Goal: Task Accomplishment & Management: Complete application form

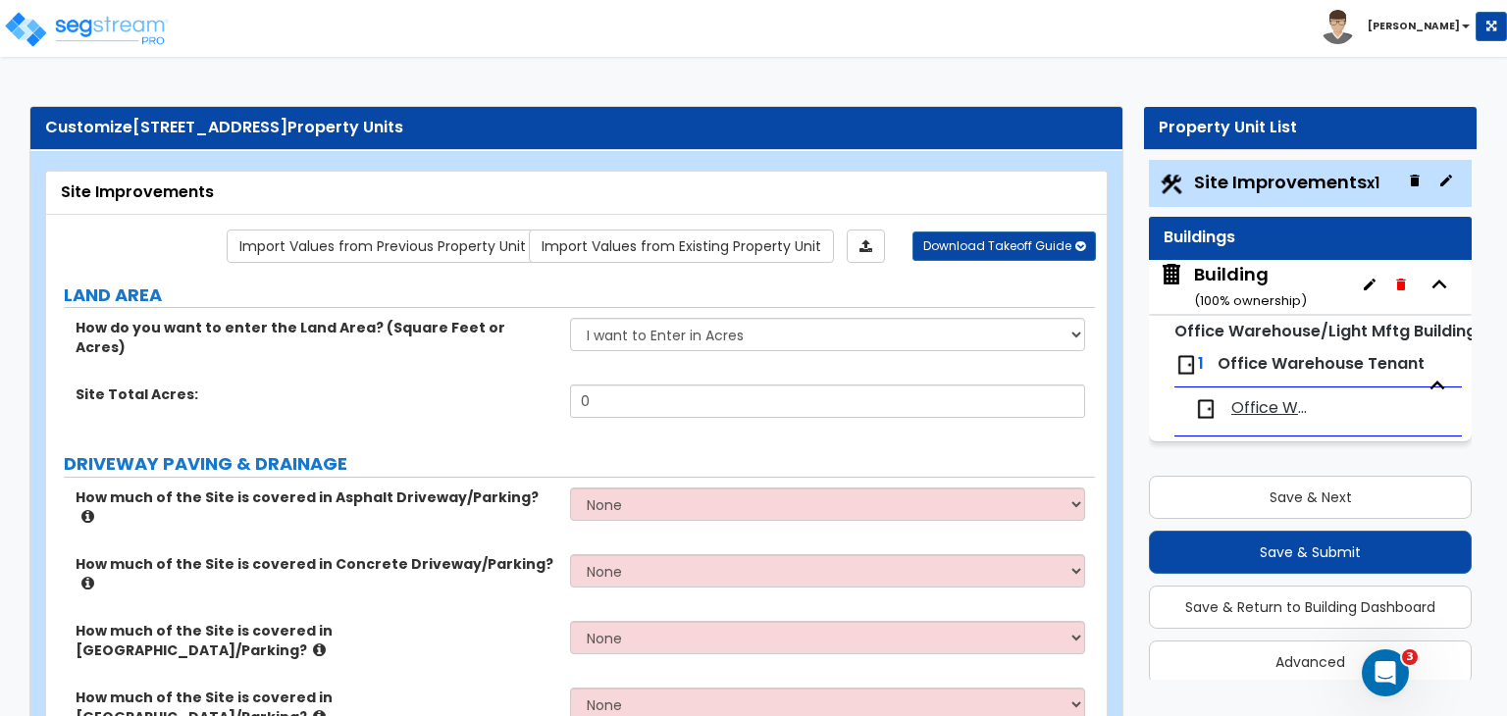
click at [1234, 278] on div "Building ( 100 % ownership)" at bounding box center [1250, 287] width 113 height 50
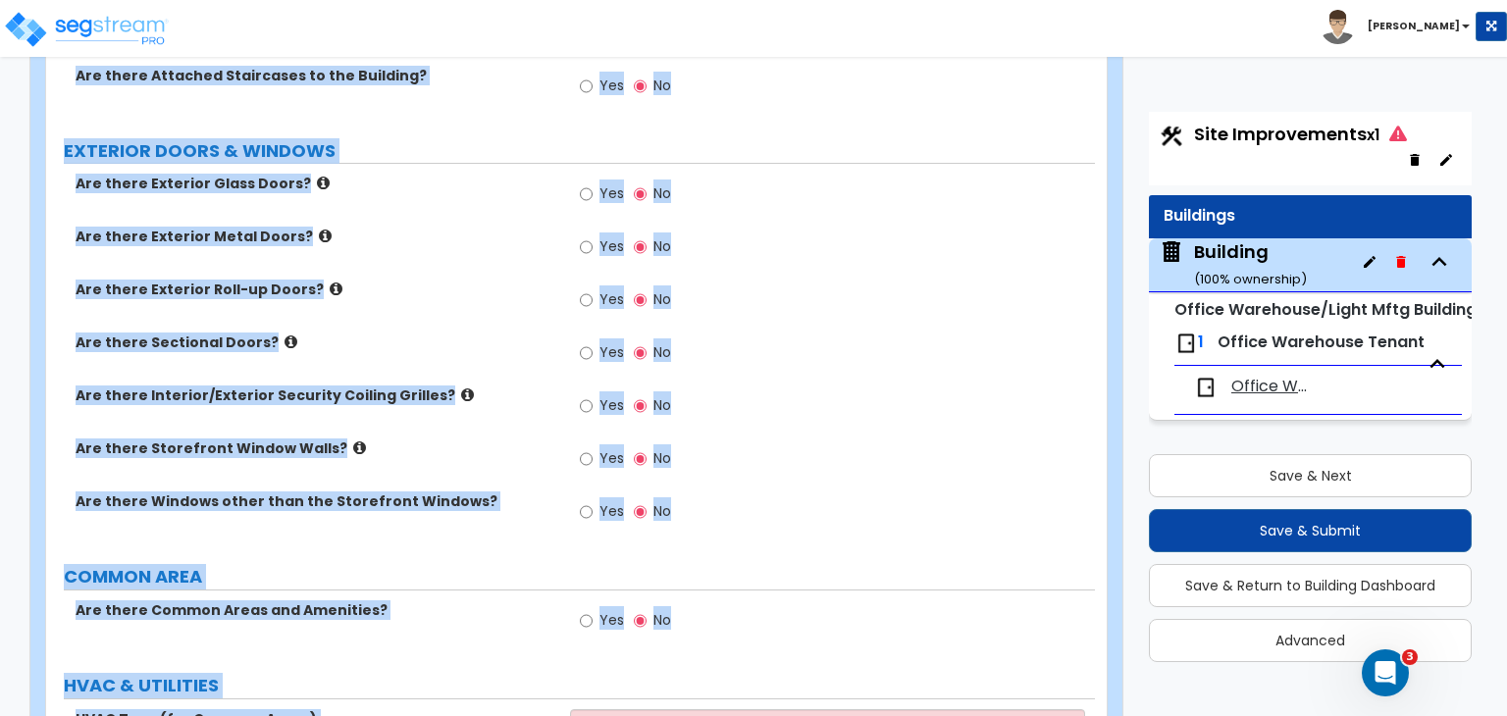
scroll to position [1458, 0]
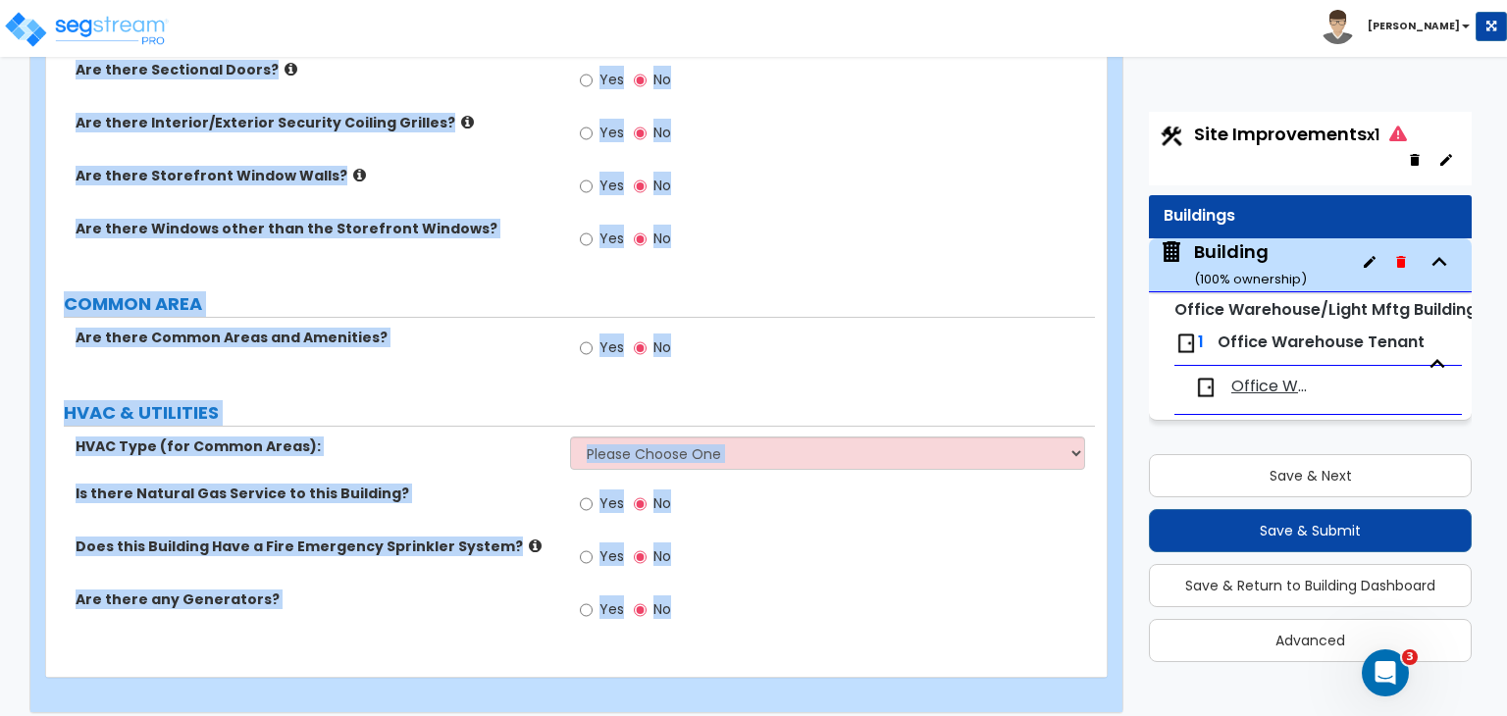
drag, startPoint x: 55, startPoint y: 185, endPoint x: 1342, endPoint y: 761, distance: 1410.0
copy div "Building Import Values from Previous Property Unit Import Values from Existing …"
click at [891, 335] on div "Yes No" at bounding box center [832, 354] width 524 height 53
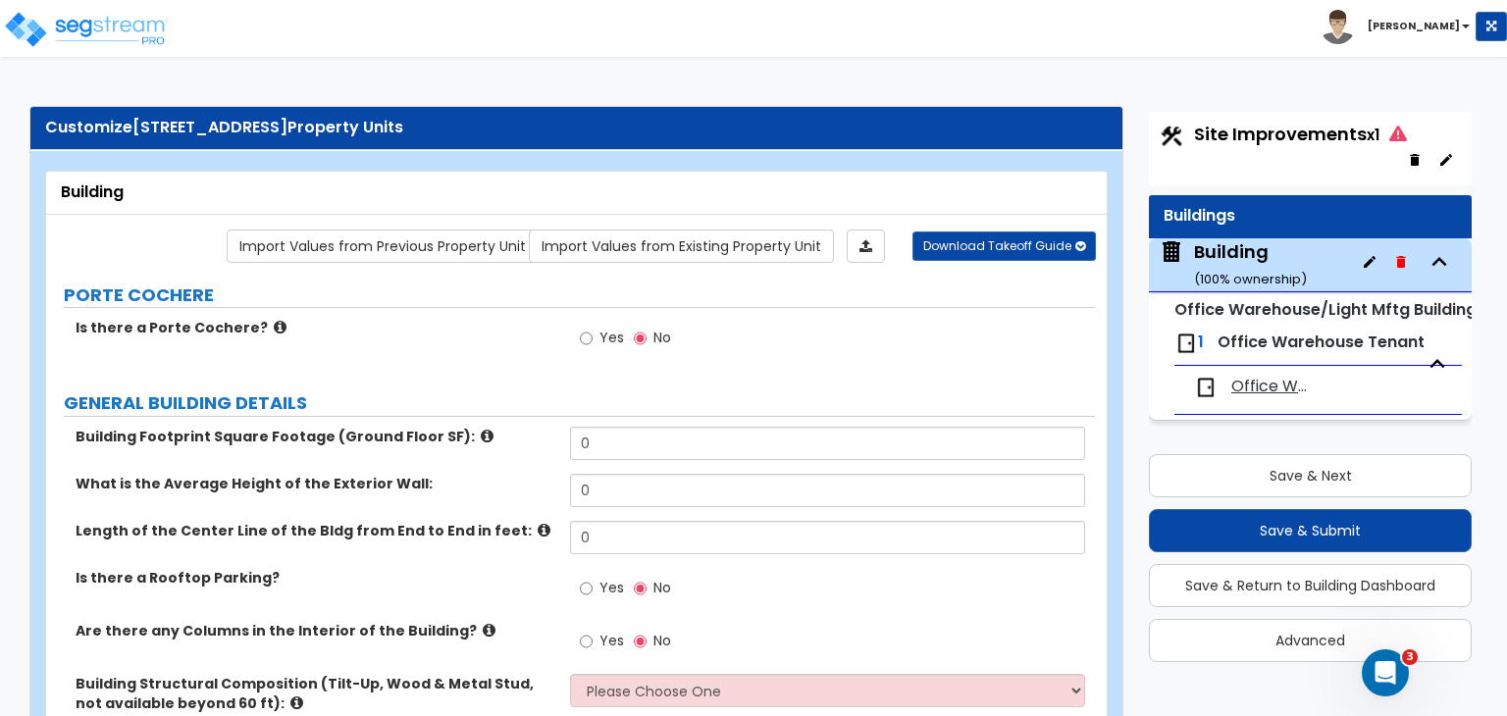
scroll to position [173, 0]
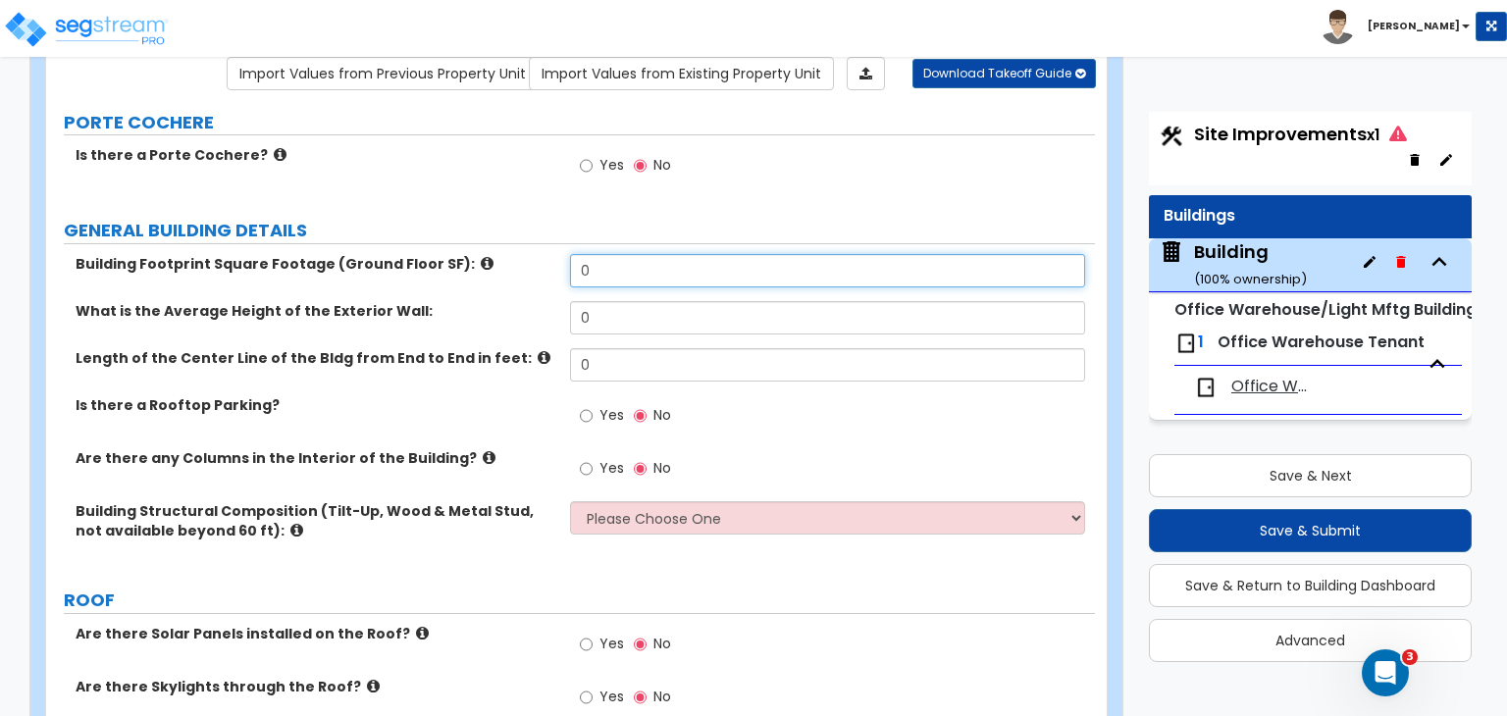
drag, startPoint x: 596, startPoint y: 272, endPoint x: 542, endPoint y: 260, distance: 55.2
click at [542, 260] on div "Building Footprint Square Footage (Ground Floor SF): 0" at bounding box center [570, 277] width 1049 height 47
type input "112,000"
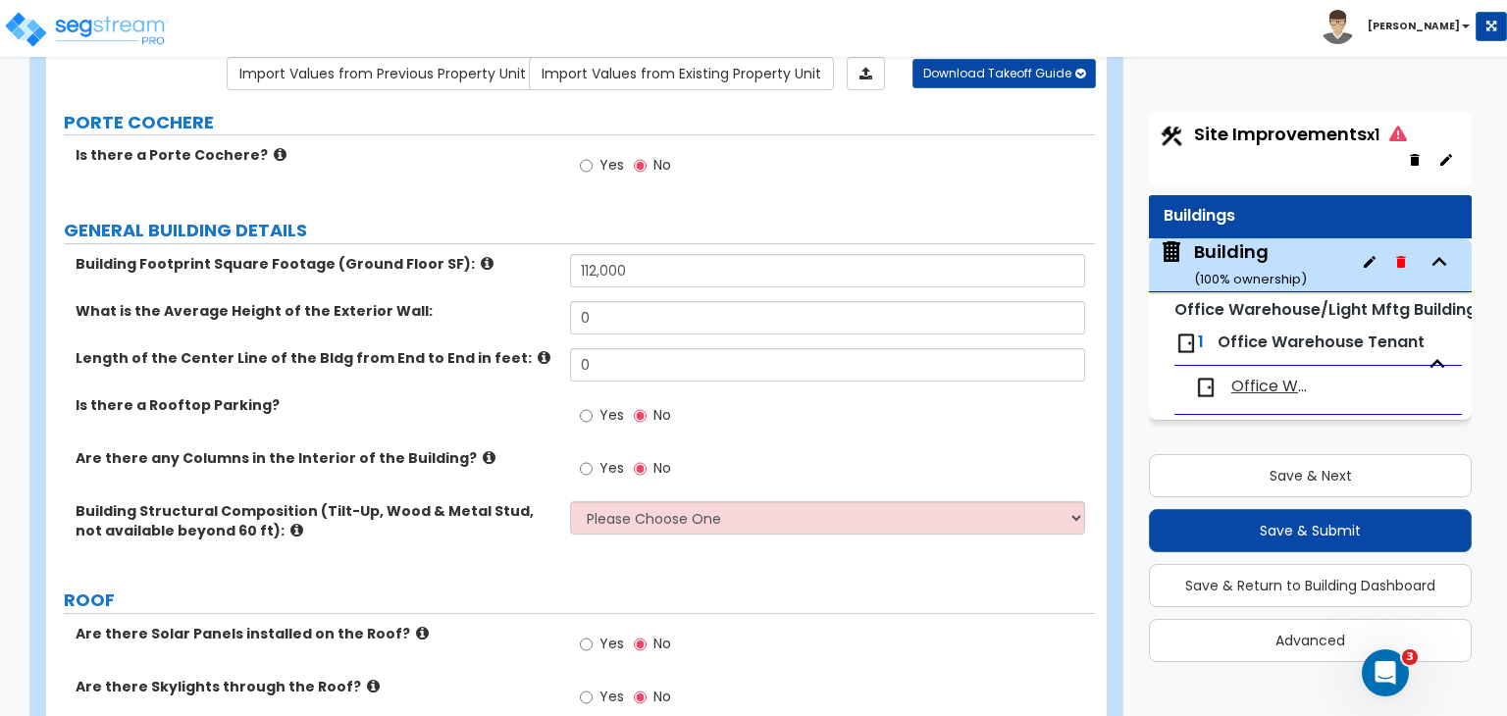
drag, startPoint x: 489, startPoint y: 325, endPoint x: 471, endPoint y: 322, distance: 17.9
click at [471, 322] on div "What is the Average Height of the Exterior Wall: 0" at bounding box center [570, 324] width 1049 height 47
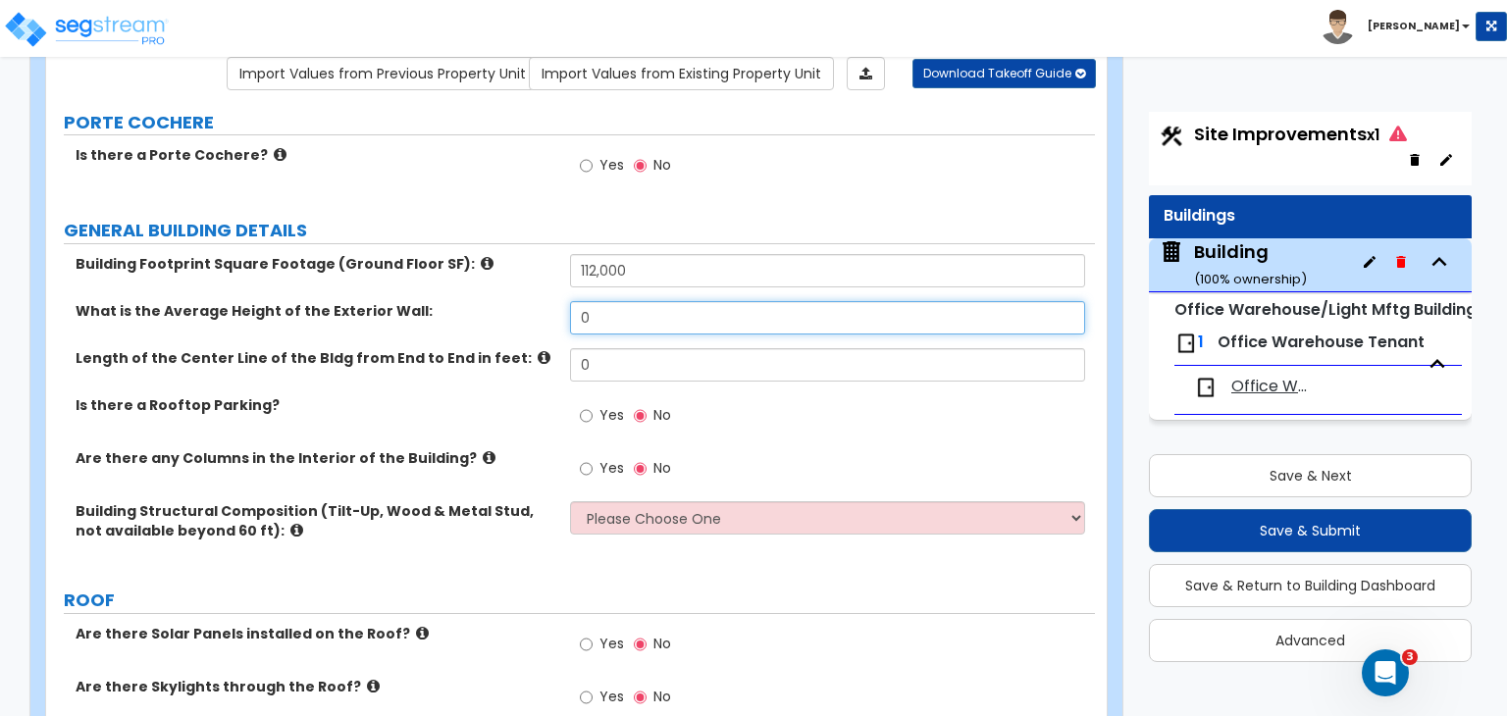
drag, startPoint x: 612, startPoint y: 325, endPoint x: 541, endPoint y: 307, distance: 73.8
click at [541, 307] on div "What is the Average Height of the Exterior Wall: 0" at bounding box center [570, 324] width 1049 height 47
type input "22"
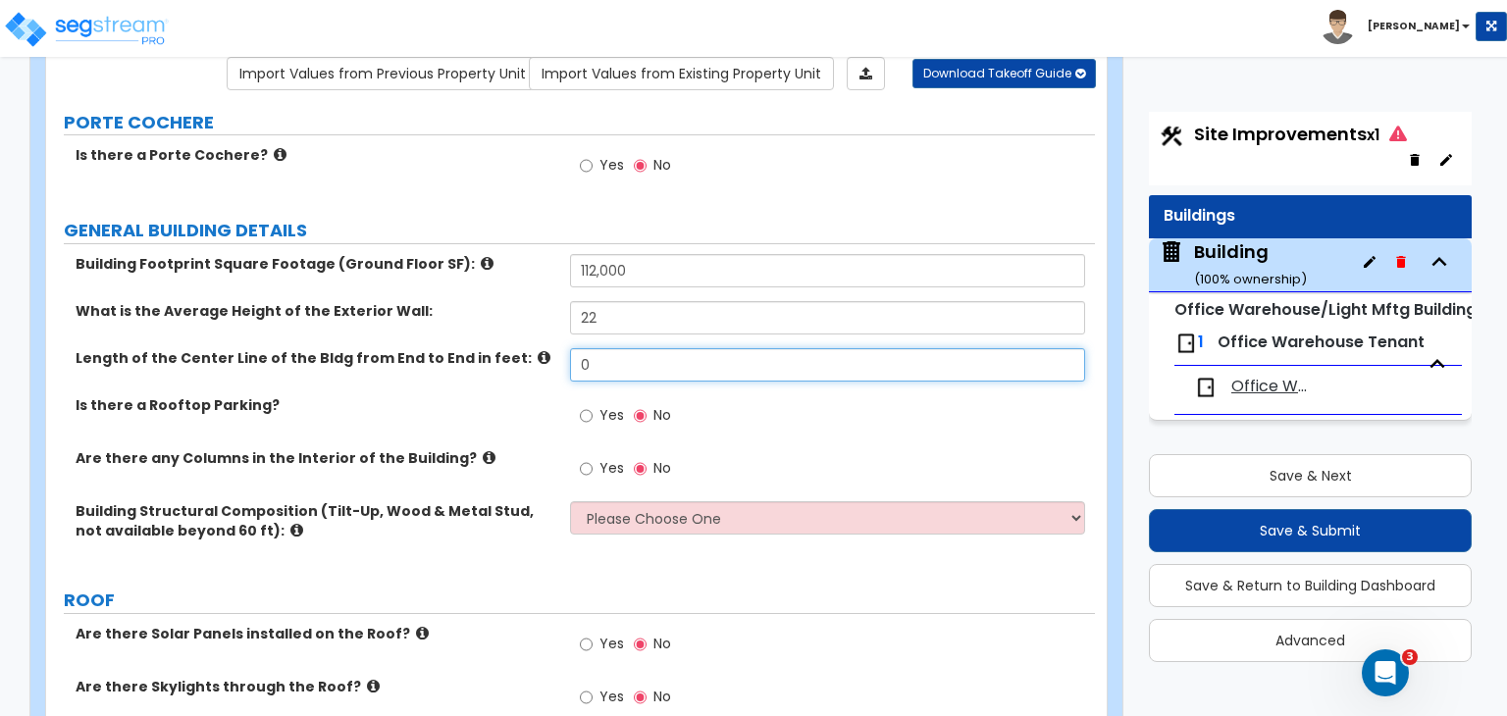
drag, startPoint x: 604, startPoint y: 367, endPoint x: 495, endPoint y: 355, distance: 109.5
click at [495, 355] on div "Length of the Center Line of the Bldg from End to End in feet: 0" at bounding box center [570, 371] width 1049 height 47
type input "640"
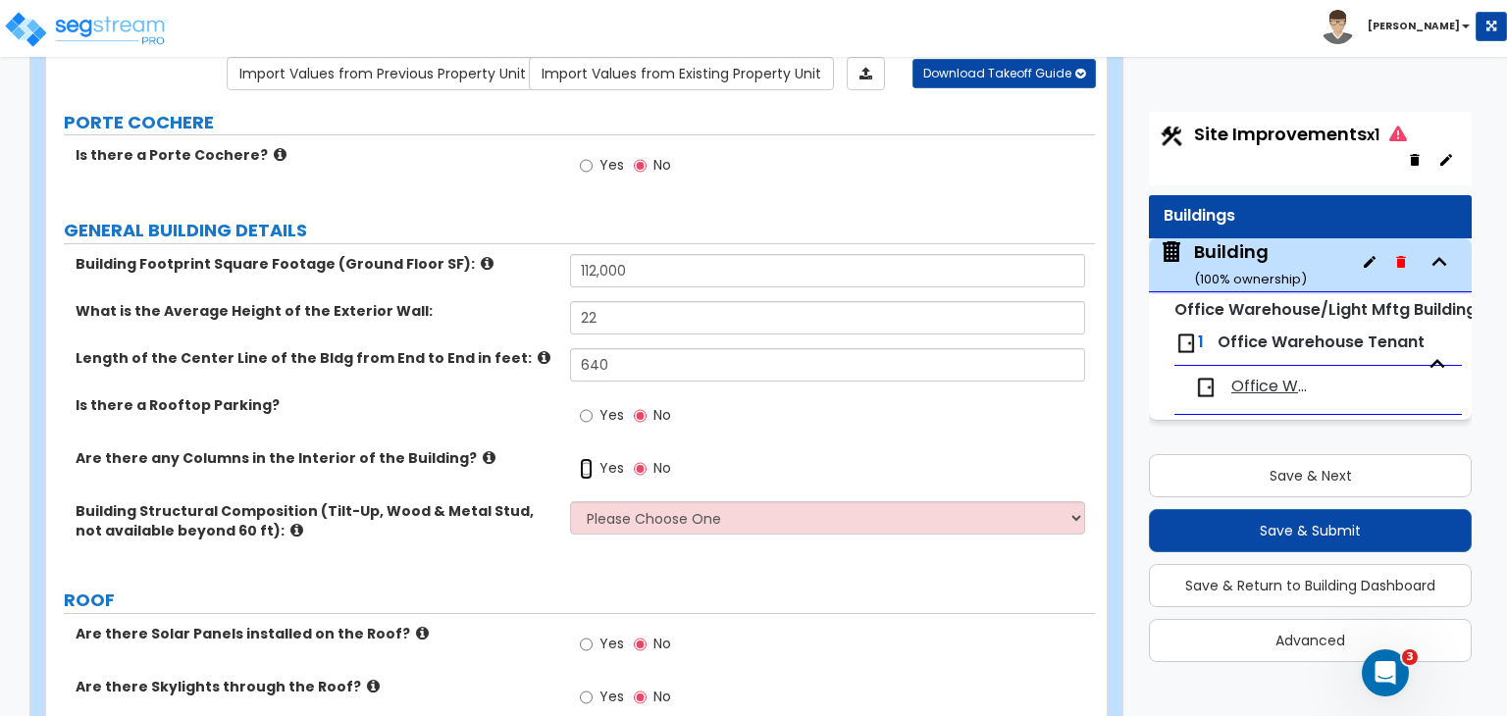
click at [586, 469] on input "Yes" at bounding box center [586, 469] width 13 height 22
radio input "true"
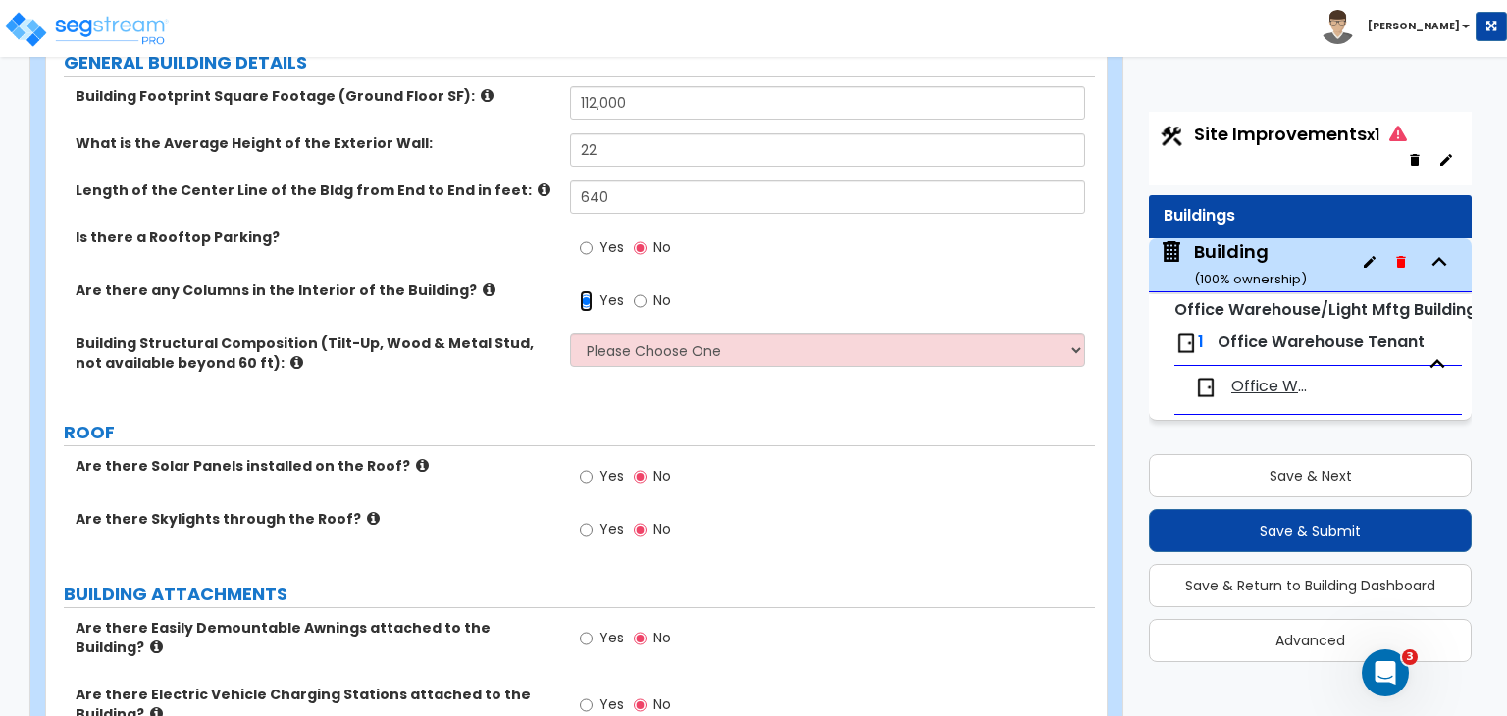
scroll to position [347, 0]
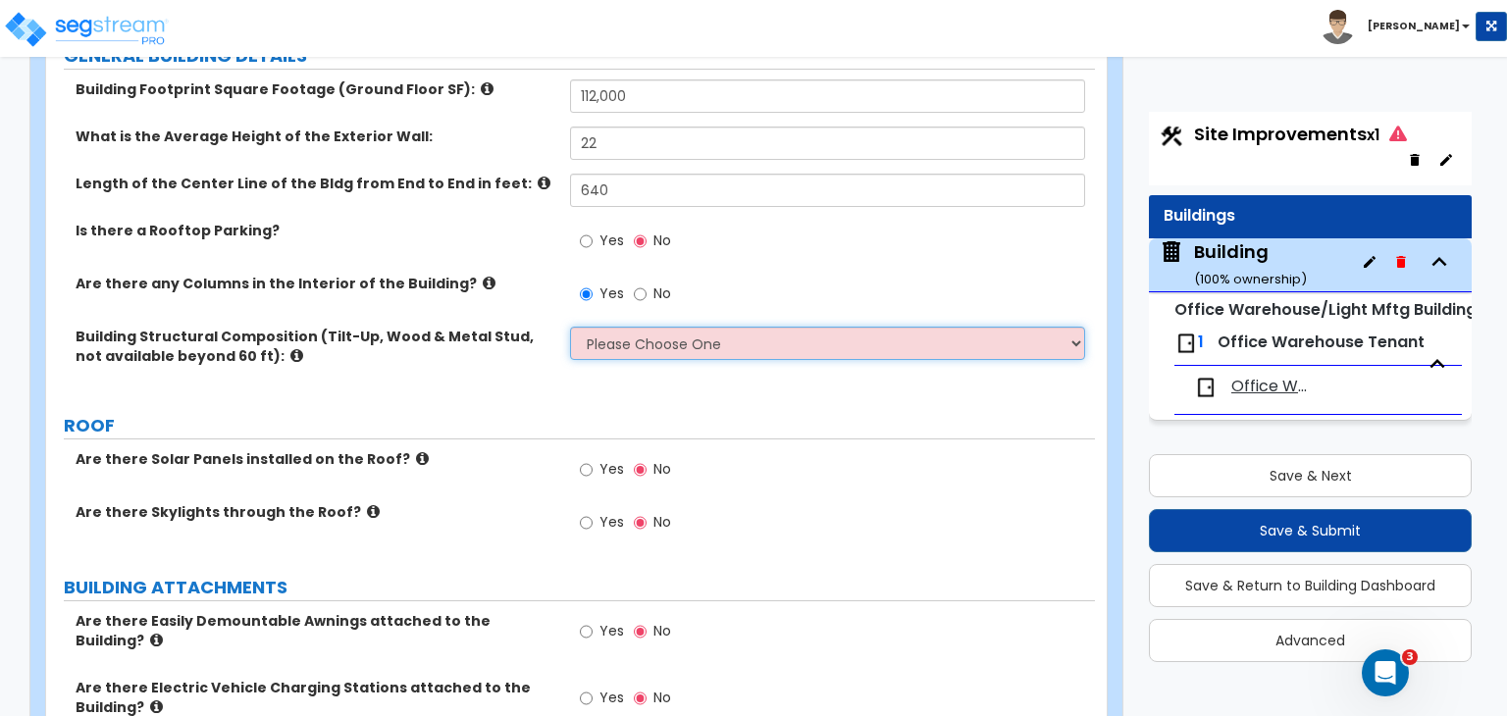
click at [624, 350] on select "Please Choose One Pre-Engineered Metal Building Tilt-up Wall Construction Reinf…" at bounding box center [827, 343] width 514 height 33
select select "1"
click at [570, 327] on select "Please Choose One Pre-Engineered Metal Building Tilt-up Wall Construction Reinf…" at bounding box center [827, 343] width 514 height 33
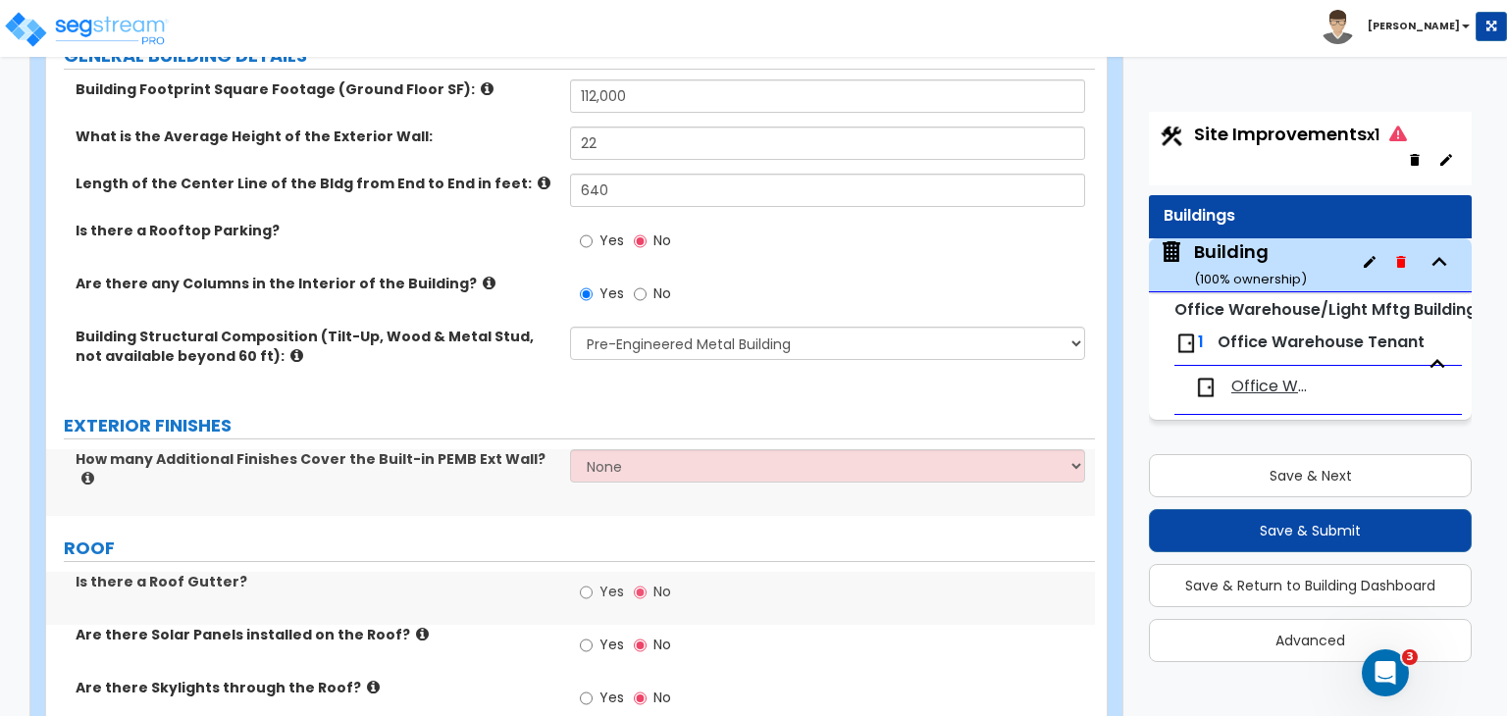
click at [507, 377] on div "Building Structural Composition (Tilt-Up, Wood & Metal Stud, not available beyo…" at bounding box center [570, 360] width 1049 height 67
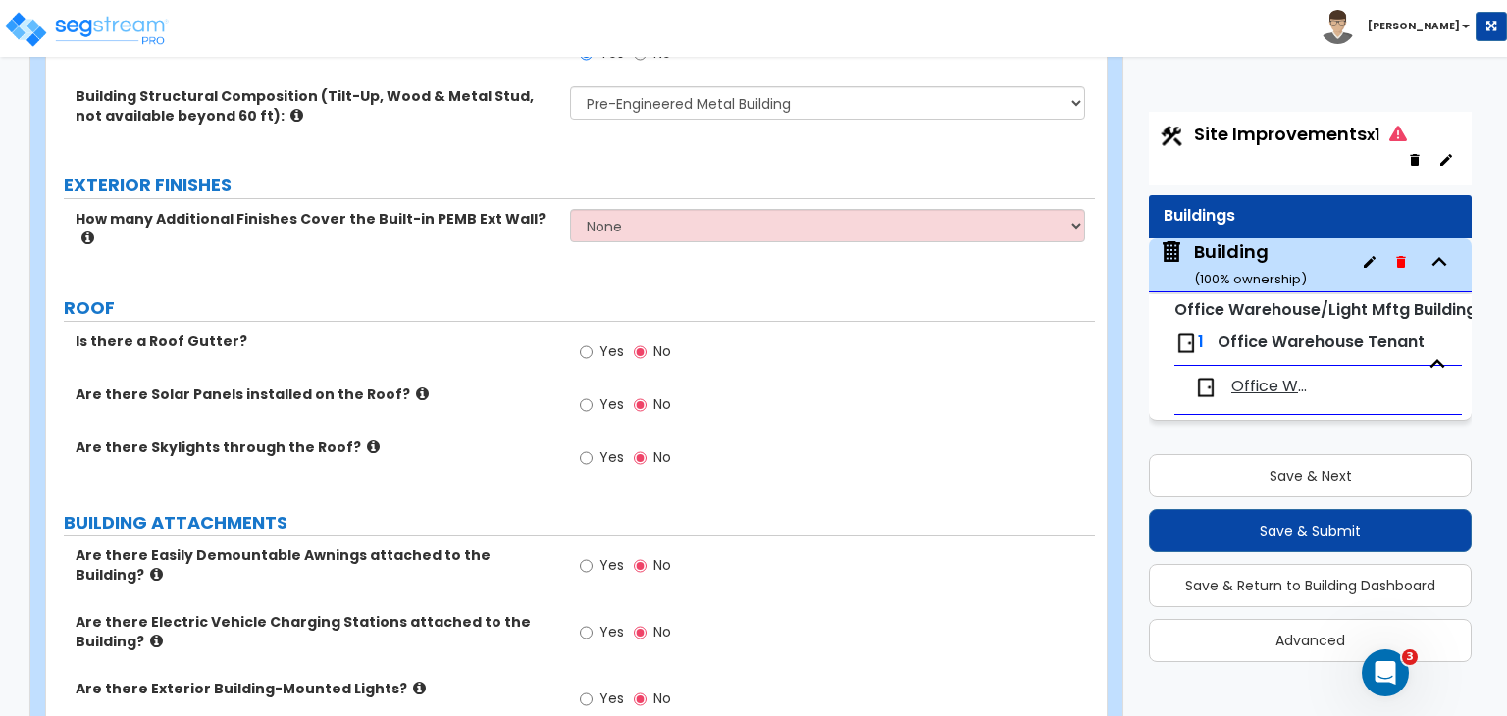
scroll to position [608, 0]
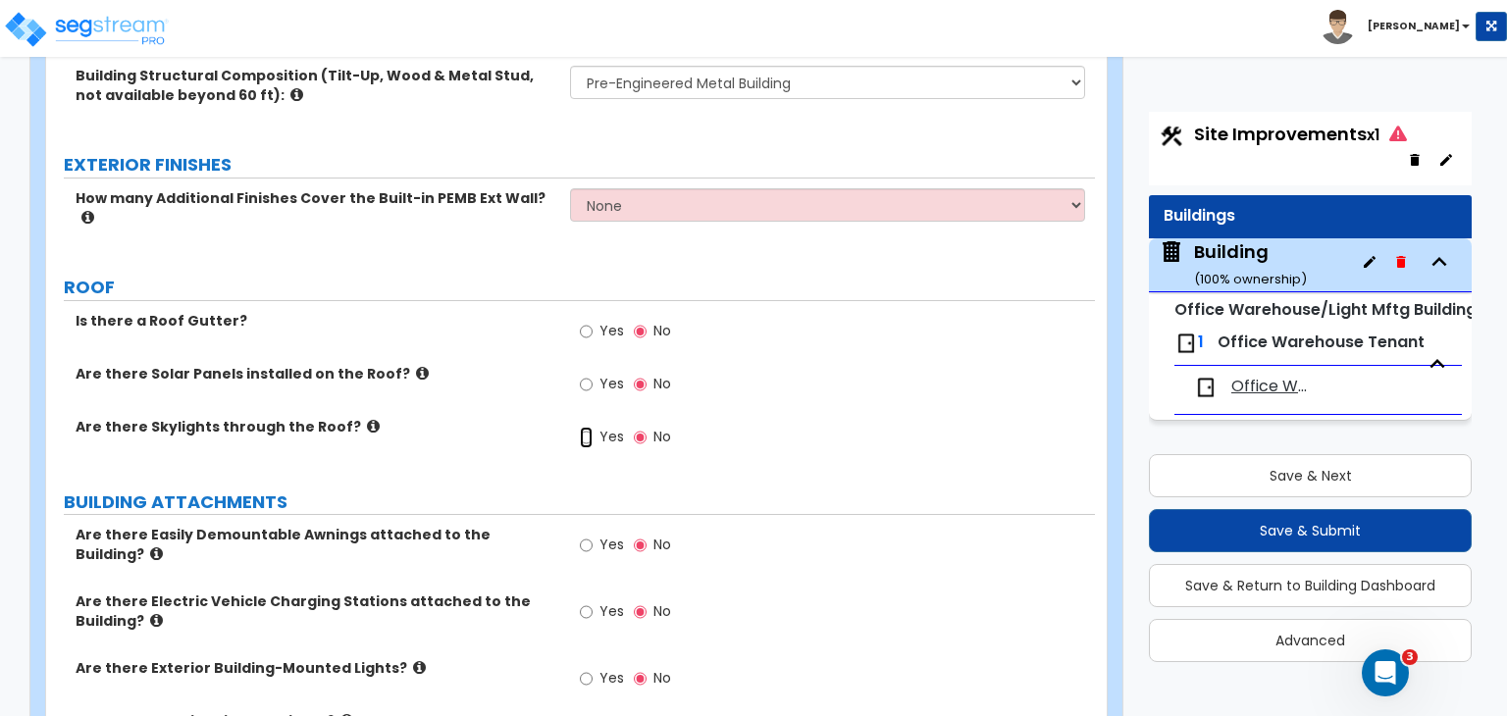
click at [586, 427] on input "Yes" at bounding box center [586, 438] width 13 height 22
radio input "true"
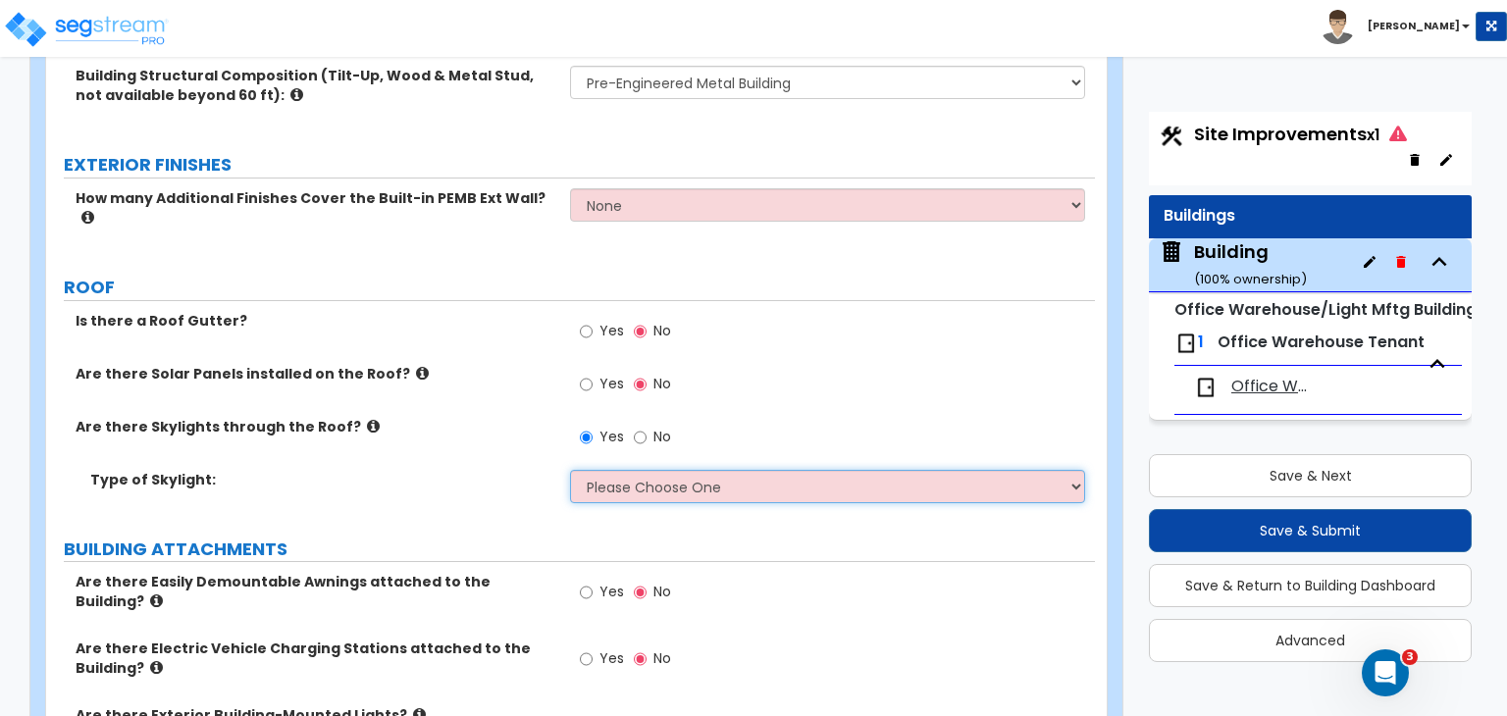
click at [621, 470] on select "Please Choose One Sandwich Panels Fixed Rectangular Glass Barrel Vault Dome Squ…" at bounding box center [827, 486] width 514 height 33
select select "4"
click at [570, 470] on select "Please Choose One Sandwich Panels Fixed Rectangular Glass Barrel Vault Dome Squ…" at bounding box center [827, 486] width 514 height 33
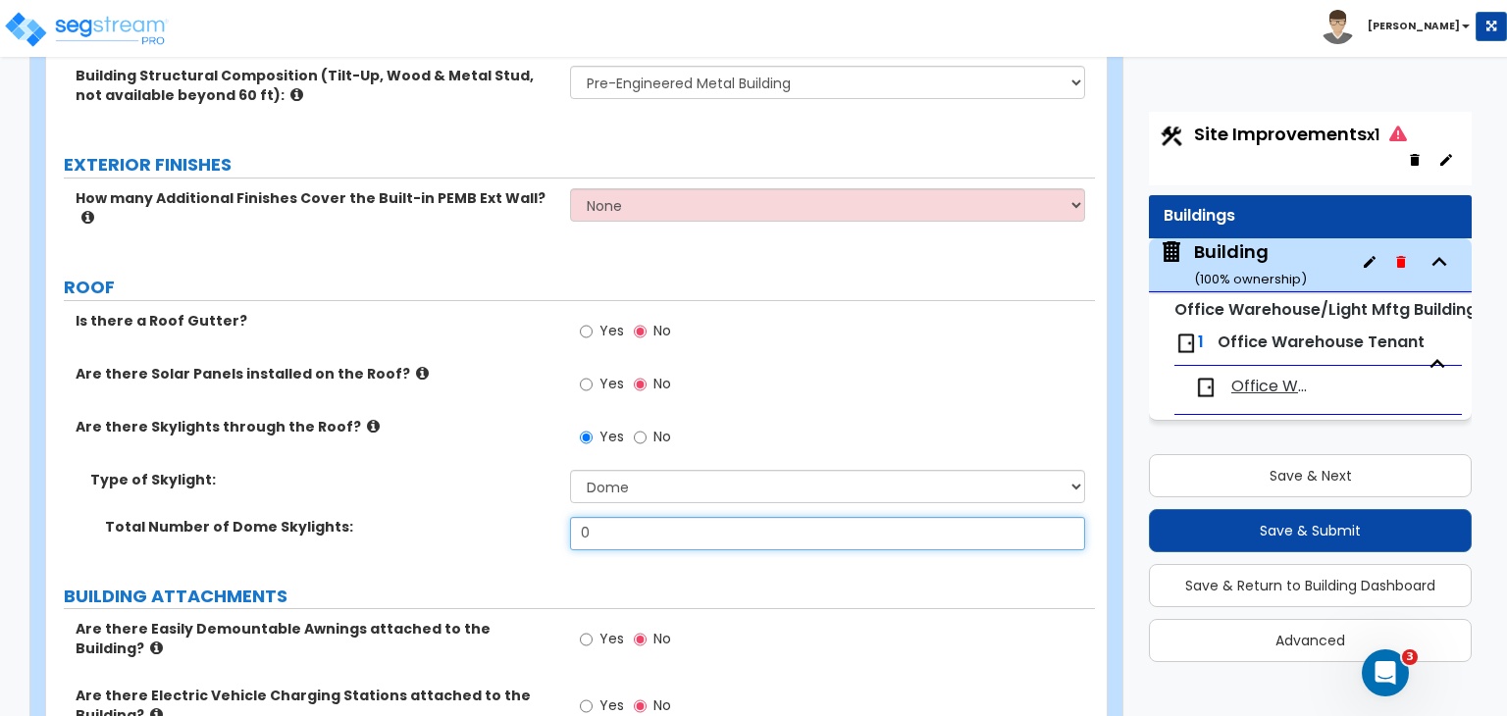
drag, startPoint x: 594, startPoint y: 508, endPoint x: 495, endPoint y: 491, distance: 100.5
click at [495, 491] on div "Type of Skylight: Please Choose One Sandwich Panels Fixed Rectangular Glass Bar…" at bounding box center [570, 517] width 1019 height 94
type input "17"
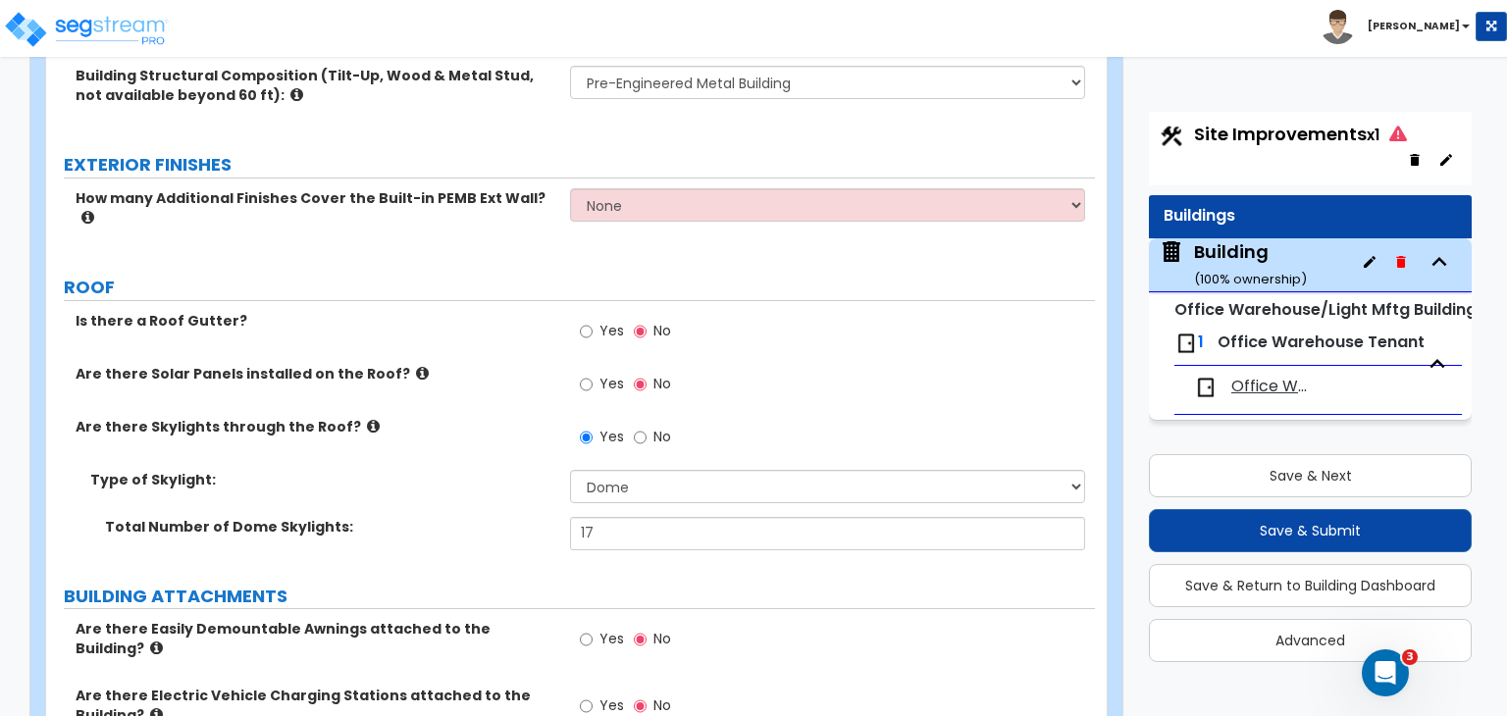
click at [495, 491] on div "Type of Skylight: Please Choose One Sandwich Panels Fixed Rectangular Glass Bar…" at bounding box center [570, 493] width 1049 height 47
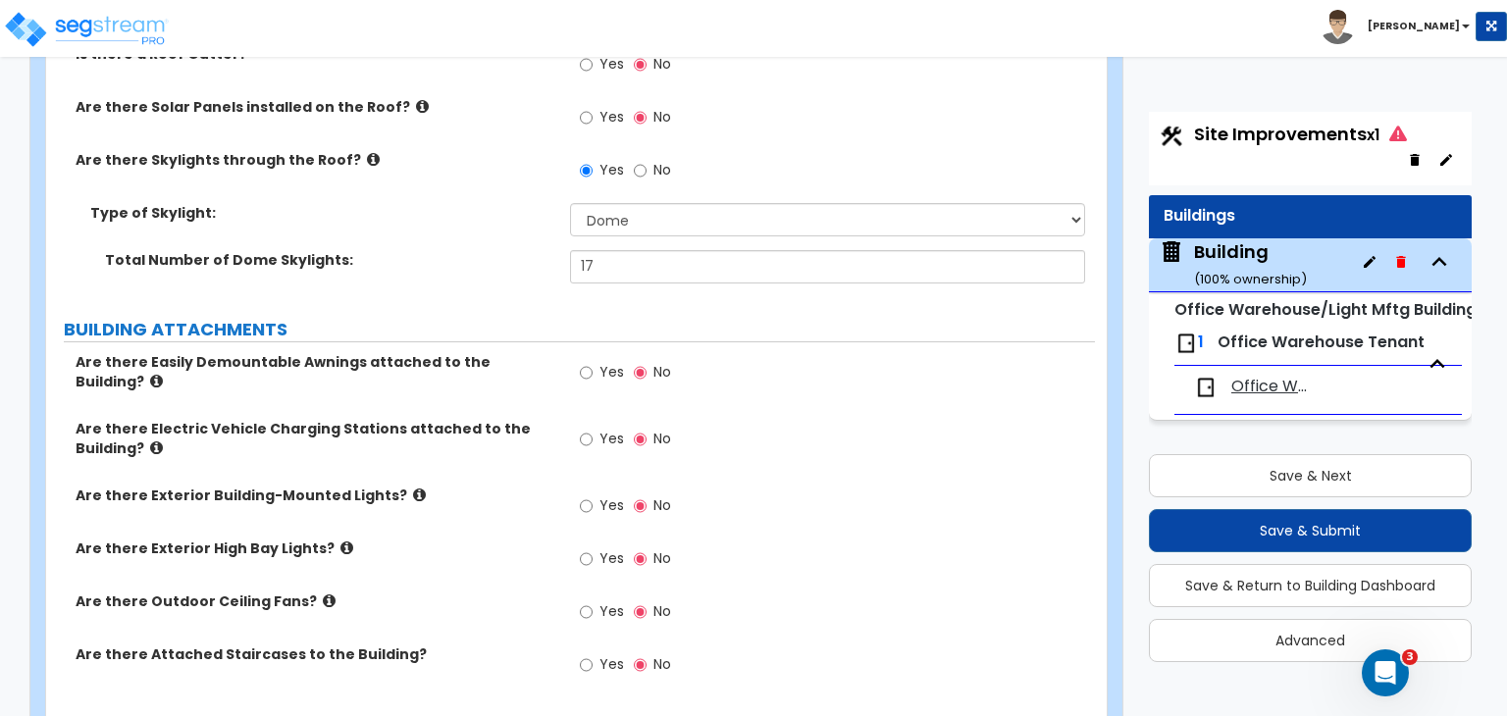
scroll to position [881, 0]
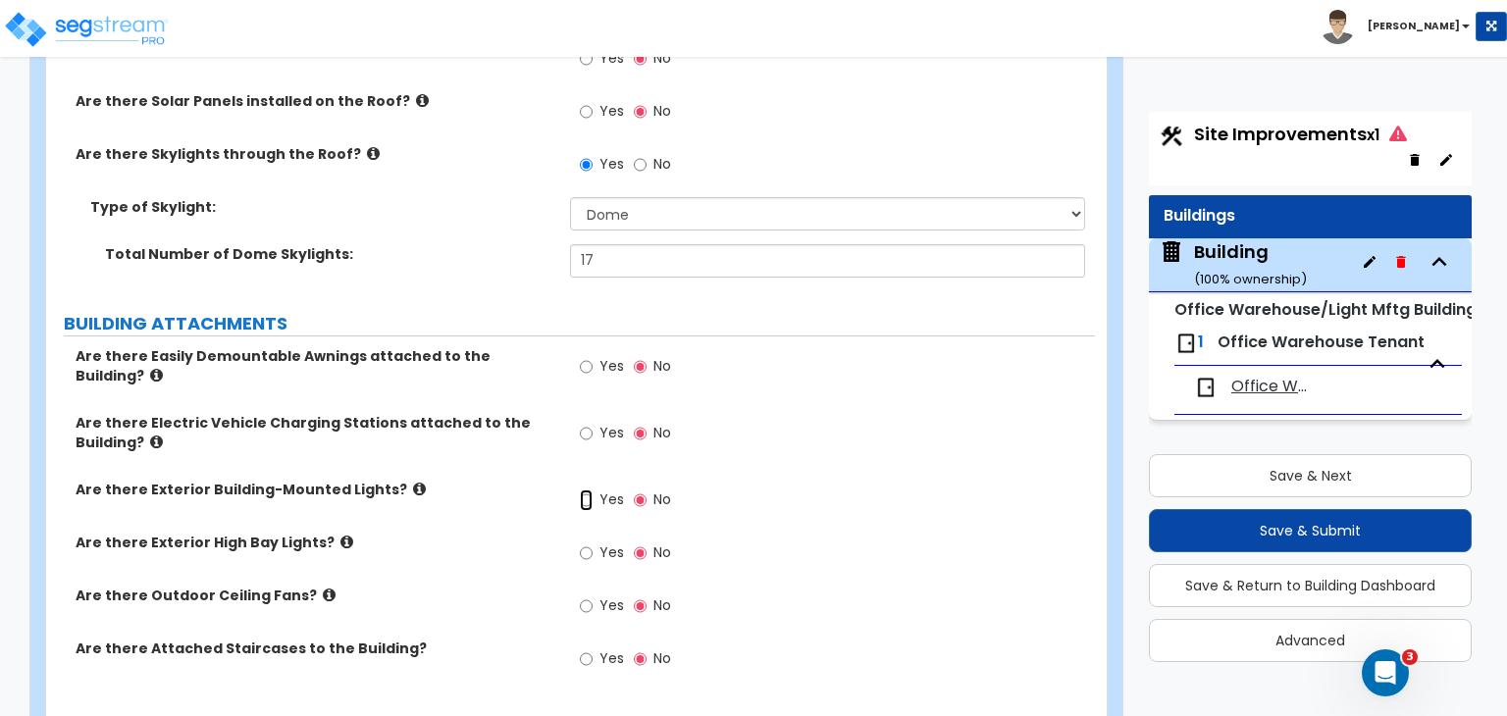
click at [585, 490] on input "Yes" at bounding box center [586, 501] width 13 height 22
radio input "true"
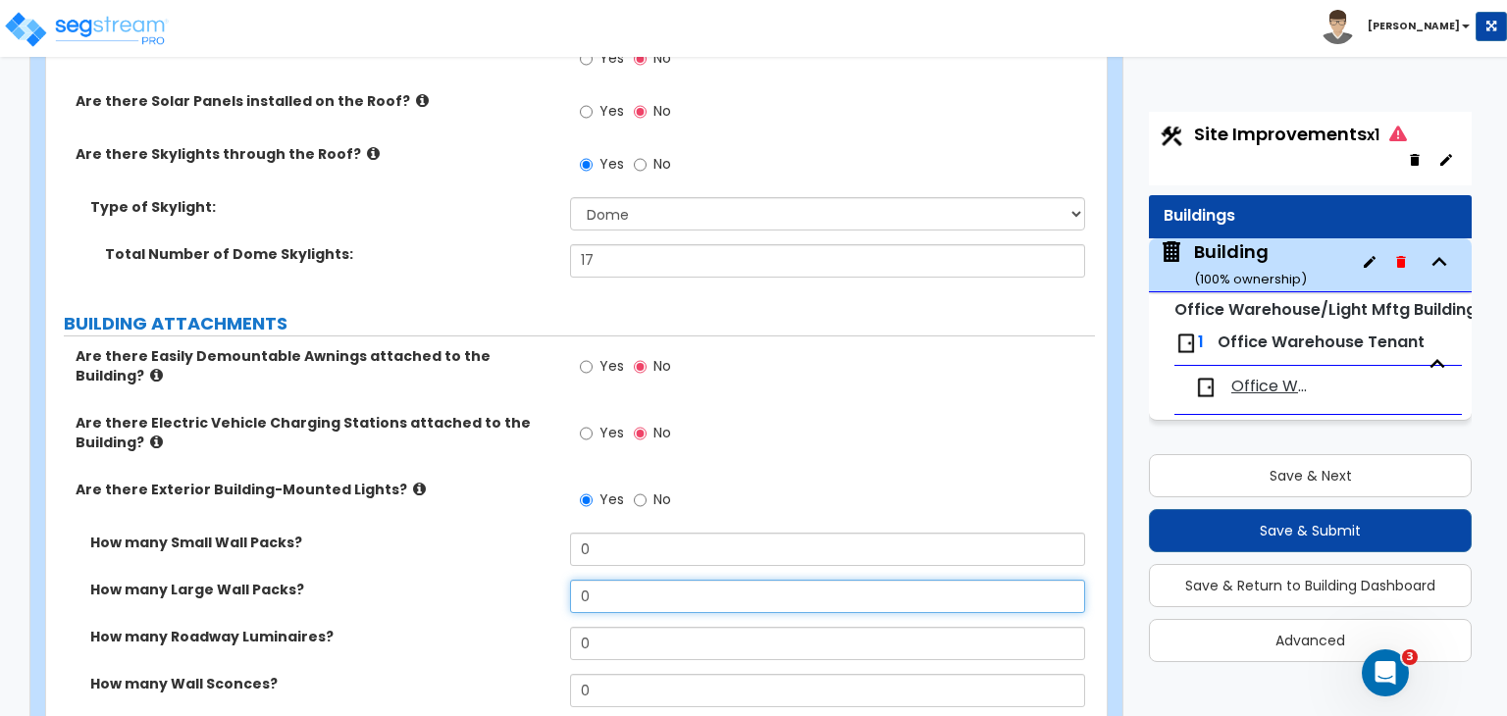
click at [516, 580] on div "How many Large Wall Packs? 0" at bounding box center [570, 603] width 1049 height 47
type input "4"
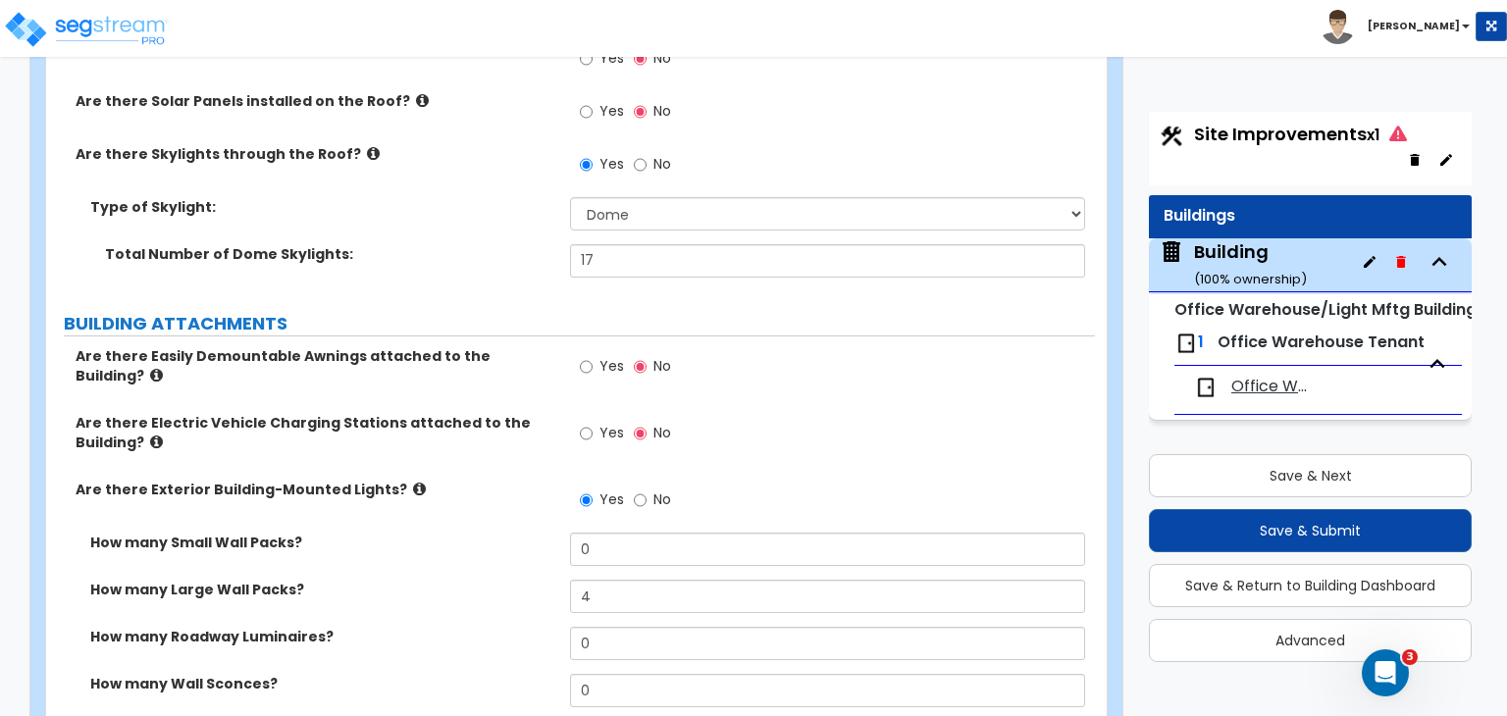
click at [493, 483] on div "Are there Exterior Building-Mounted Lights? Yes No" at bounding box center [570, 506] width 1049 height 53
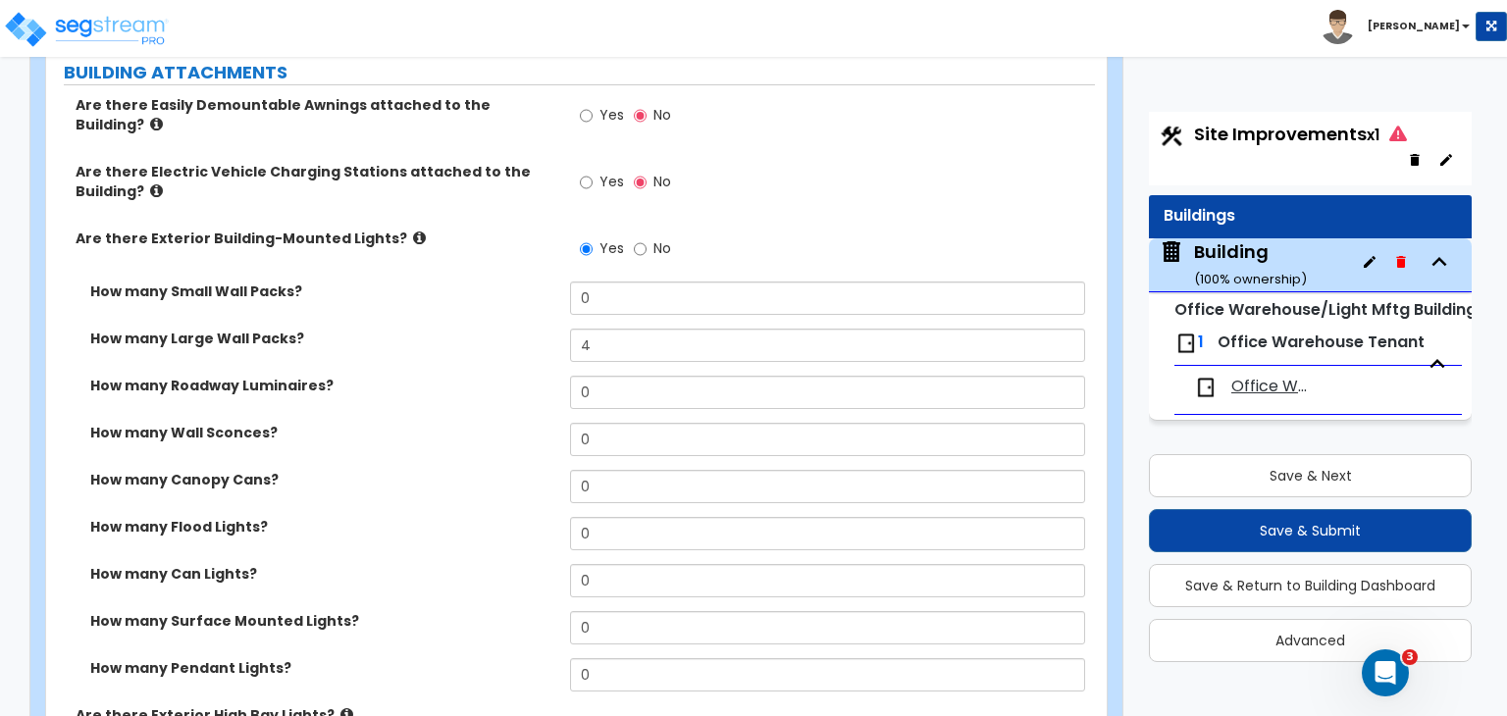
scroll to position [1134, 0]
click at [493, 515] on label "How many Flood Lights?" at bounding box center [322, 525] width 465 height 20
click at [480, 432] on div "How many Wall Sconces? 0" at bounding box center [570, 444] width 1049 height 47
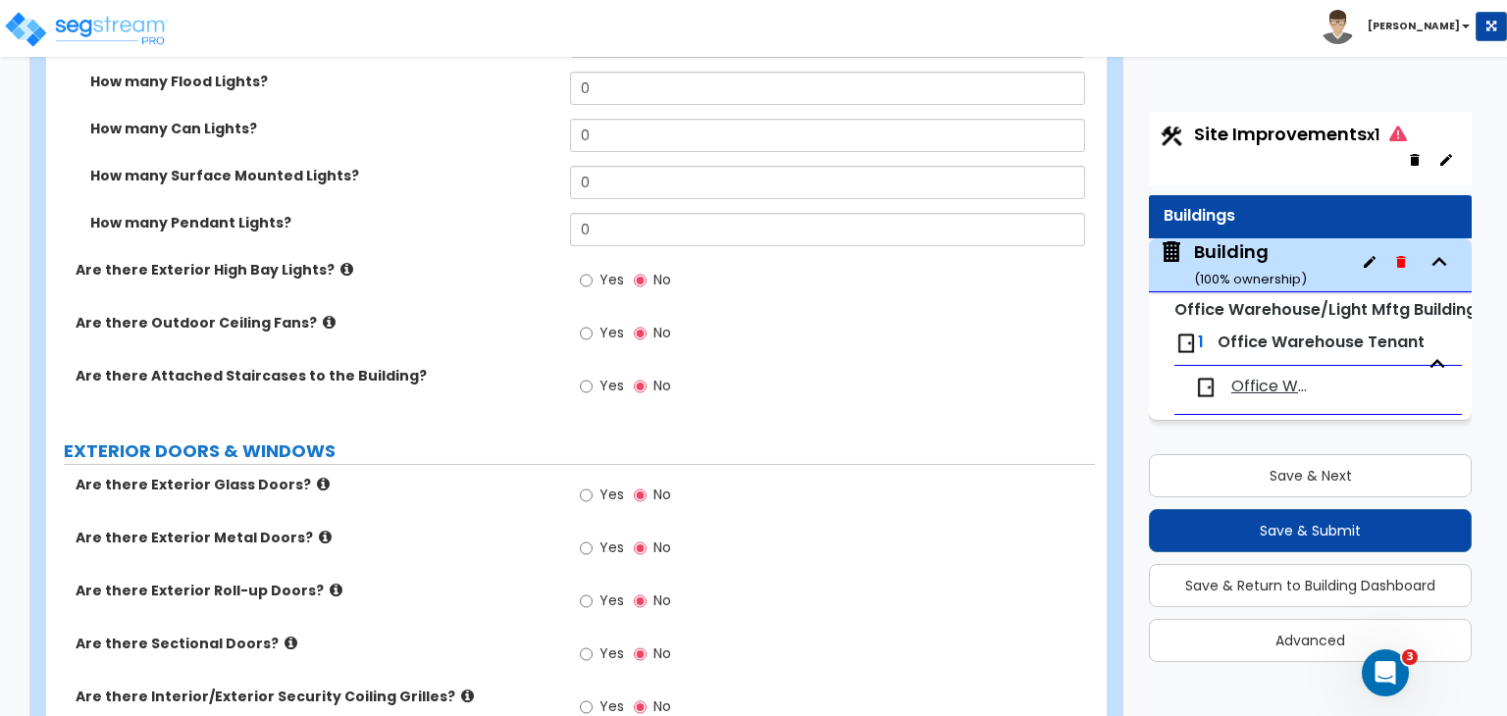
scroll to position [1585, 0]
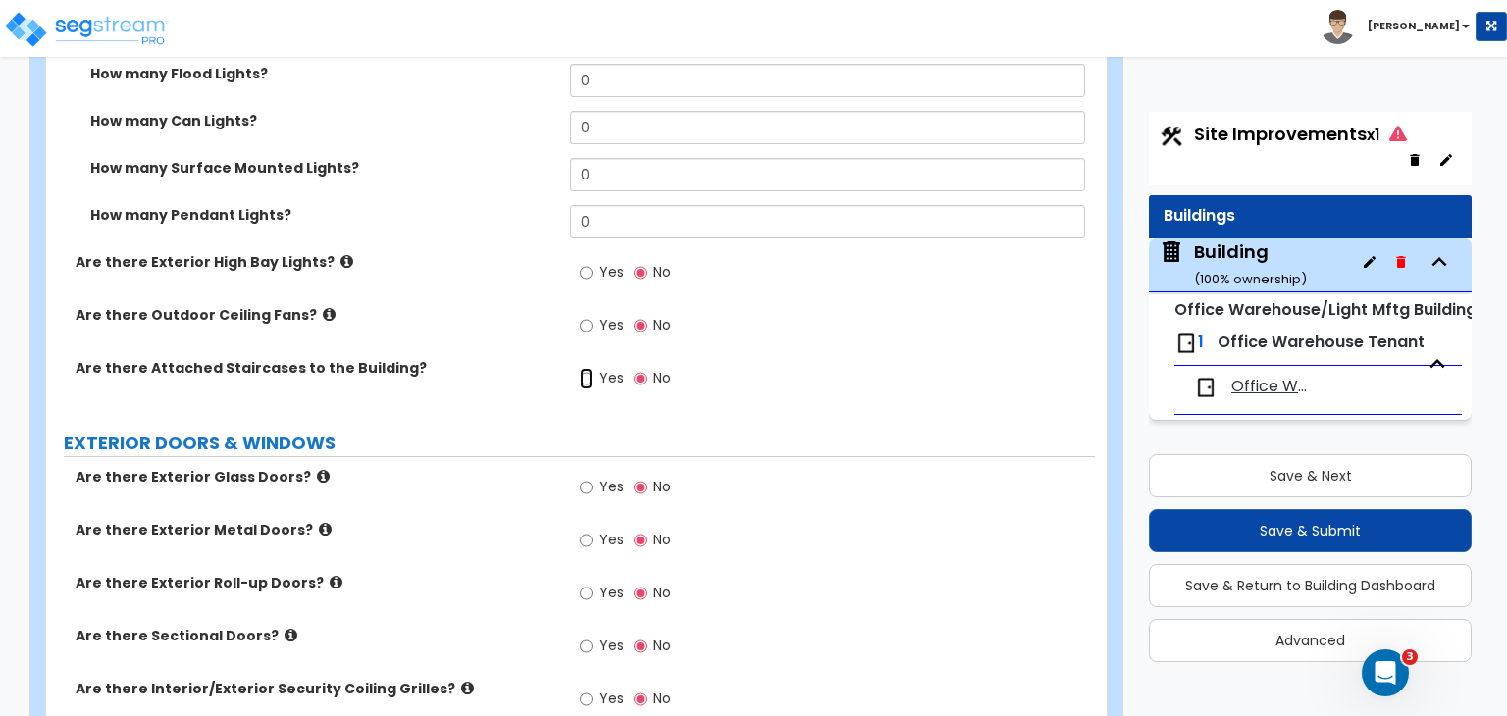
click at [589, 368] on input "Yes" at bounding box center [586, 379] width 13 height 22
radio input "true"
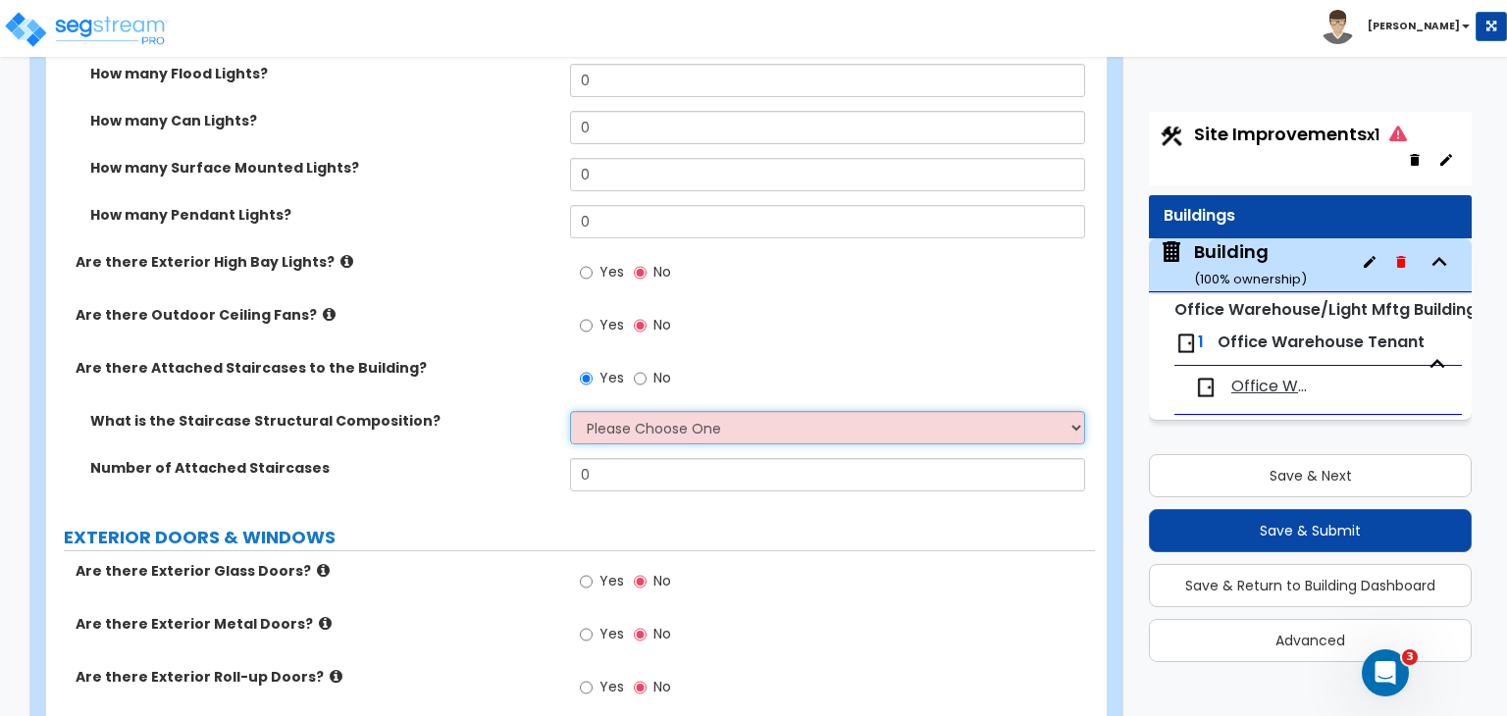
click at [616, 411] on select "Please Choose One Reinforced Concrete Structural Steel Wood" at bounding box center [827, 427] width 514 height 33
select select "4"
click at [570, 411] on select "Please Choose One Reinforced Concrete Structural Steel Wood" at bounding box center [827, 427] width 514 height 33
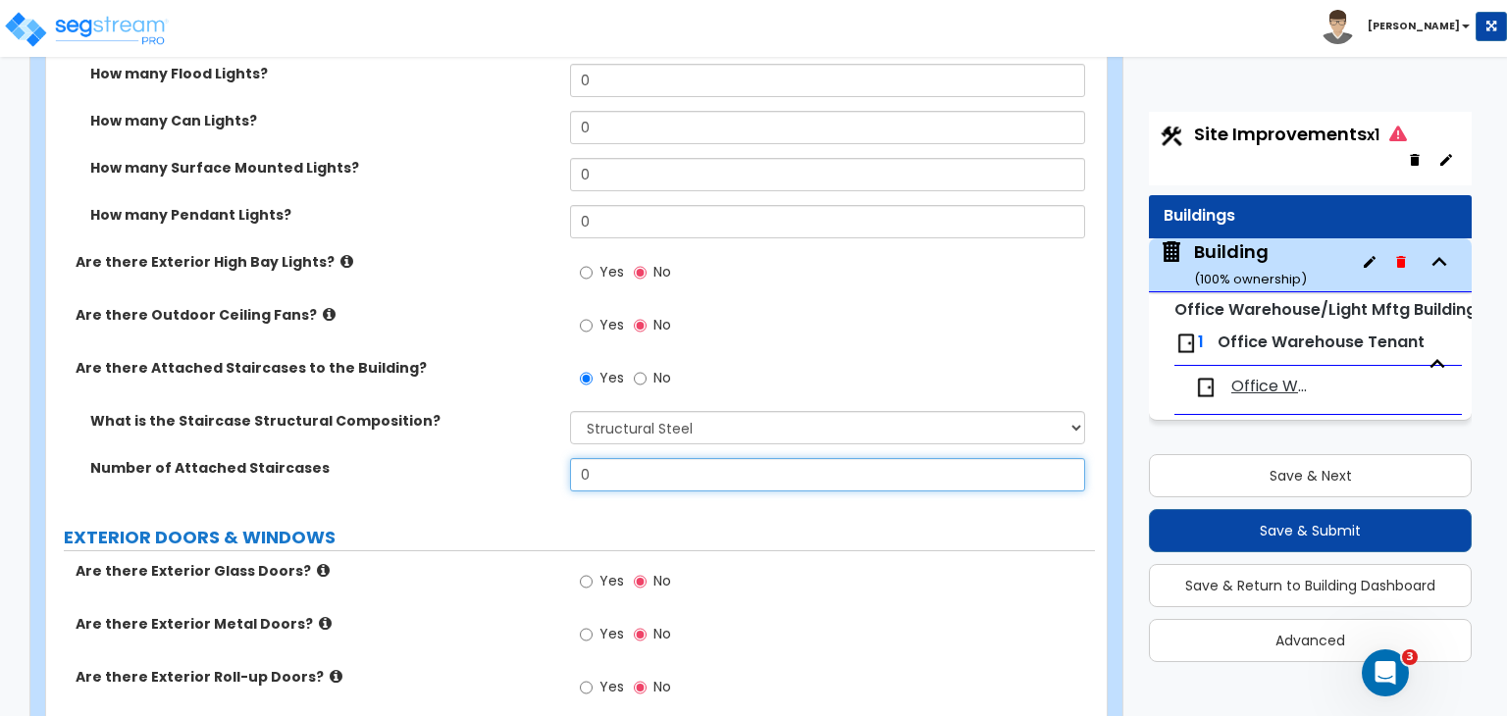
drag, startPoint x: 605, startPoint y: 443, endPoint x: 554, endPoint y: 442, distance: 51.0
click at [554, 458] on div "Number of Attached Staircases 0" at bounding box center [570, 481] width 1049 height 47
type input "2"
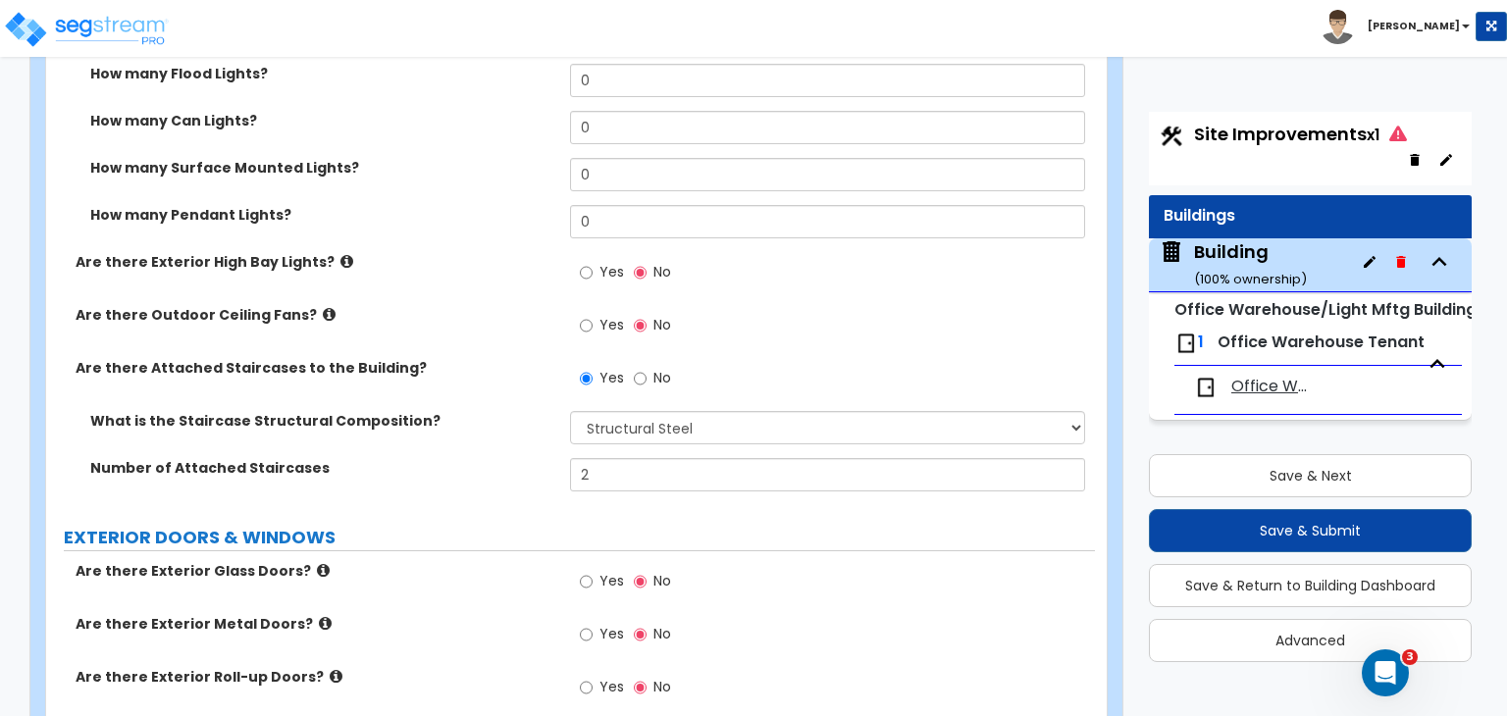
click at [554, 458] on div "Number of Attached Staircases 2" at bounding box center [570, 481] width 1049 height 47
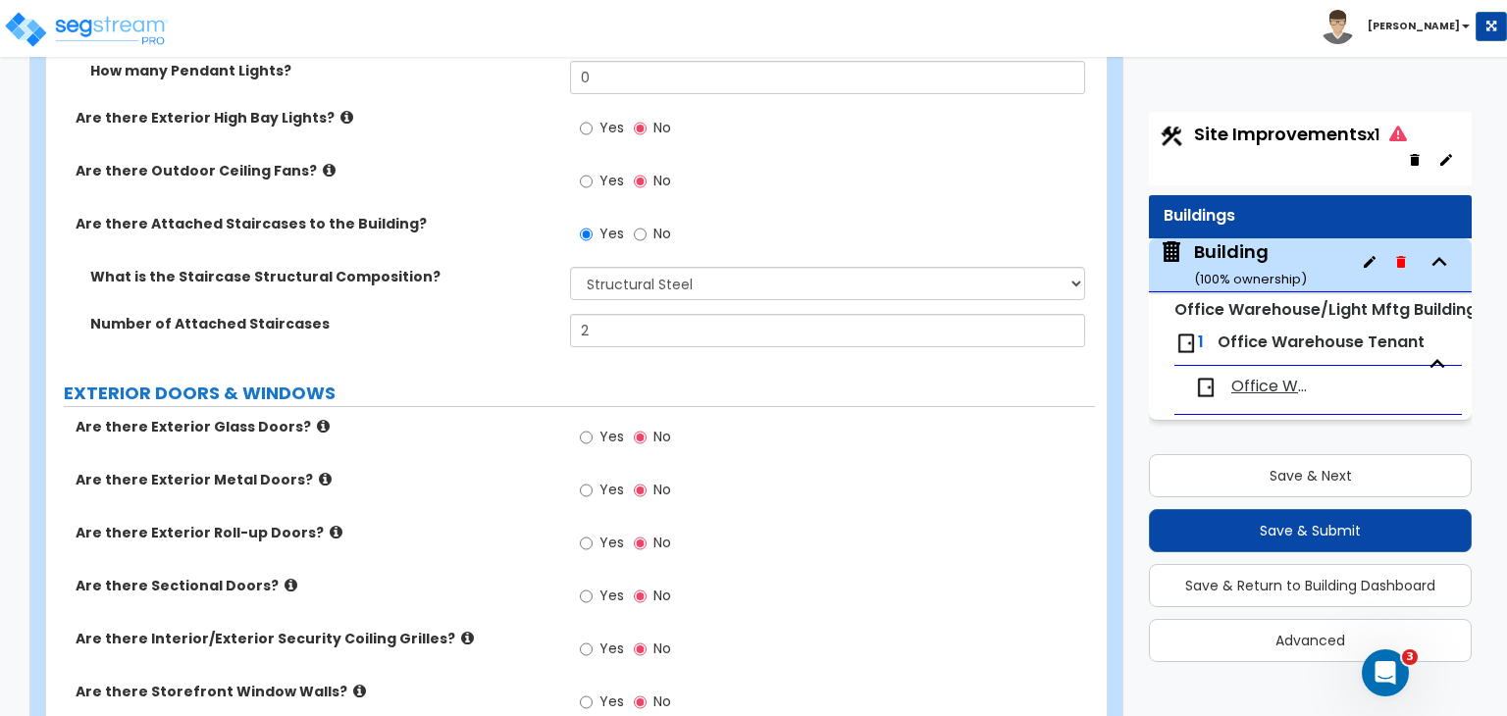
scroll to position [1730, 0]
click at [587, 426] on input "Yes" at bounding box center [586, 437] width 13 height 22
radio input "true"
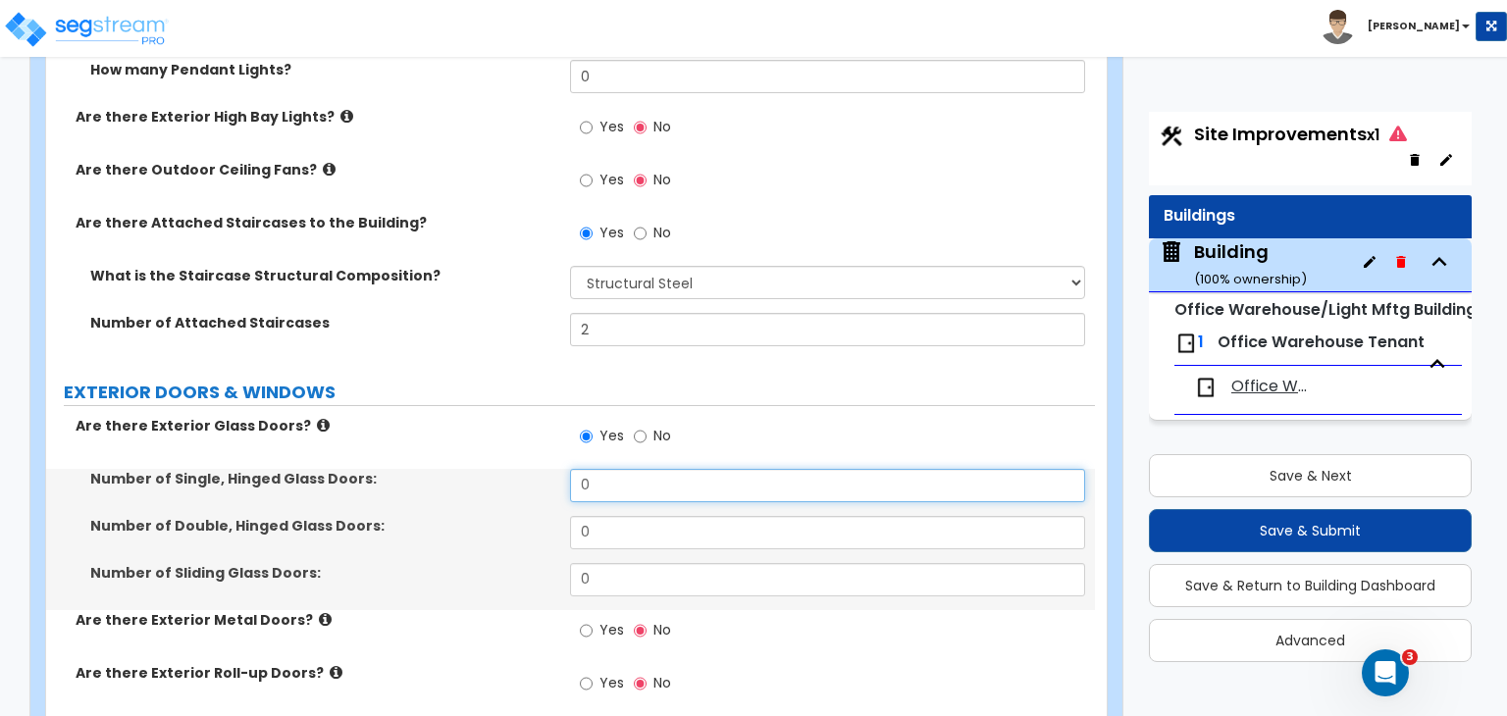
drag, startPoint x: 620, startPoint y: 444, endPoint x: 518, endPoint y: 446, distance: 102.0
click at [518, 469] on div "Number of Single, Hinged Glass Doors: 0" at bounding box center [570, 492] width 1049 height 47
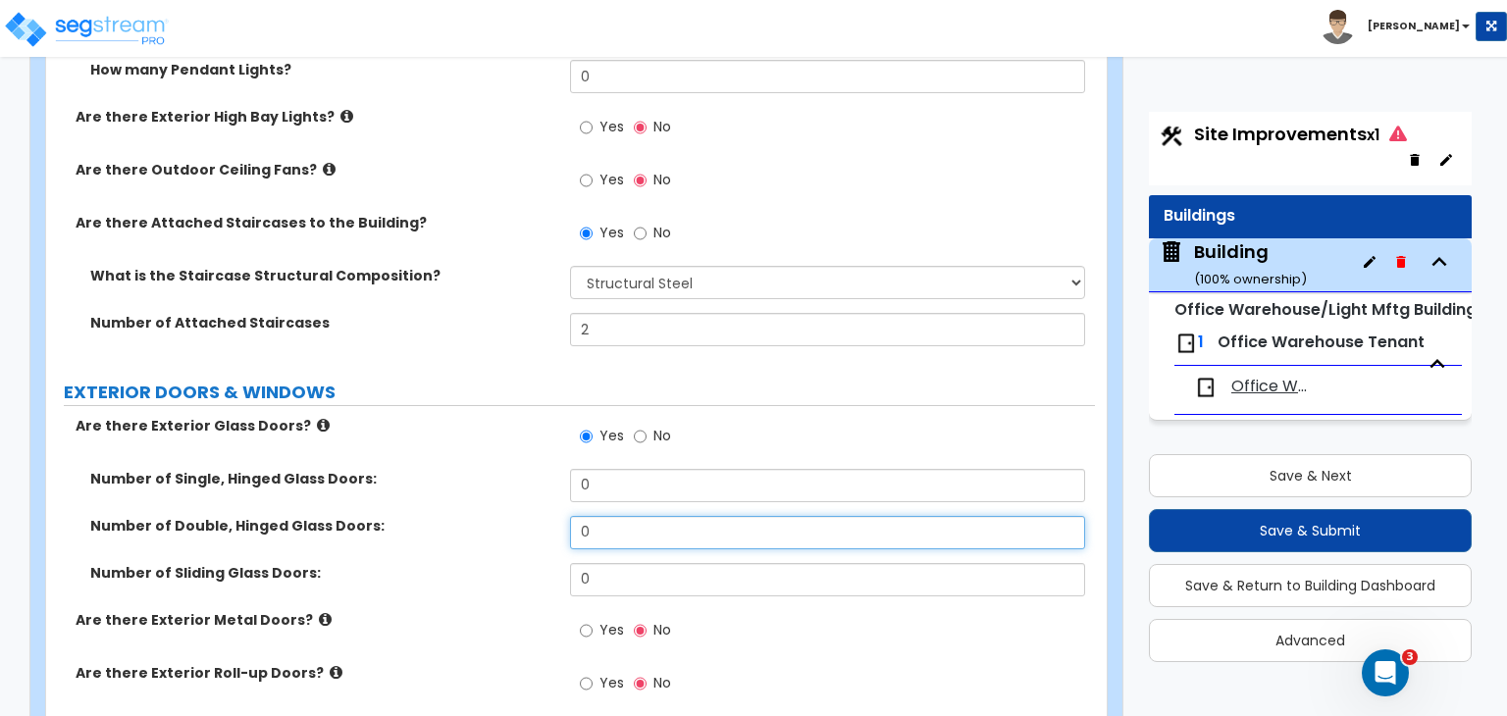
click at [598, 516] on input "0" at bounding box center [827, 532] width 514 height 33
drag, startPoint x: 623, startPoint y: 498, endPoint x: 551, endPoint y: 498, distance: 71.6
click at [551, 516] on div "Number of Double, Hinged Glass Doors: 0" at bounding box center [570, 539] width 1049 height 47
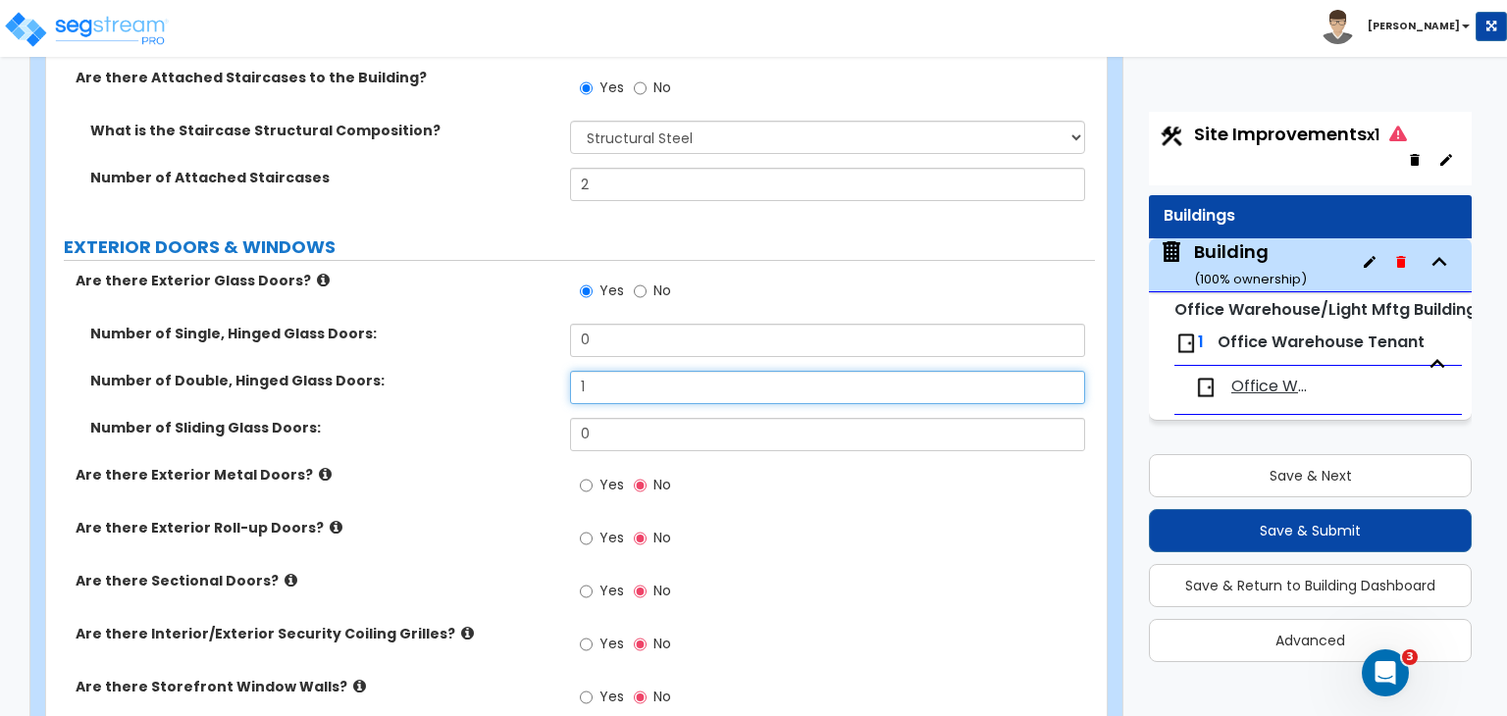
scroll to position [1878, 0]
type input "1"
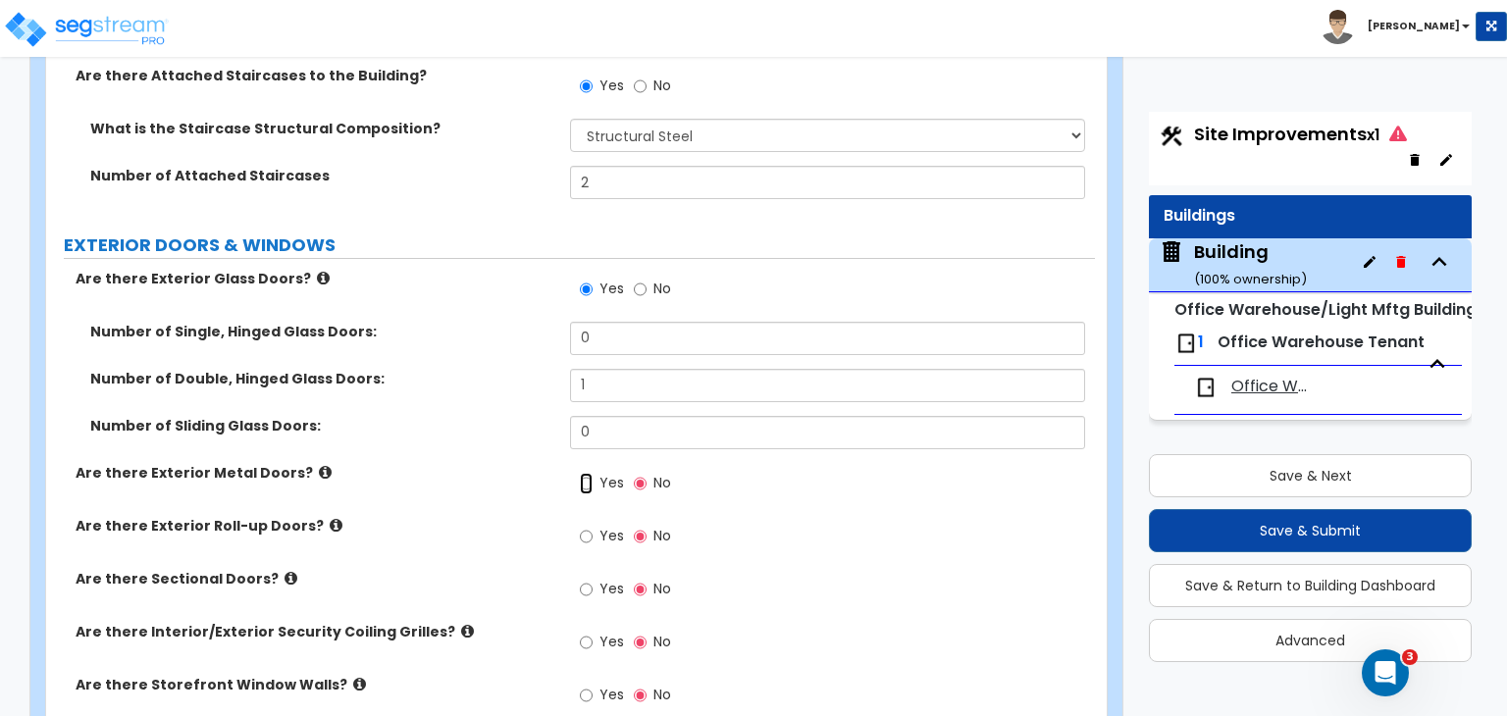
click at [589, 473] on input "Yes" at bounding box center [586, 484] width 13 height 22
radio input "true"
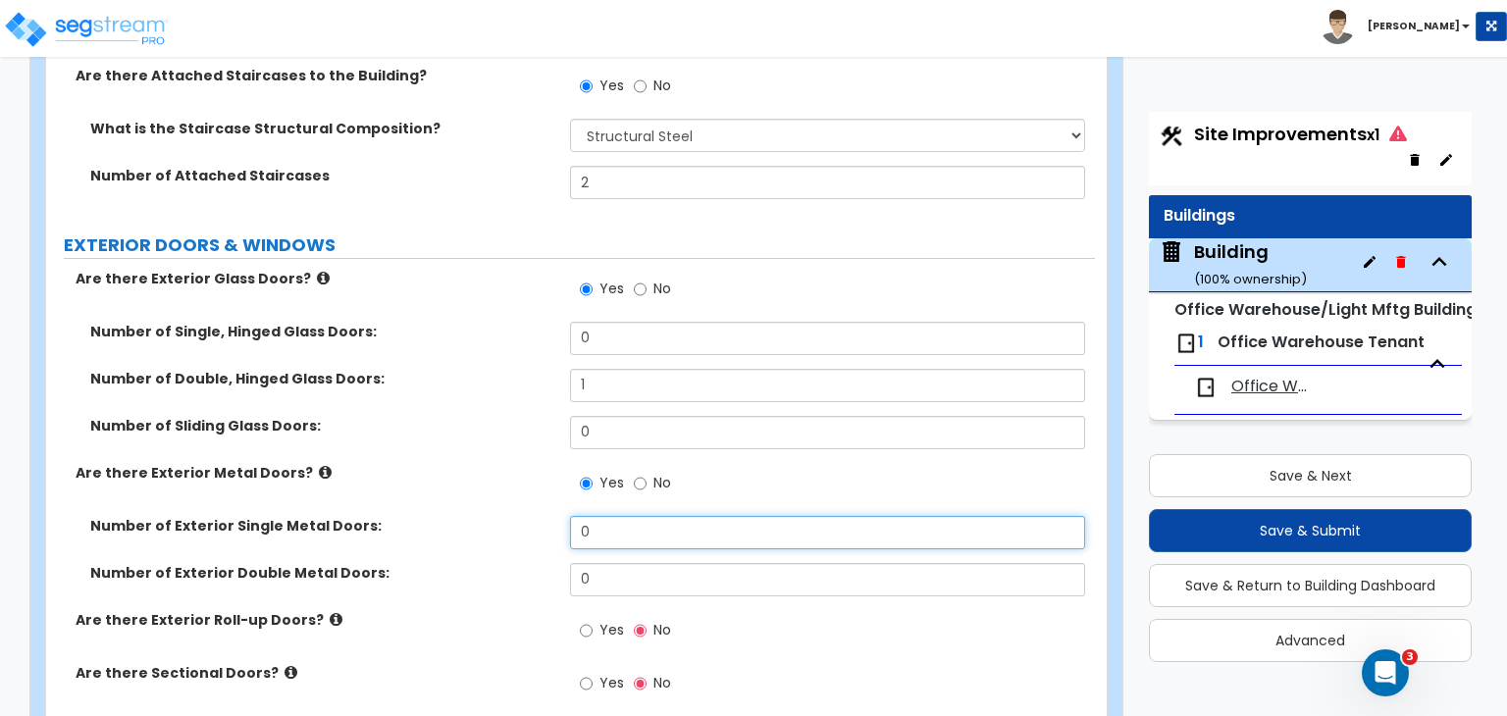
click at [519, 478] on div "Are there Exterior Glass Doors? Yes No Number of Single, Hinged Glass Doors: 0 …" at bounding box center [570, 572] width 1019 height 606
type input "5"
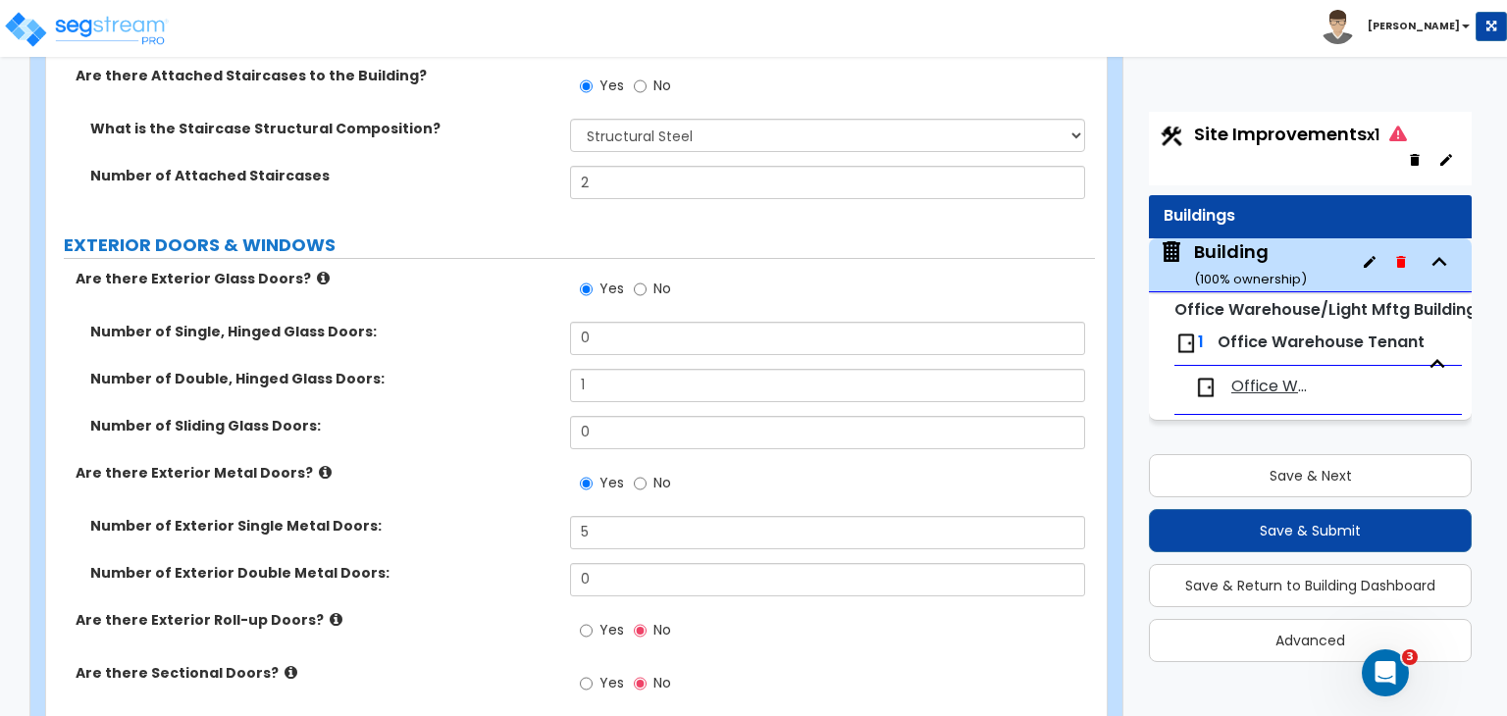
click at [519, 478] on div "Are there Exterior Metal Doors? Yes No" at bounding box center [570, 489] width 1049 height 53
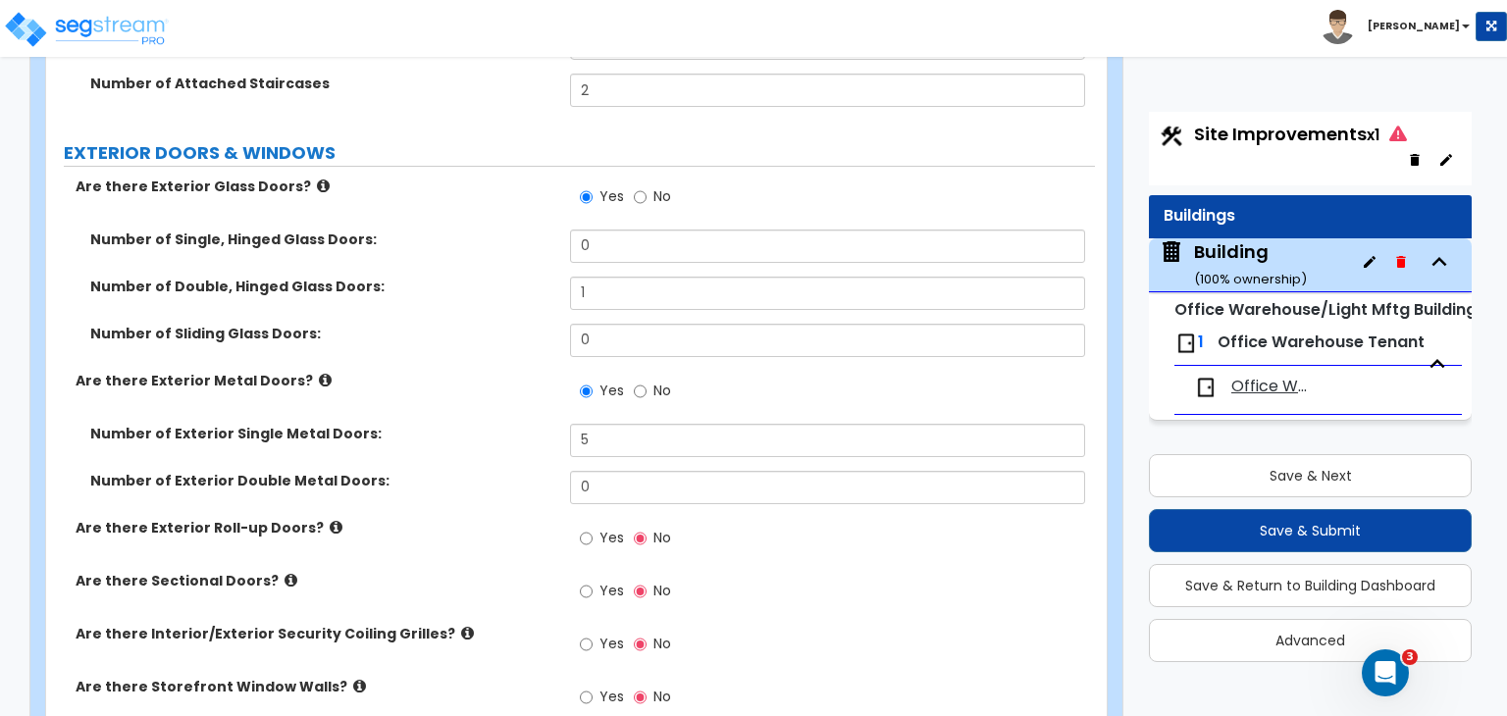
scroll to position [1981, 0]
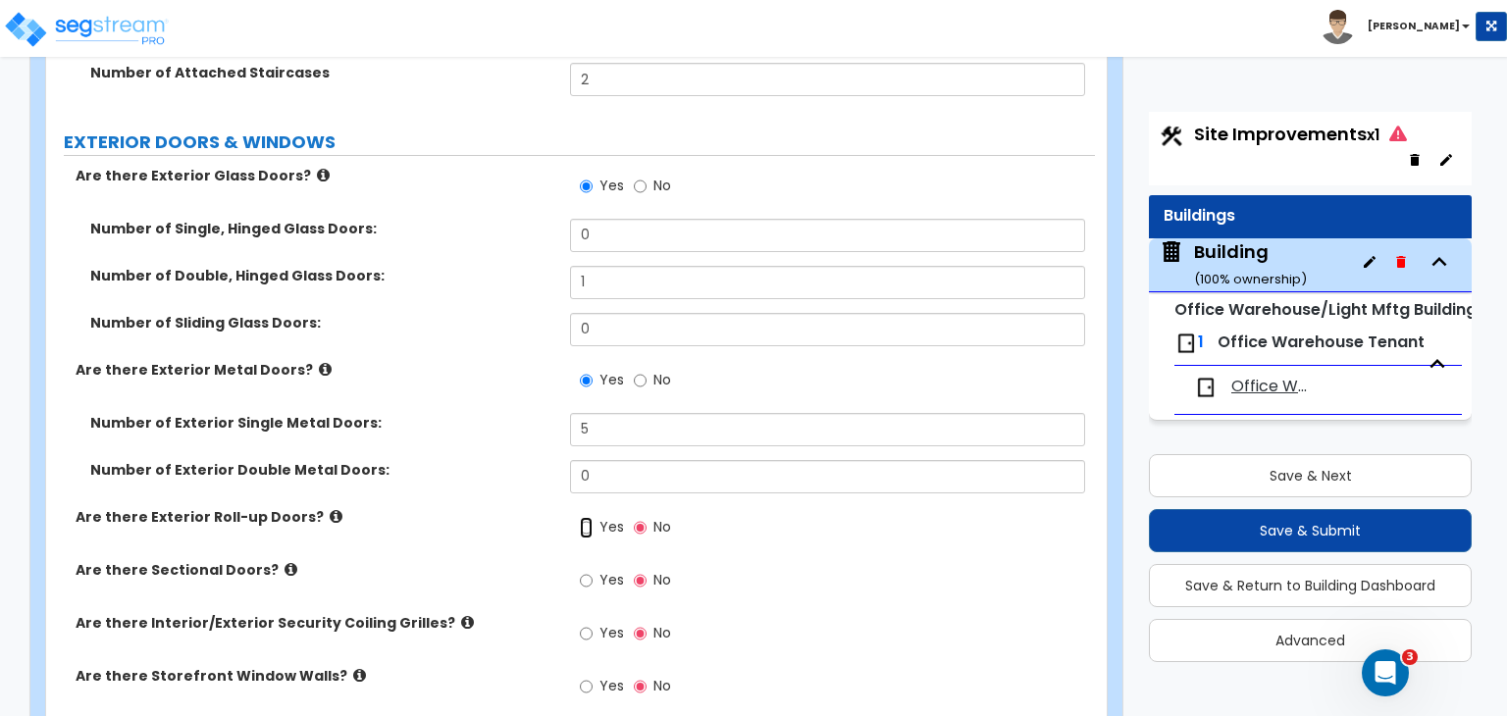
click at [588, 517] on input "Yes" at bounding box center [586, 528] width 13 height 22
radio input "true"
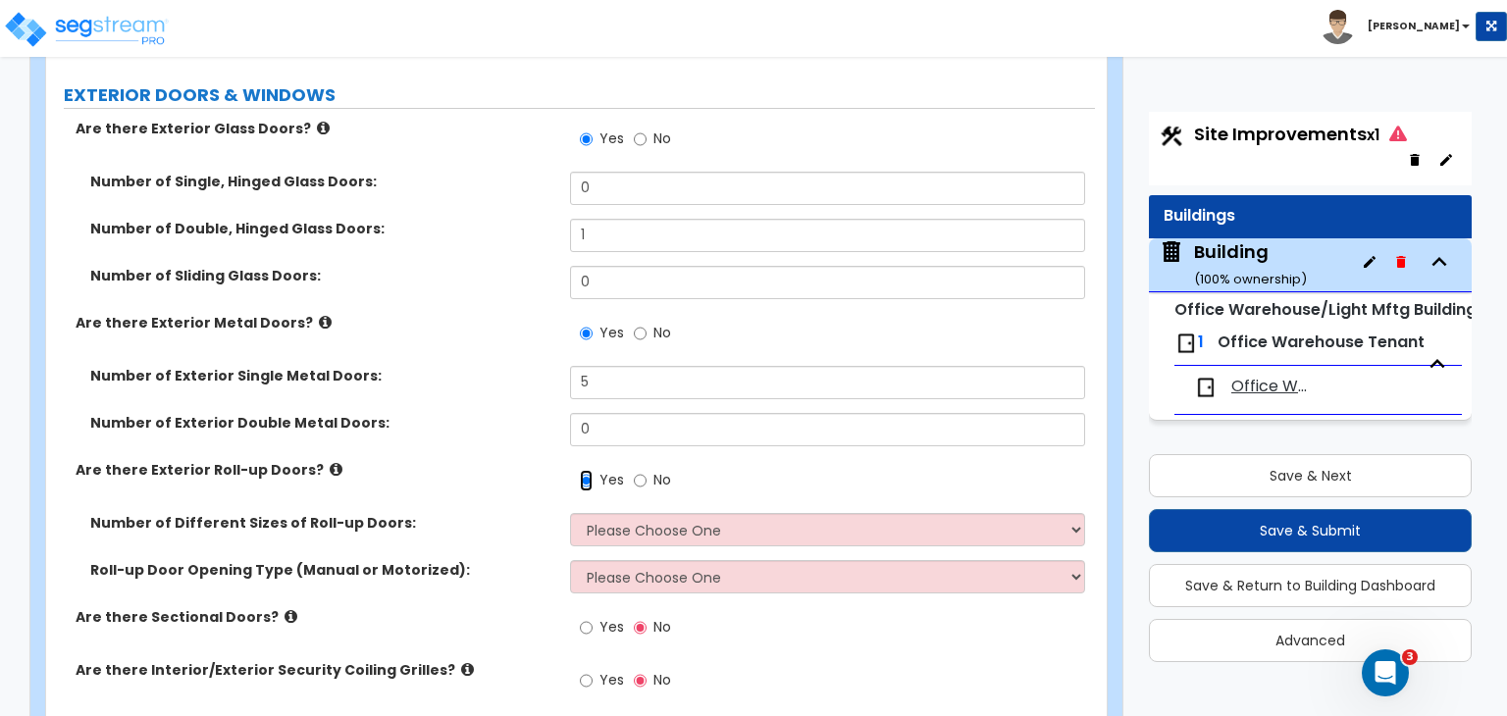
scroll to position [2029, 0]
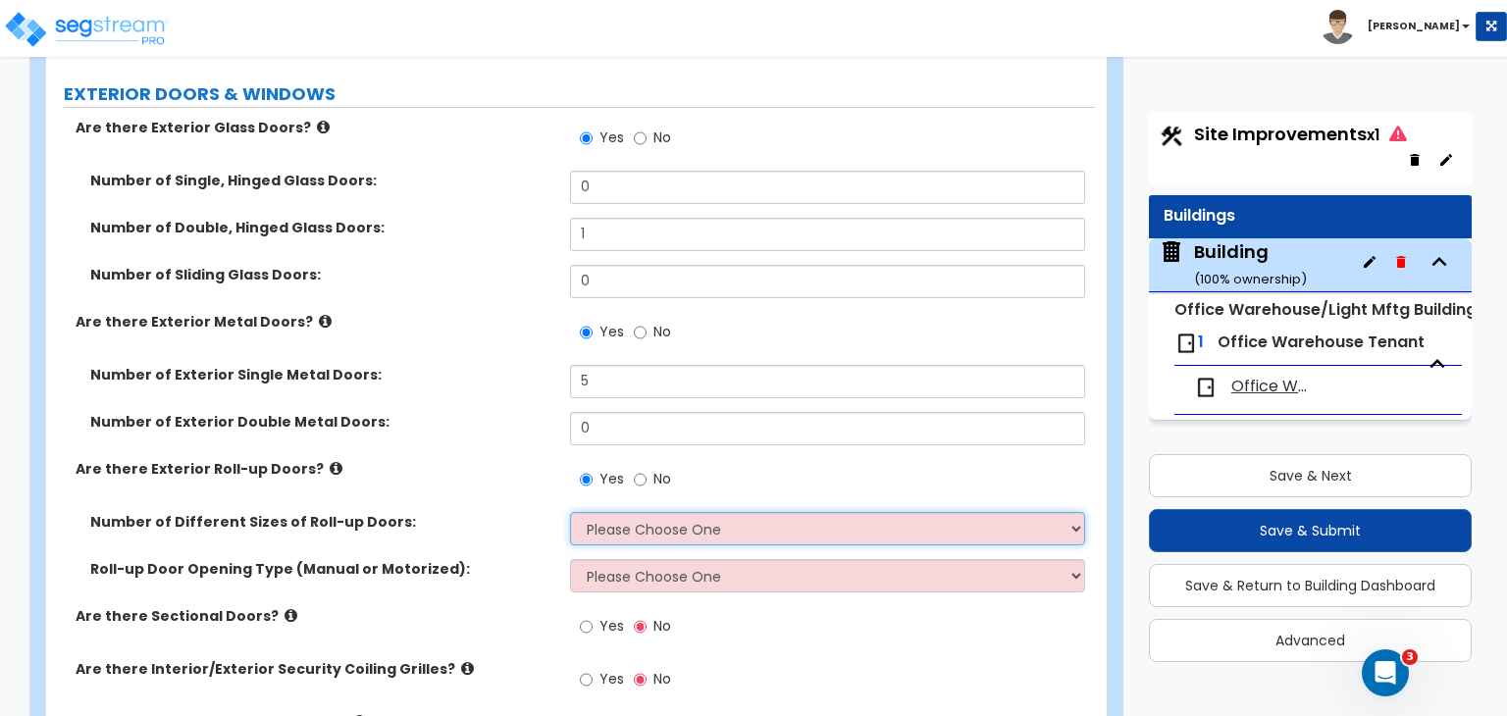
click at [631, 512] on select "Please Choose One 1 2 3" at bounding box center [827, 528] width 514 height 33
select select "2"
click at [570, 512] on select "Please Choose One 1 2 3" at bounding box center [827, 528] width 514 height 33
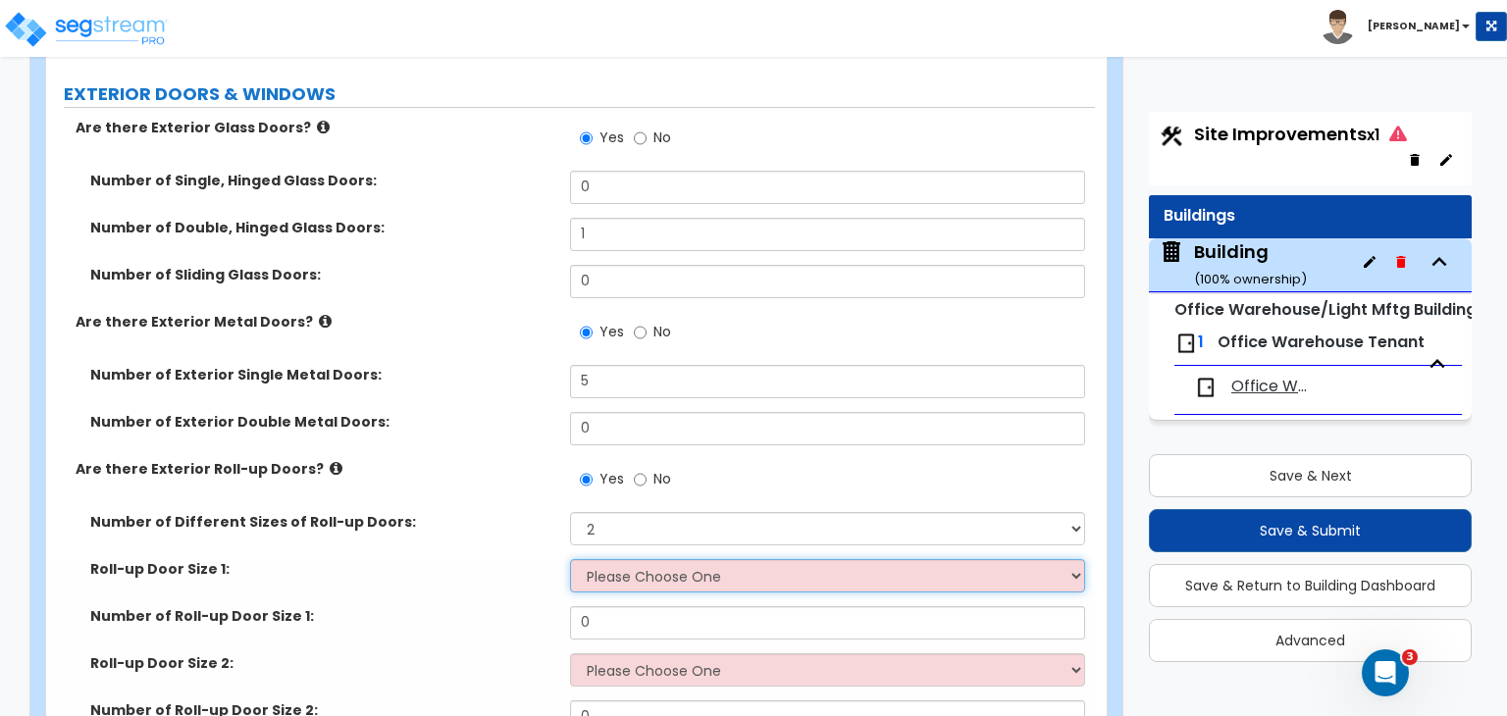
click at [636, 559] on select "Please Choose One 8' x 8' 10' x 10' 12' x 12' 14' x 14' 20' x 12' 20' x 16'" at bounding box center [827, 575] width 514 height 33
select select "2"
click at [570, 559] on select "Please Choose One 8' x 8' 10' x 10' 12' x 12' 14' x 14' 20' x 12' 20' x 16'" at bounding box center [827, 575] width 514 height 33
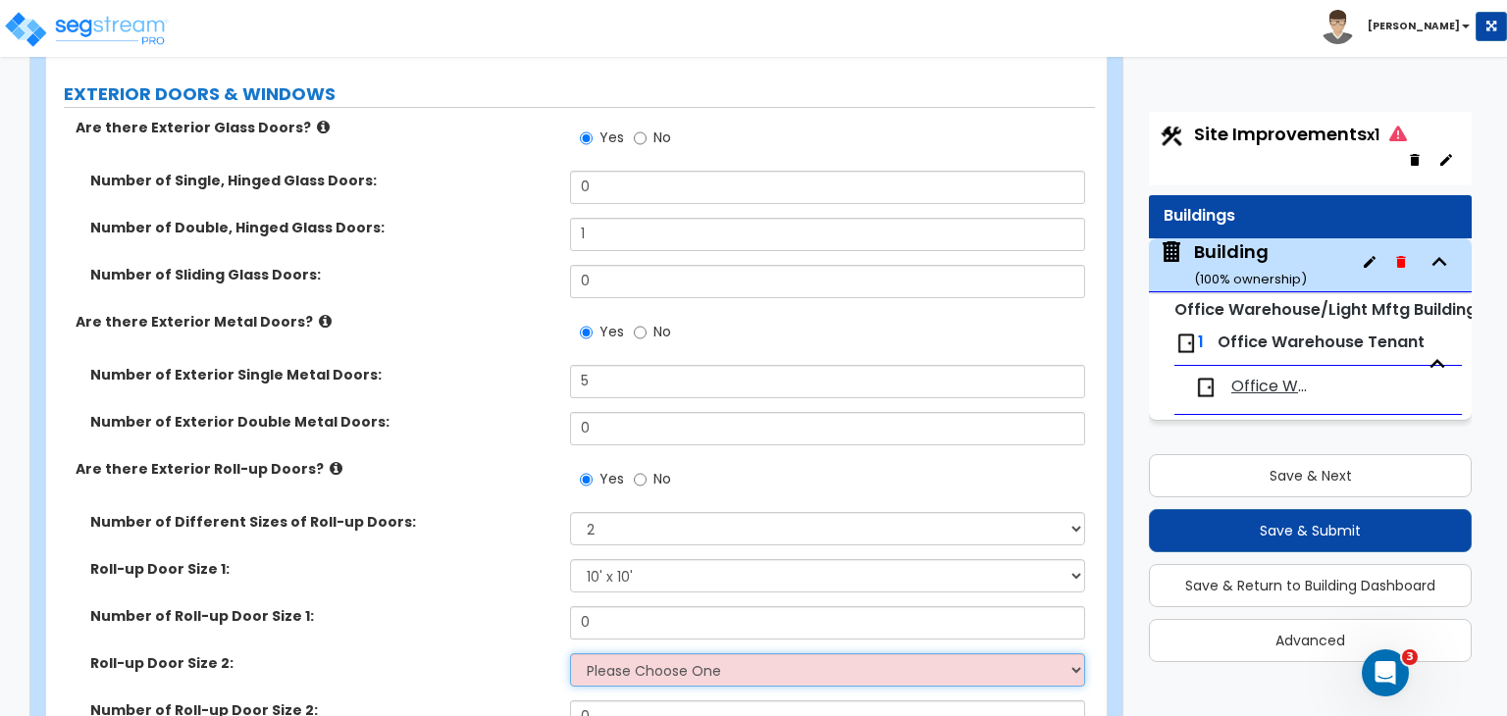
click at [639, 653] on select "Please Choose One 8' x 8' 10' x 10' 12' x 12' 14' x 14' 20' x 12' 20' x 16'" at bounding box center [827, 669] width 514 height 33
select select "5"
click at [570, 653] on select "Please Choose One 8' x 8' 10' x 10' 12' x 12' 14' x 14' 20' x 12' 20' x 16'" at bounding box center [827, 669] width 514 height 33
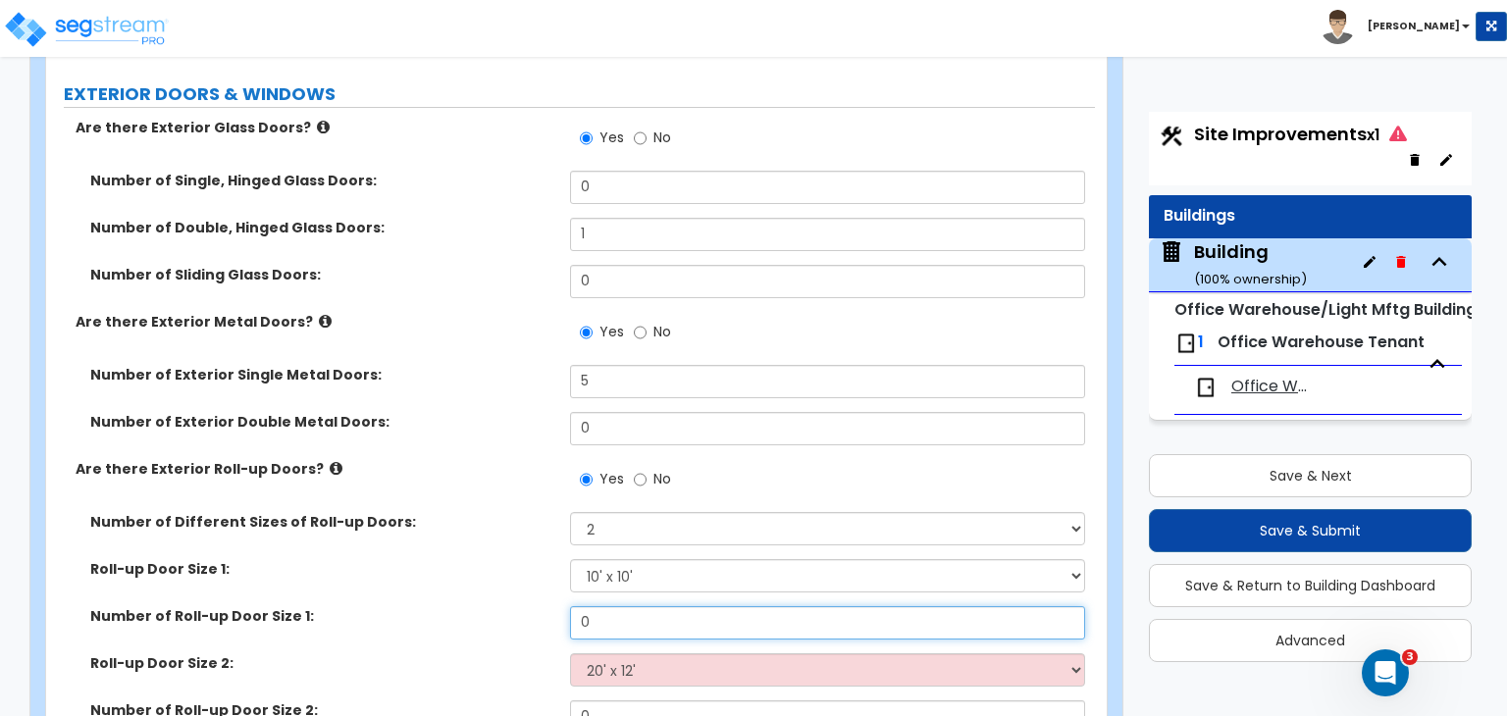
click at [644, 606] on input "0" at bounding box center [827, 622] width 514 height 33
drag, startPoint x: 607, startPoint y: 583, endPoint x: 542, endPoint y: 578, distance: 65.9
click at [542, 606] on div "Number of Roll-up Door Size 1: 0" at bounding box center [570, 629] width 1049 height 47
type input "15"
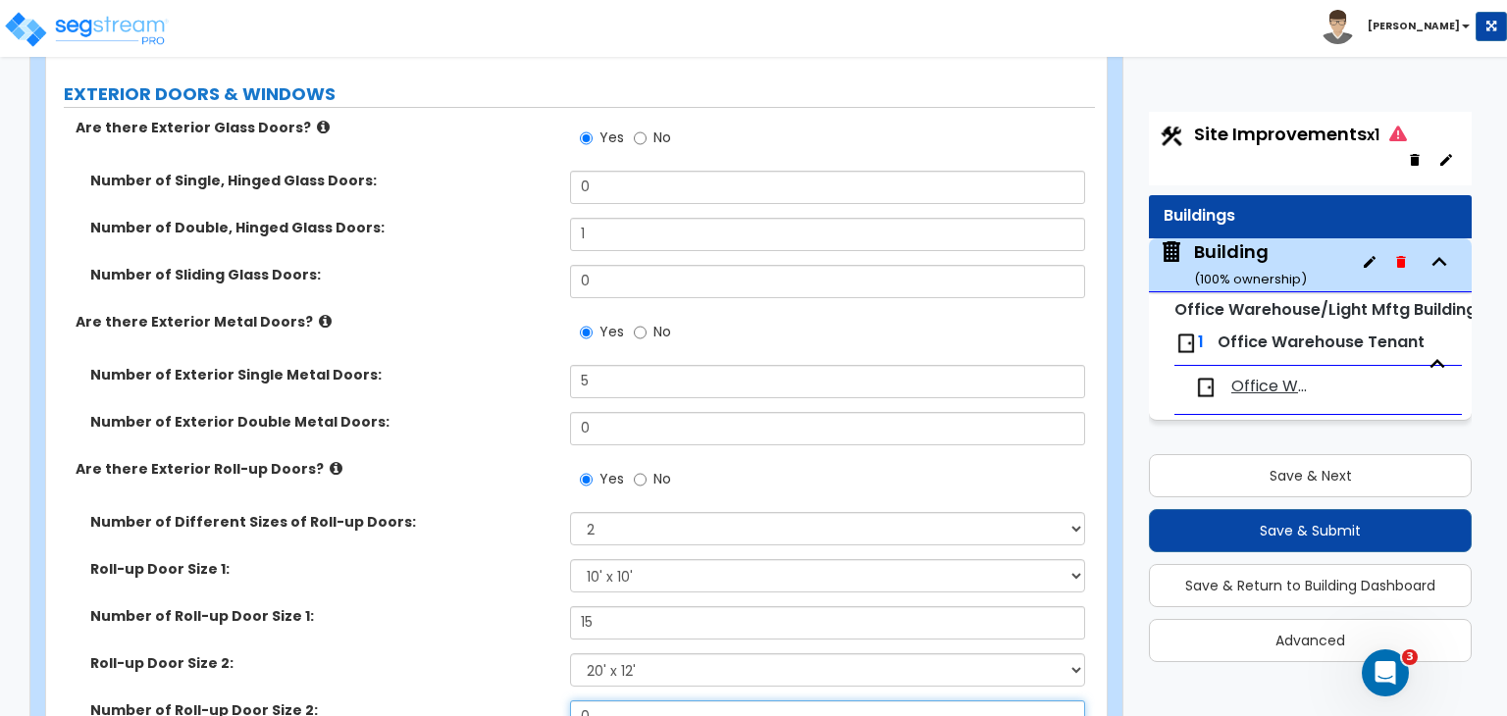
drag, startPoint x: 628, startPoint y: 672, endPoint x: 516, endPoint y: 677, distance: 111.9
click at [516, 700] on div "Number of Roll-up Door Size 2: 0" at bounding box center [570, 723] width 1049 height 47
type input "6"
click at [498, 653] on label "Roll-up Door Size 2:" at bounding box center [322, 663] width 465 height 20
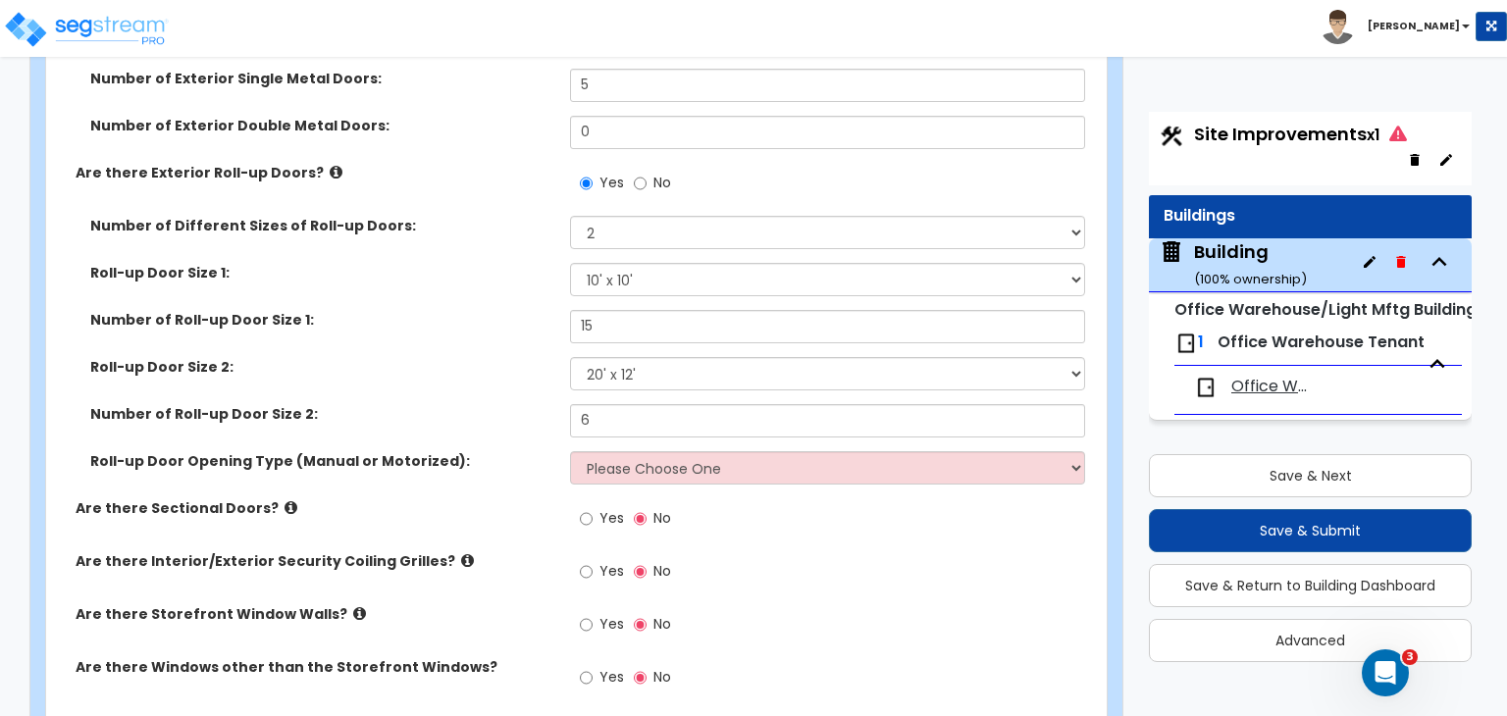
scroll to position [2326, 0]
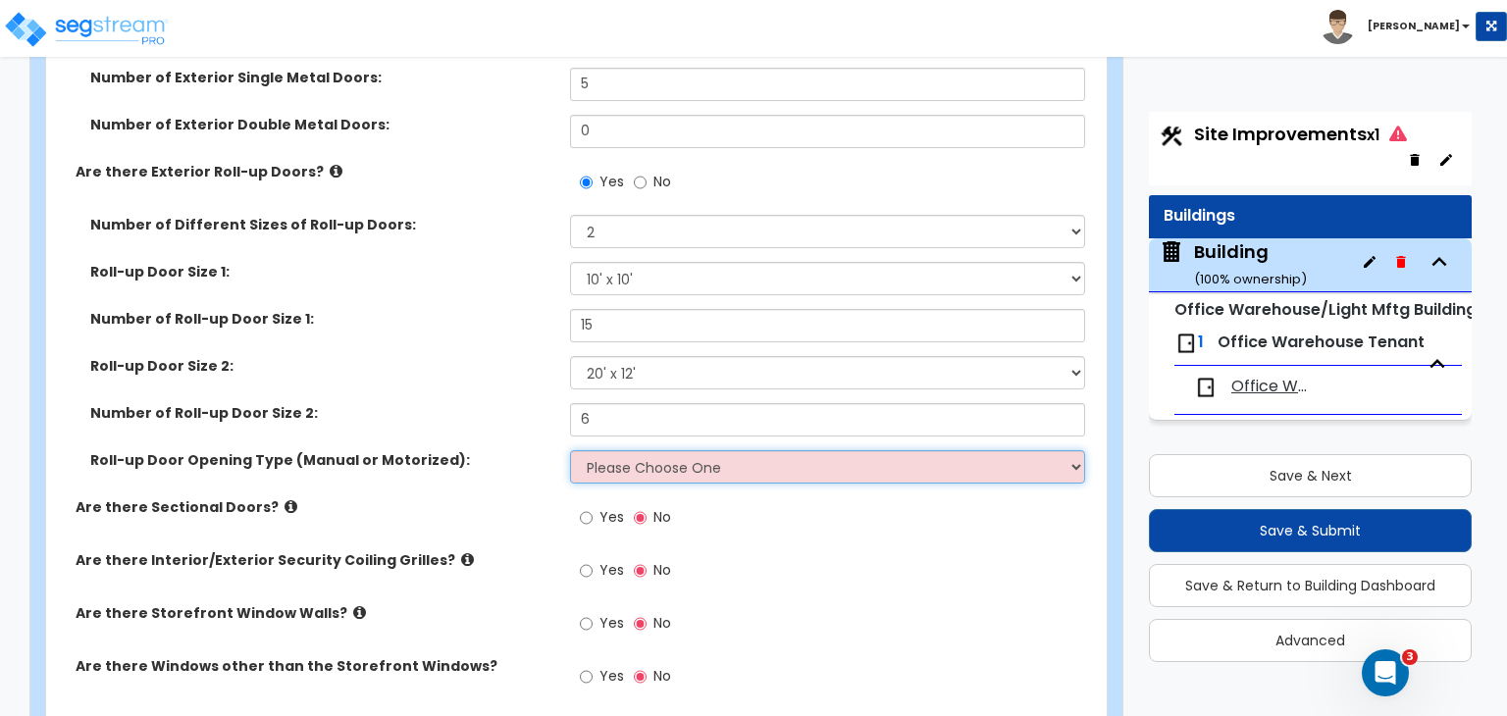
click at [620, 450] on select "Please Choose One All Manual All Motorized Some are Motorized" at bounding box center [827, 466] width 514 height 33
select select "2"
click at [570, 450] on select "Please Choose One All Manual All Motorized Some are Motorized" at bounding box center [827, 466] width 514 height 33
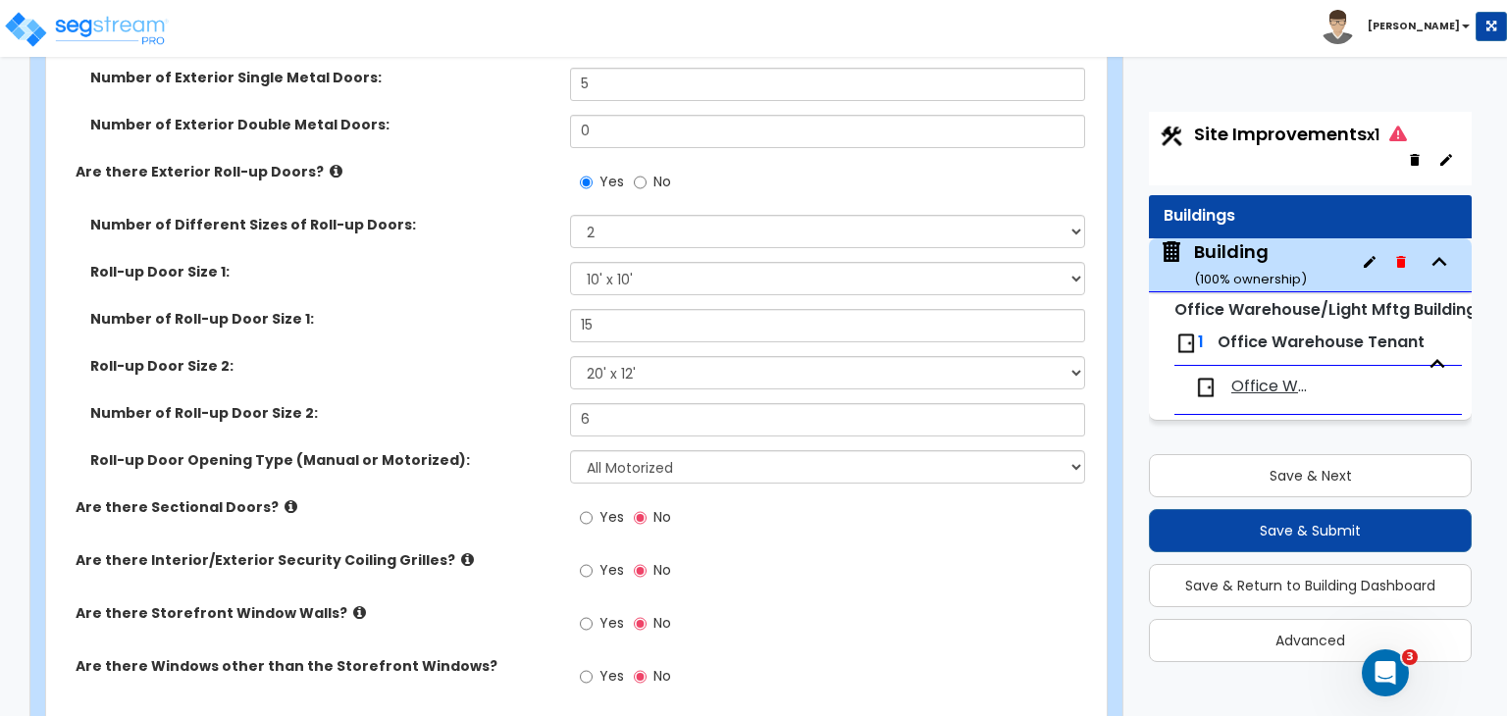
click at [522, 497] on label "Are there Sectional Doors?" at bounding box center [316, 507] width 480 height 20
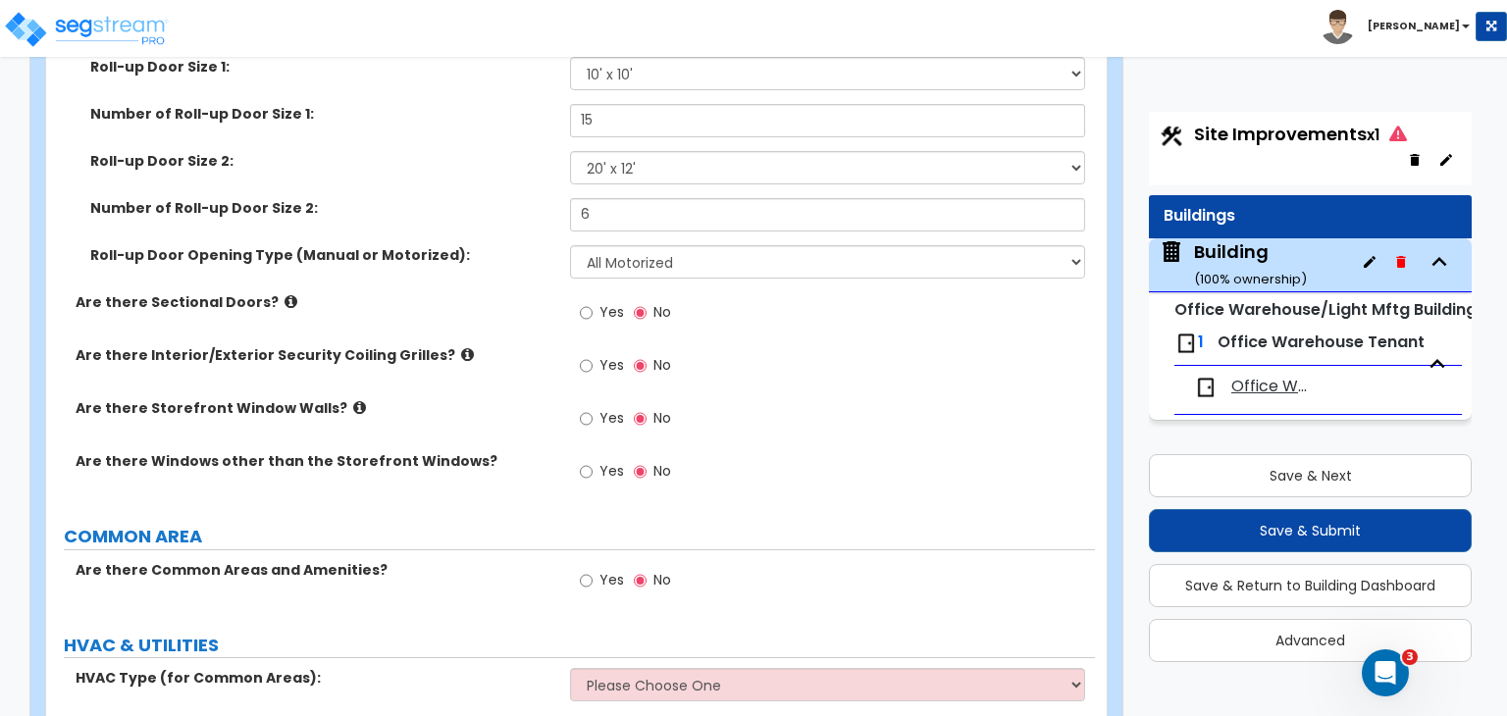
scroll to position [2558, 0]
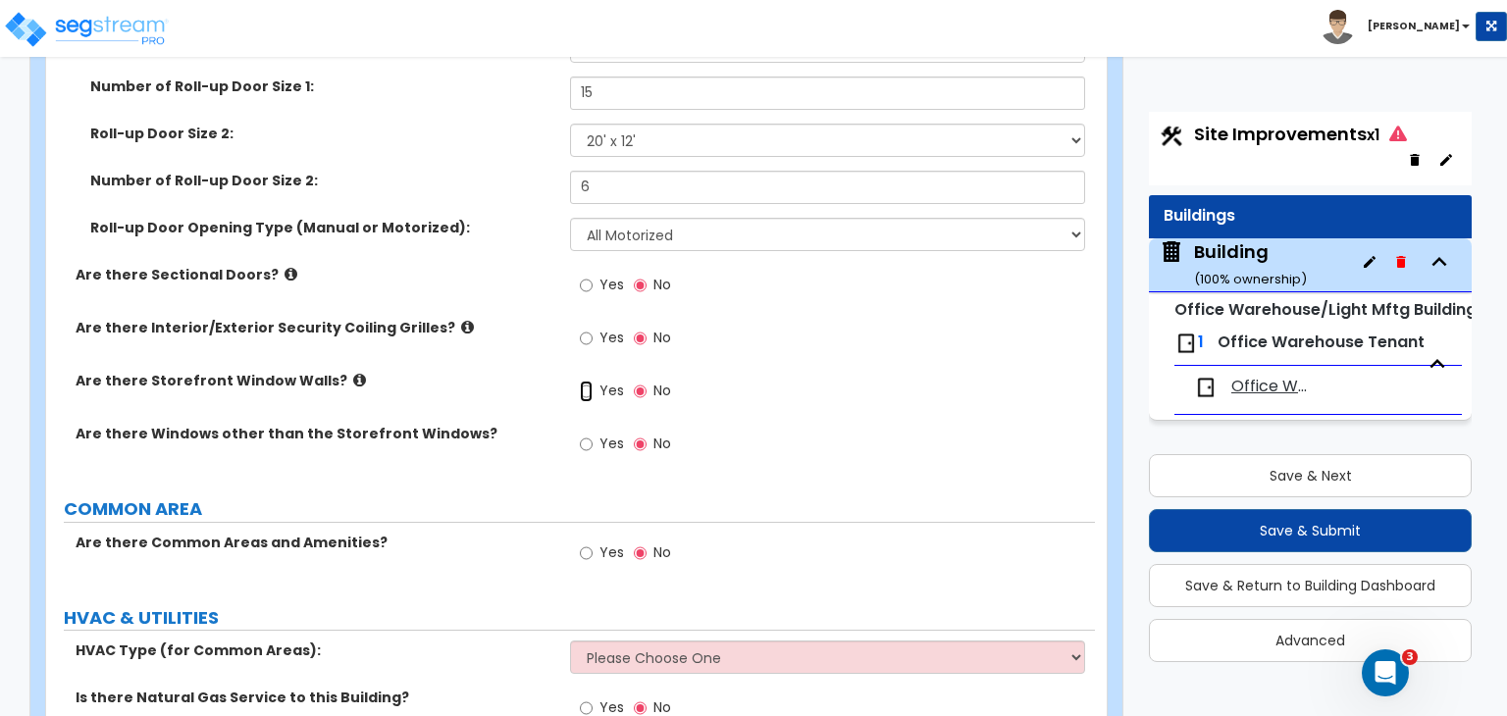
click at [585, 381] on input "Yes" at bounding box center [586, 392] width 13 height 22
radio input "true"
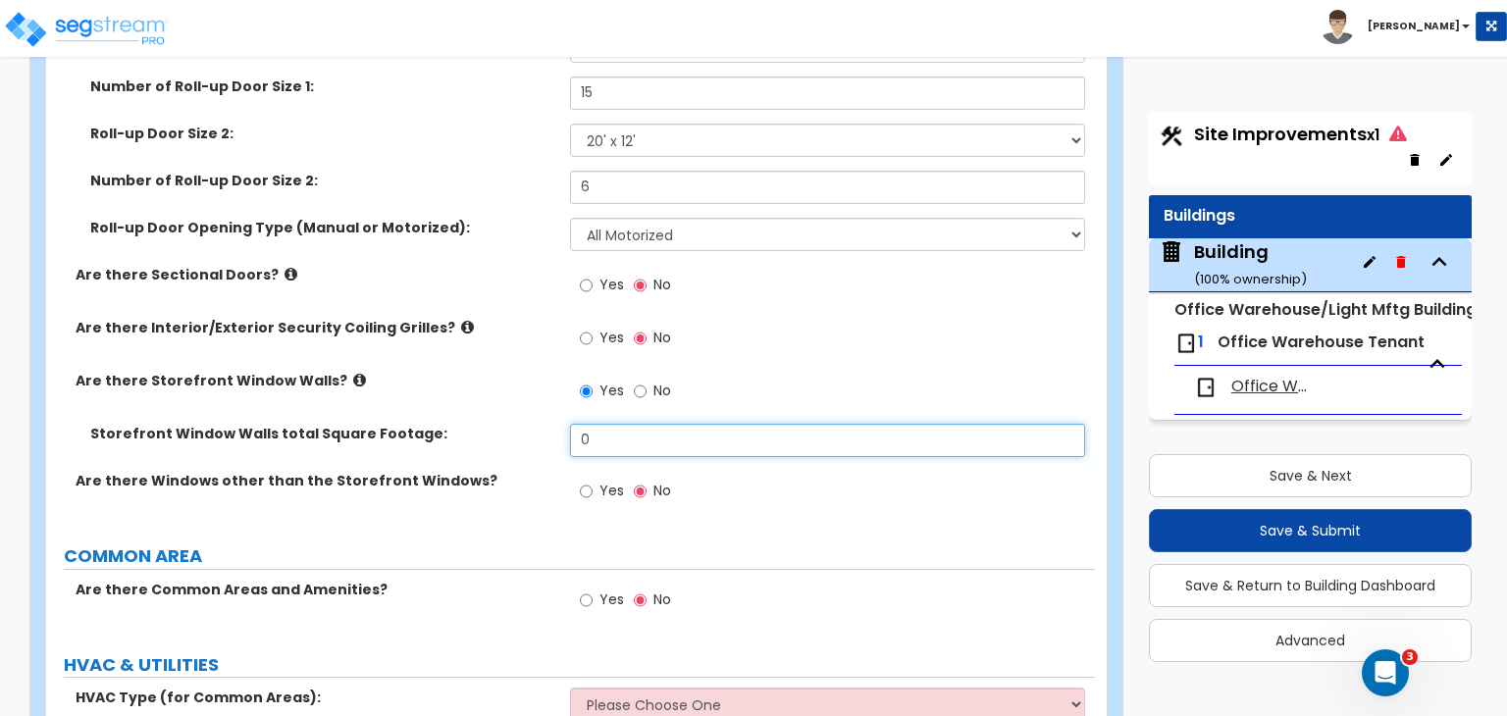
drag, startPoint x: 604, startPoint y: 404, endPoint x: 552, endPoint y: 417, distance: 53.5
click at [552, 424] on div "Storefront Window Walls total Square Footage: 0" at bounding box center [570, 447] width 1049 height 47
type input "1,500"
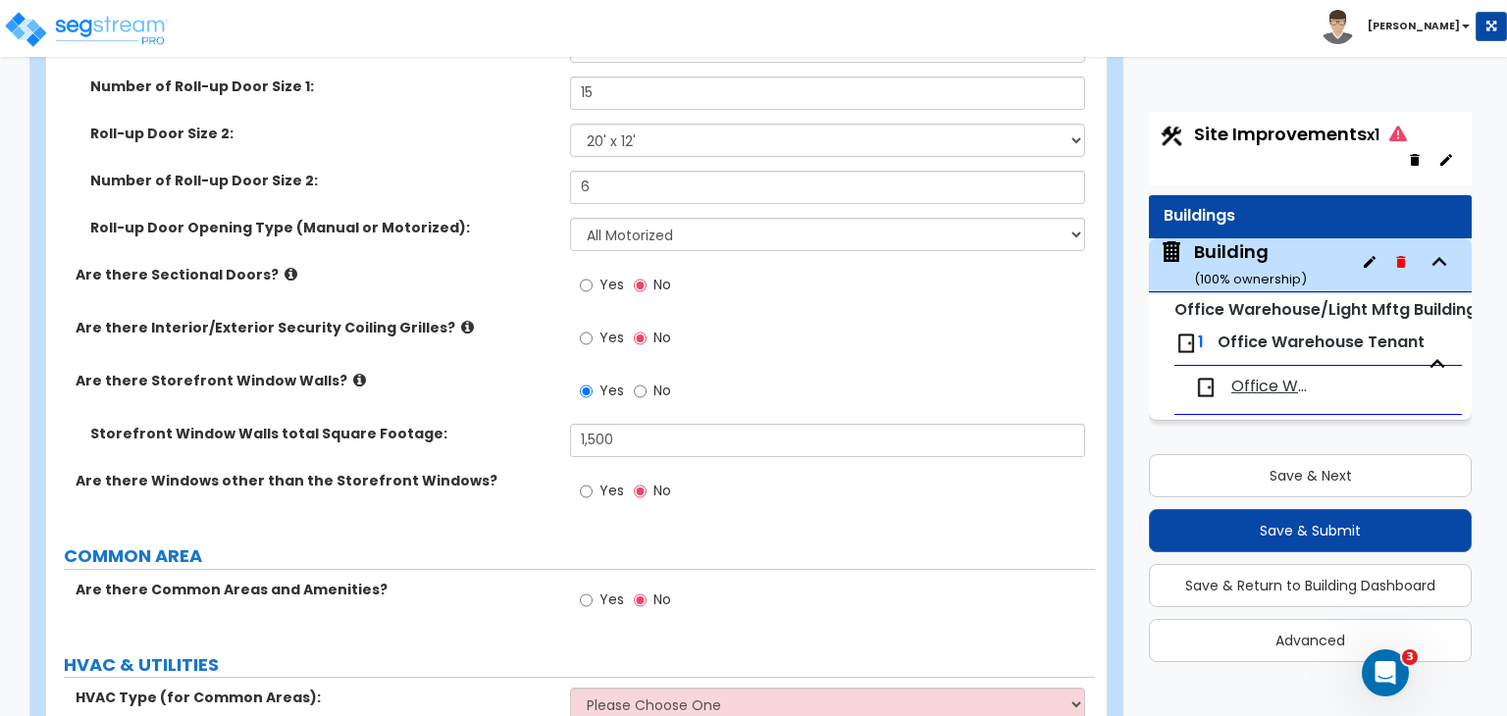
click at [552, 424] on div "Storefront Window Walls total Square Footage: 1,500" at bounding box center [570, 447] width 1049 height 47
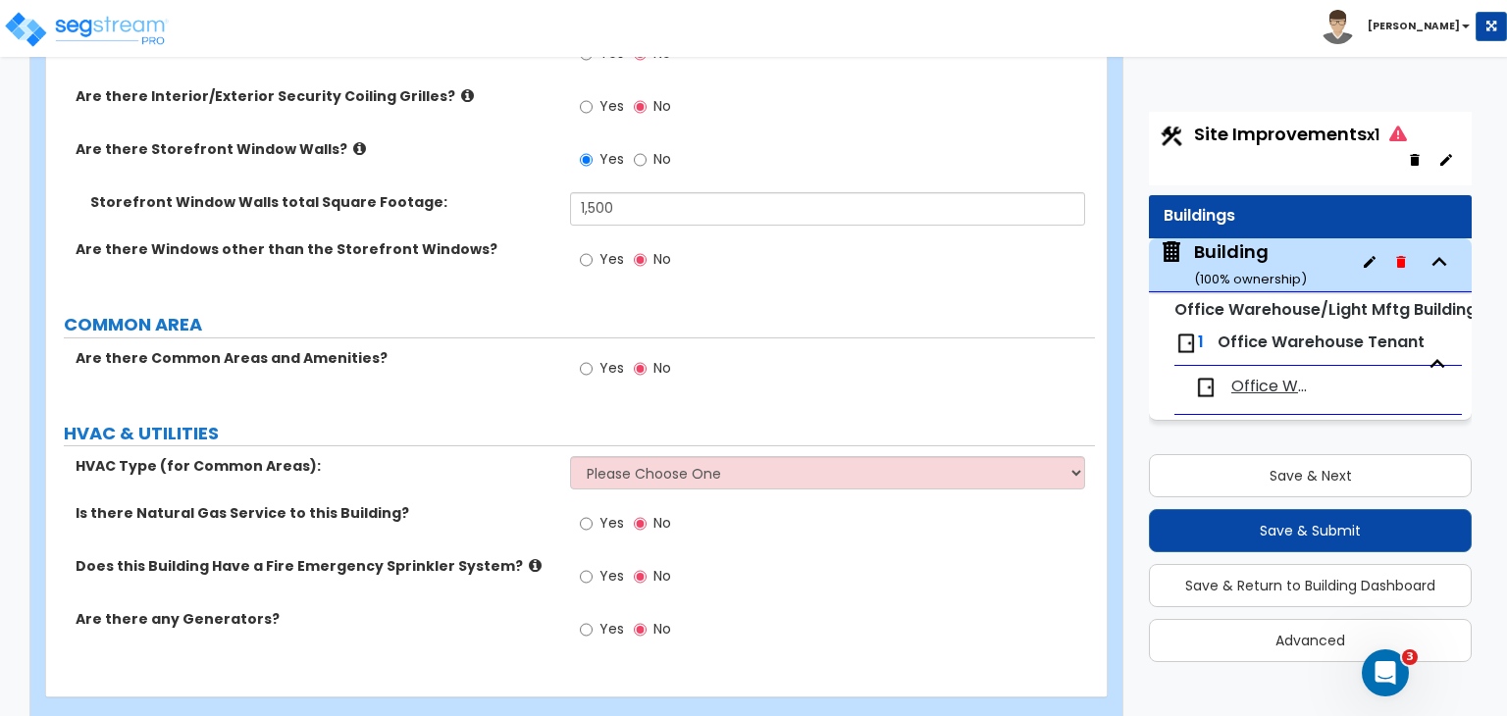
click at [540, 51] on div "Toggle navigation [PERSON_NAME]" at bounding box center [753, 28] width 1507 height 57
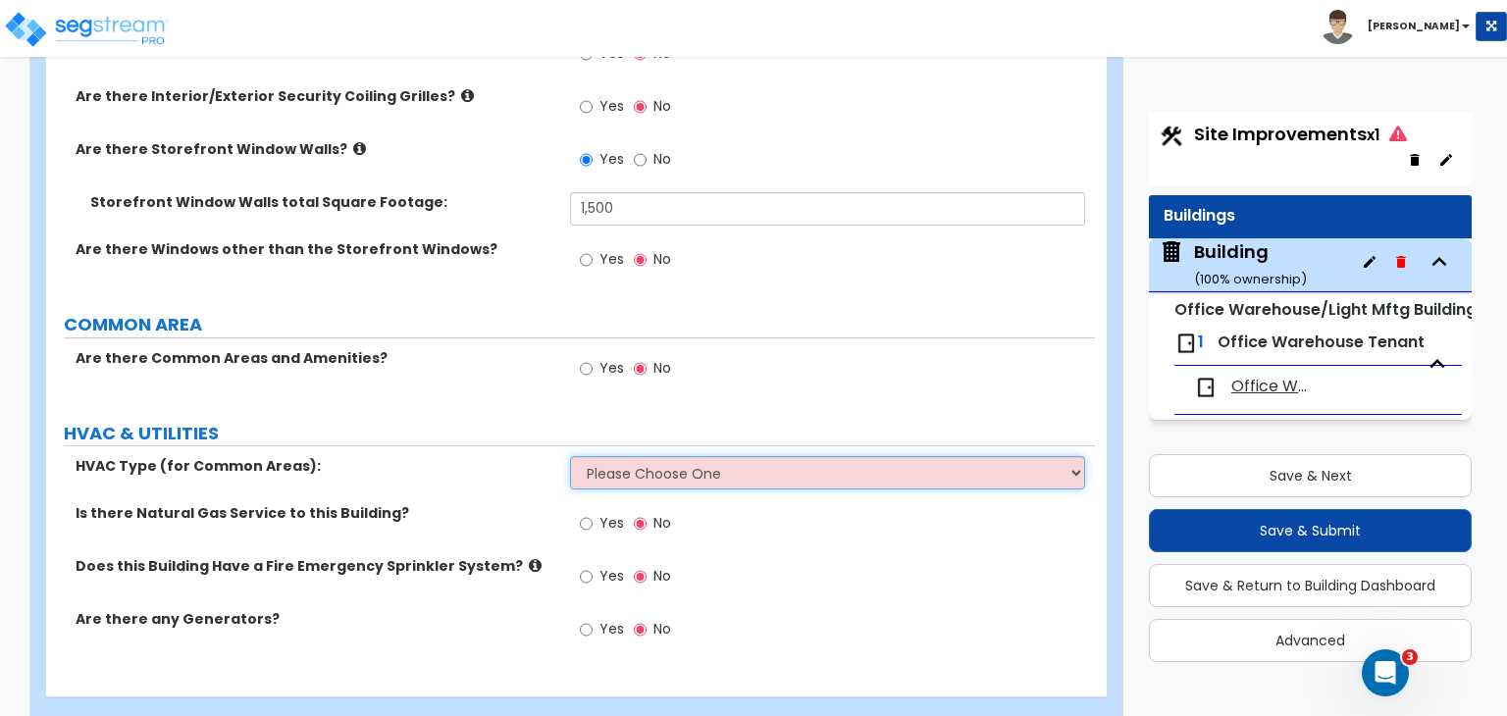
click at [624, 456] on select "Please Choose One Rooftop Unit Furnace-Condenser Forced Air Split Heating/Cooli…" at bounding box center [827, 472] width 514 height 33
select select "2"
click at [570, 456] on select "Please Choose One Rooftop Unit Furnace-Condenser Forced Air Split Heating/Cooli…" at bounding box center [827, 472] width 514 height 33
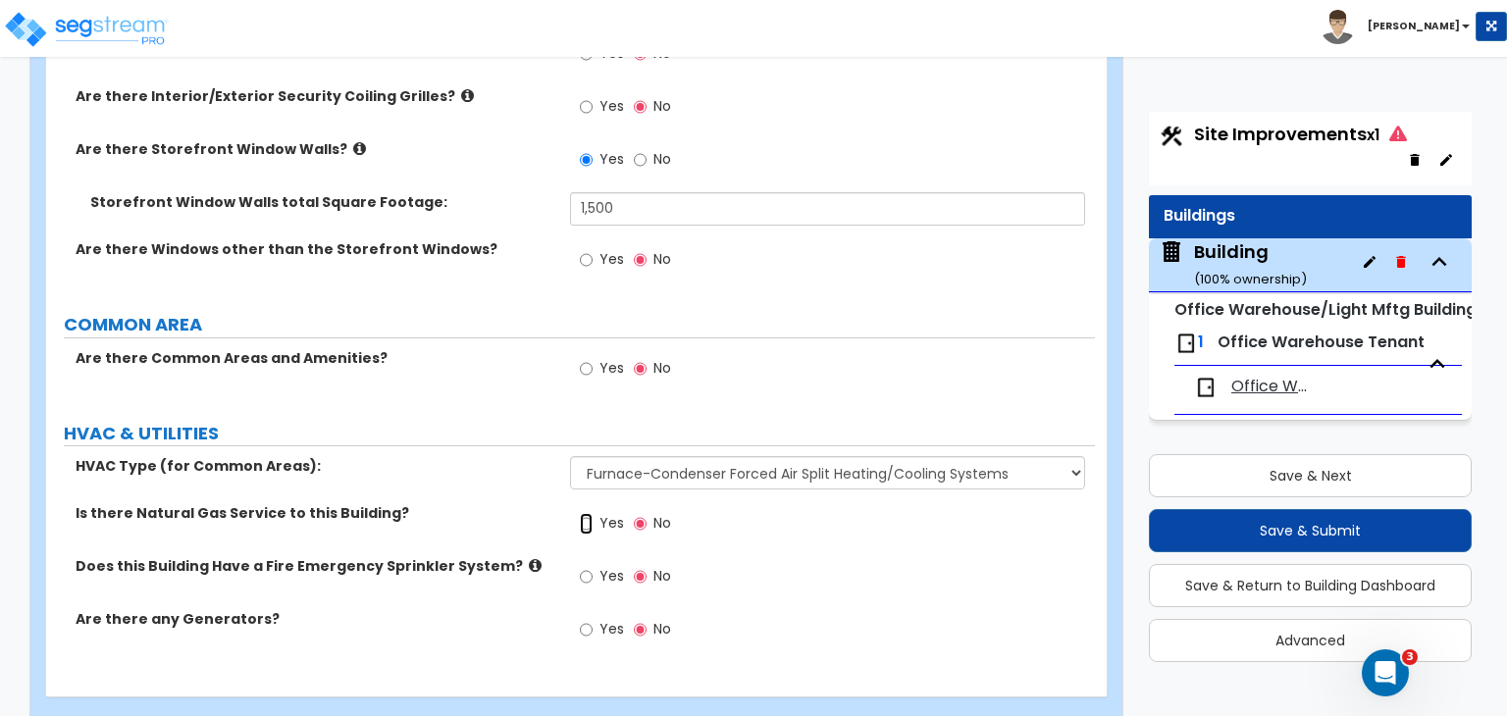
click at [580, 513] on input "Yes" at bounding box center [586, 524] width 13 height 22
radio input "true"
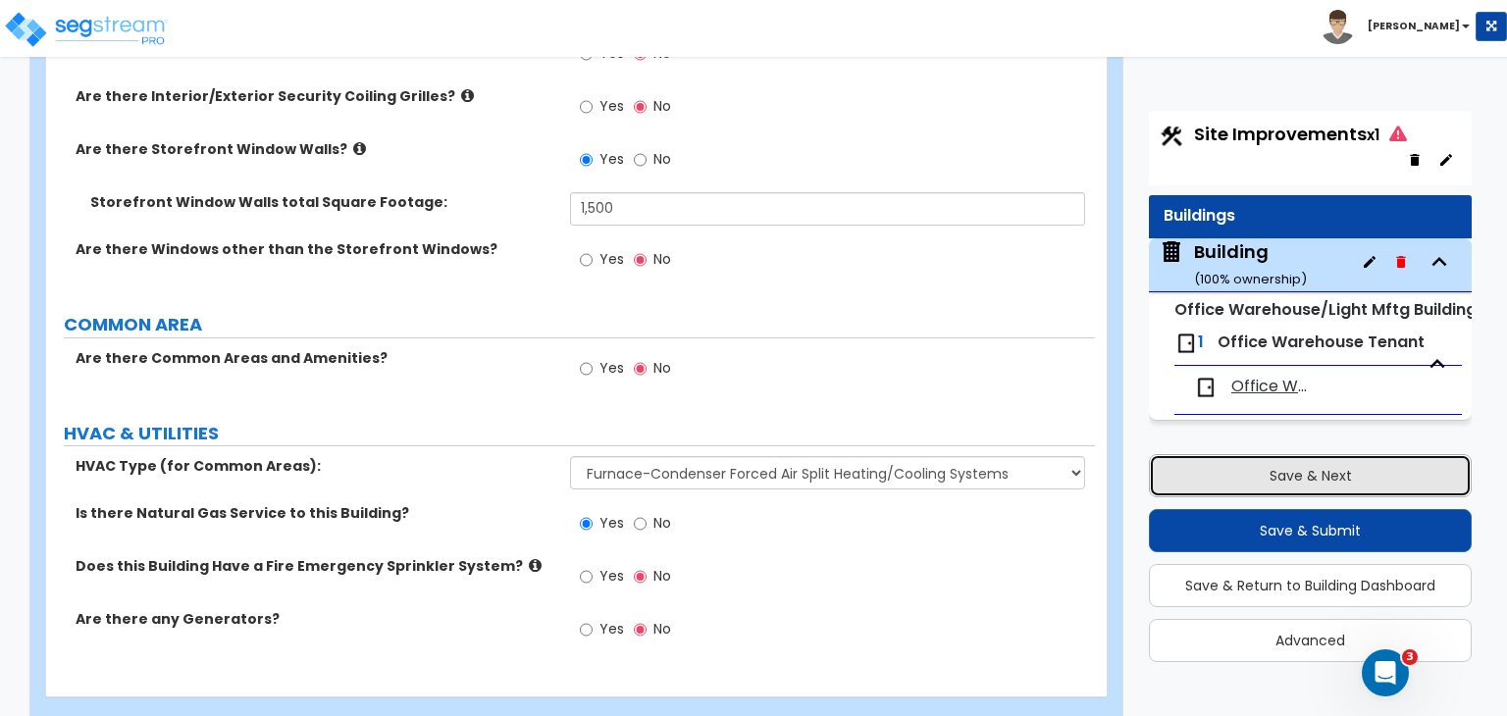
click at [1205, 476] on button "Save & Next" at bounding box center [1310, 475] width 323 height 43
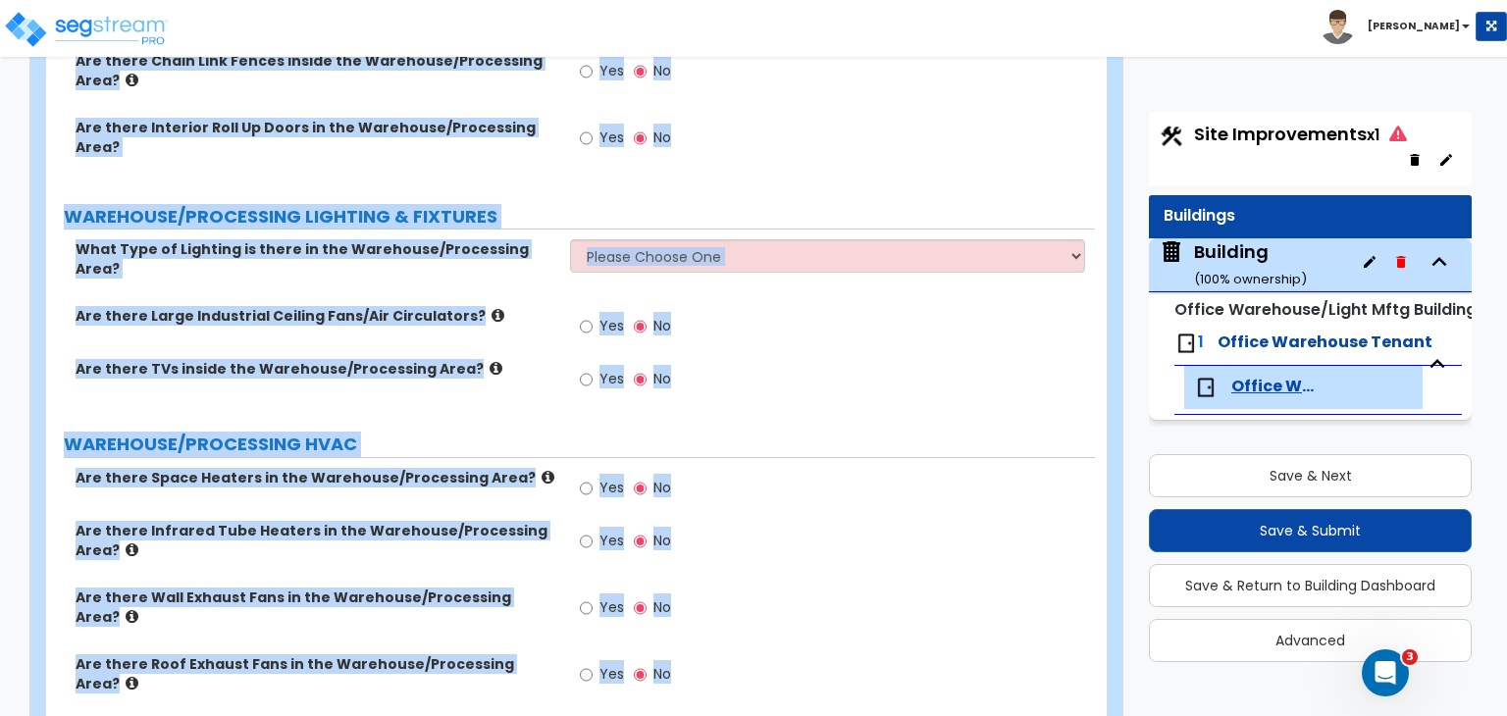
scroll to position [3398, 0]
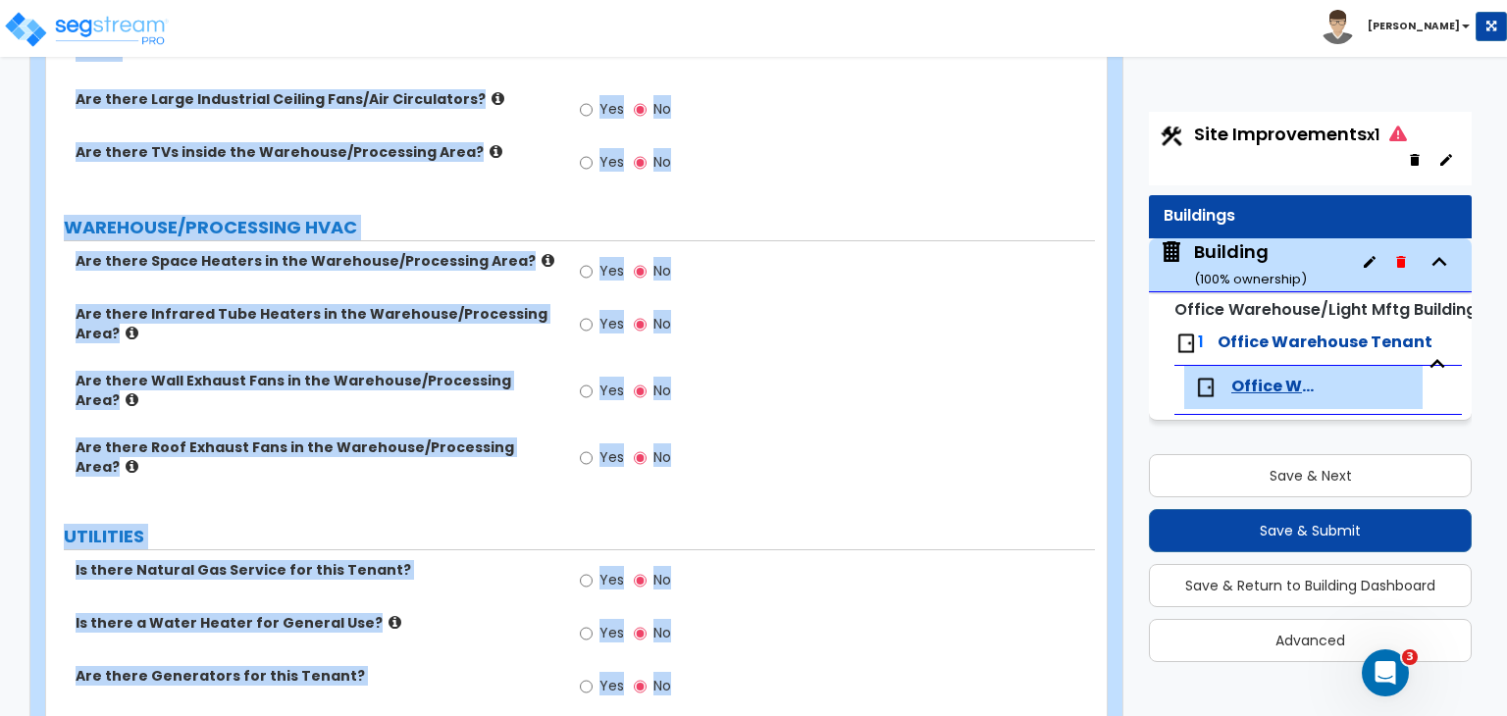
drag, startPoint x: 60, startPoint y: 155, endPoint x: 1354, endPoint y: 761, distance: 1428.9
copy div "TENANT SIZE INFORMATION Tenant Area Ground Floor Square Footage: EXTERIOR SIGNA…"
click at [774, 251] on div "Yes No" at bounding box center [832, 277] width 524 height 53
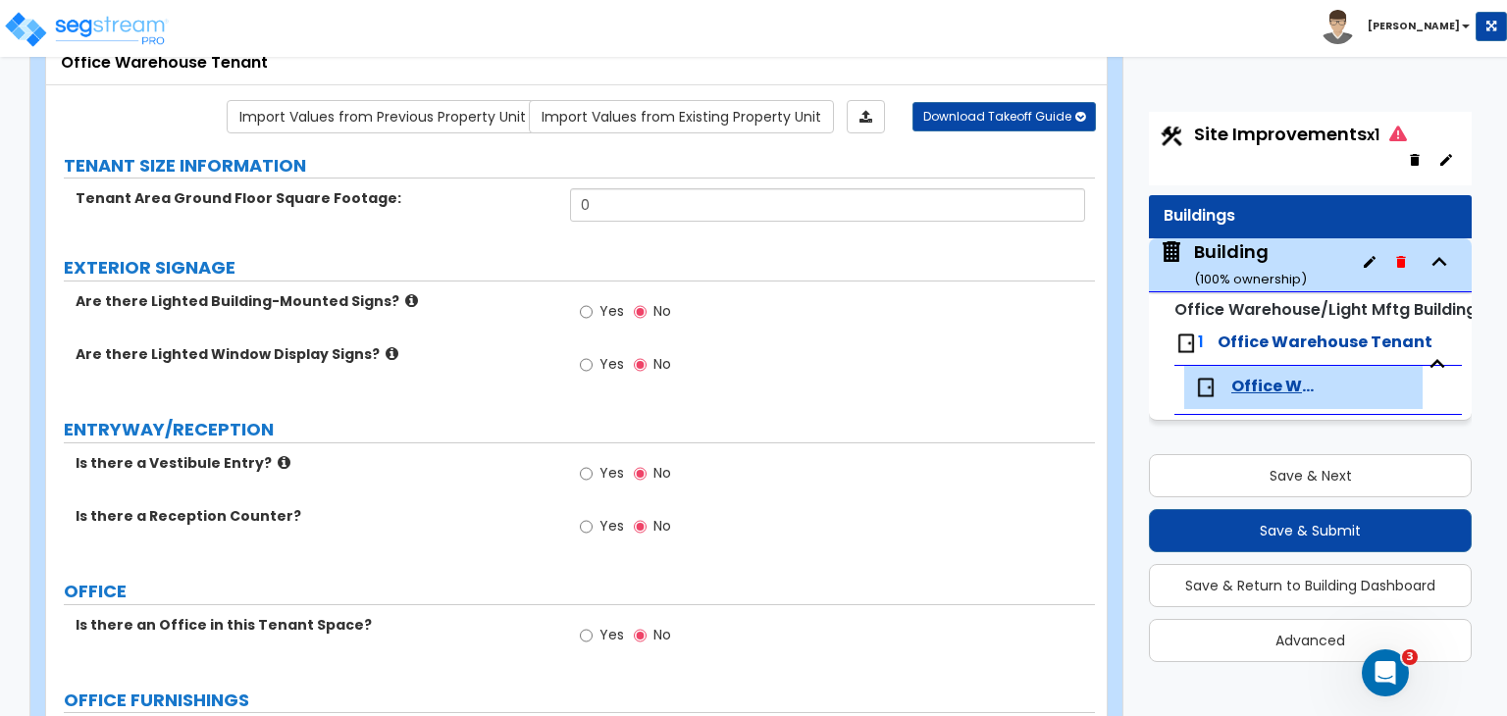
scroll to position [122, 0]
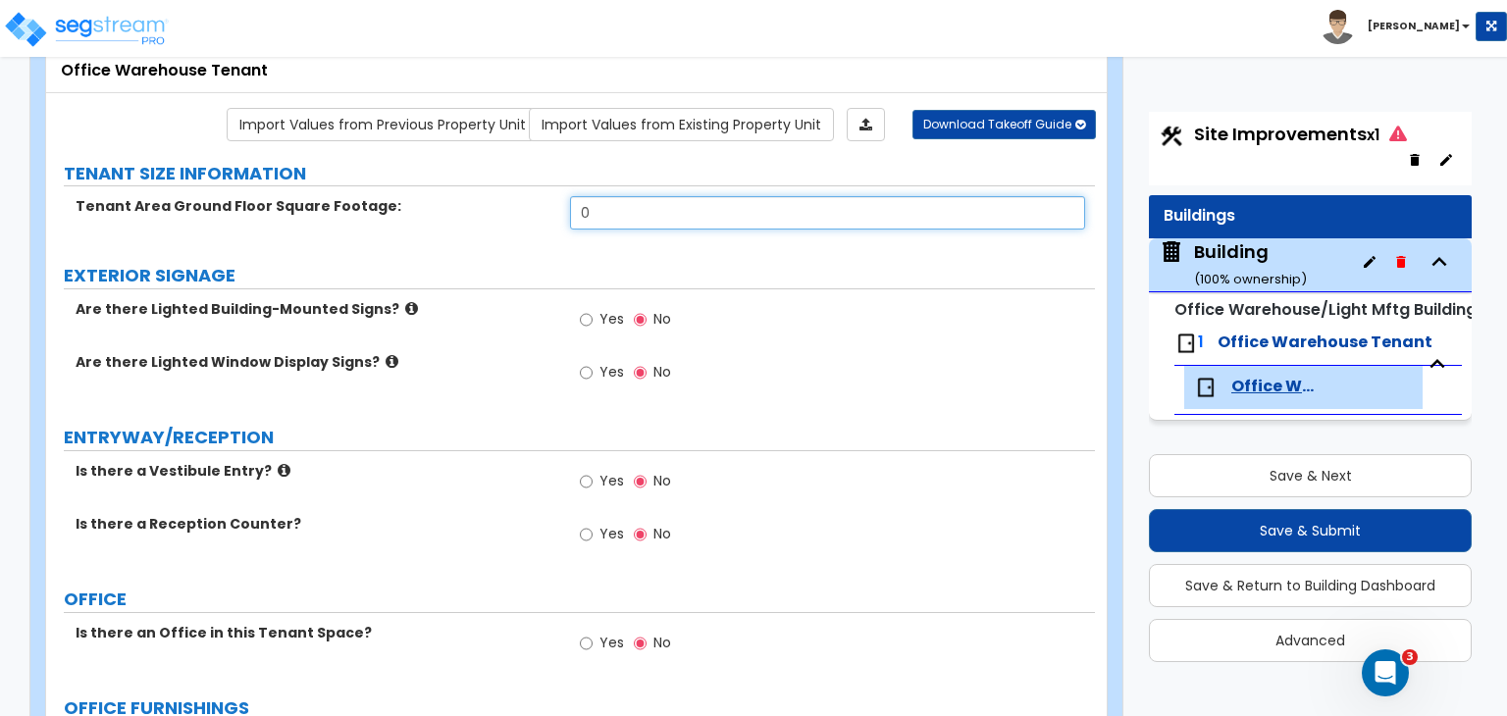
drag, startPoint x: 600, startPoint y: 211, endPoint x: 548, endPoint y: 211, distance: 52.0
click at [548, 211] on div "Tenant Area Ground Floor Square Footage: 0" at bounding box center [570, 219] width 1049 height 47
type input "112,000"
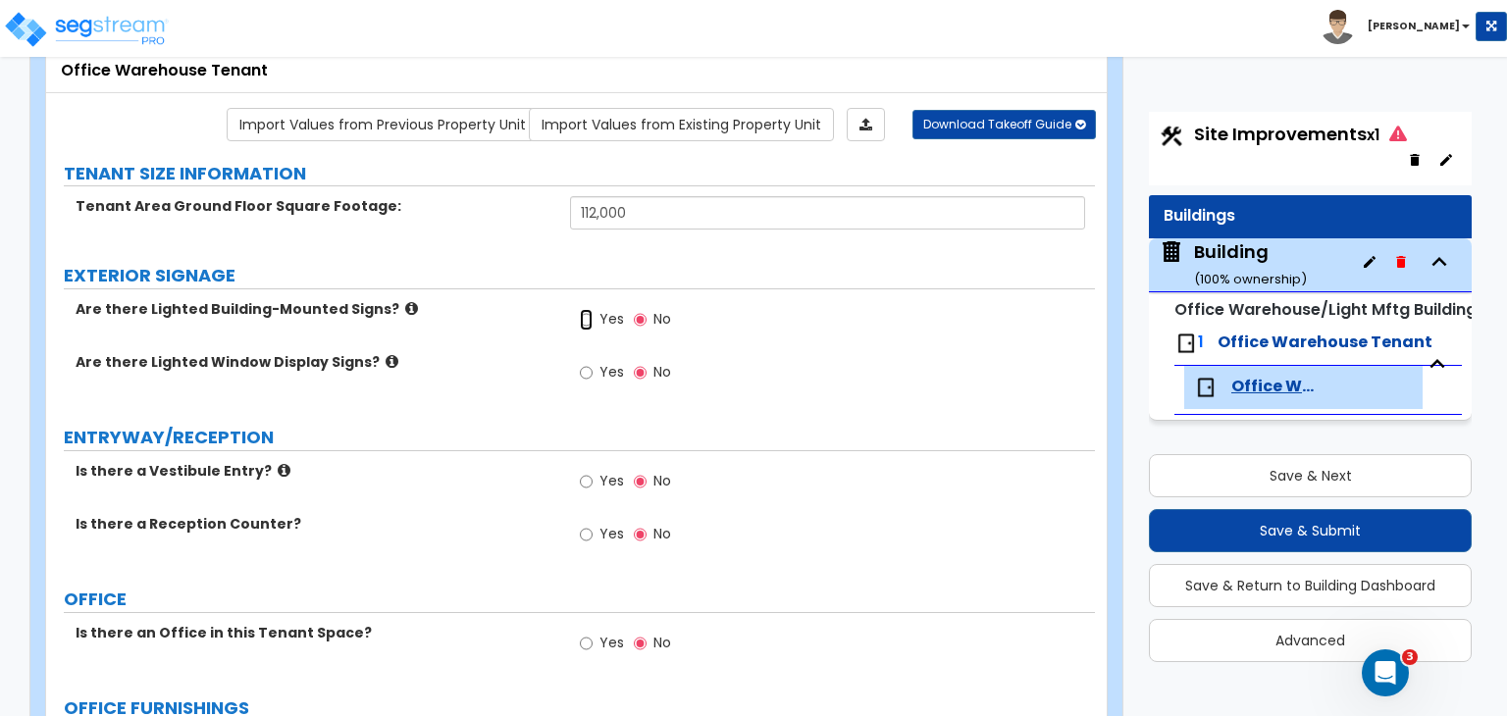
click at [583, 319] on input "Yes" at bounding box center [586, 320] width 13 height 22
radio input "true"
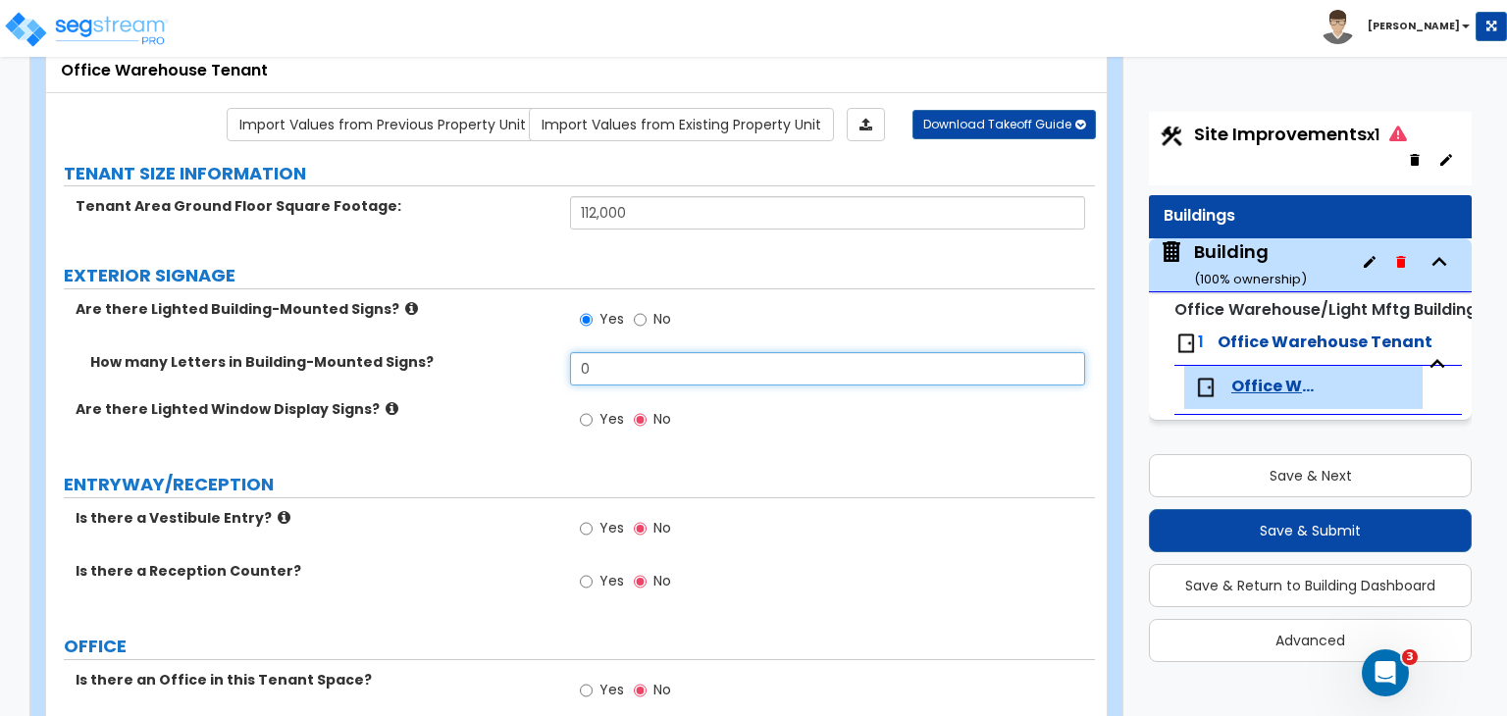
drag, startPoint x: 613, startPoint y: 369, endPoint x: 526, endPoint y: 375, distance: 87.5
click at [526, 375] on div "How many Letters in Building-Mounted Signs? 0" at bounding box center [570, 375] width 1049 height 47
type input "16"
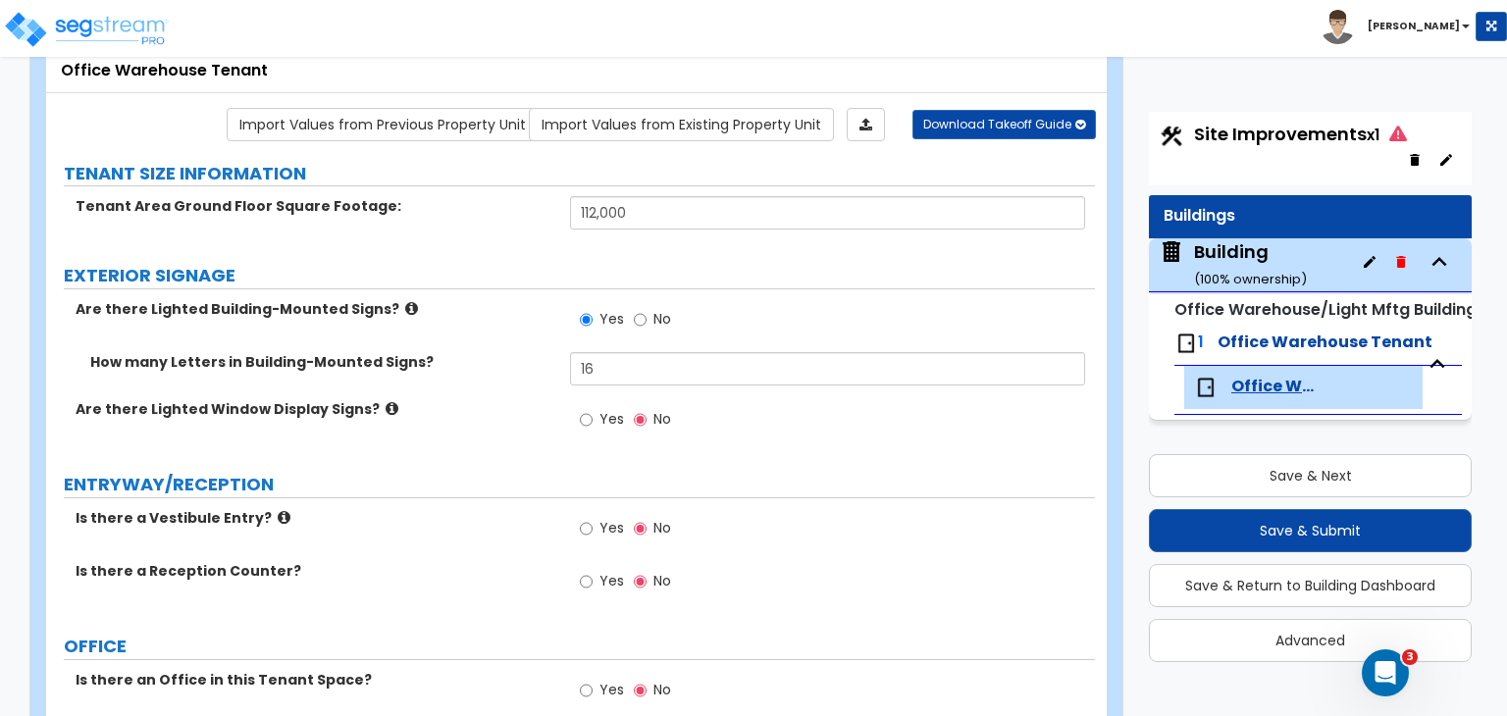
click at [538, 417] on div "Are there Lighted Window Display Signs? Yes No" at bounding box center [570, 425] width 1049 height 53
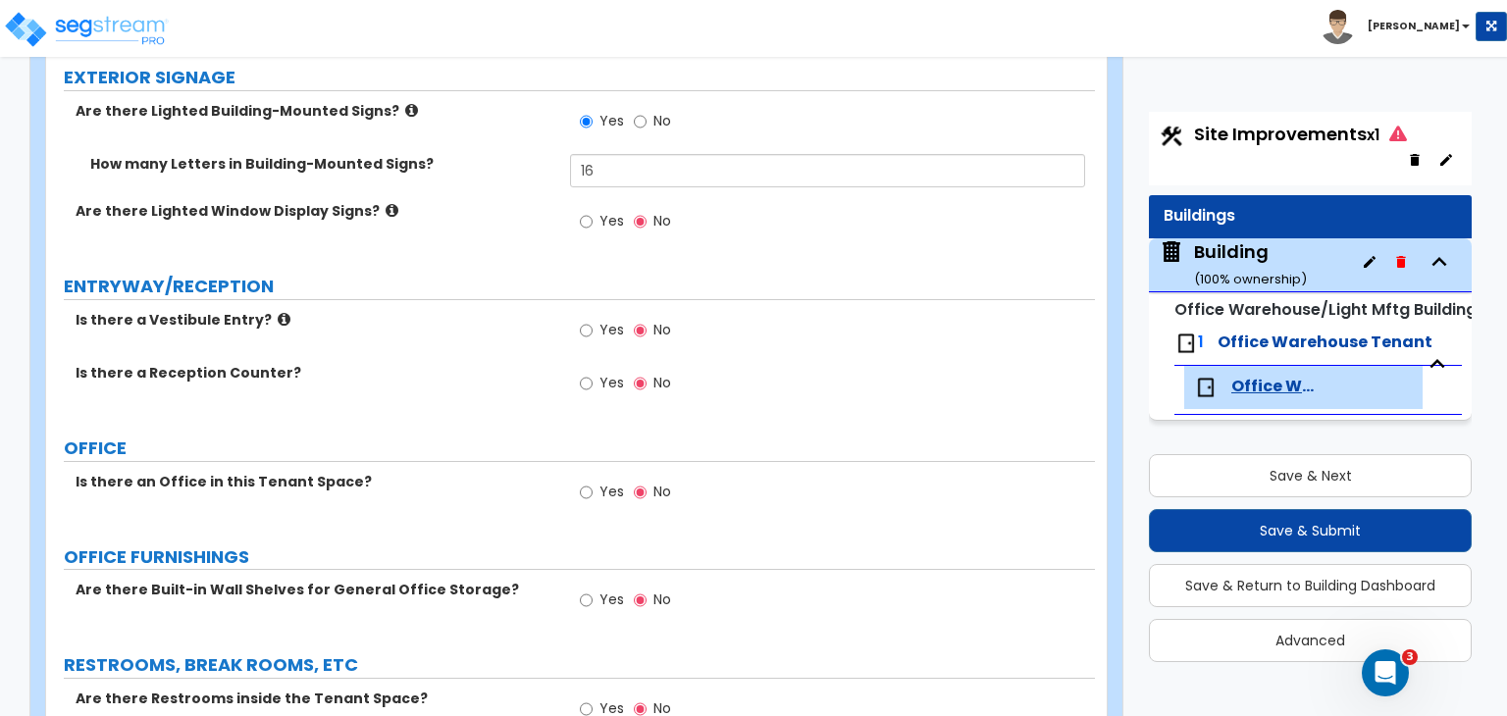
scroll to position [321, 0]
click at [582, 379] on input "Yes" at bounding box center [586, 383] width 13 height 22
radio input "true"
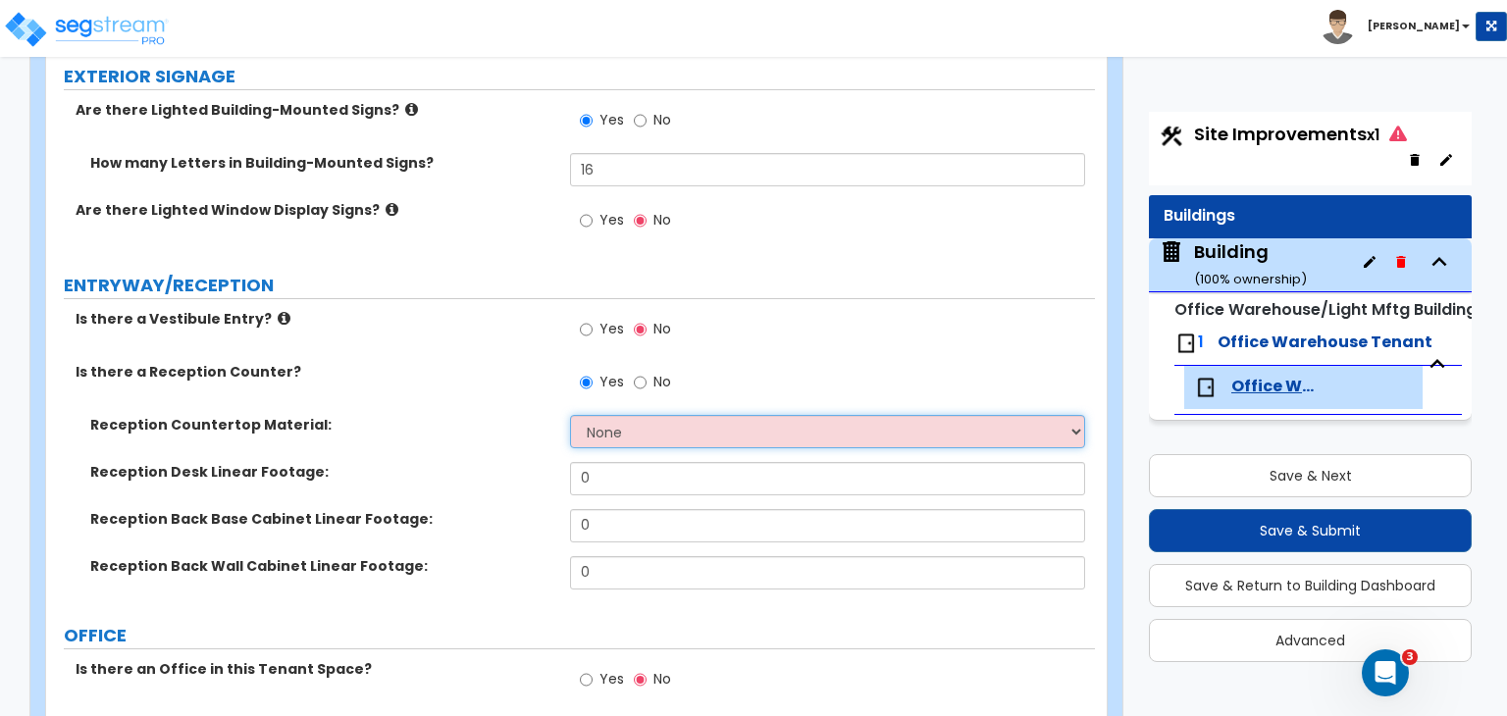
click at [608, 435] on select "None Plastic Laminate Solid Surface Stone Quartz Marble Tile Wood Stainless Ste…" at bounding box center [827, 431] width 514 height 33
select select "1"
click at [570, 415] on select "None Plastic Laminate Solid Surface Stone Quartz Marble Tile Wood Stainless Ste…" at bounding box center [827, 431] width 514 height 33
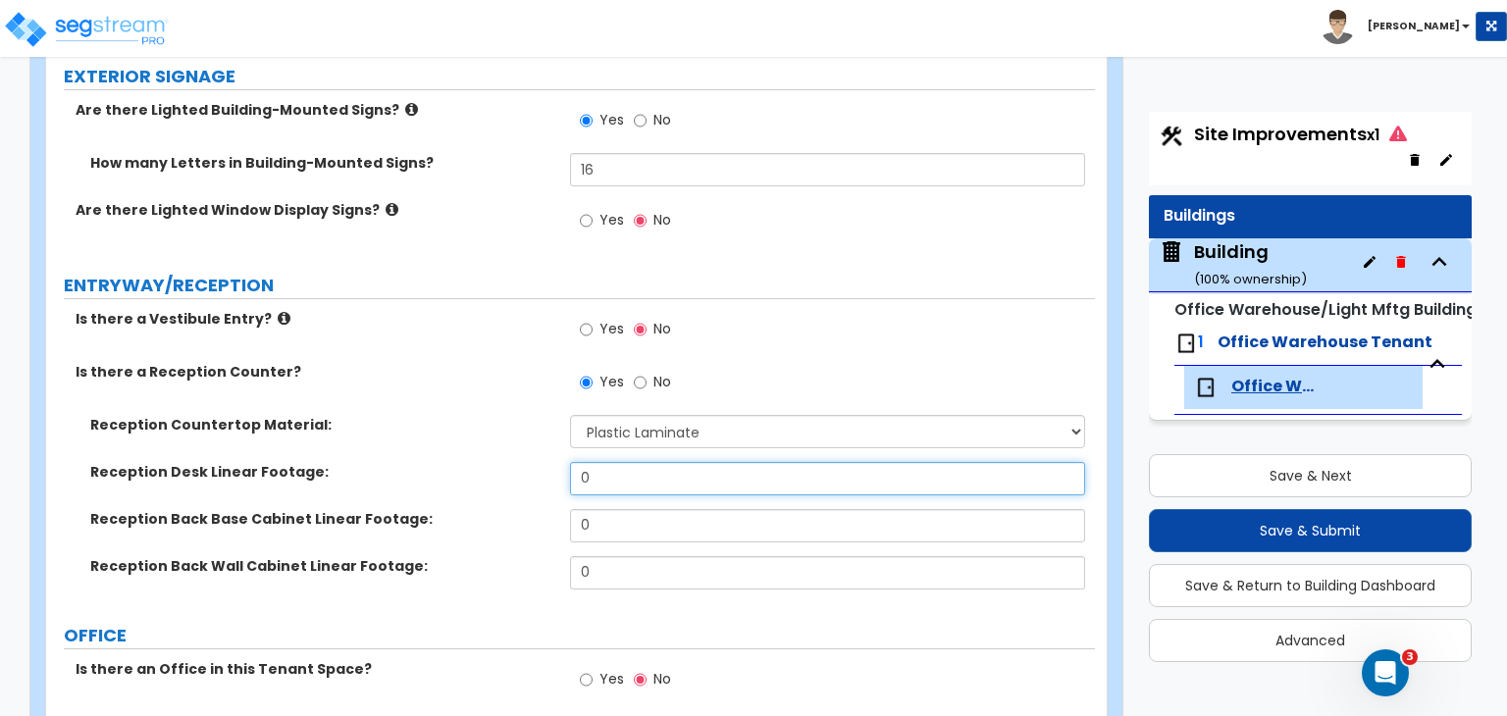
drag, startPoint x: 627, startPoint y: 483, endPoint x: 460, endPoint y: 484, distance: 166.8
click at [460, 484] on div "Reception Desk Linear Footage: 0" at bounding box center [570, 485] width 1049 height 47
type input "73"
click at [464, 515] on label "Reception Back Base Cabinet Linear Footage:" at bounding box center [322, 519] width 465 height 20
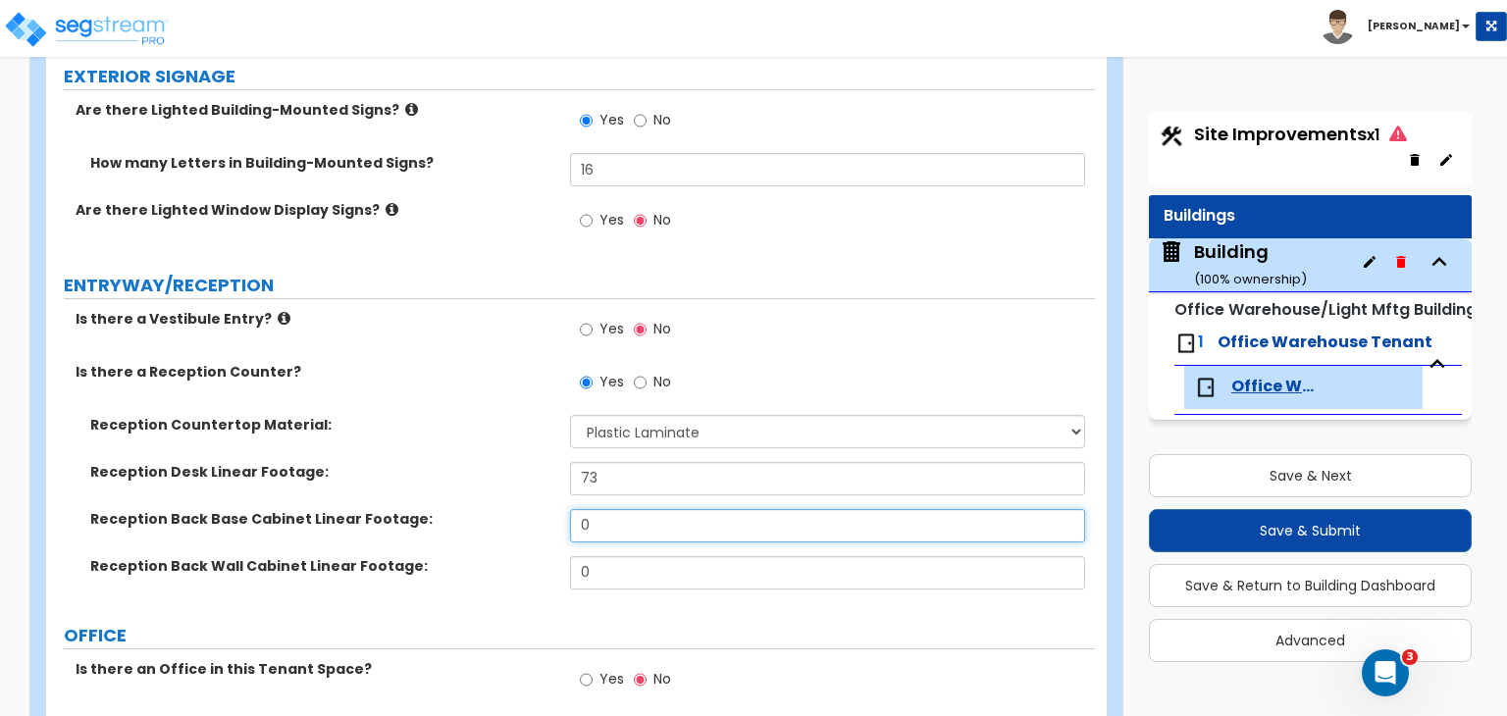
drag, startPoint x: 615, startPoint y: 523, endPoint x: 499, endPoint y: 516, distance: 116.0
click at [499, 516] on div "Reception Back Base Cabinet Linear Footage: 0" at bounding box center [570, 532] width 1049 height 47
type input "32"
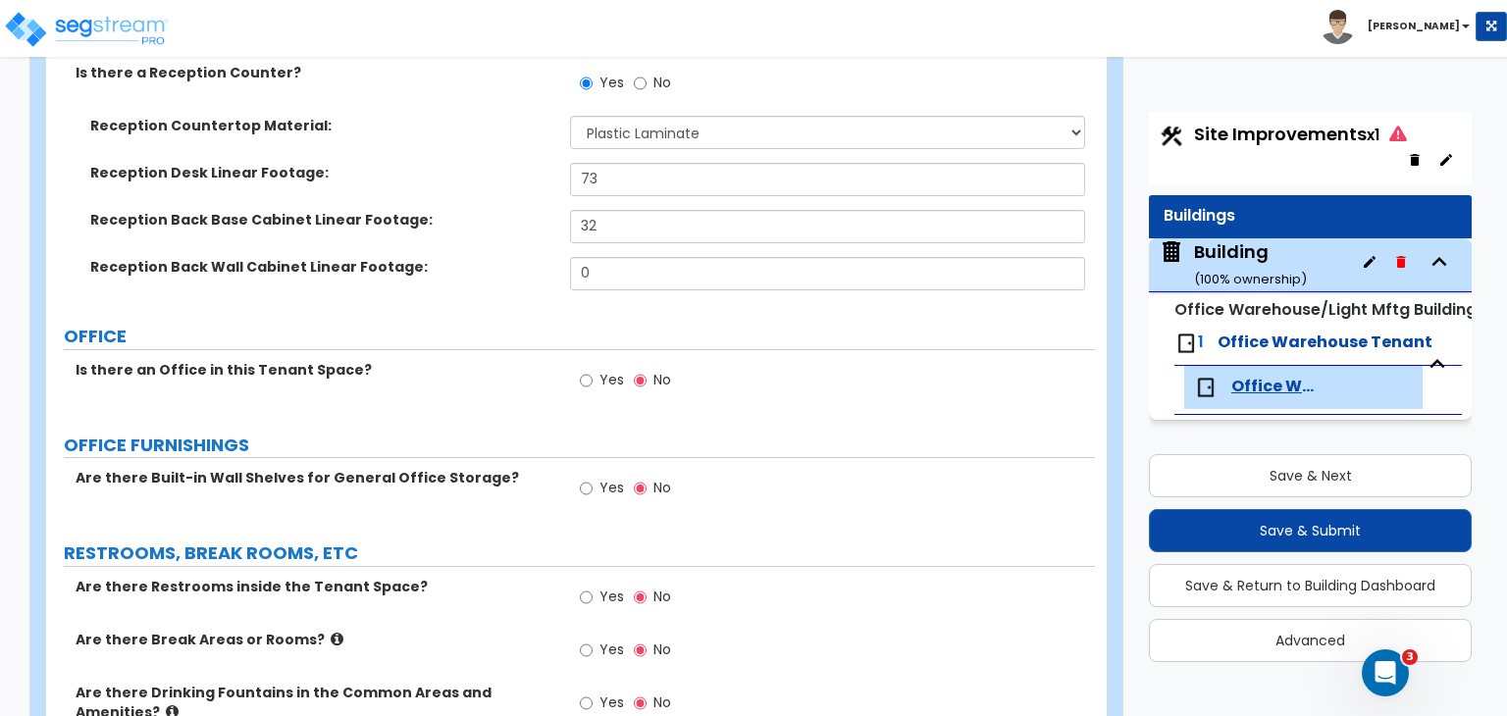
scroll to position [622, 0]
click at [585, 376] on input "Yes" at bounding box center [586, 379] width 13 height 22
radio input "true"
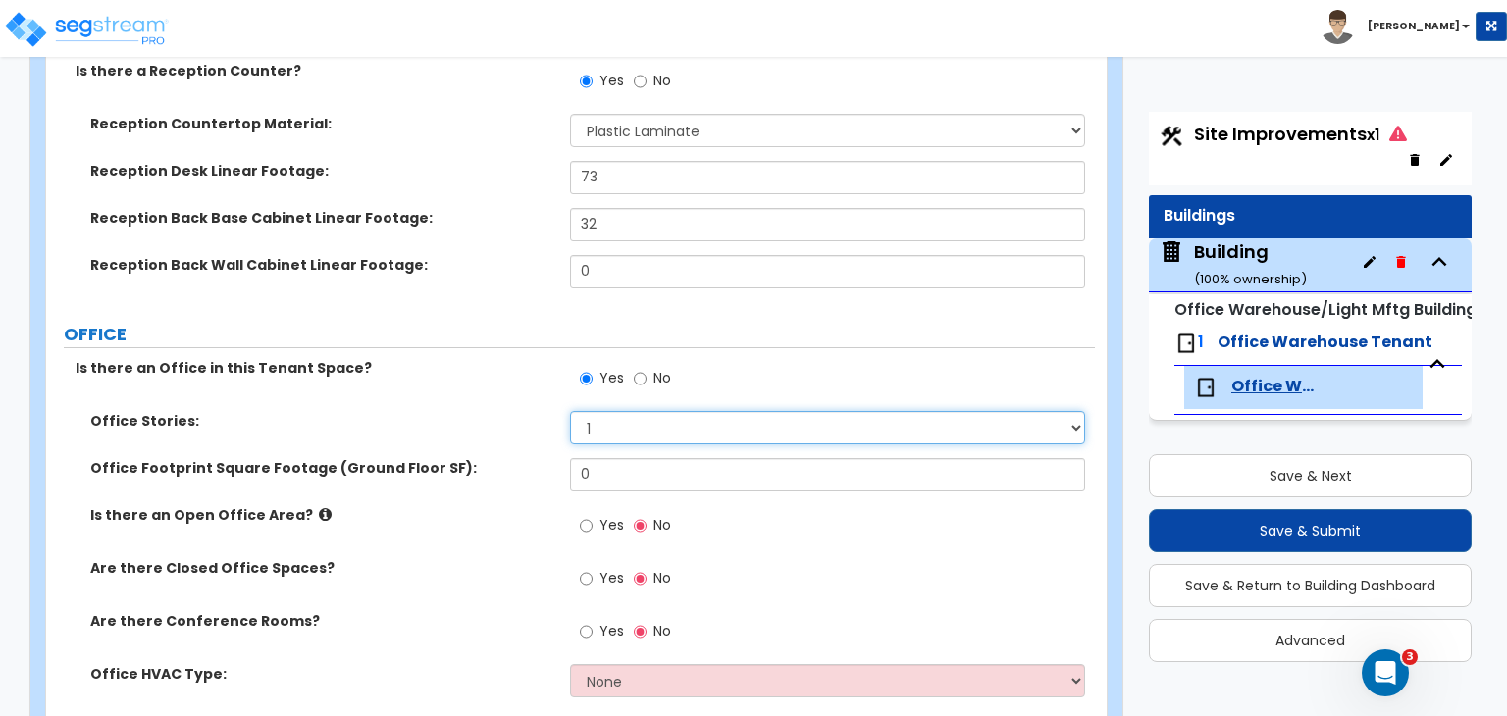
click at [616, 422] on select "1 2 3" at bounding box center [827, 427] width 514 height 33
select select "2"
click at [570, 411] on select "1 2 3" at bounding box center [827, 427] width 514 height 33
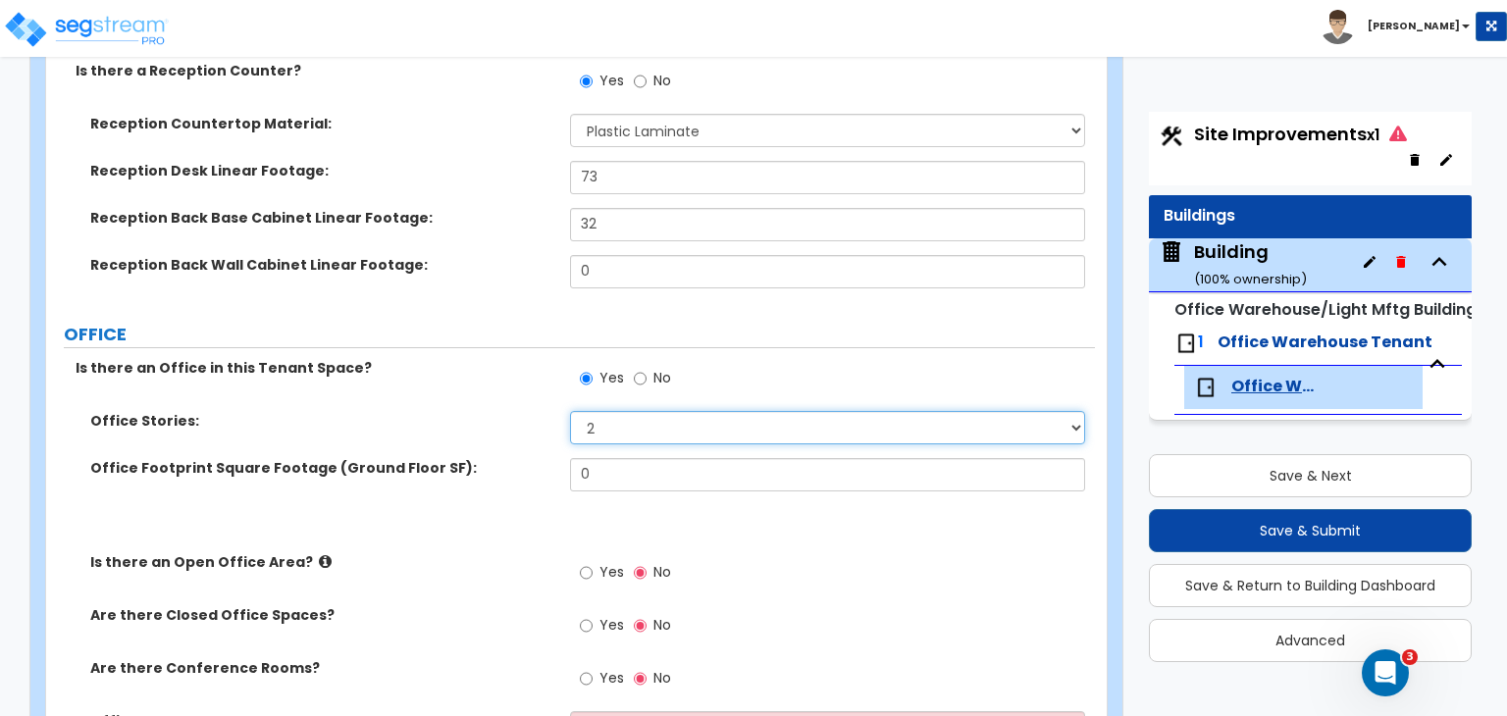
type input "1"
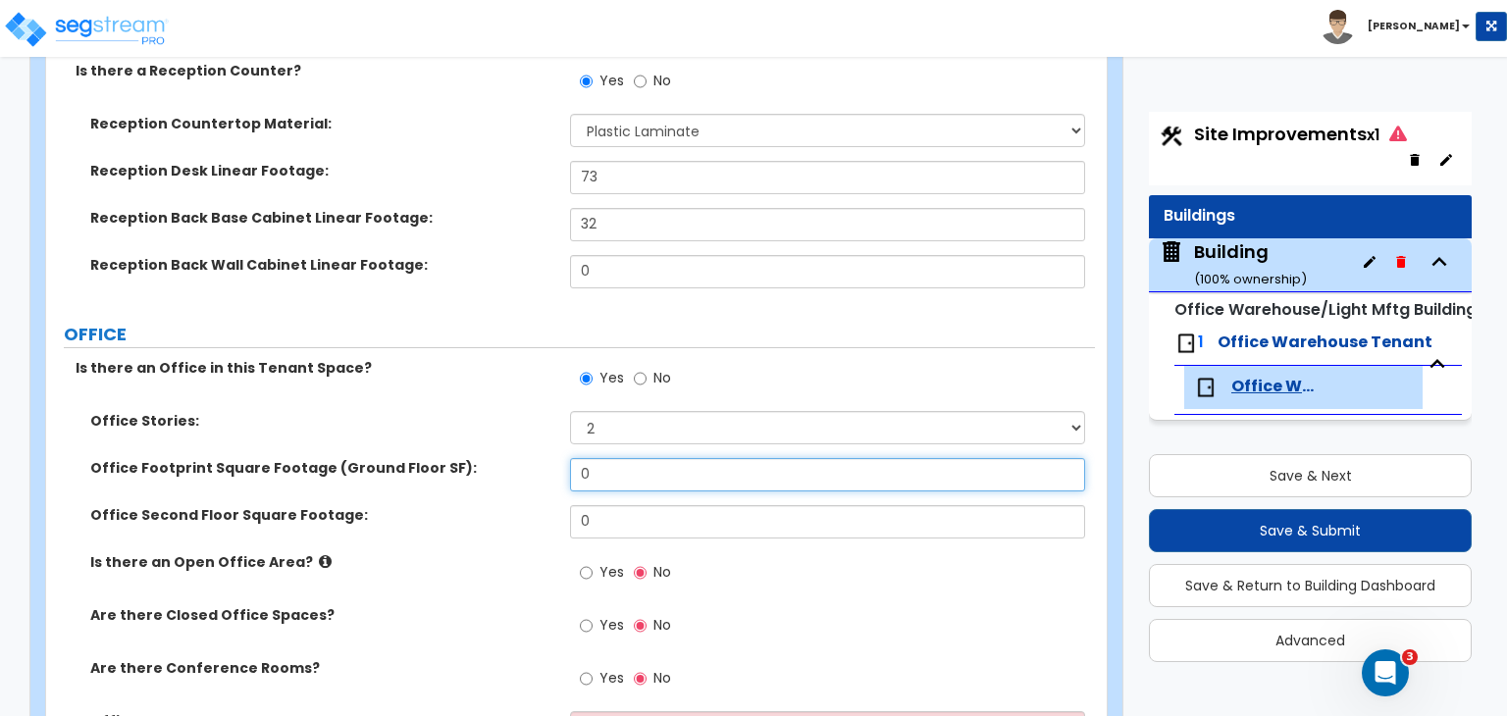
drag, startPoint x: 612, startPoint y: 476, endPoint x: 447, endPoint y: 472, distance: 164.9
click at [447, 472] on div "Office Footprint Square Footage (Ground Floor SF): 0" at bounding box center [570, 481] width 1049 height 47
type input "9,500"
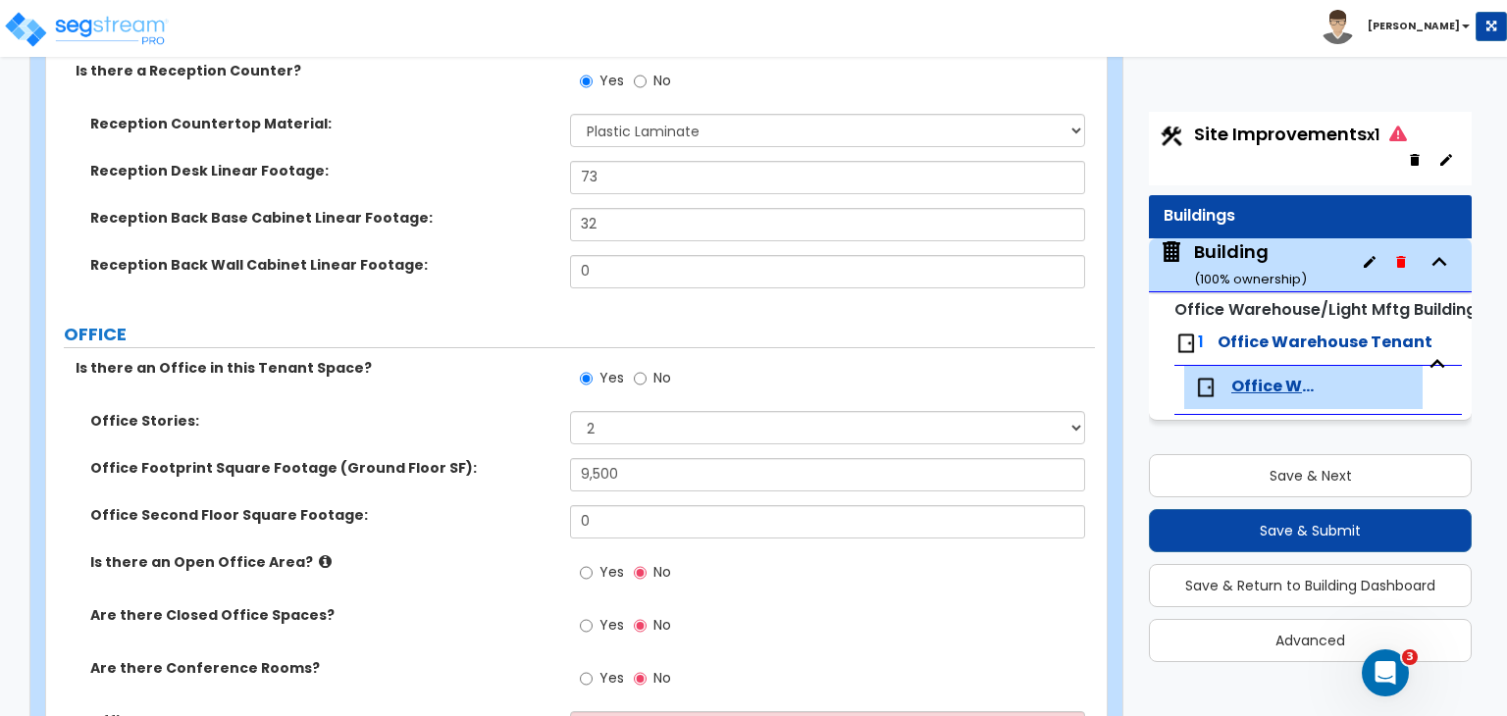
click at [468, 510] on label "Office Second Floor Square Footage:" at bounding box center [322, 515] width 465 height 20
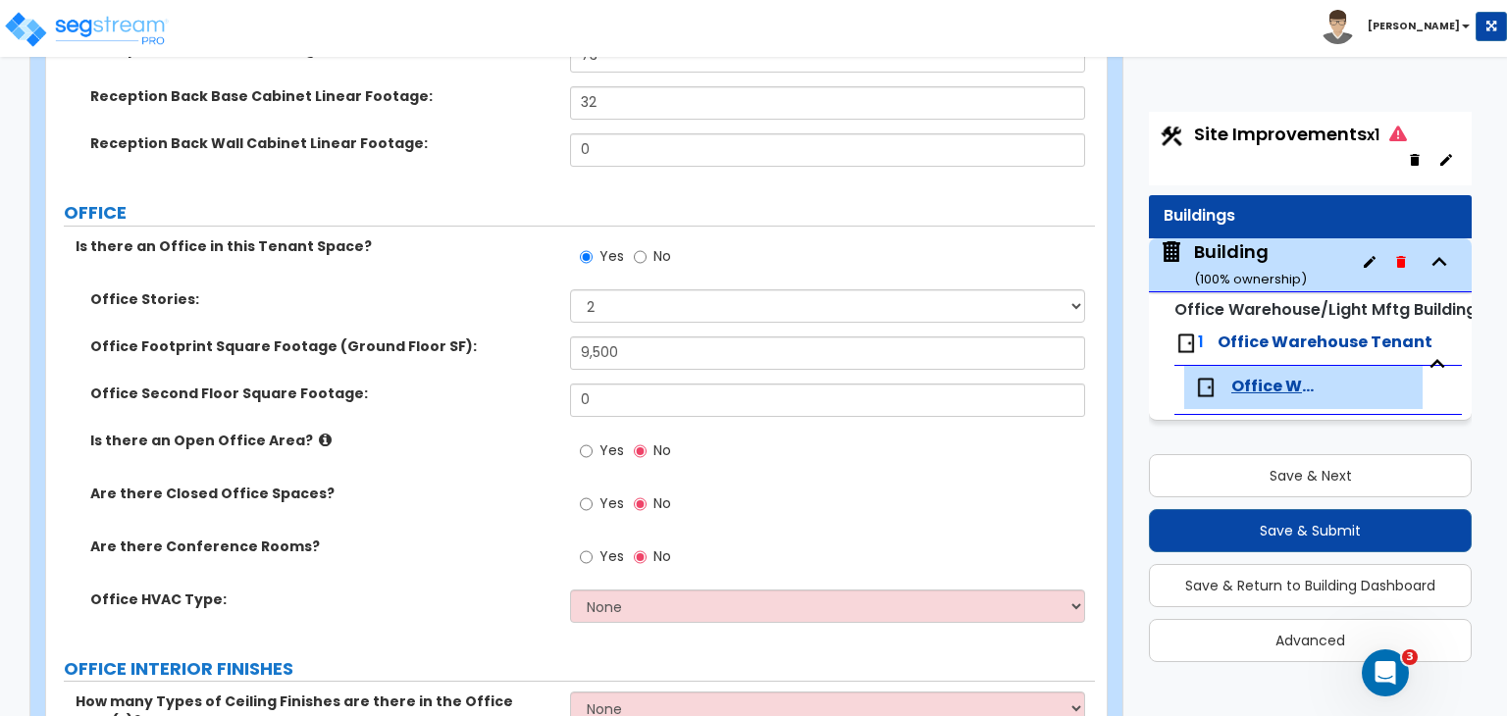
scroll to position [746, 0]
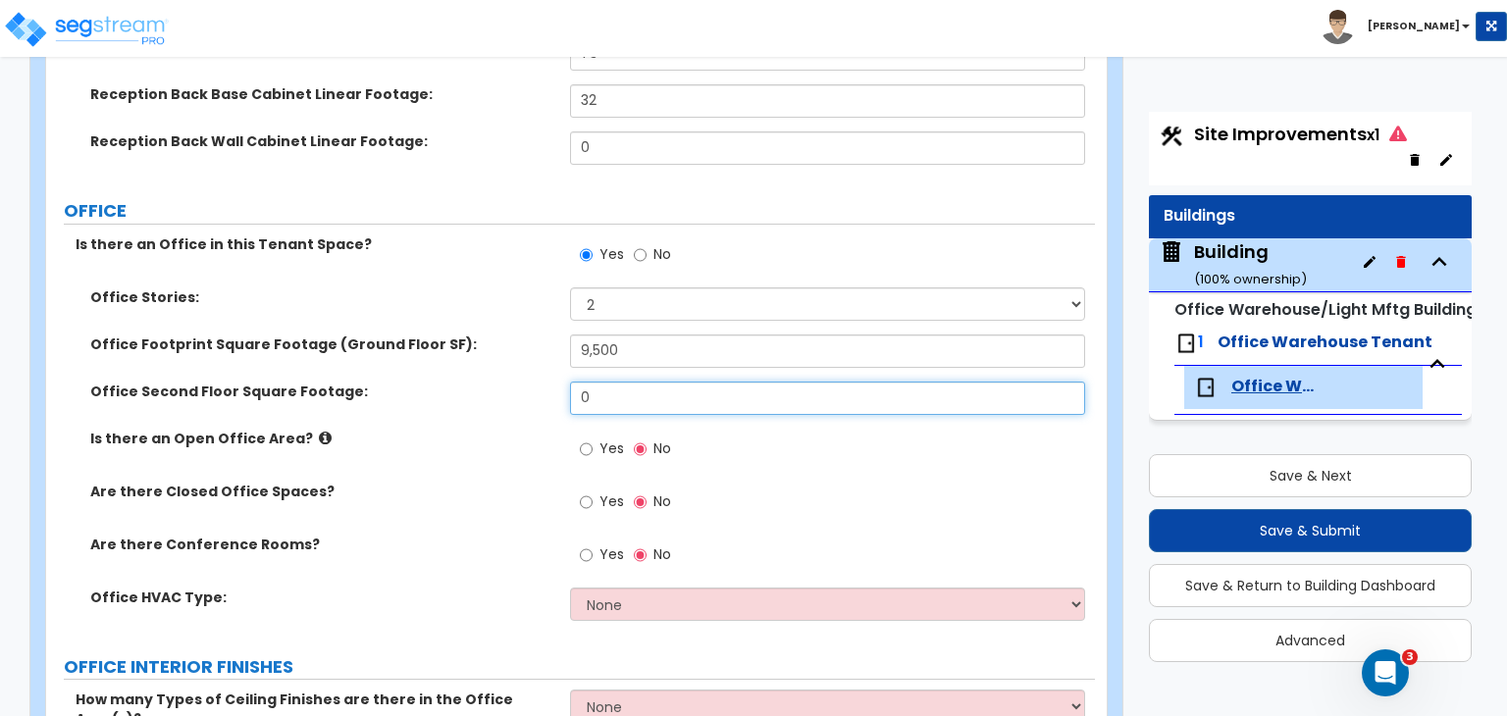
drag, startPoint x: 610, startPoint y: 394, endPoint x: 412, endPoint y: 407, distance: 198.6
click at [412, 407] on div "Office Second Floor Square Footage: 0" at bounding box center [570, 405] width 1049 height 47
type input "9,500"
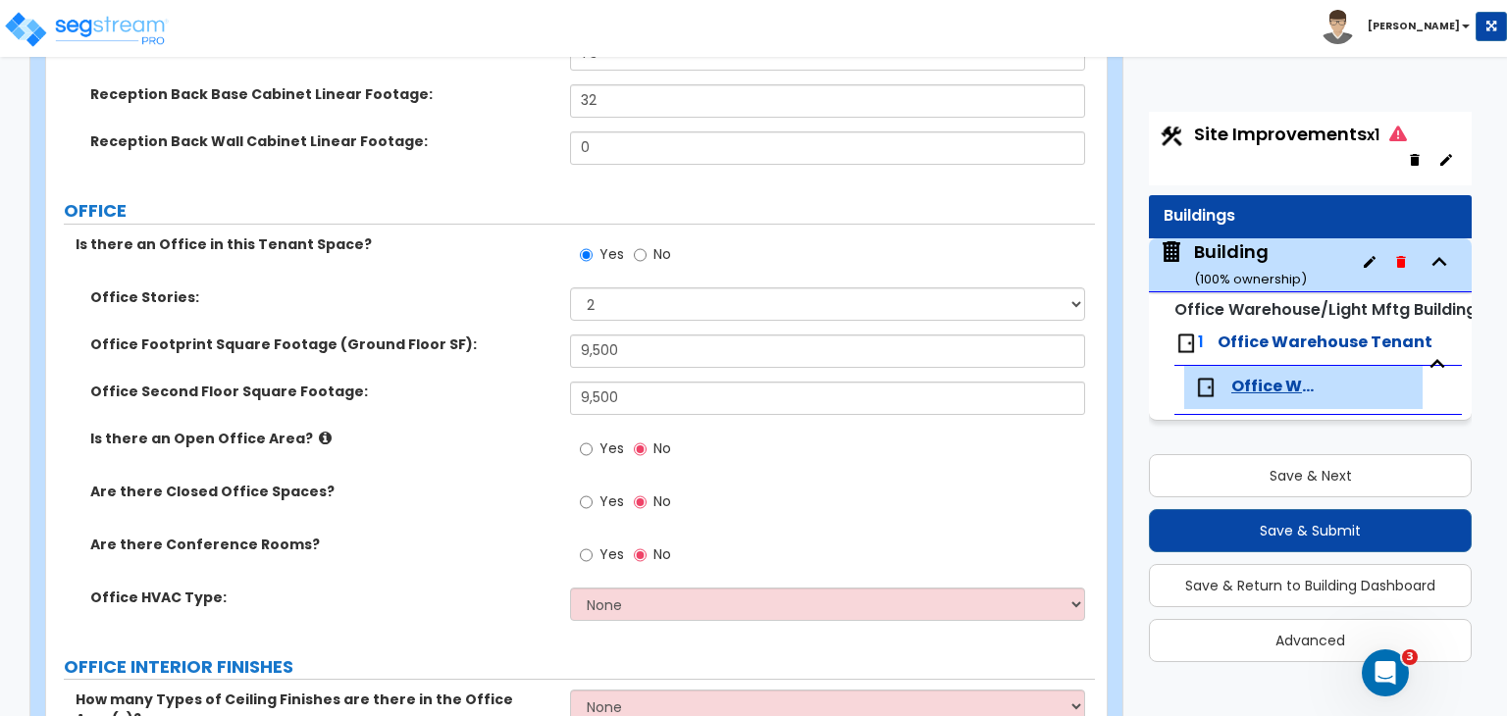
click at [450, 468] on div "Is there an Open Office Area? Yes No" at bounding box center [570, 455] width 1049 height 53
click at [590, 448] on input "Yes" at bounding box center [586, 449] width 13 height 22
radio input "true"
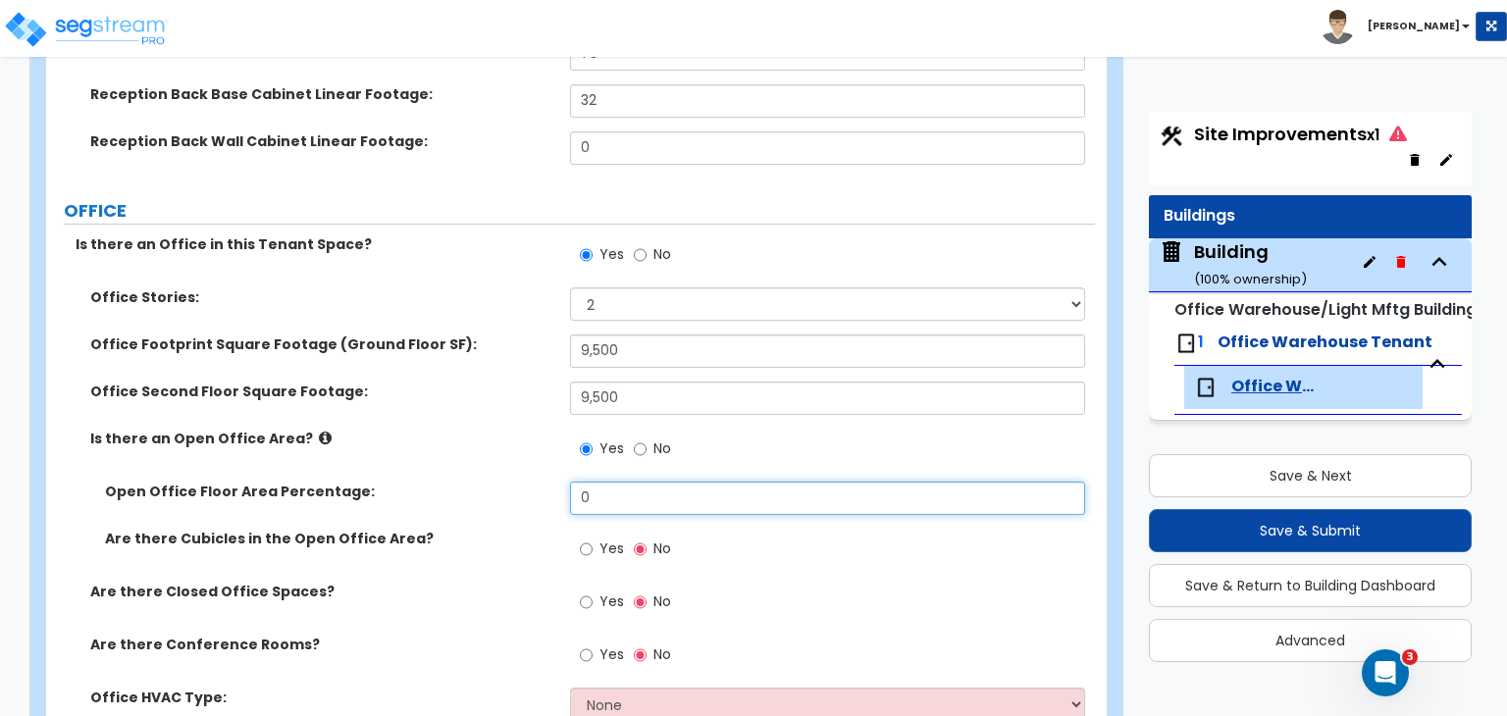
drag, startPoint x: 602, startPoint y: 494, endPoint x: 479, endPoint y: 495, distance: 123.6
click at [479, 495] on div "Open Office Floor Area Percentage: 0" at bounding box center [570, 505] width 1049 height 47
type input "40"
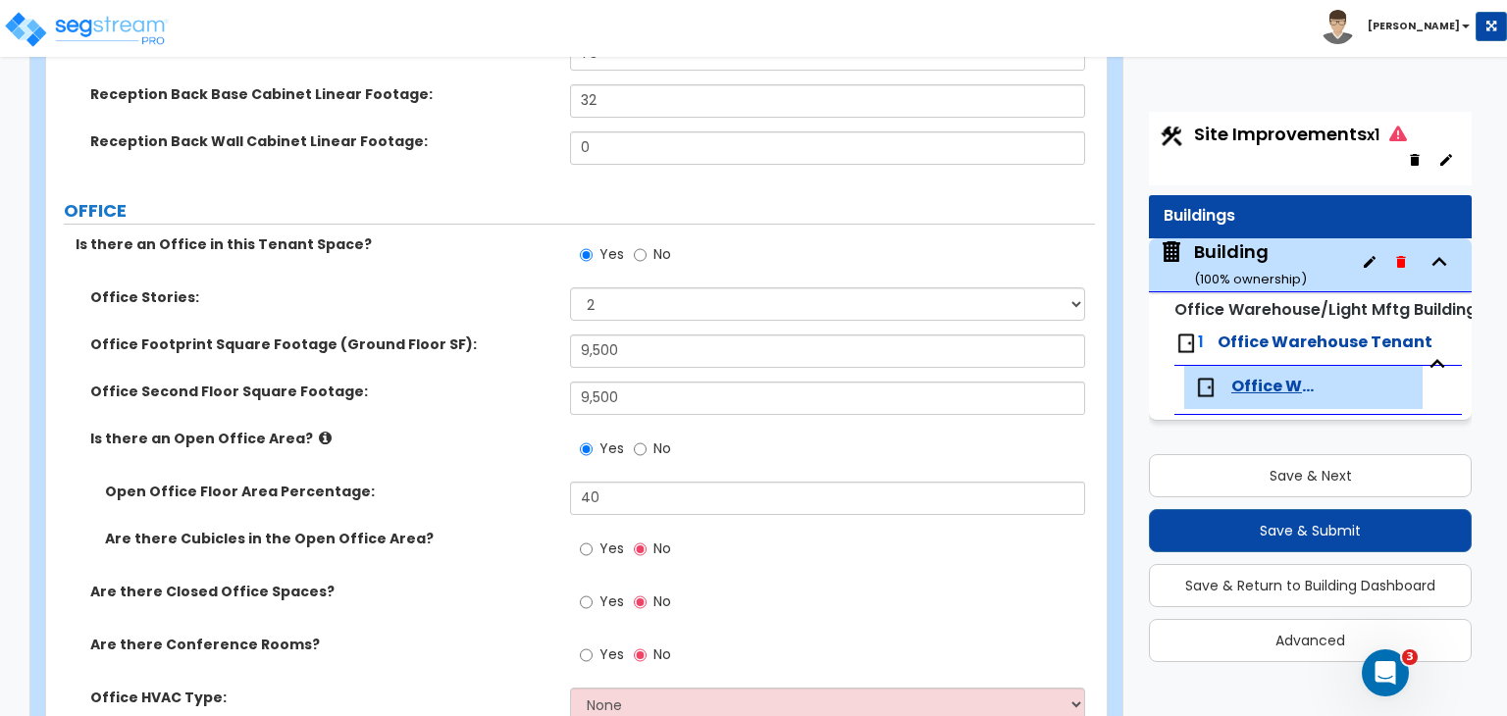
click at [479, 495] on label "Open Office Floor Area Percentage:" at bounding box center [330, 492] width 450 height 20
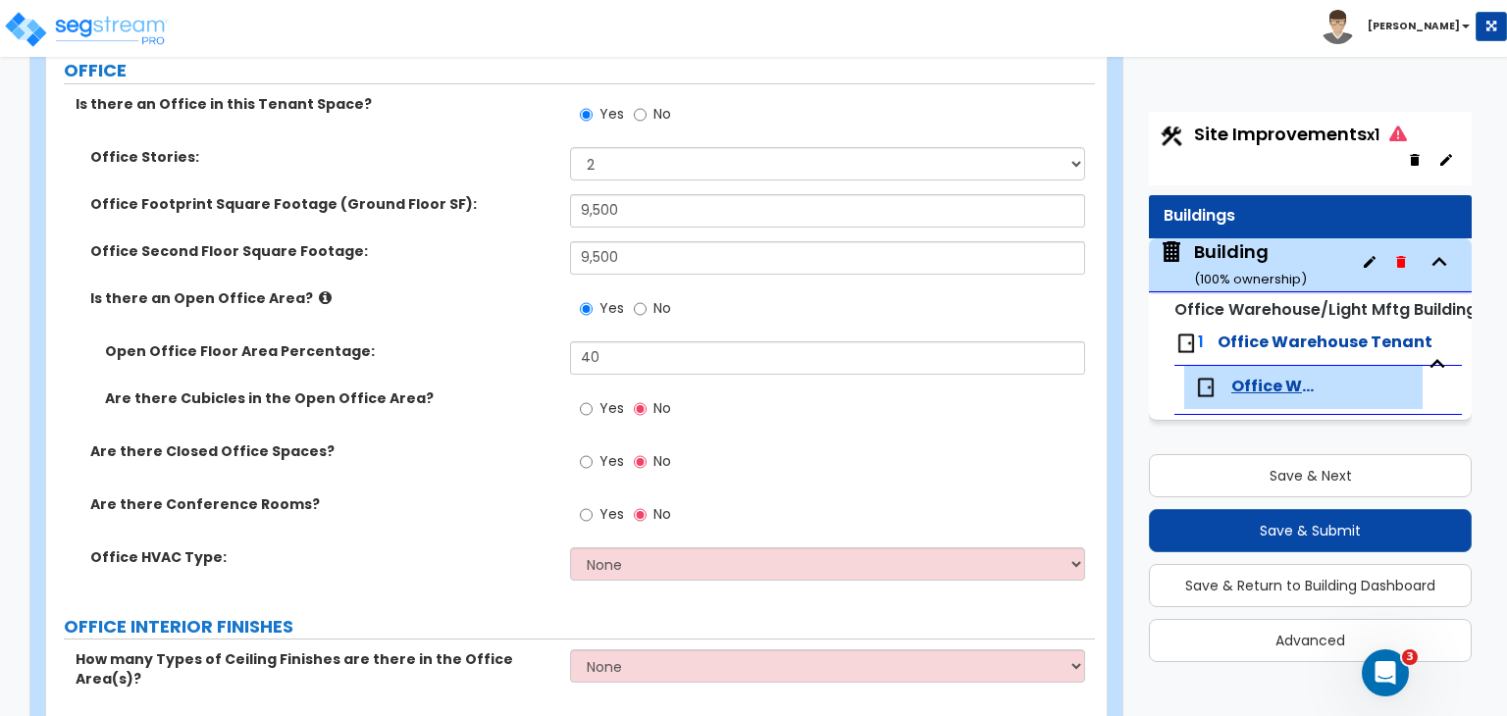
scroll to position [887, 0]
click at [589, 458] on input "Yes" at bounding box center [586, 461] width 13 height 22
radio input "true"
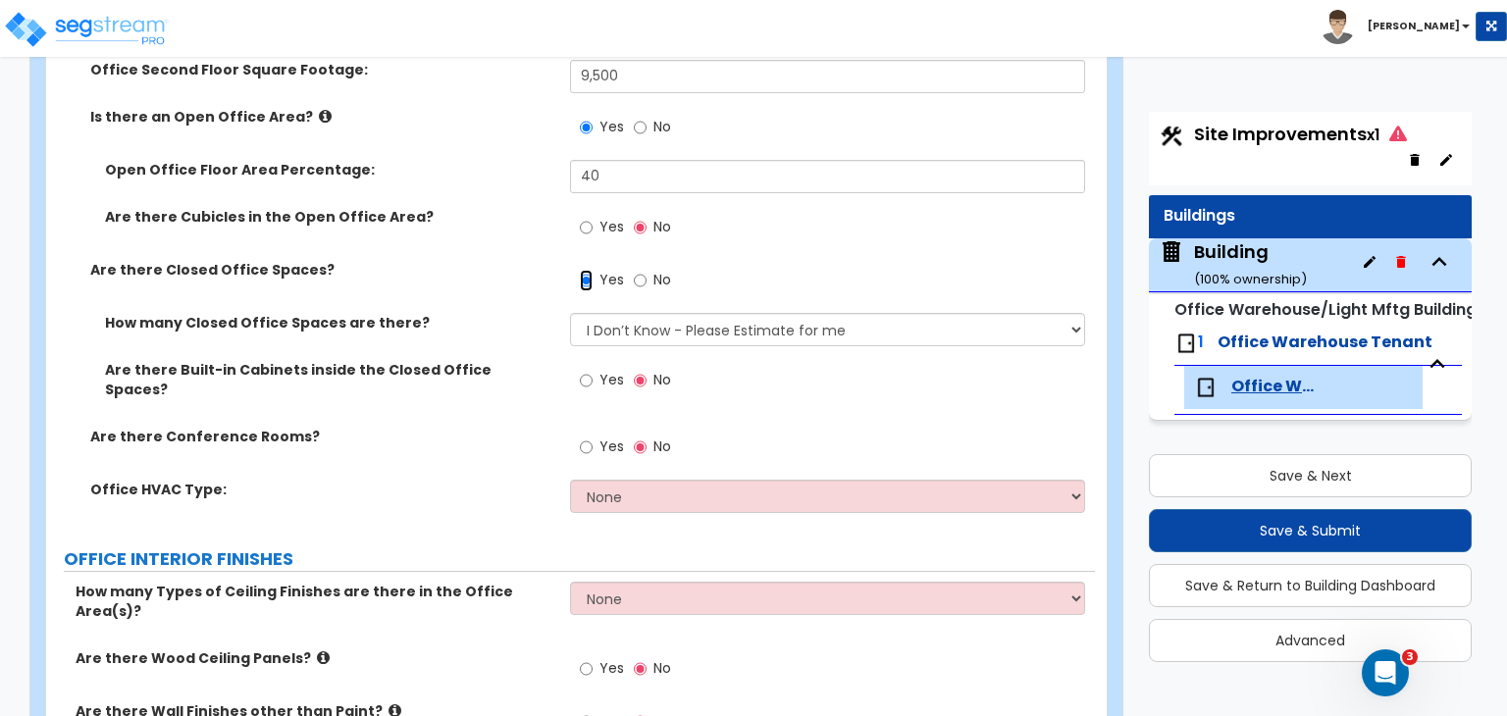
scroll to position [1078, 0]
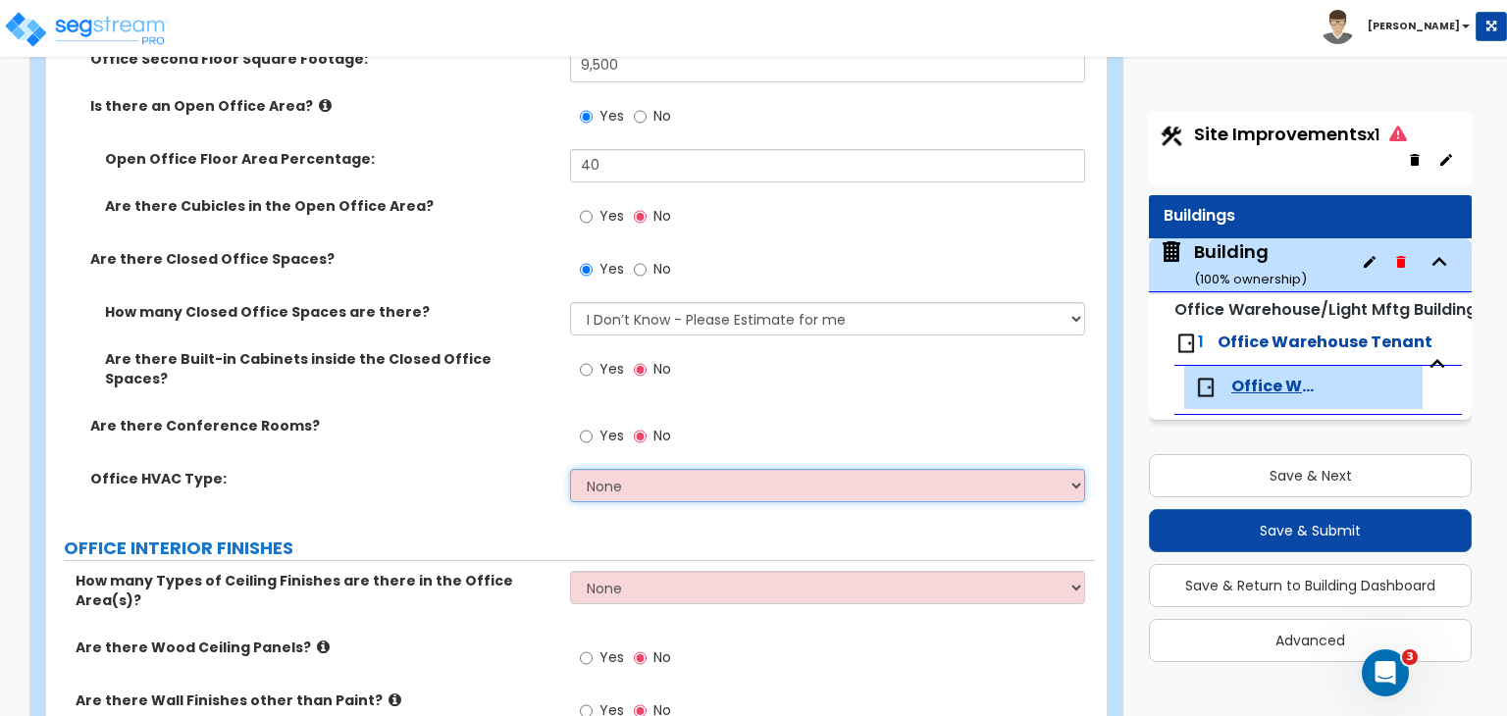
click at [601, 472] on select "None Rooftop Unit Furnace-Condenser Forced Air Split Heating/Cooling Systems He…" at bounding box center [827, 485] width 514 height 33
select select "2"
click at [570, 469] on select "None Rooftop Unit Furnace-Condenser Forced Air Split Heating/Cooling Systems He…" at bounding box center [827, 485] width 514 height 33
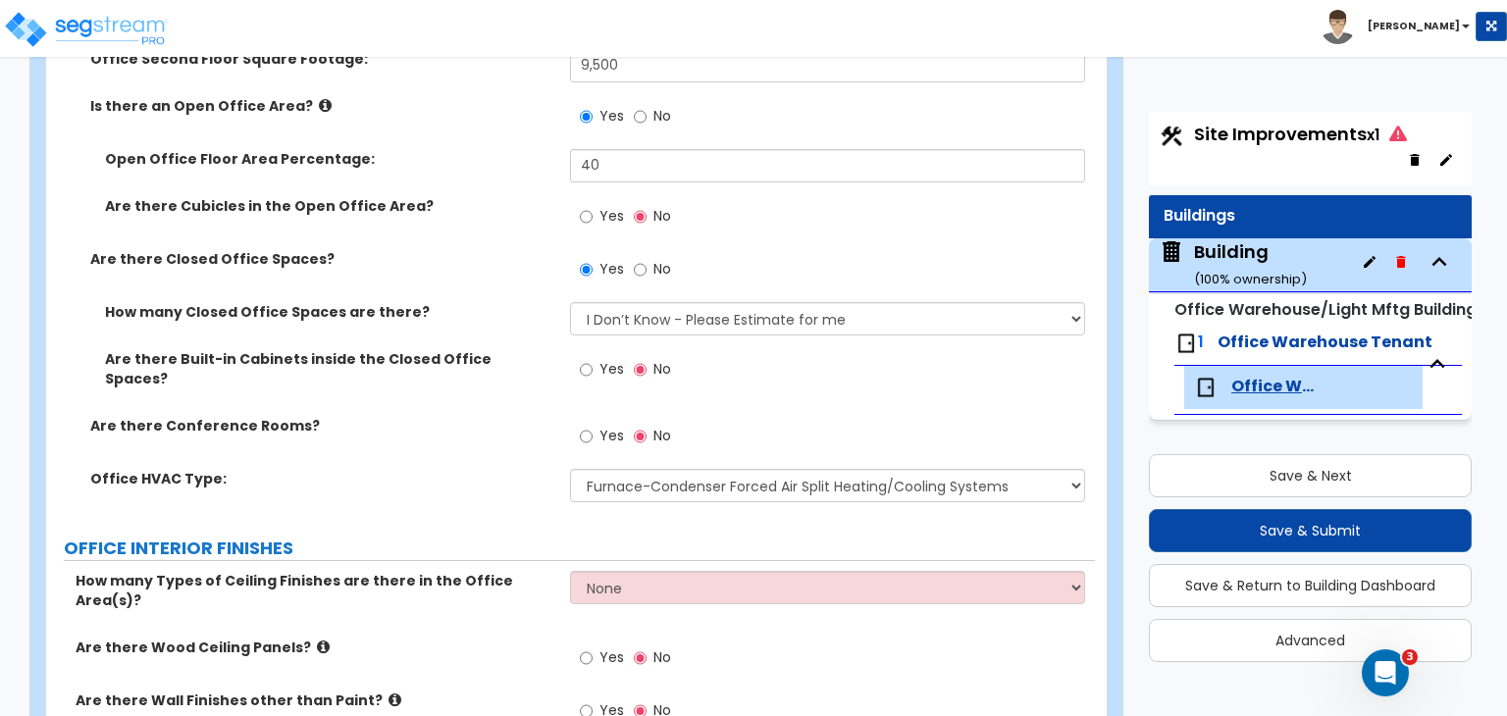
click at [460, 469] on label "Office HVAC Type:" at bounding box center [322, 479] width 465 height 20
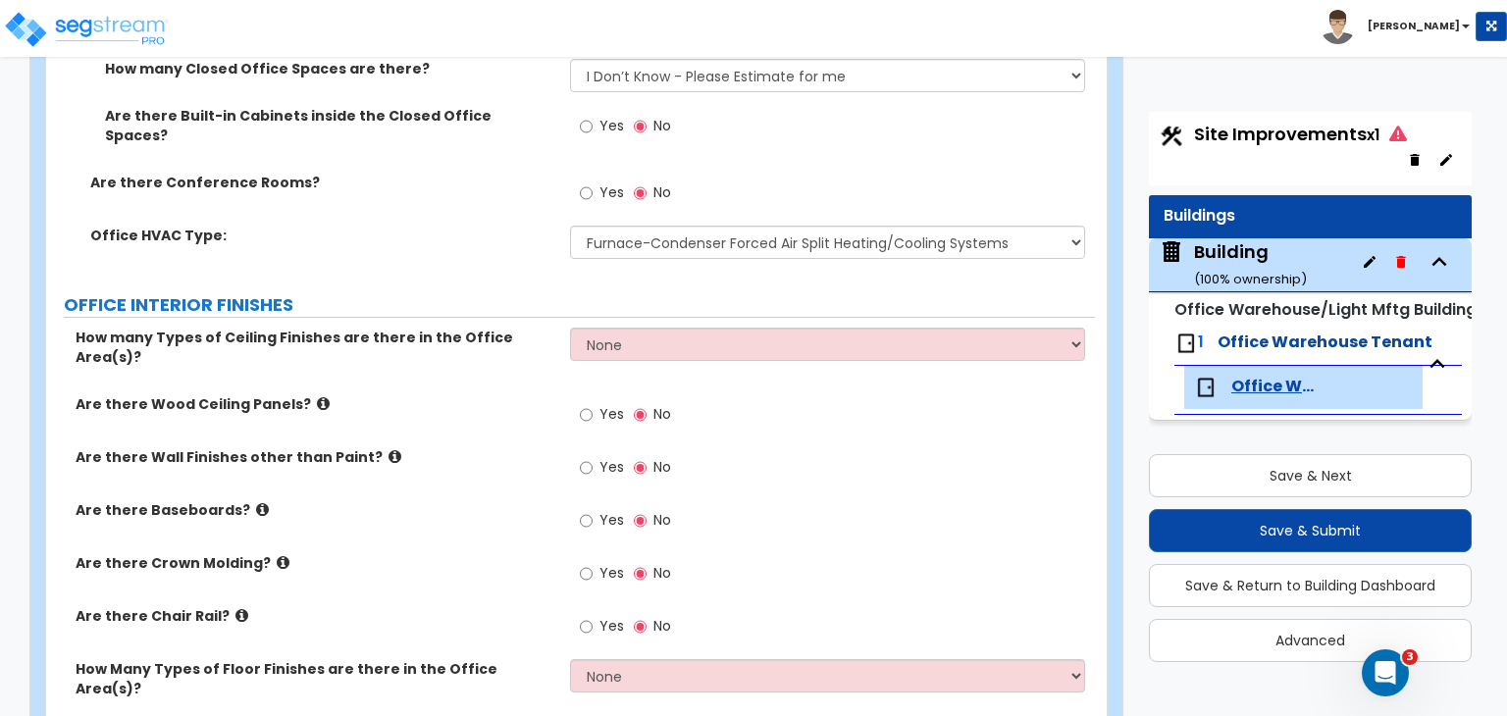
scroll to position [1322, 0]
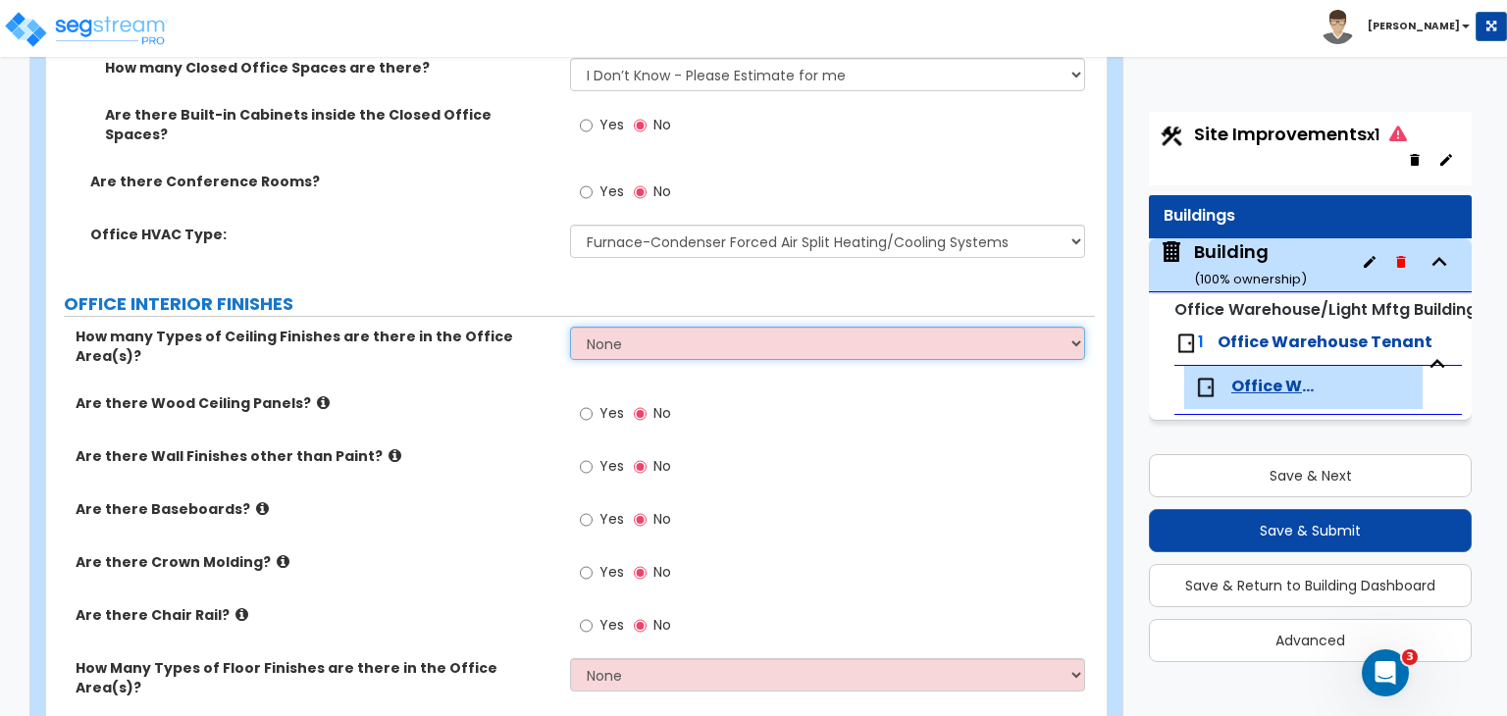
click at [636, 327] on select "None 1 2 3" at bounding box center [827, 343] width 514 height 33
select select "1"
click at [570, 327] on select "None 1 2 3" at bounding box center [827, 343] width 514 height 33
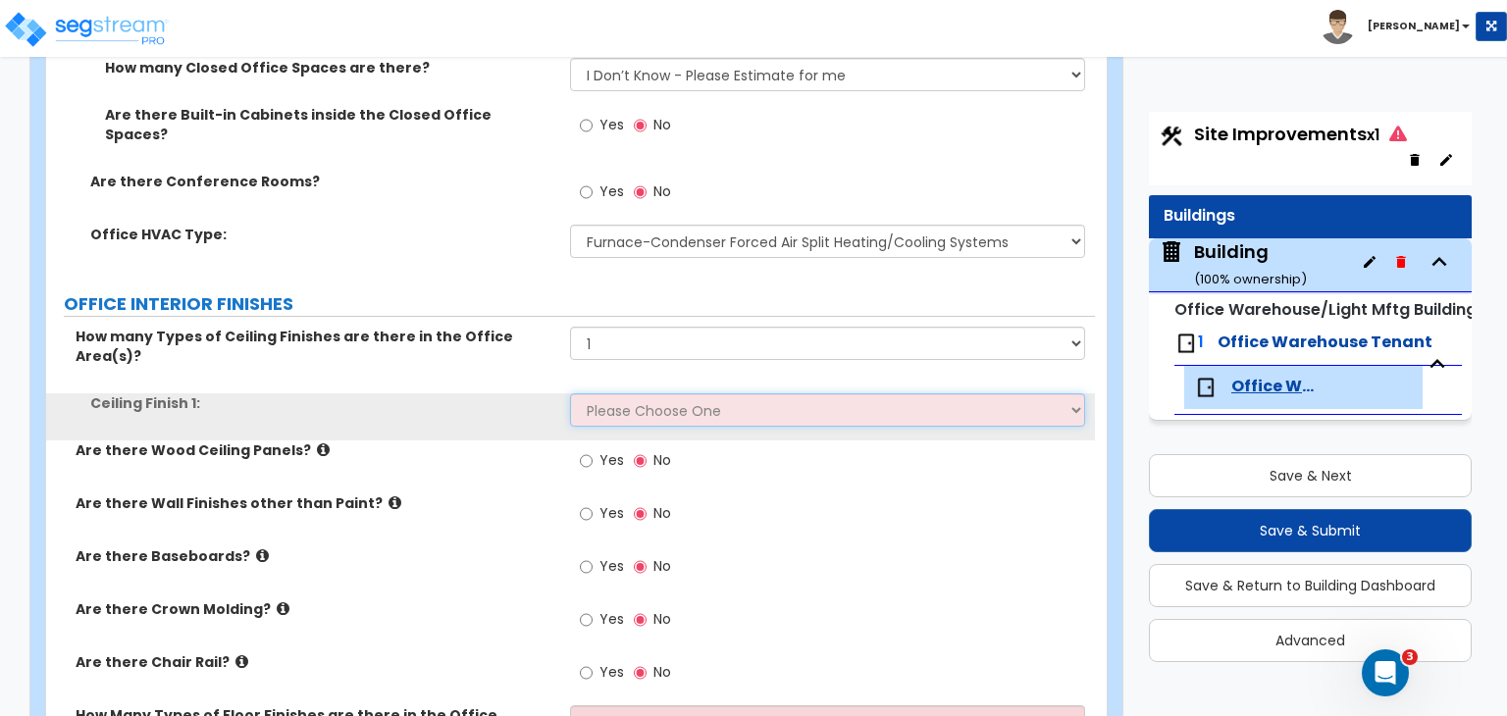
click at [624, 393] on select "Please Choose One Drop Ceiling Open Ceiling Drywall Ceiling" at bounding box center [827, 409] width 514 height 33
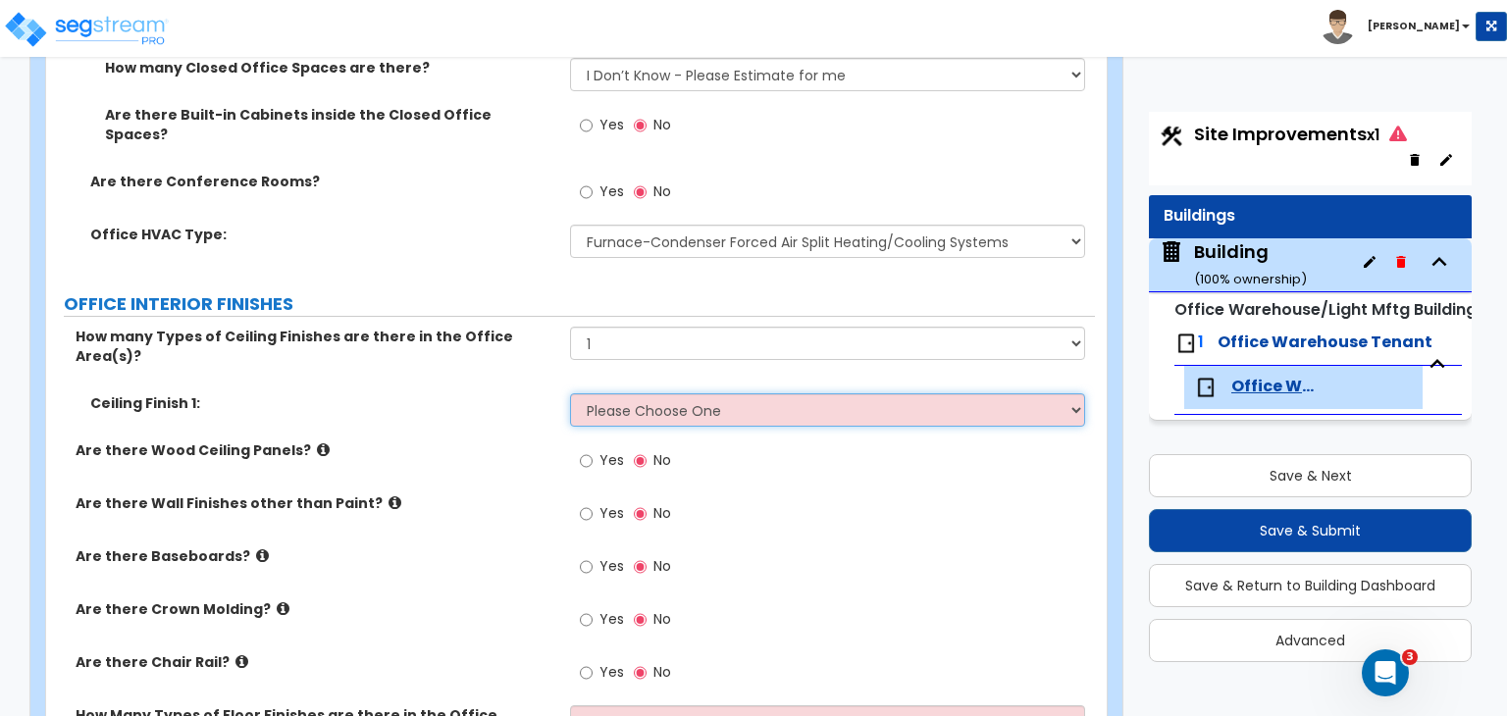
select select "1"
click at [570, 393] on select "Please Choose One Drop Ceiling Open Ceiling Drywall Ceiling" at bounding box center [827, 409] width 514 height 33
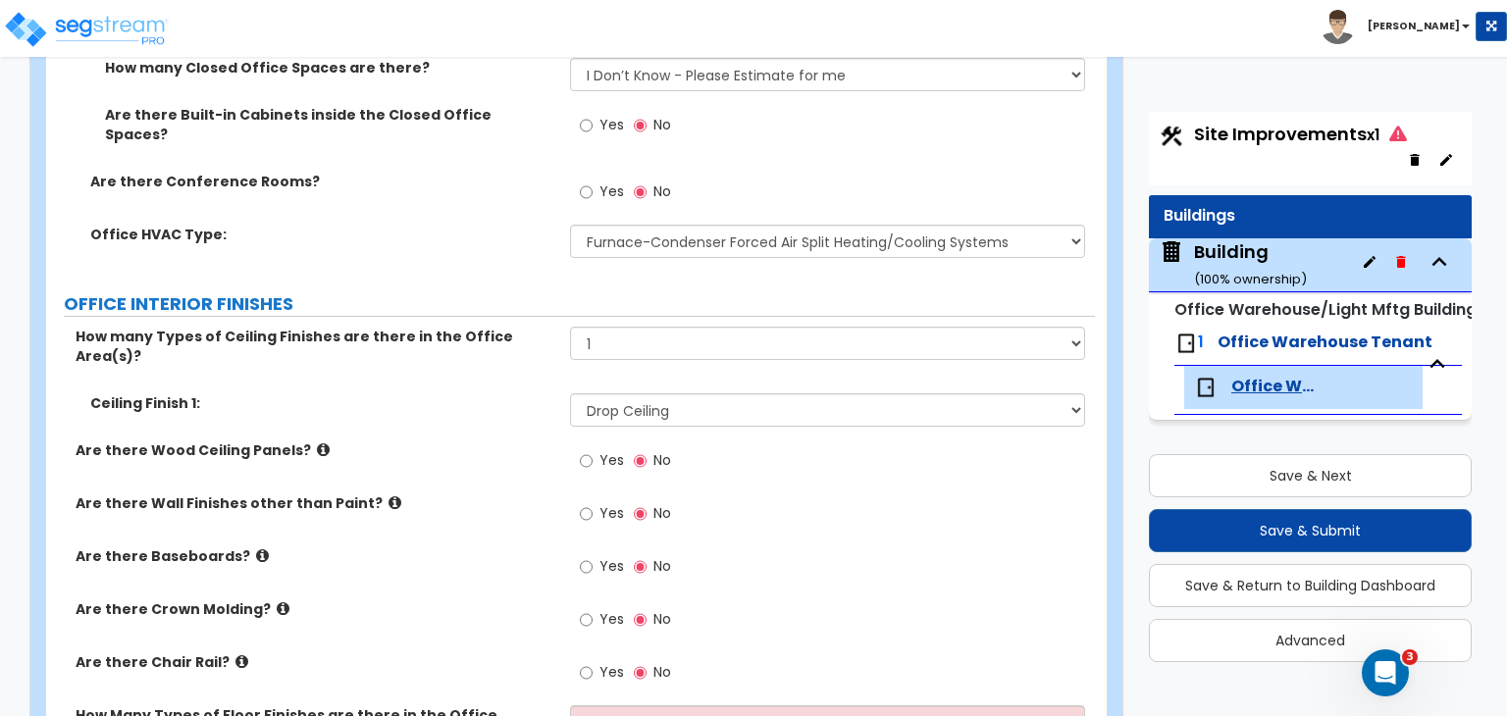
click at [505, 393] on div "Ceiling Finish 1: Please Choose One Drop Ceiling Open Ceiling Drywall Ceiling" at bounding box center [570, 416] width 1049 height 47
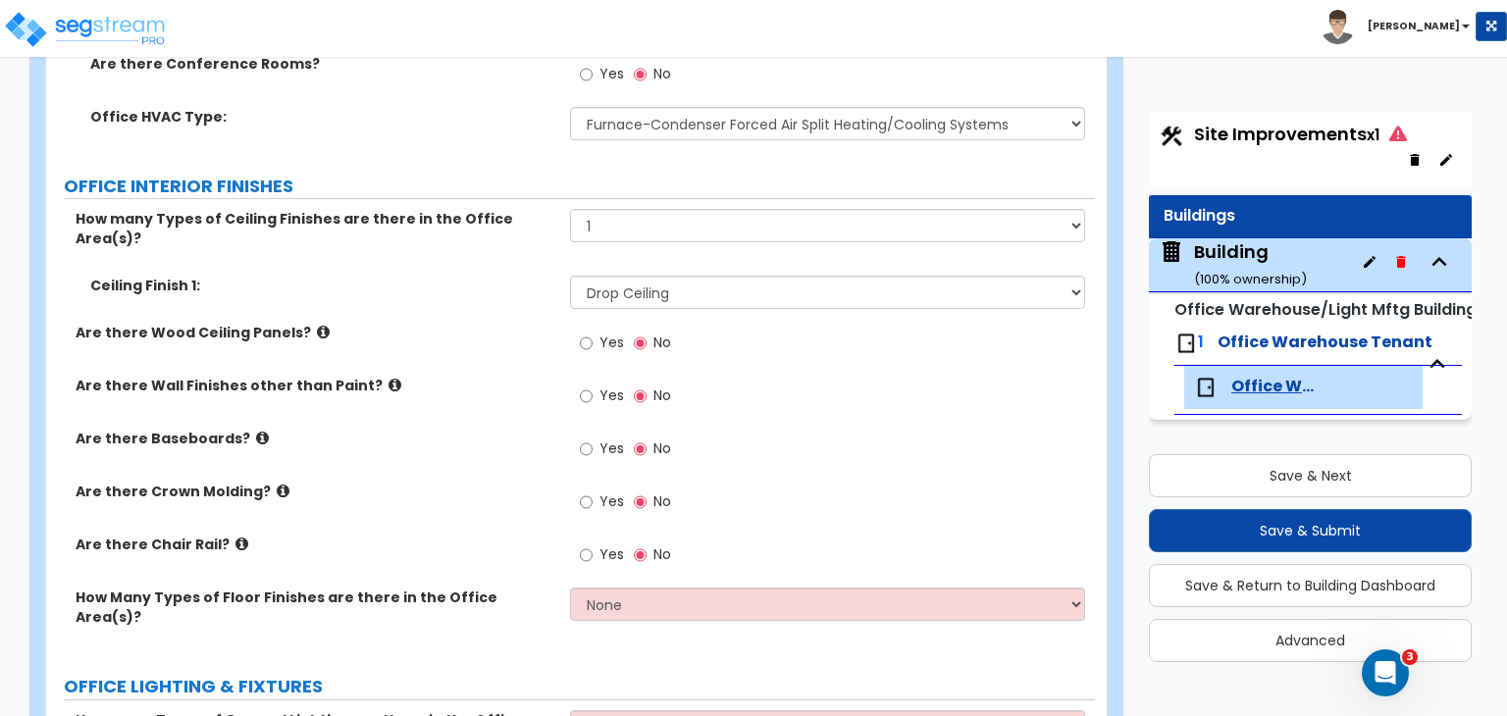
scroll to position [1440, 0]
click at [586, 386] on input "Yes" at bounding box center [586, 397] width 13 height 22
radio input "true"
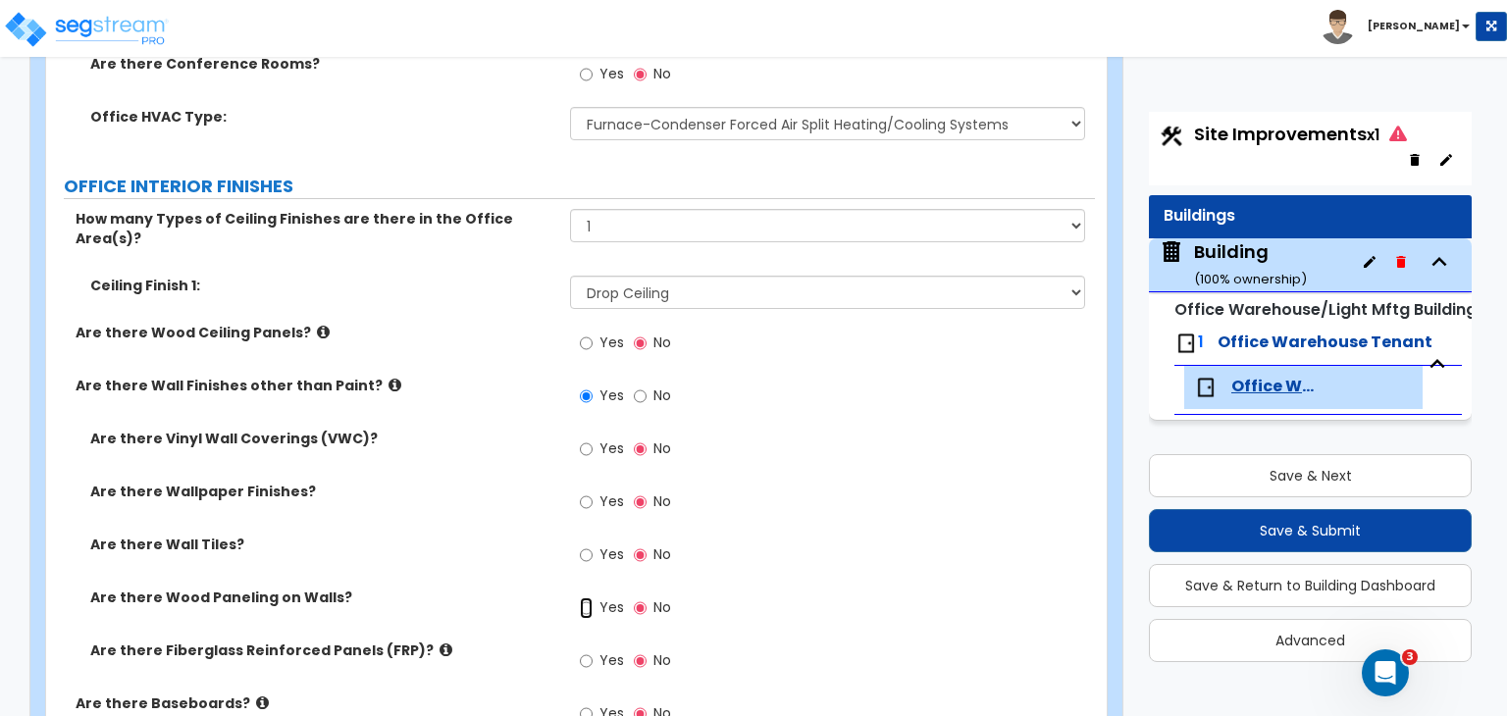
click at [585, 597] on input "Yes" at bounding box center [586, 608] width 13 height 22
radio input "true"
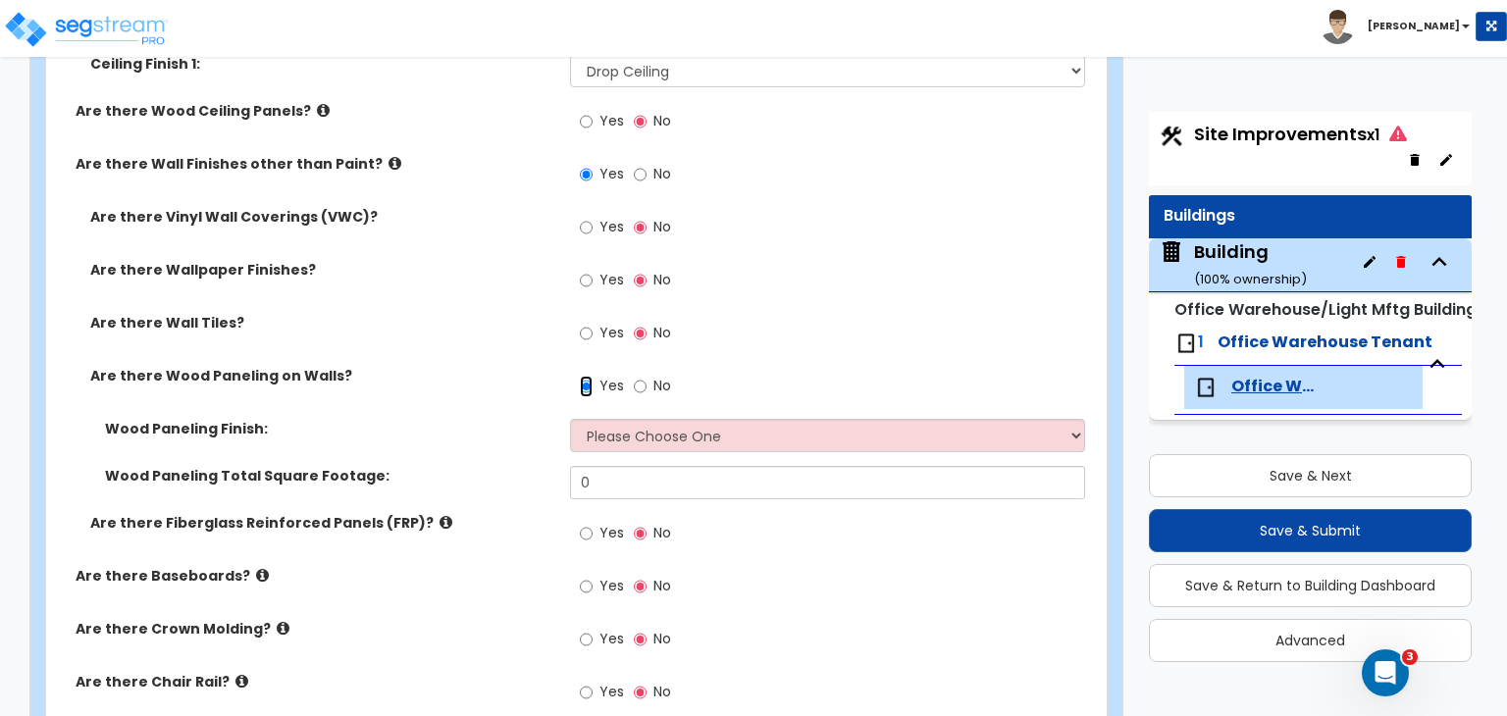
scroll to position [1668, 0]
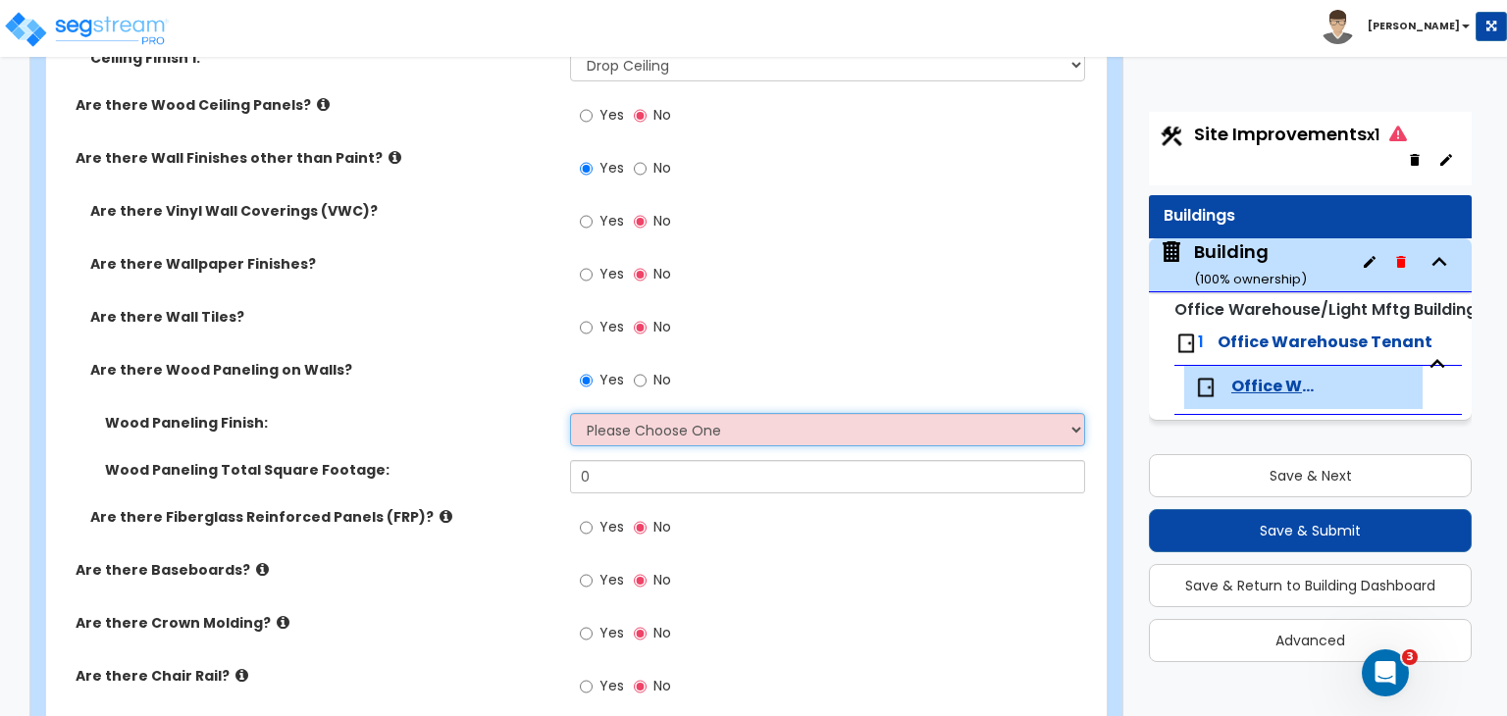
click at [640, 413] on select "Please Choose One Birch Mahogany Oak or Cherry Rosewood Teak I Don't Know, Plea…" at bounding box center [827, 429] width 514 height 33
select select "6"
click at [570, 413] on select "Please Choose One Birch Mahogany Oak or Cherry Rosewood Teak I Don't Know, Plea…" at bounding box center [827, 429] width 514 height 33
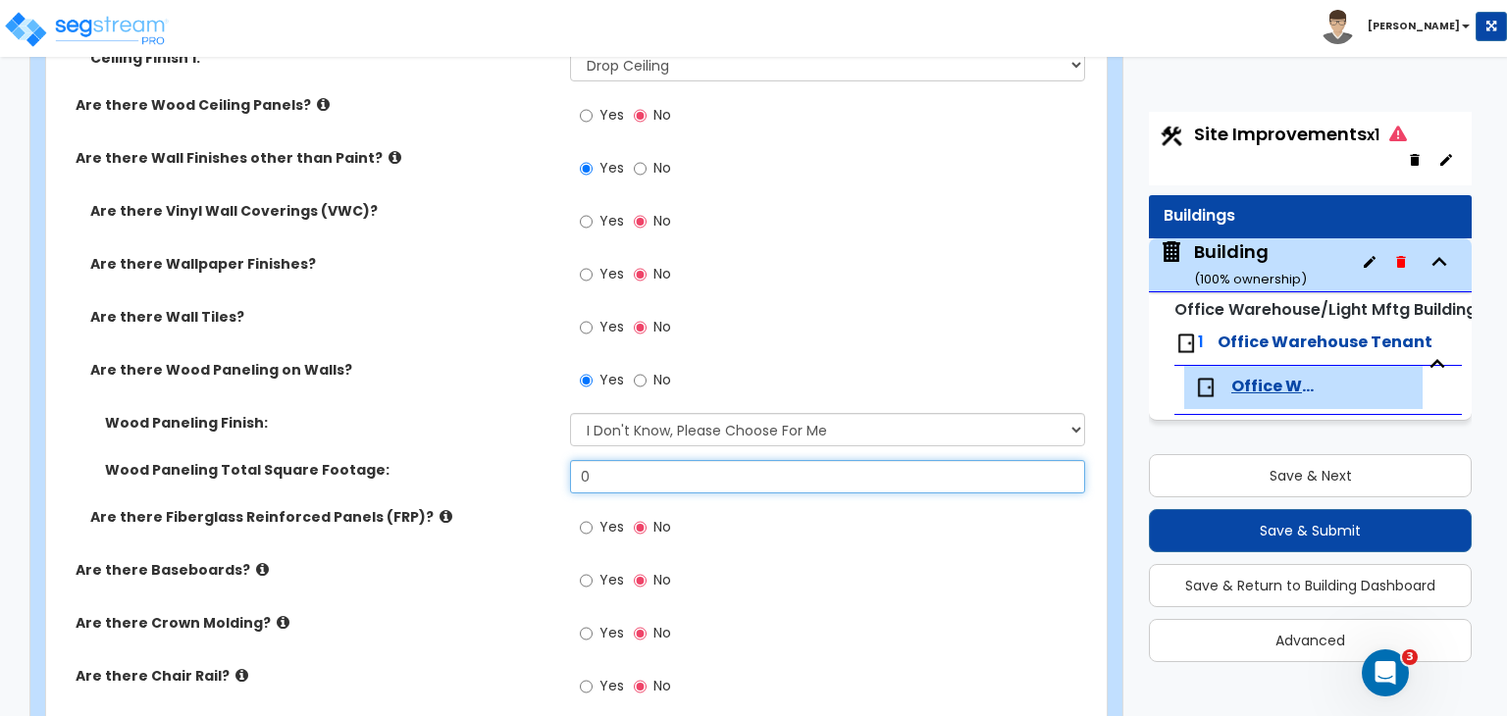
drag, startPoint x: 622, startPoint y: 438, endPoint x: 493, endPoint y: 429, distance: 128.9
click at [493, 460] on div "Wood Paneling Total Square Footage: 0" at bounding box center [570, 483] width 1049 height 47
type input "600"
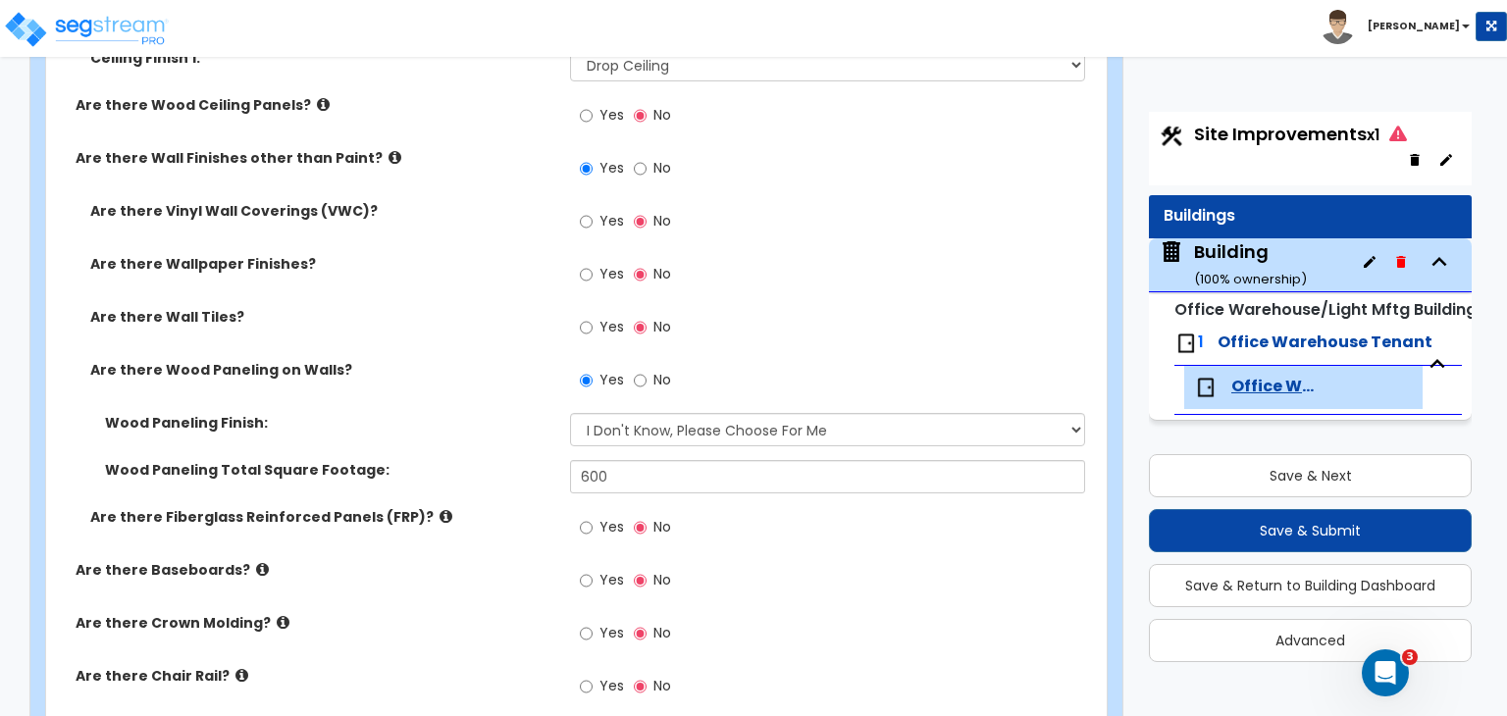
click at [534, 507] on label "Are there Fiberglass Reinforced Panels (FRP)?" at bounding box center [322, 517] width 465 height 20
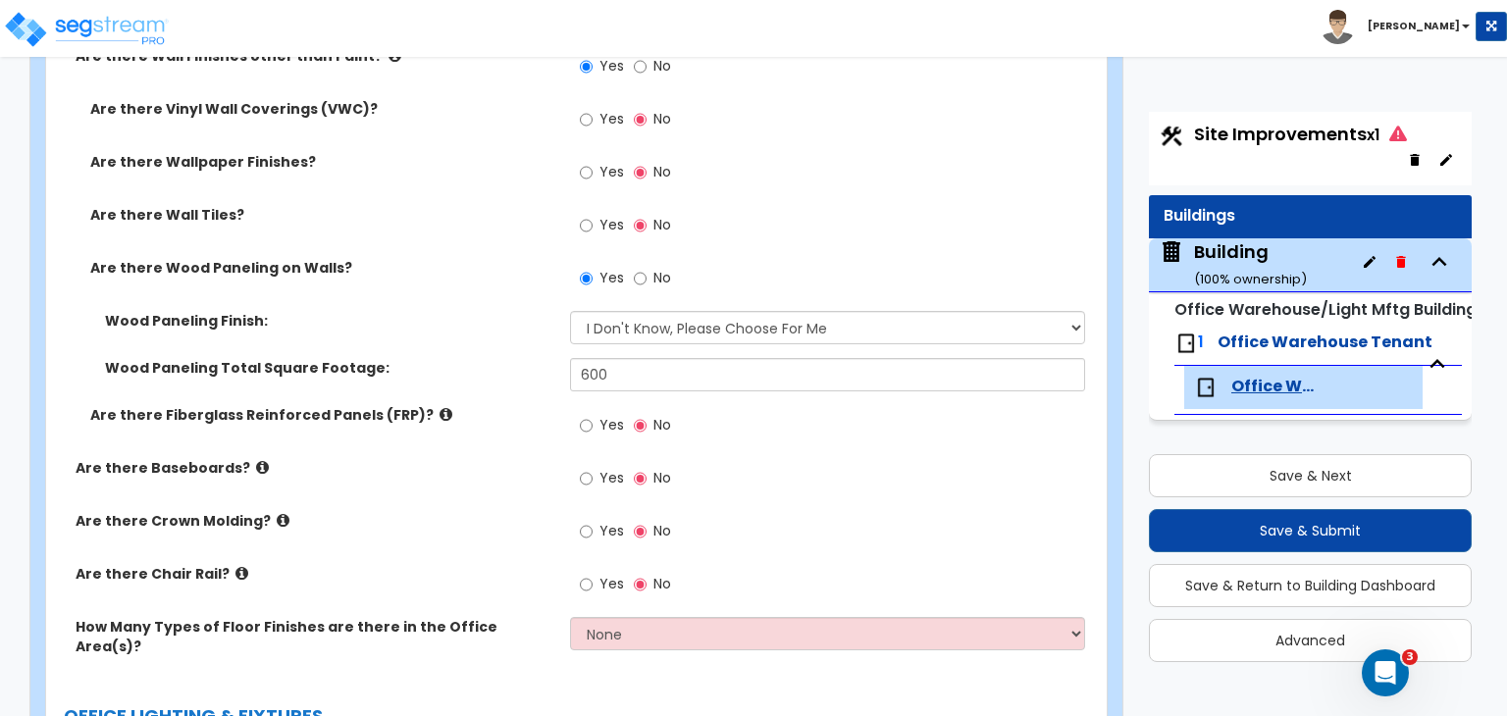
scroll to position [1772, 0]
click at [585, 466] on input "Yes" at bounding box center [586, 477] width 13 height 22
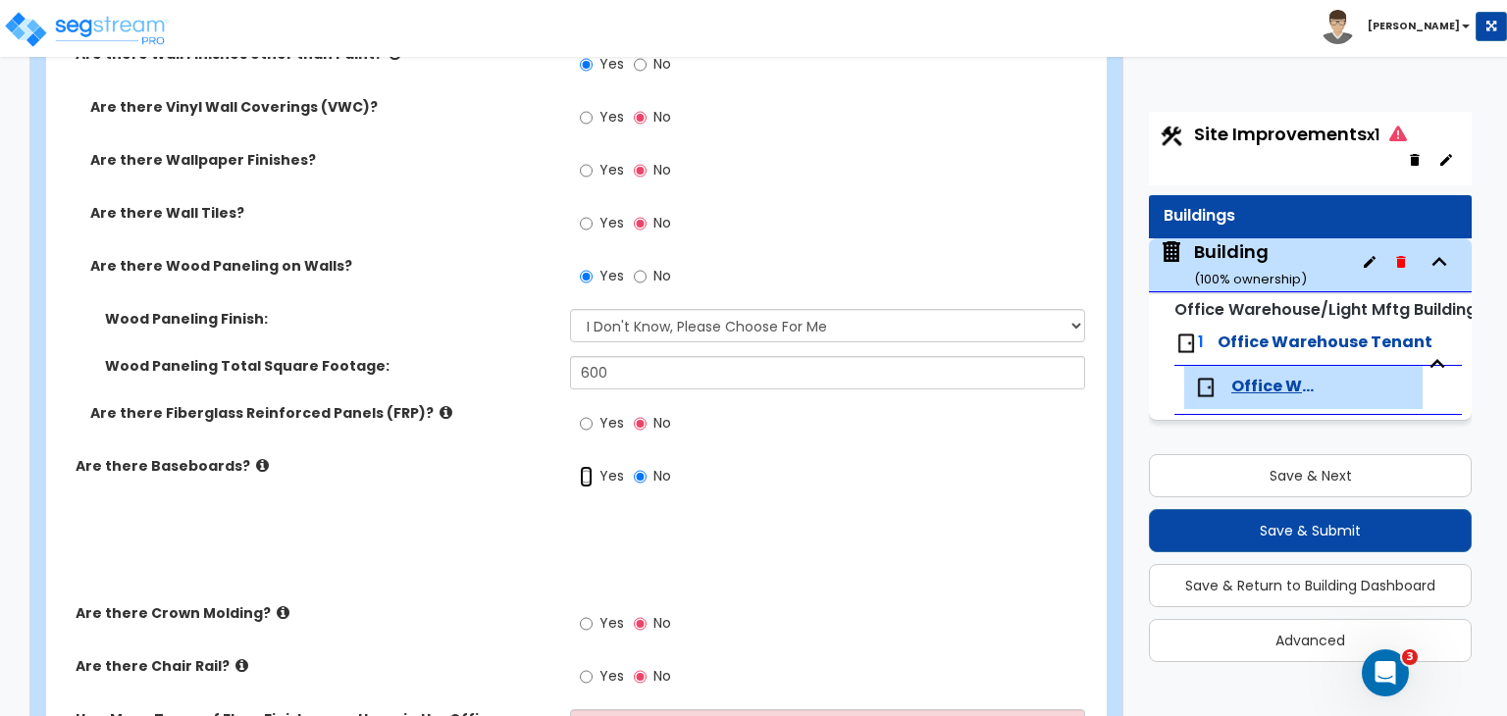
radio input "true"
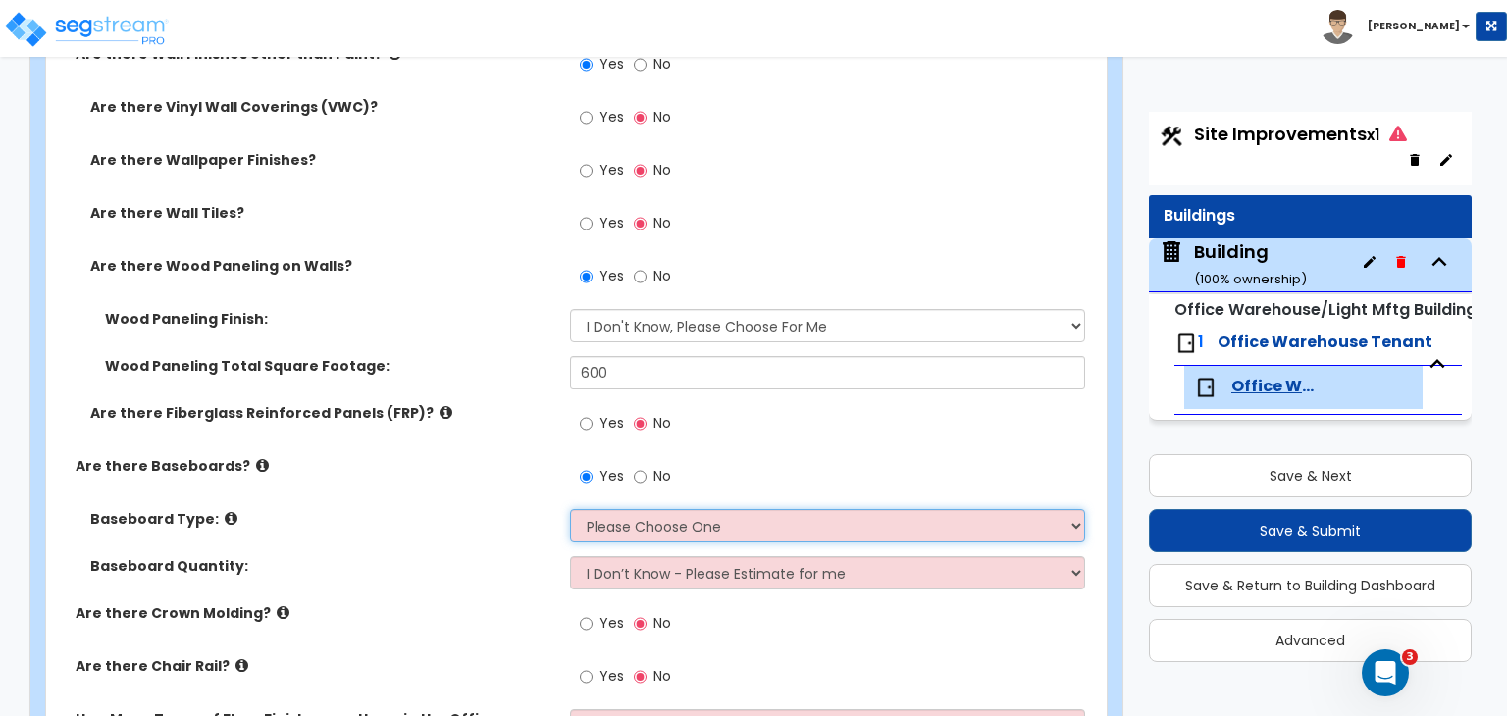
click at [609, 509] on select "Please Choose One Wood Vinyl Carpet Tile" at bounding box center [827, 525] width 514 height 33
select select "2"
click at [570, 509] on select "Please Choose One Wood Vinyl Carpet Tile" at bounding box center [827, 525] width 514 height 33
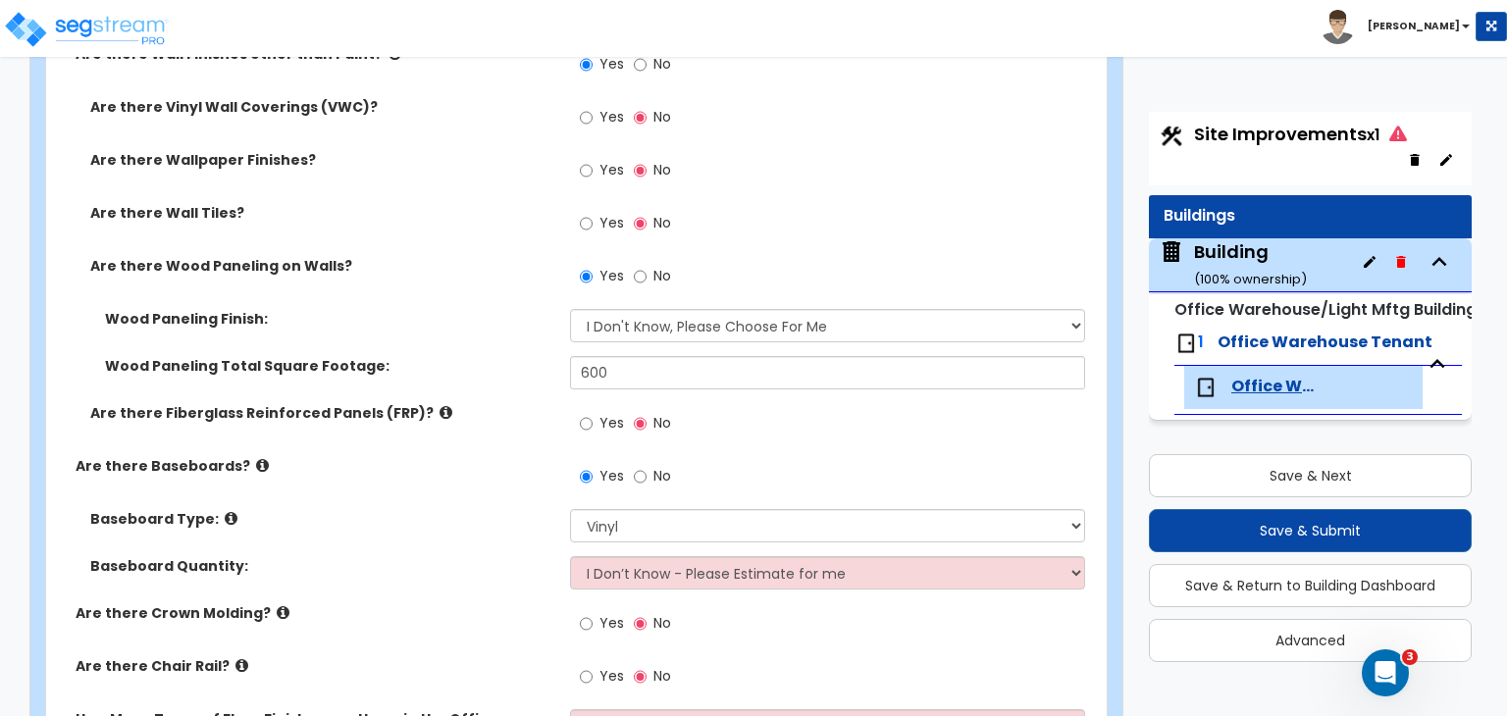
click at [522, 518] on div "Baseboard Type: Please Choose One Wood Vinyl Carpet Tile" at bounding box center [570, 532] width 1049 height 47
click at [522, 556] on div "Baseboard Quantity: I Don’t Know - Please Estimate for me I want to Enter the L…" at bounding box center [570, 579] width 1049 height 47
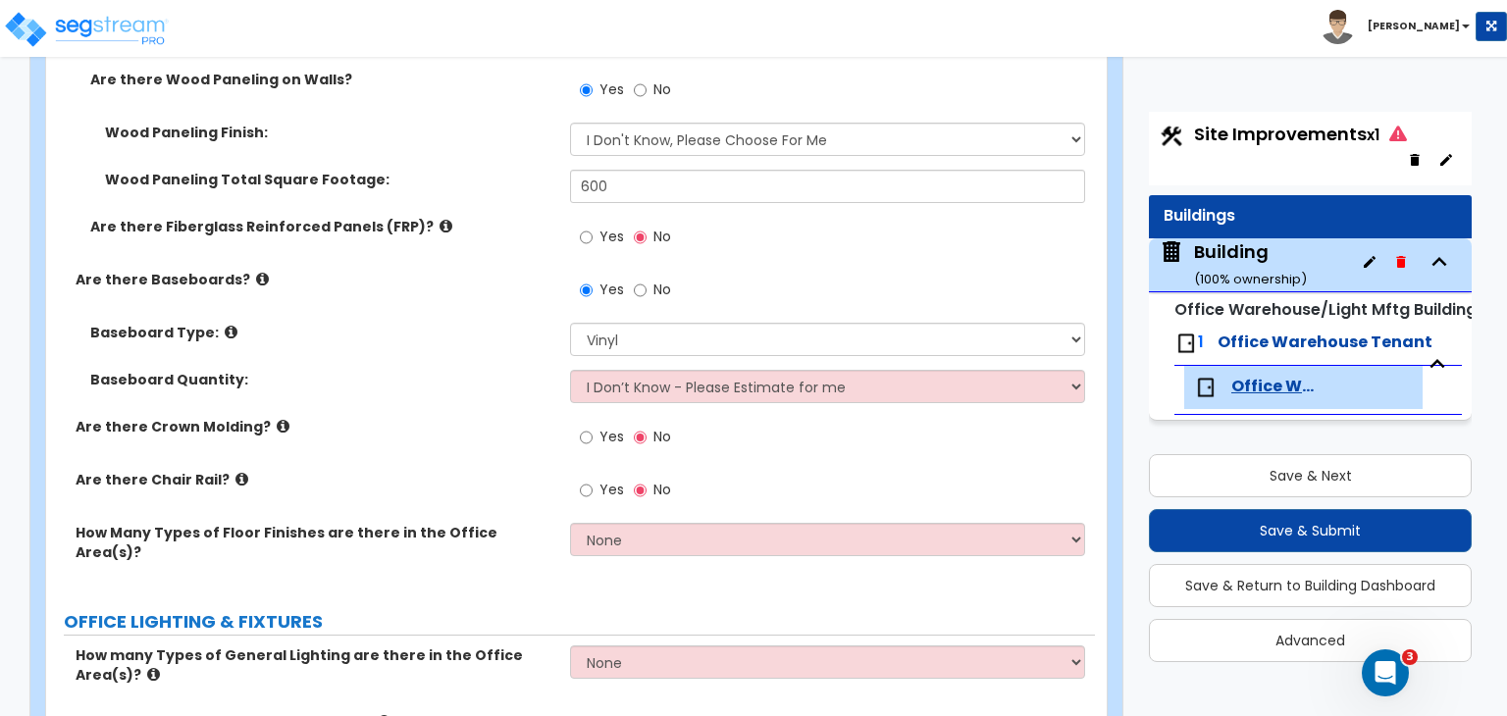
scroll to position [1974, 0]
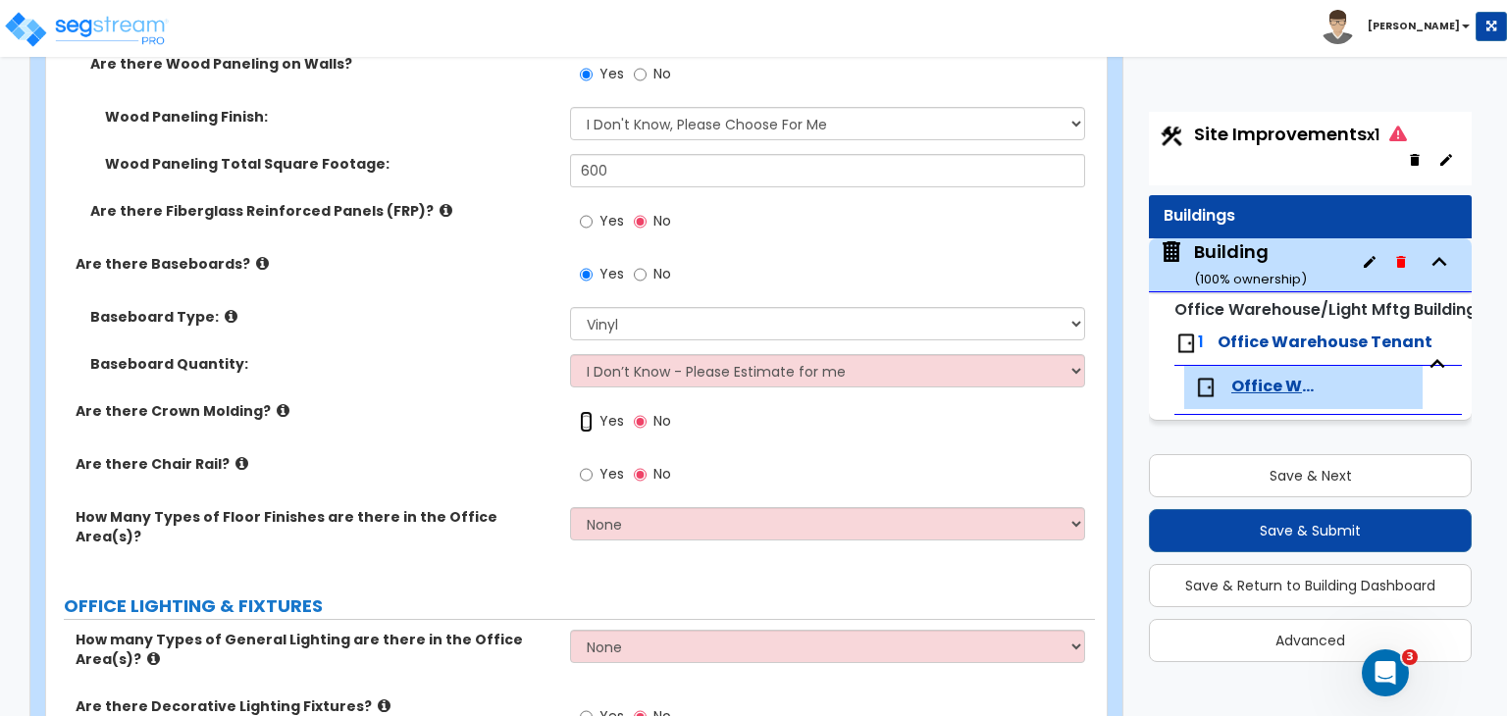
click at [589, 411] on input "Yes" at bounding box center [586, 422] width 13 height 22
radio input "true"
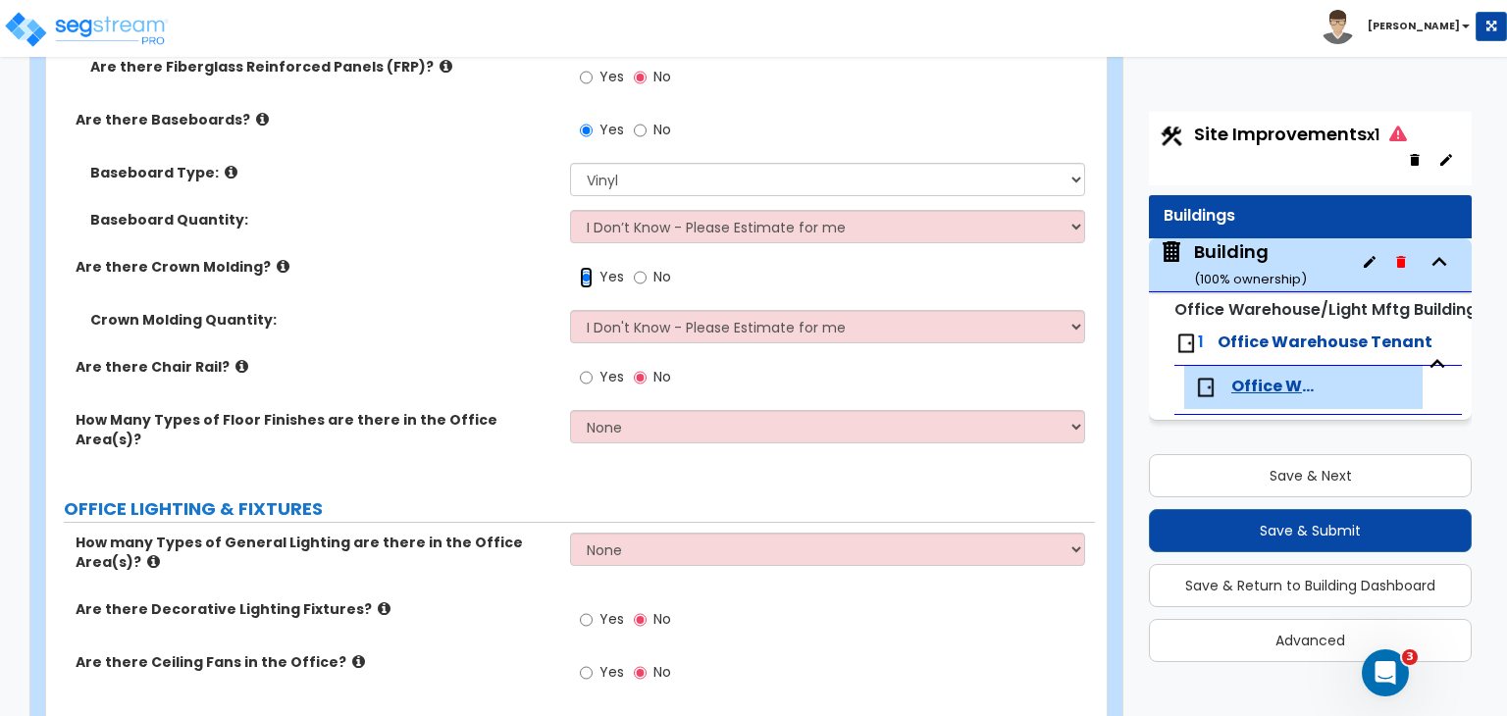
scroll to position [2119, 0]
click at [585, 366] on input "Yes" at bounding box center [586, 377] width 13 height 22
radio input "true"
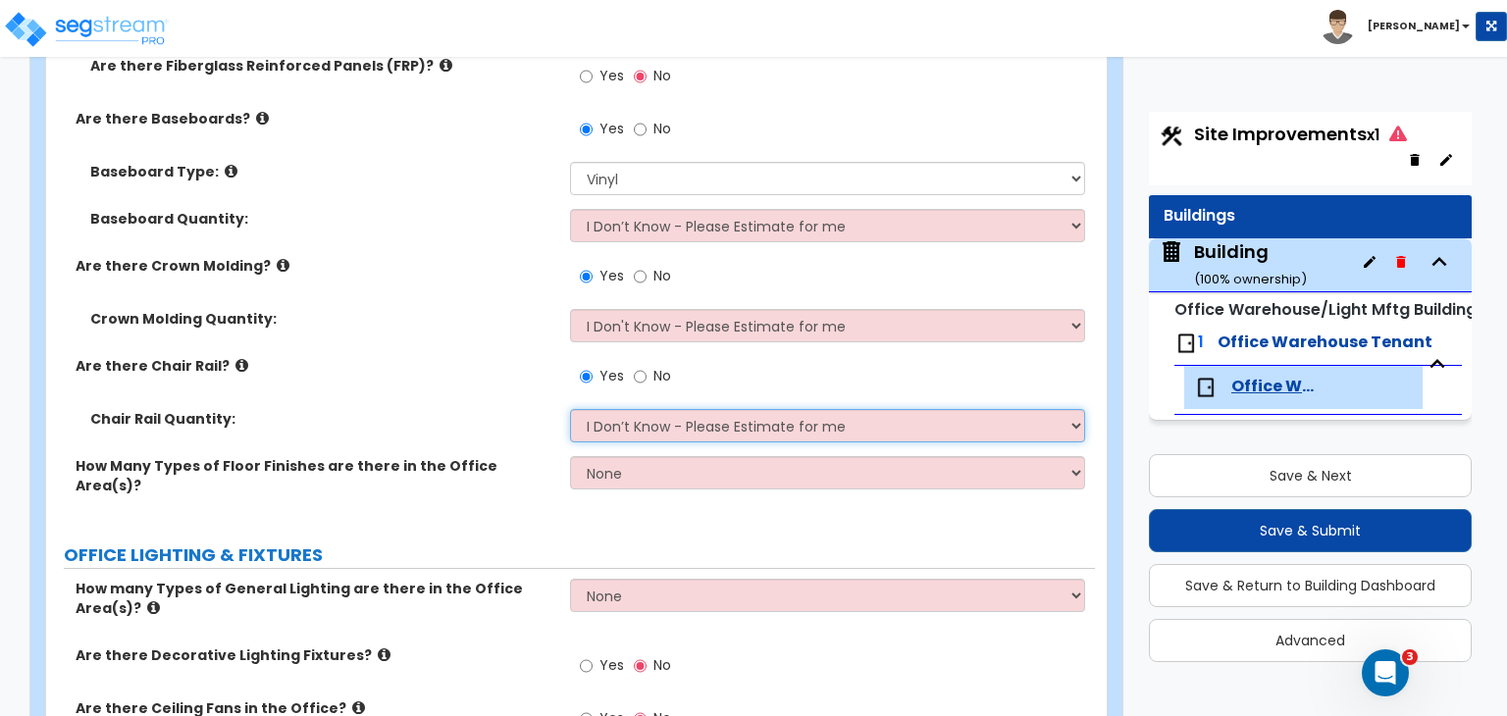
click at [621, 409] on select "I Don’t Know - Please Estimate for me I want to Enter the Linear Footage" at bounding box center [827, 425] width 514 height 33
select select "1"
click at [570, 409] on select "I Don’t Know - Please Estimate for me I want to Enter the Linear Footage" at bounding box center [827, 425] width 514 height 33
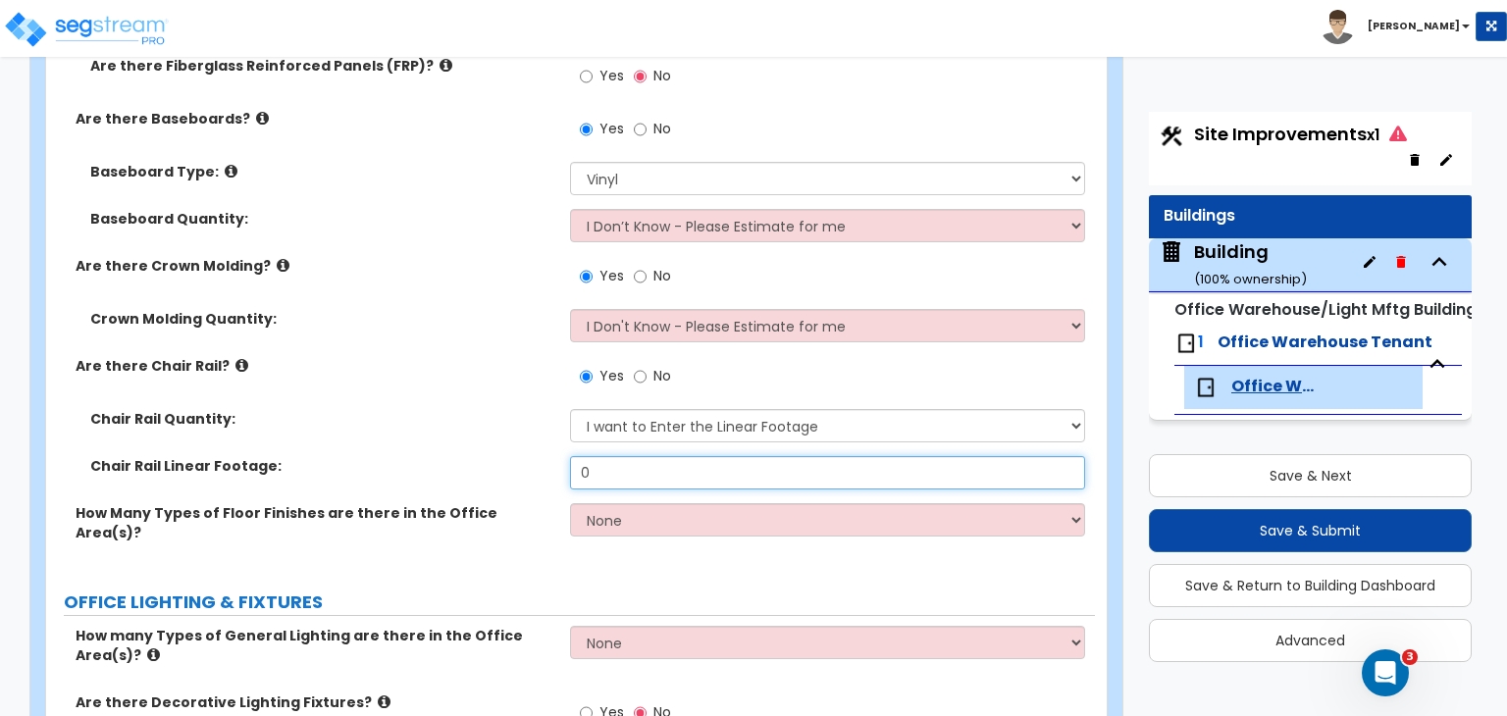
drag, startPoint x: 644, startPoint y: 440, endPoint x: 436, endPoint y: 420, distance: 209.0
click at [436, 420] on div "Chair Rail Quantity: I Don’t Know - Please Estimate for me I want to Enter the …" at bounding box center [570, 456] width 1019 height 94
type input "30"
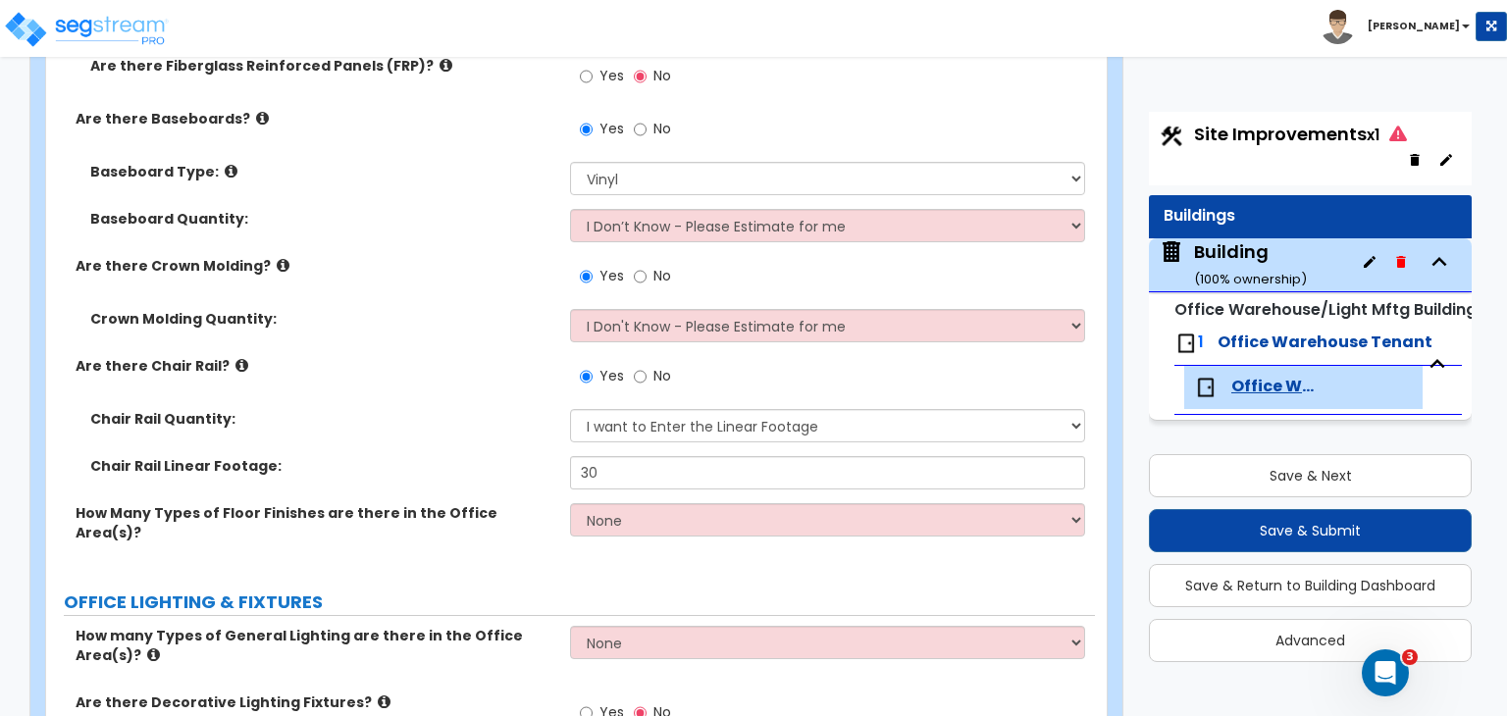
click at [421, 409] on div "Chair Rail Quantity: I Don’t Know - Please Estimate for me I want to Enter the …" at bounding box center [570, 432] width 1049 height 47
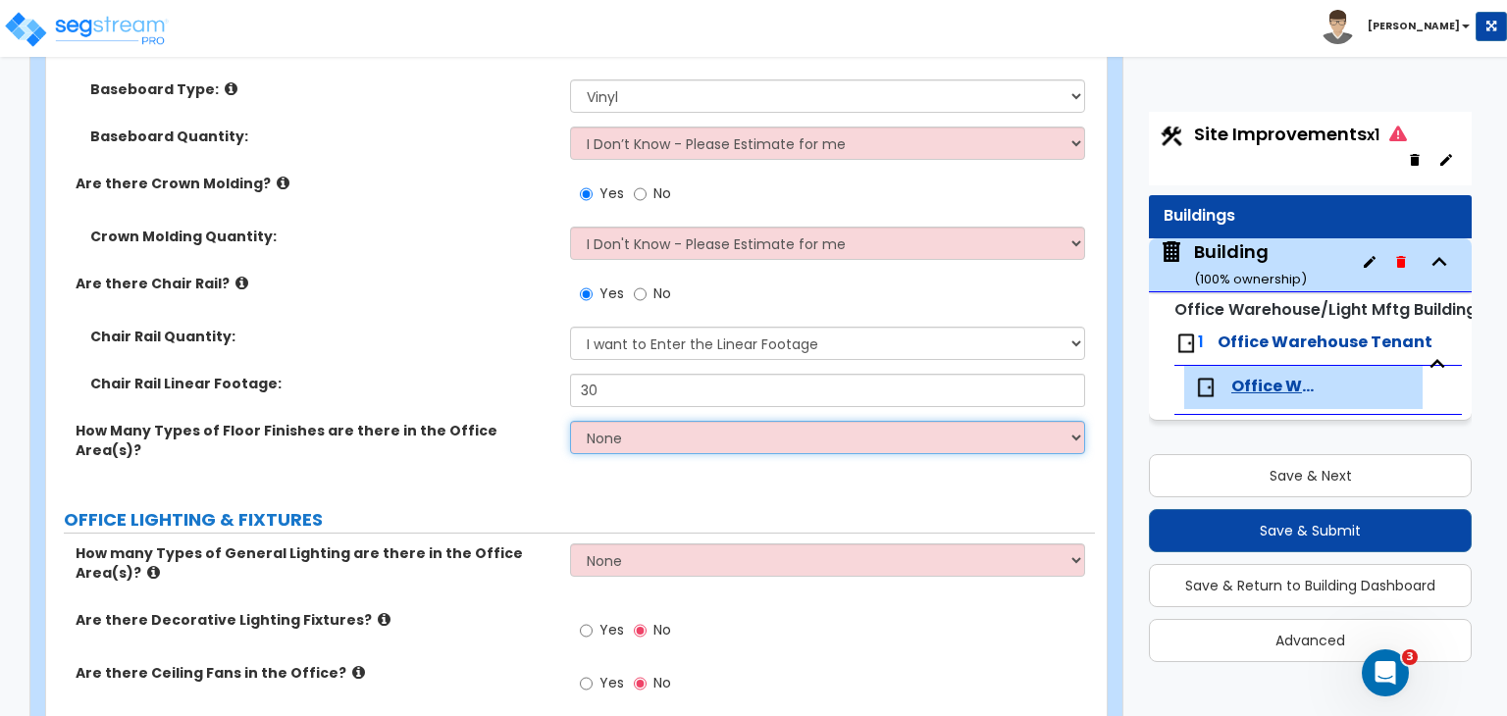
click at [585, 421] on select "None 1 2 3" at bounding box center [827, 437] width 514 height 33
select select "3"
click at [570, 421] on select "None 1 2 3" at bounding box center [827, 437] width 514 height 33
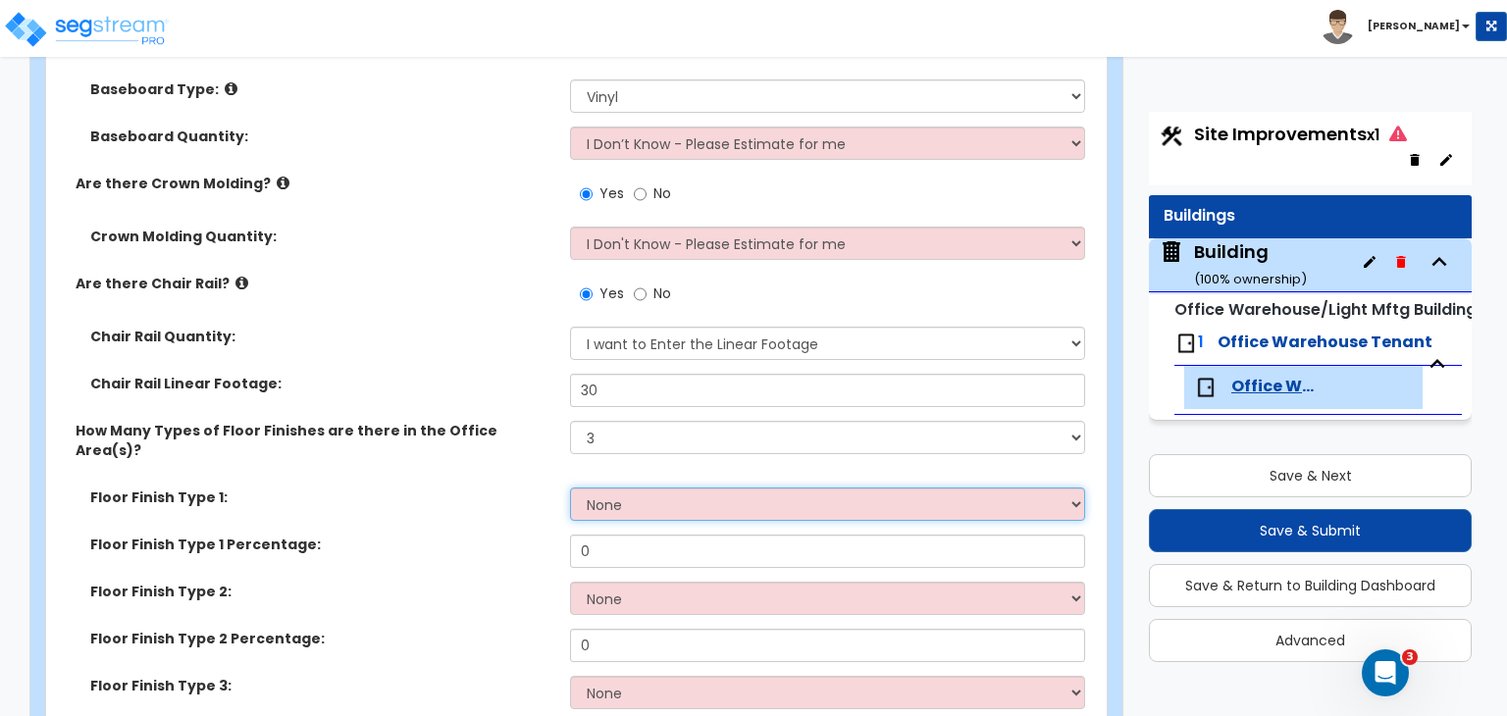
click at [623, 488] on select "None Tile Flooring Hardwood Flooring Resilient Laminate Flooring VCT Flooring S…" at bounding box center [827, 504] width 514 height 33
select select "5"
click at [570, 488] on select "None Tile Flooring Hardwood Flooring Resilient Laminate Flooring VCT Flooring S…" at bounding box center [827, 504] width 514 height 33
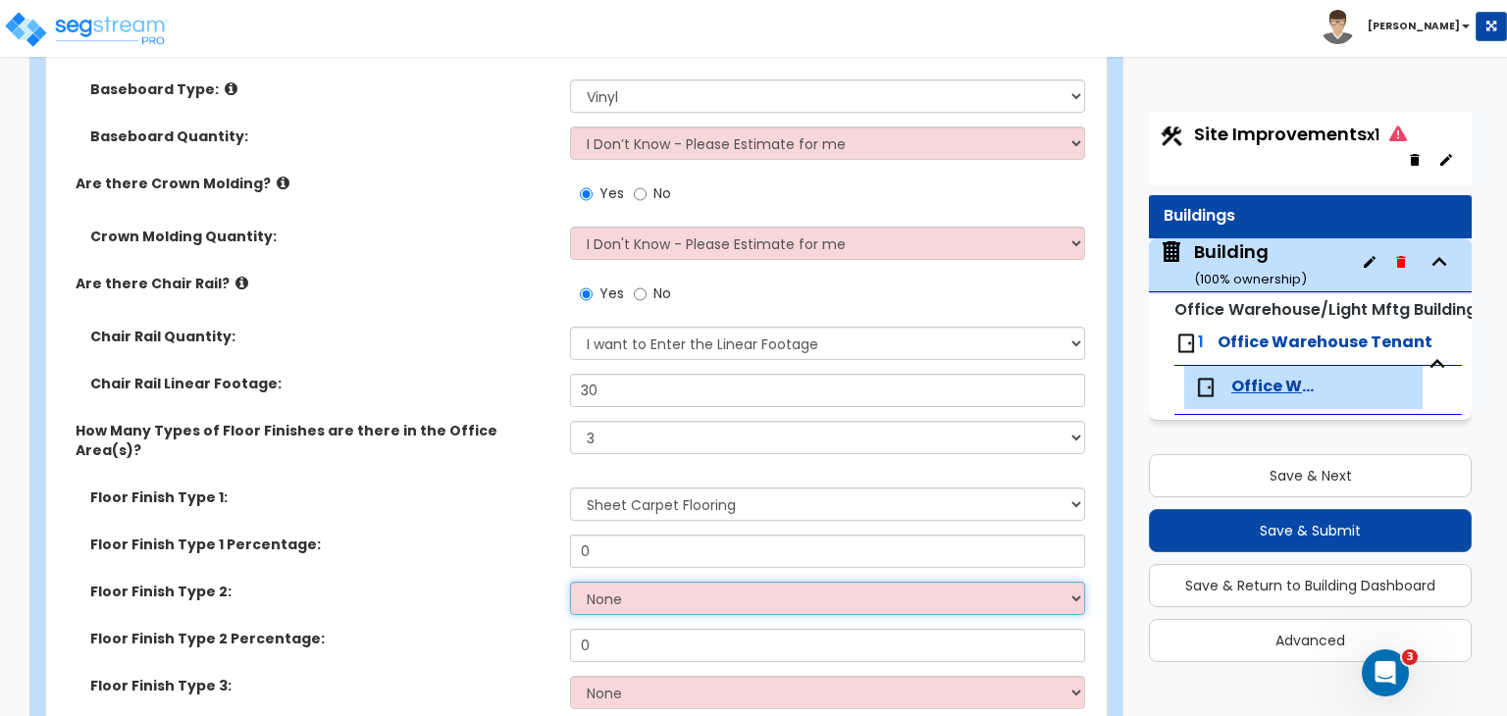
click at [623, 582] on select "None Tile Flooring Hardwood Flooring Resilient Laminate Flooring VCT Flooring S…" at bounding box center [827, 598] width 514 height 33
select select "1"
click at [570, 582] on select "None Tile Flooring Hardwood Flooring Resilient Laminate Flooring VCT Flooring S…" at bounding box center [827, 598] width 514 height 33
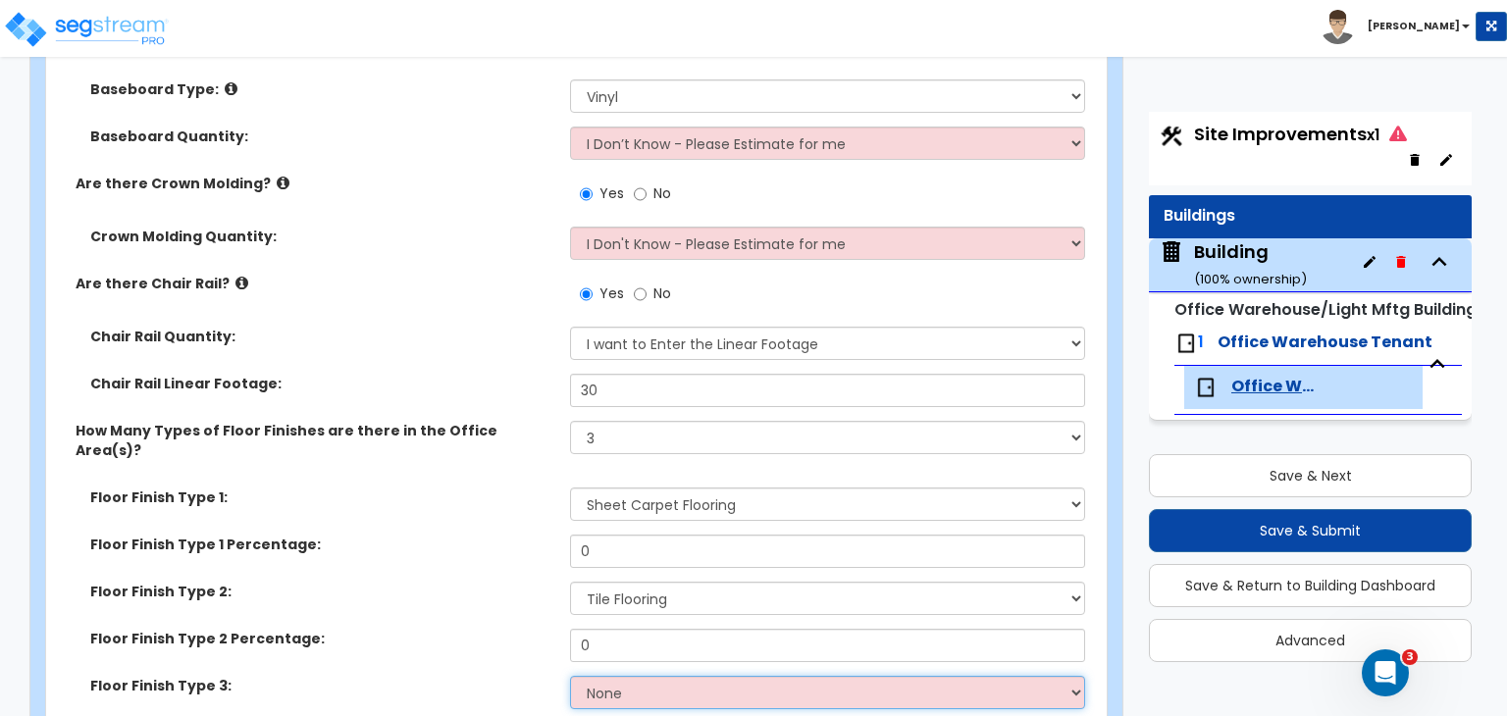
click at [648, 676] on select "None Tile Flooring Hardwood Flooring Resilient Laminate Flooring VCT Flooring S…" at bounding box center [827, 692] width 514 height 33
select select "3"
click at [570, 676] on select "None Tile Flooring Hardwood Flooring Resilient Laminate Flooring VCT Flooring S…" at bounding box center [827, 692] width 514 height 33
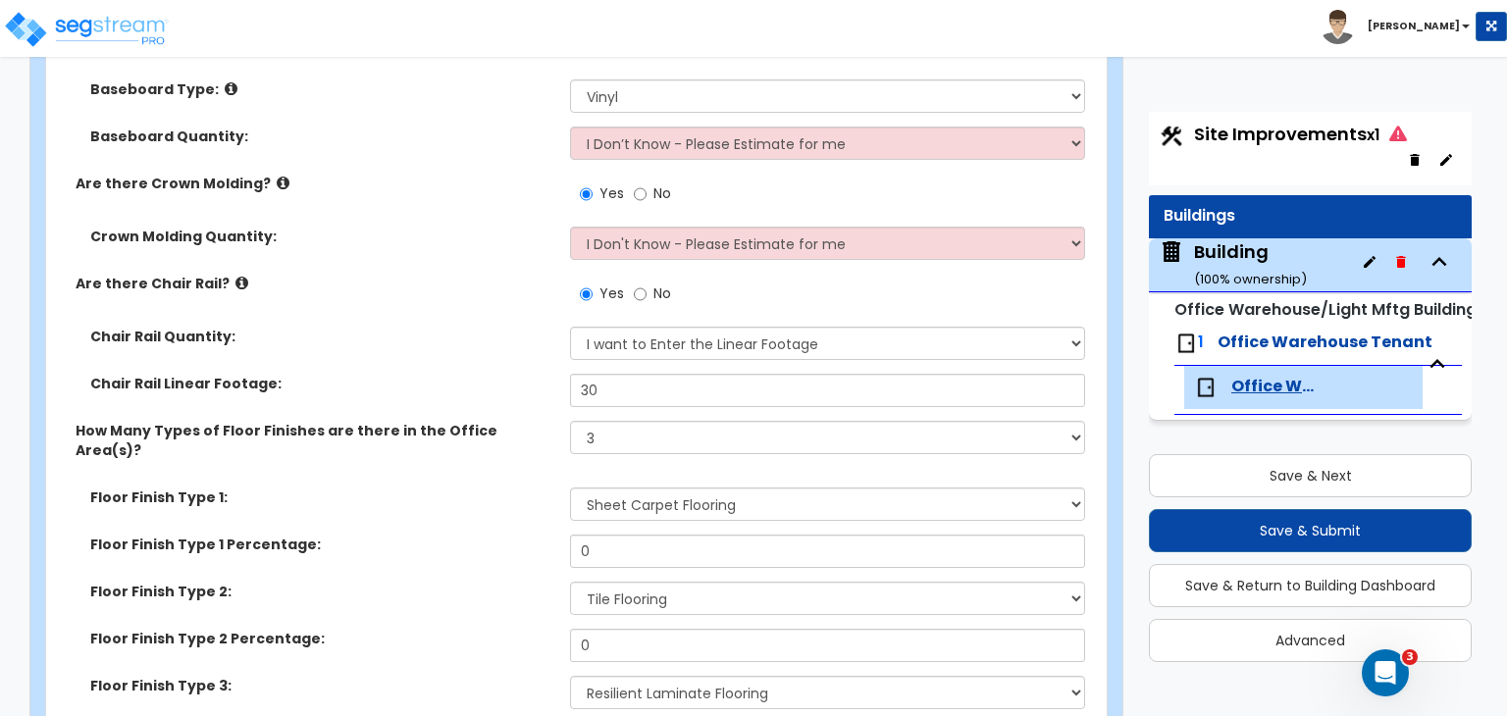
click at [502, 535] on label "Floor Finish Type 1 Percentage:" at bounding box center [322, 545] width 465 height 20
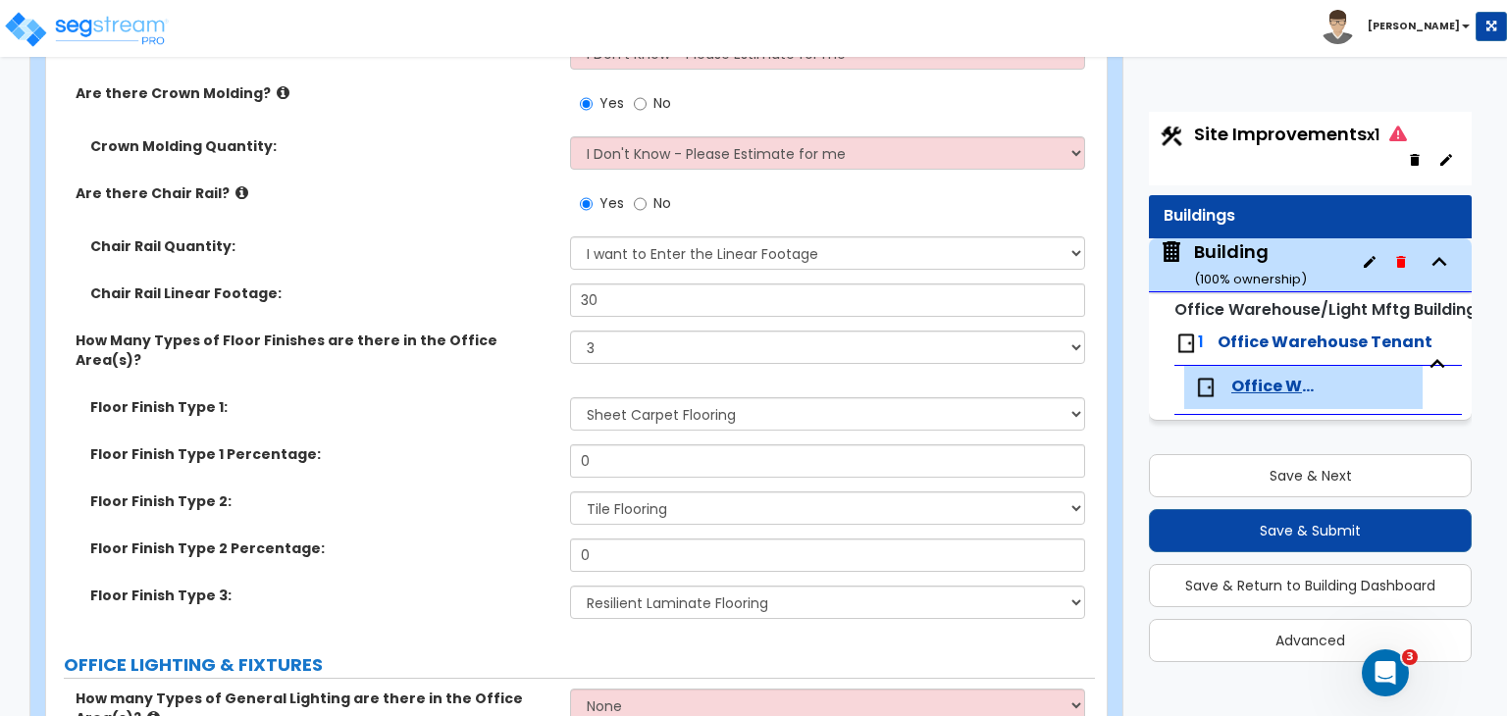
scroll to position [2299, 0]
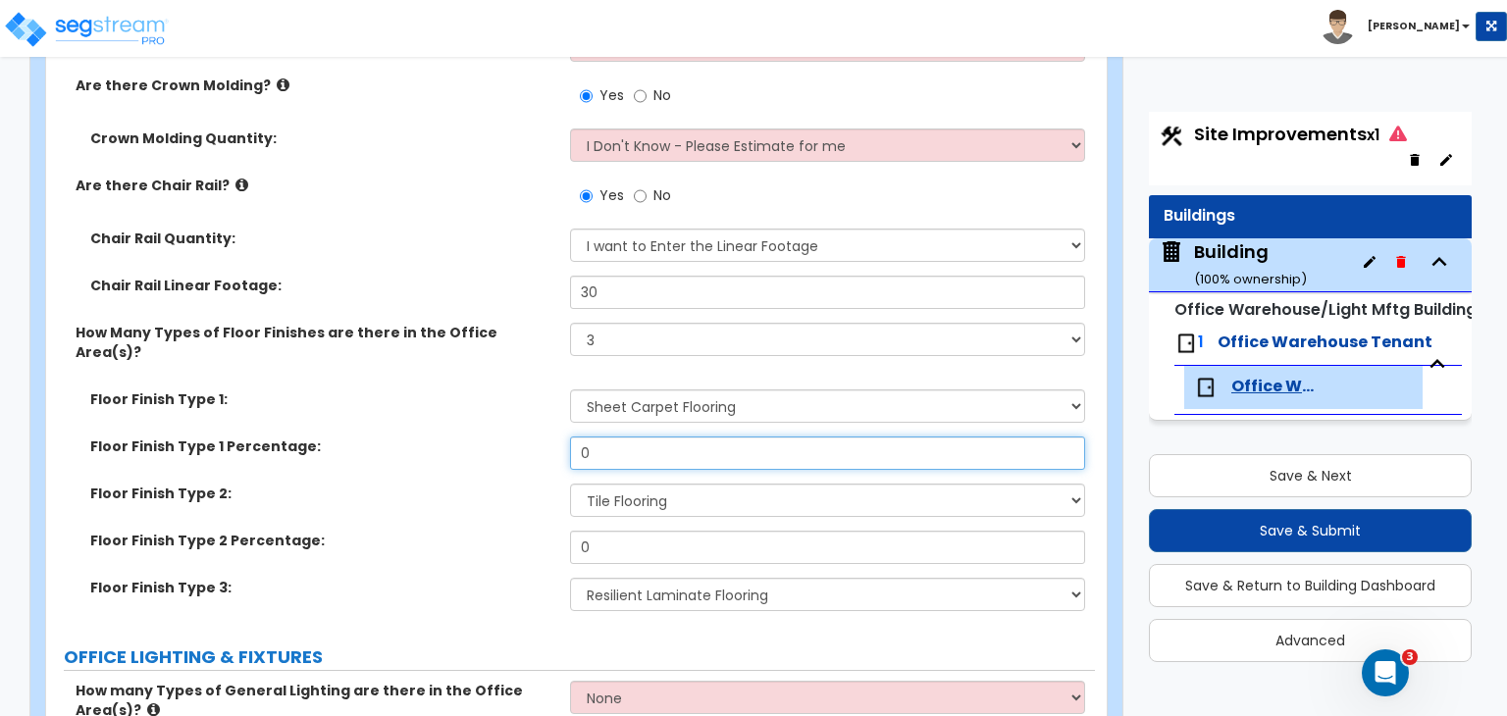
drag, startPoint x: 630, startPoint y: 390, endPoint x: 457, endPoint y: 412, distance: 174.0
click at [457, 437] on div "Floor Finish Type 1 Percentage: 0" at bounding box center [570, 460] width 1049 height 47
type input "60"
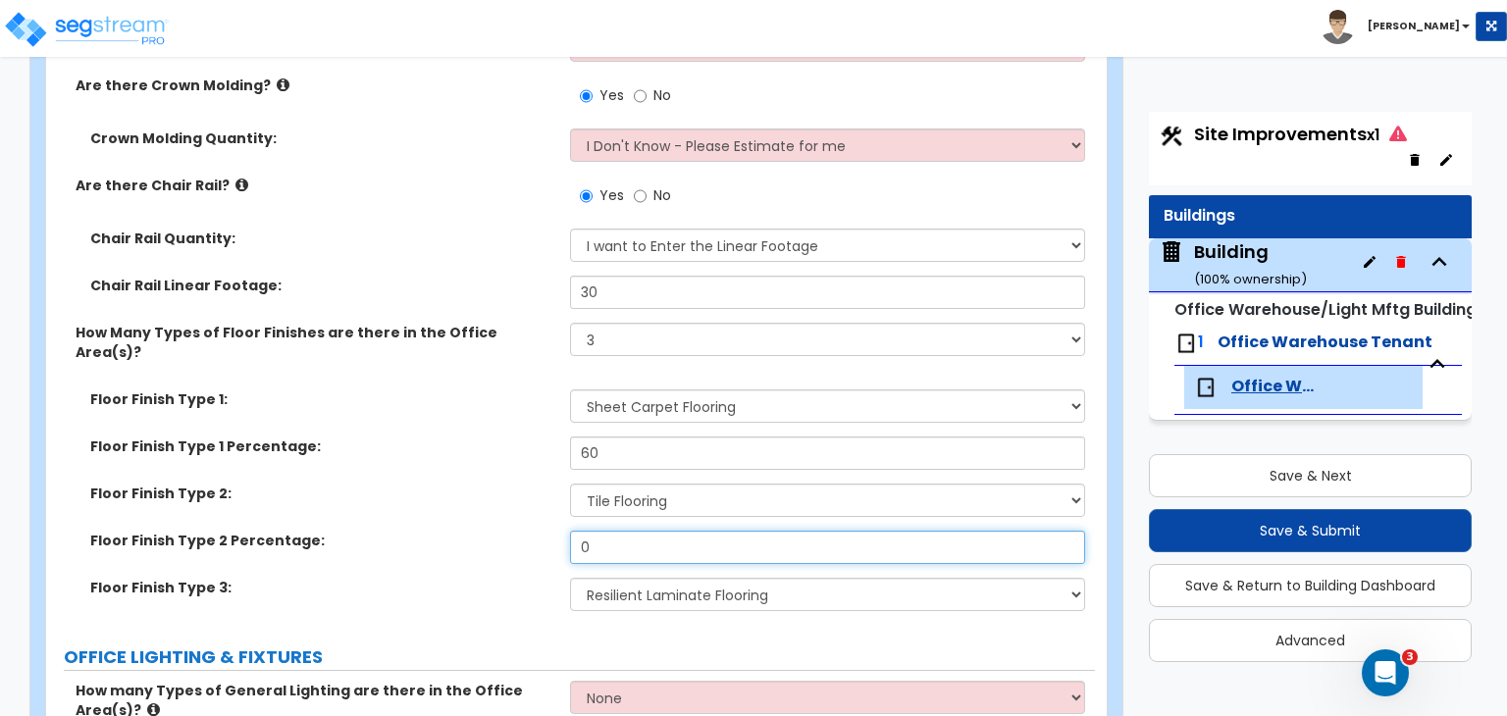
drag, startPoint x: 610, startPoint y: 491, endPoint x: 343, endPoint y: 503, distance: 267.1
click at [343, 531] on div "Floor Finish Type 2 Percentage: 0" at bounding box center [570, 554] width 1049 height 47
type input "15"
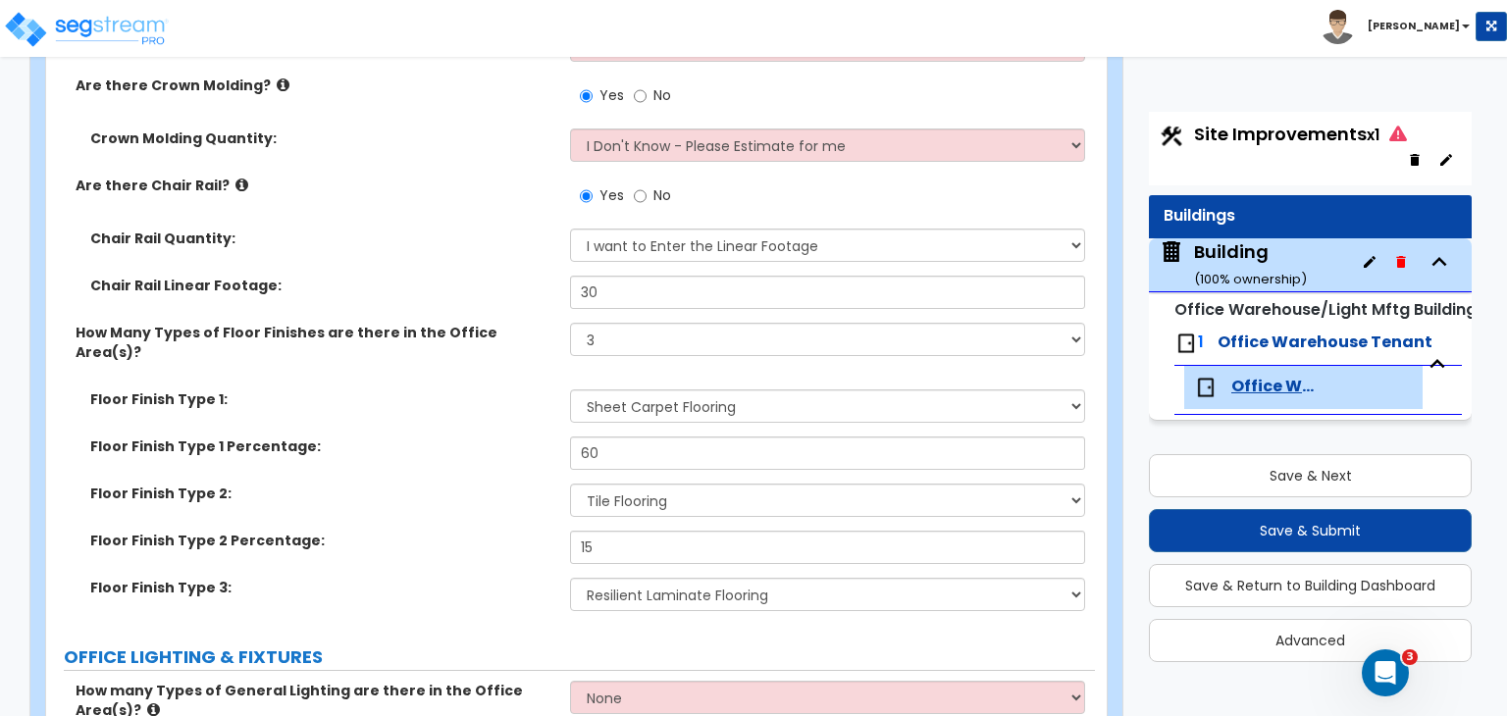
click at [416, 484] on div "Floor Finish Type 2: None Tile Flooring Hardwood Flooring Resilient Laminate Fl…" at bounding box center [570, 507] width 1049 height 47
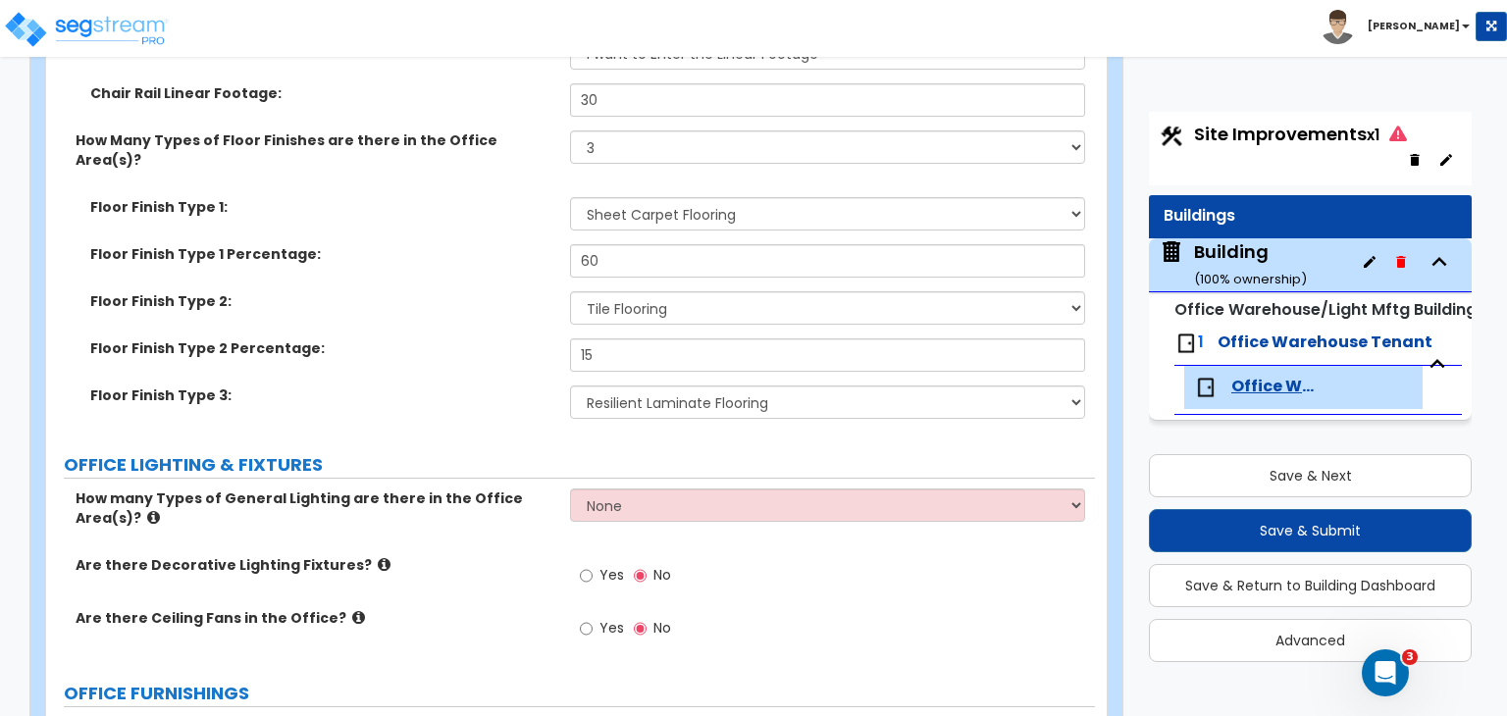
scroll to position [2499, 0]
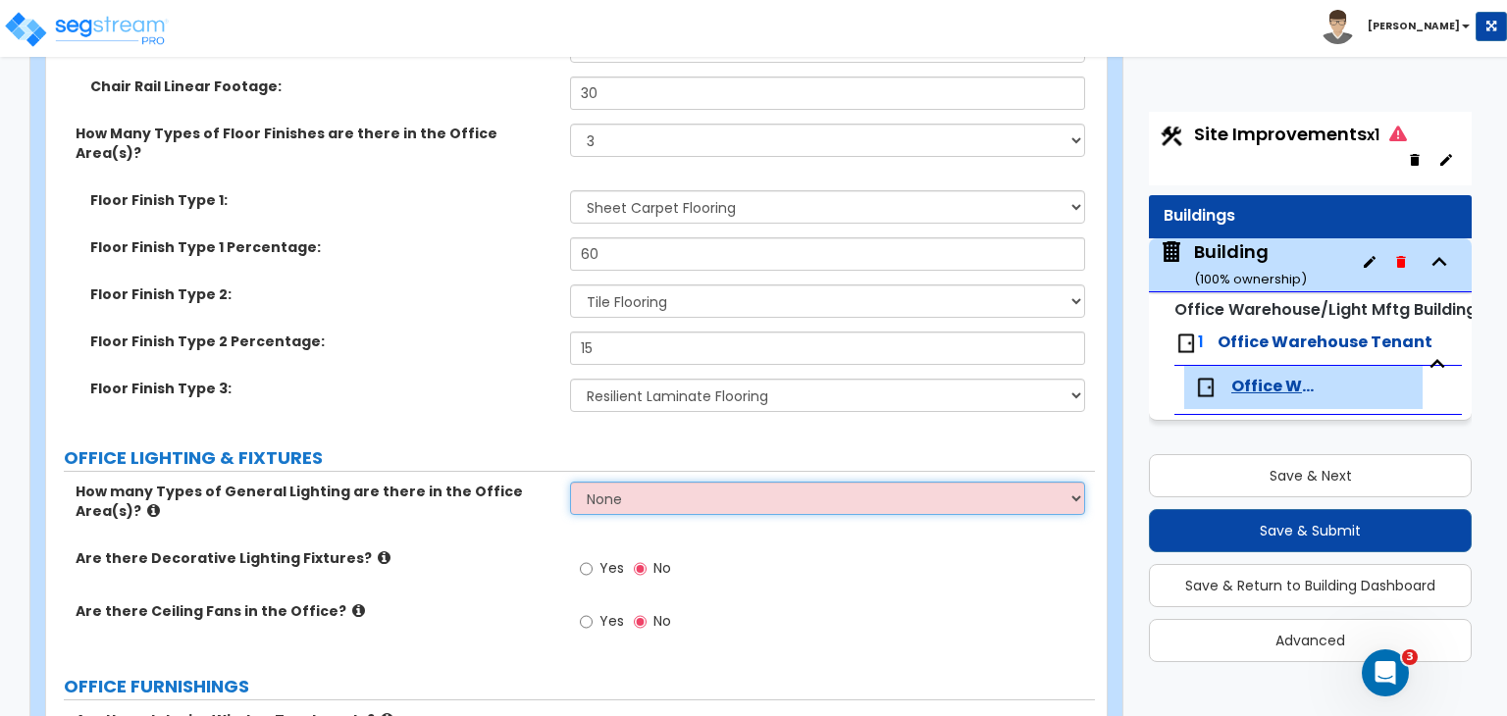
click at [582, 482] on select "None 1 2 3" at bounding box center [827, 498] width 514 height 33
select select "1"
click at [570, 482] on select "None 1 2 3" at bounding box center [827, 498] width 514 height 33
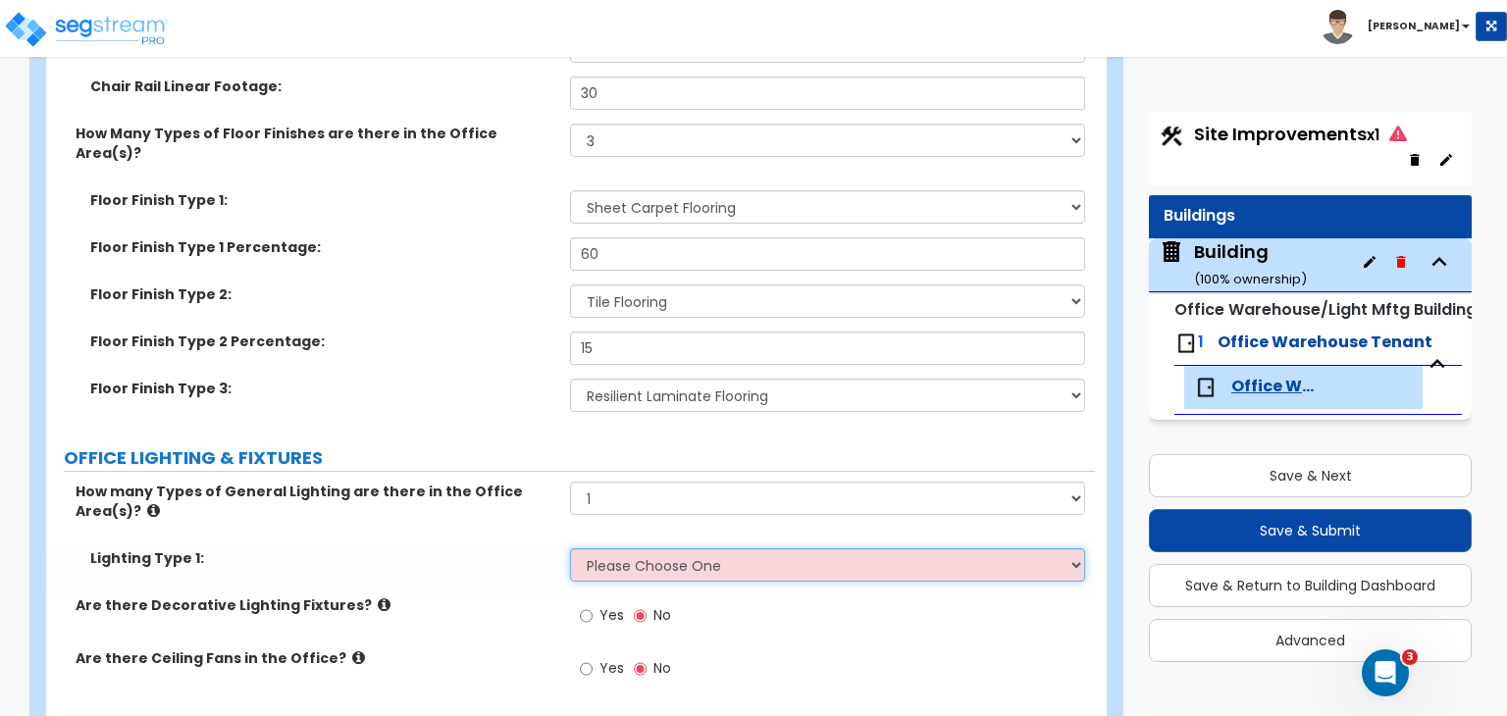
click at [654, 548] on select "Please Choose One LED Surface-Mounted LED Recessed Fluorescent Surface-Mounted …" at bounding box center [827, 564] width 514 height 33
select select "4"
click at [570, 548] on select "Please Choose One LED Surface-Mounted LED Recessed Fluorescent Surface-Mounted …" at bounding box center [827, 564] width 514 height 33
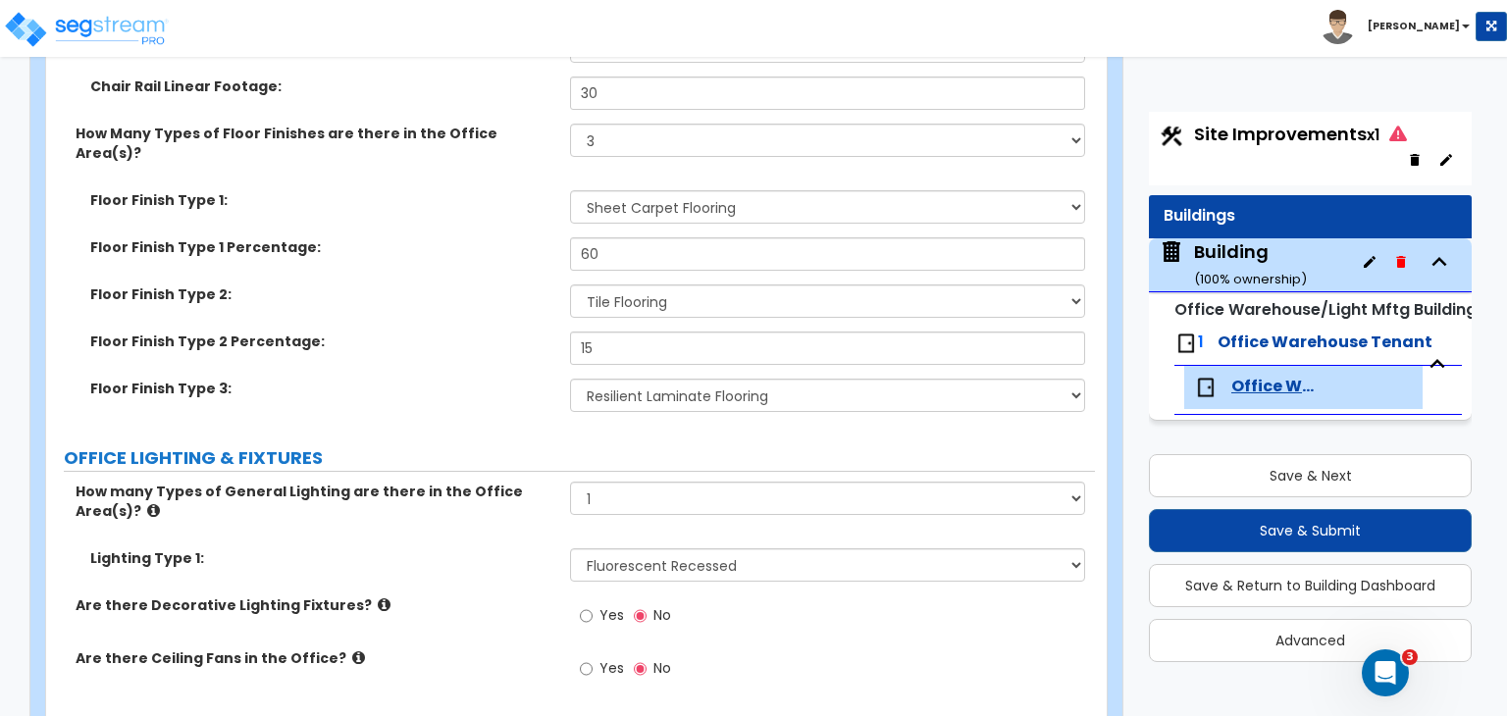
click at [514, 548] on label "Lighting Type 1:" at bounding box center [322, 558] width 465 height 20
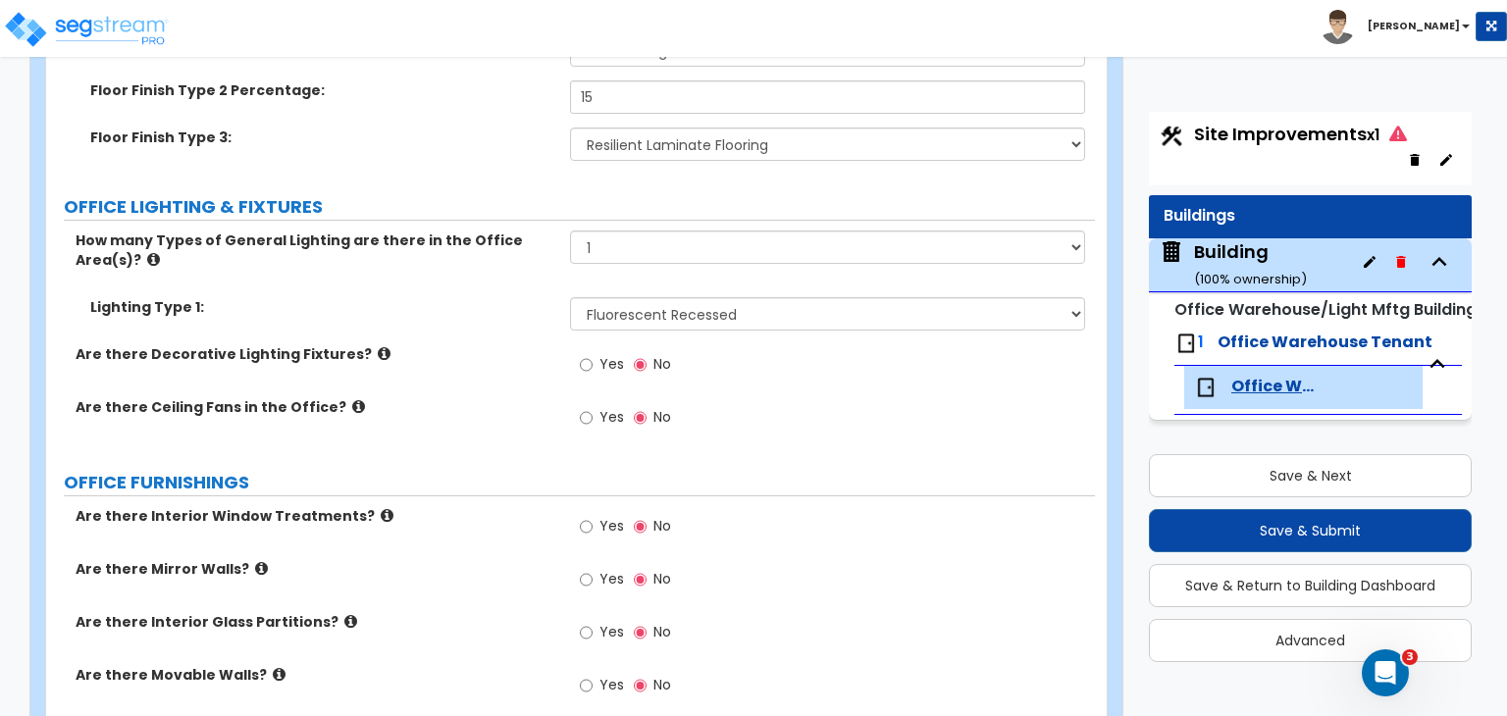
scroll to position [2755, 0]
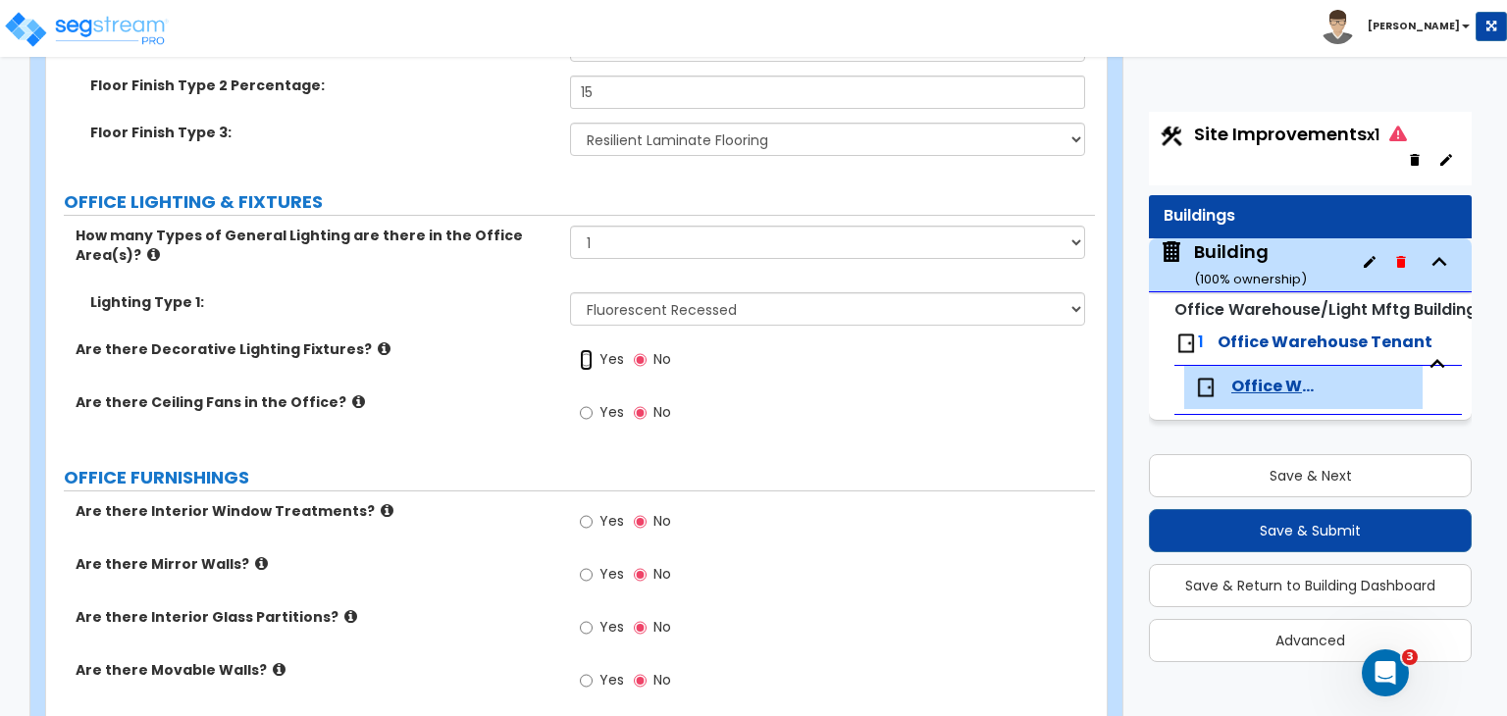
click at [585, 349] on input "Yes" at bounding box center [586, 360] width 13 height 22
radio input "true"
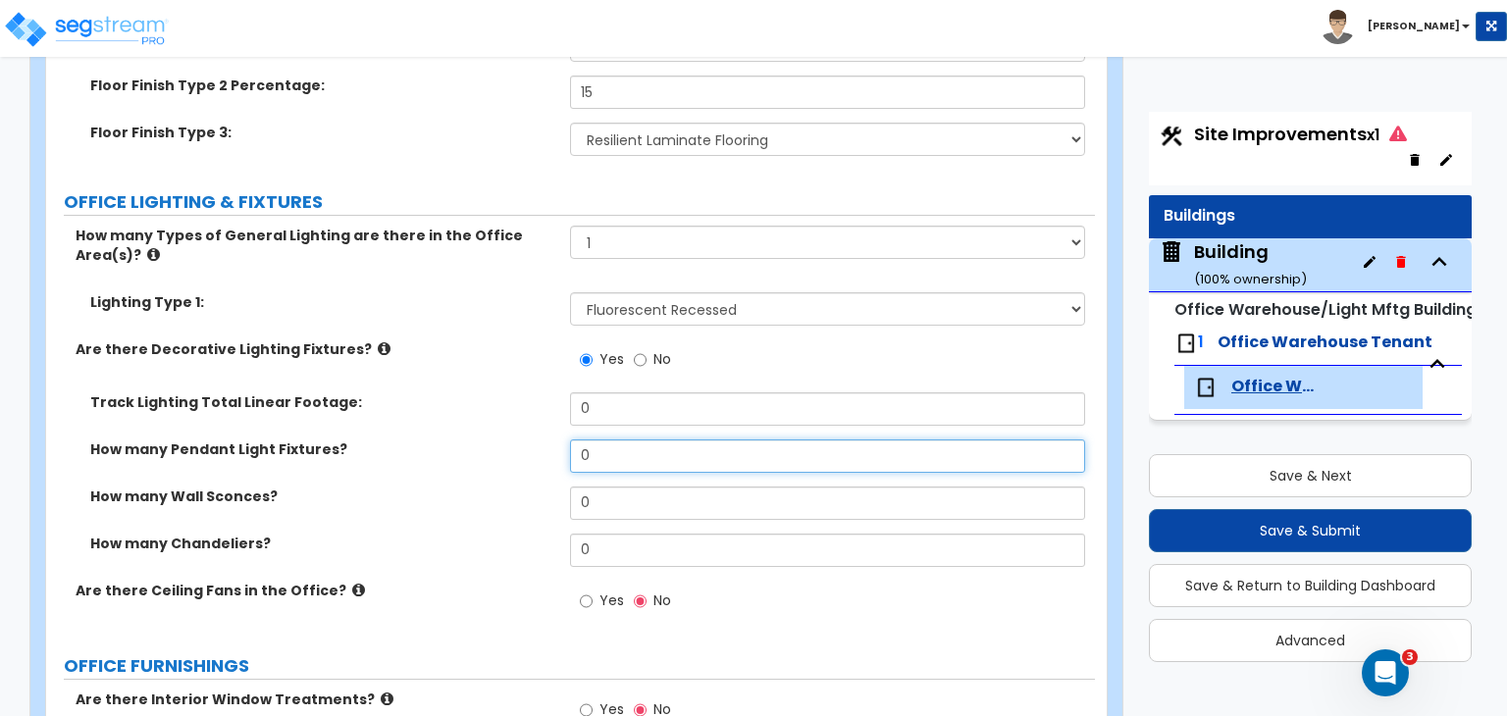
drag, startPoint x: 622, startPoint y: 403, endPoint x: 489, endPoint y: 406, distance: 133.4
click at [489, 439] on div "How many Pendant Light Fixtures? 0" at bounding box center [570, 462] width 1049 height 47
type input "6"
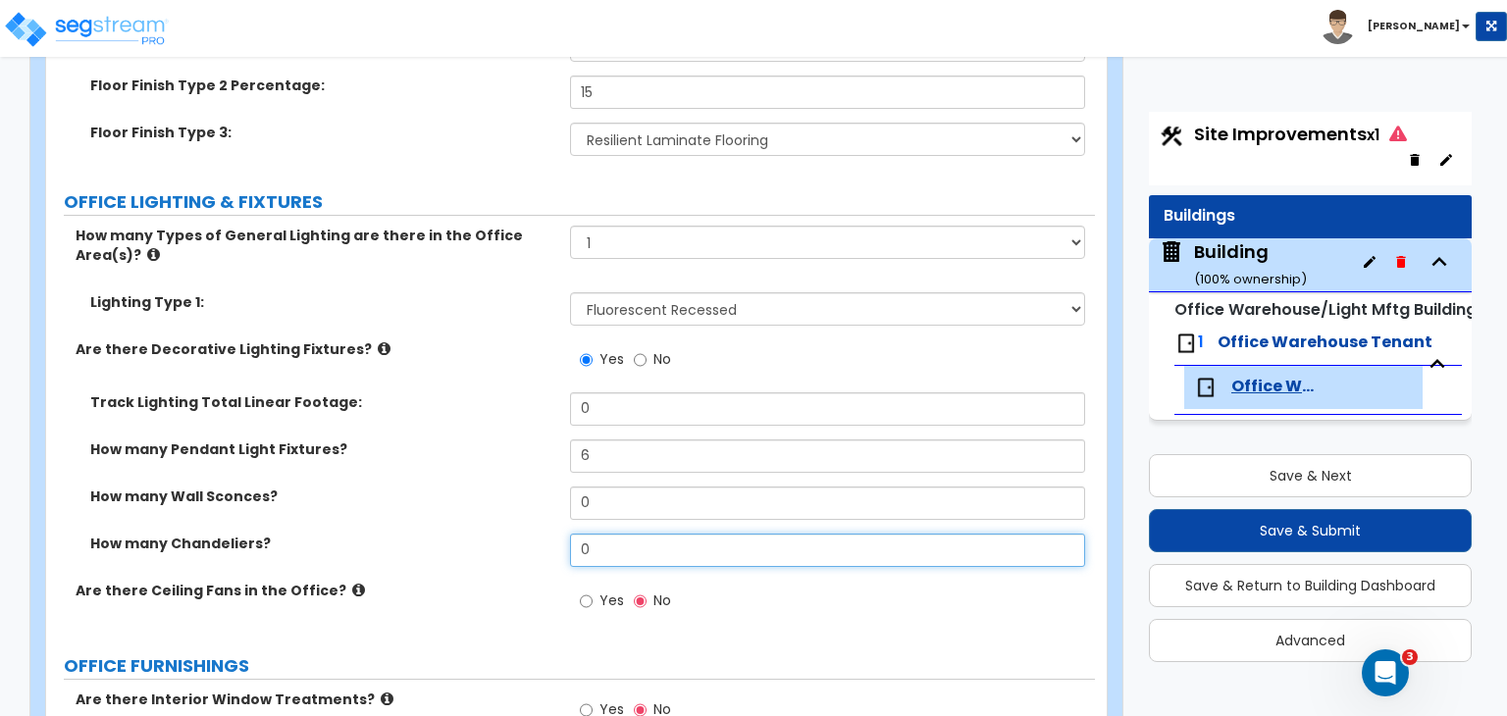
drag, startPoint x: 621, startPoint y: 493, endPoint x: 502, endPoint y: 506, distance: 119.4
click at [502, 534] on div "How many Chandeliers? 0" at bounding box center [570, 557] width 1049 height 47
type input "1"
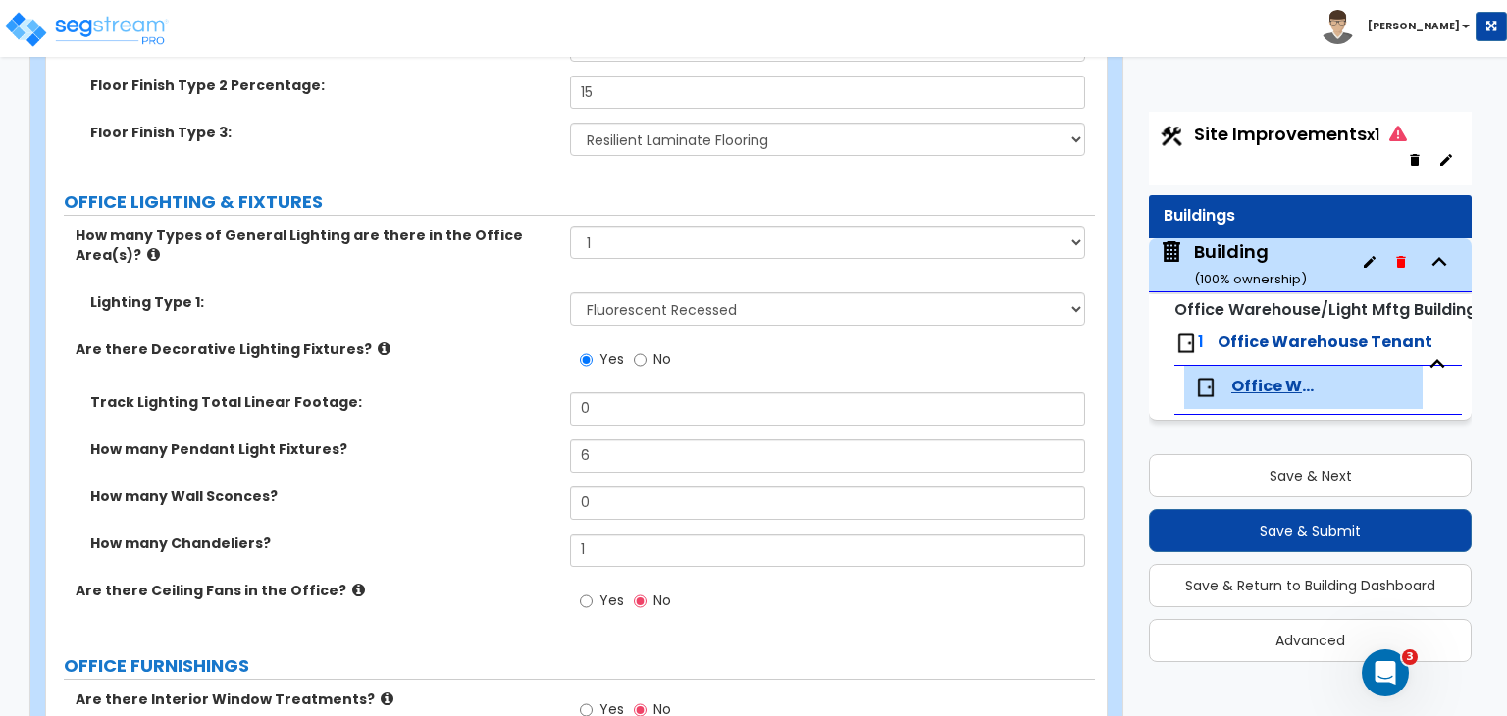
click at [498, 487] on div "How many Wall Sconces? 0" at bounding box center [570, 510] width 1049 height 47
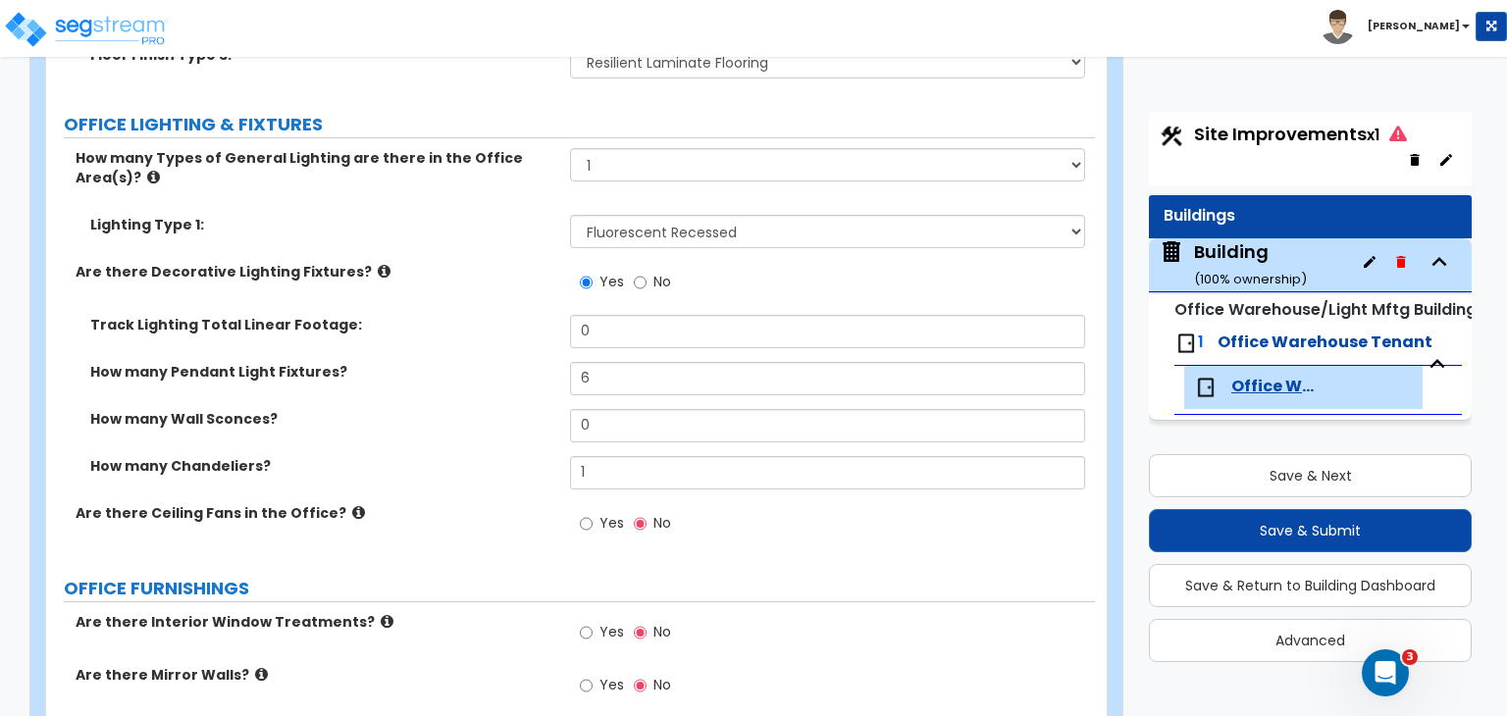
scroll to position [2836, 0]
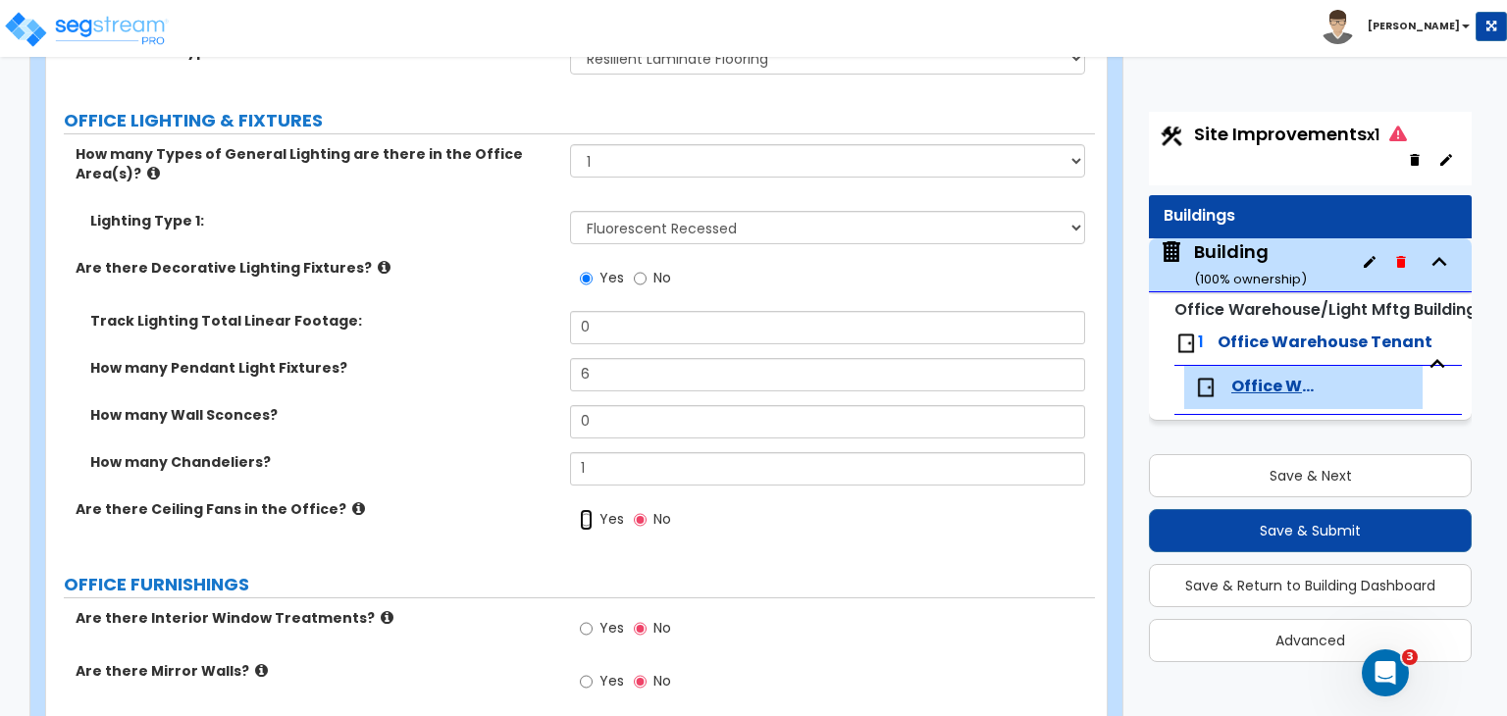
click at [586, 509] on input "Yes" at bounding box center [586, 520] width 13 height 22
radio input "true"
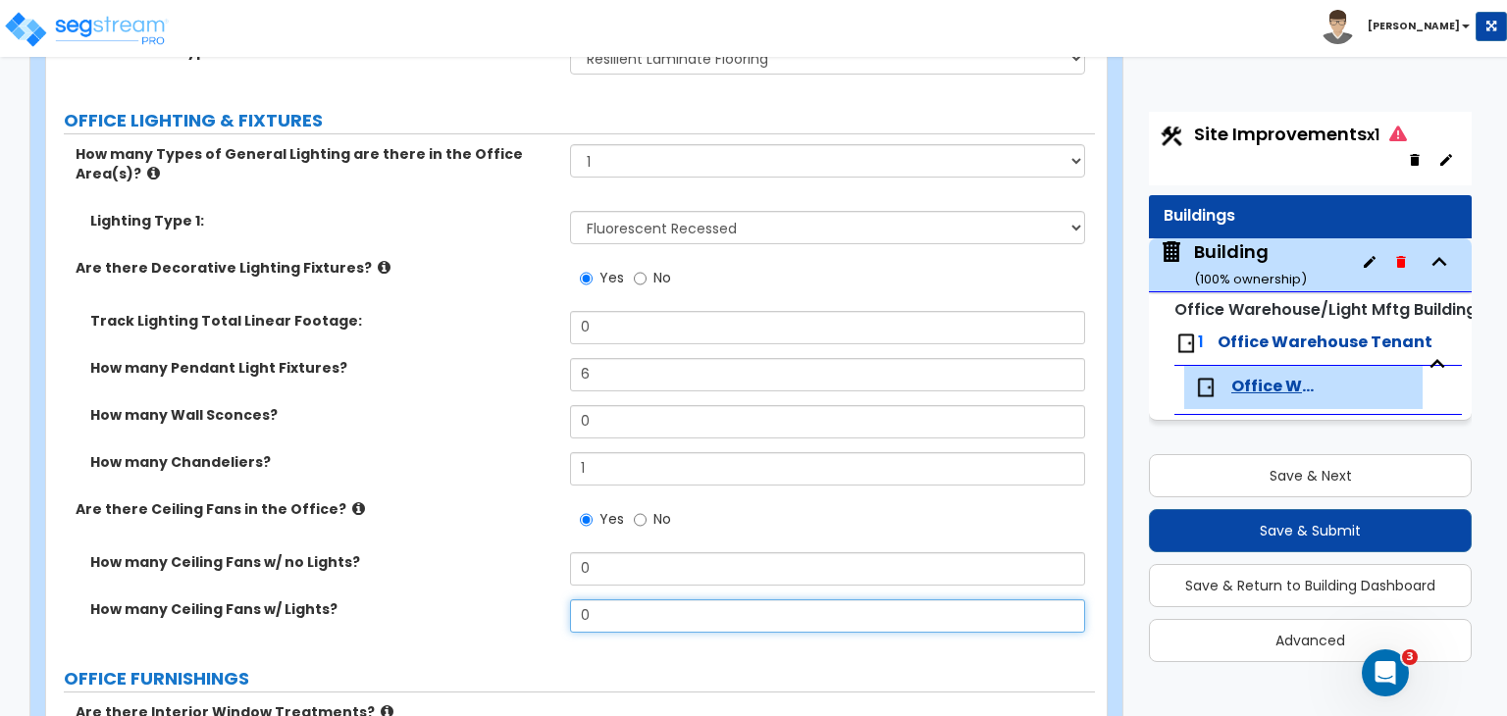
drag, startPoint x: 620, startPoint y: 555, endPoint x: 442, endPoint y: 549, distance: 177.7
click at [442, 599] on div "How many Ceiling Fans w/ Lights? 0" at bounding box center [570, 622] width 1049 height 47
type input "4"
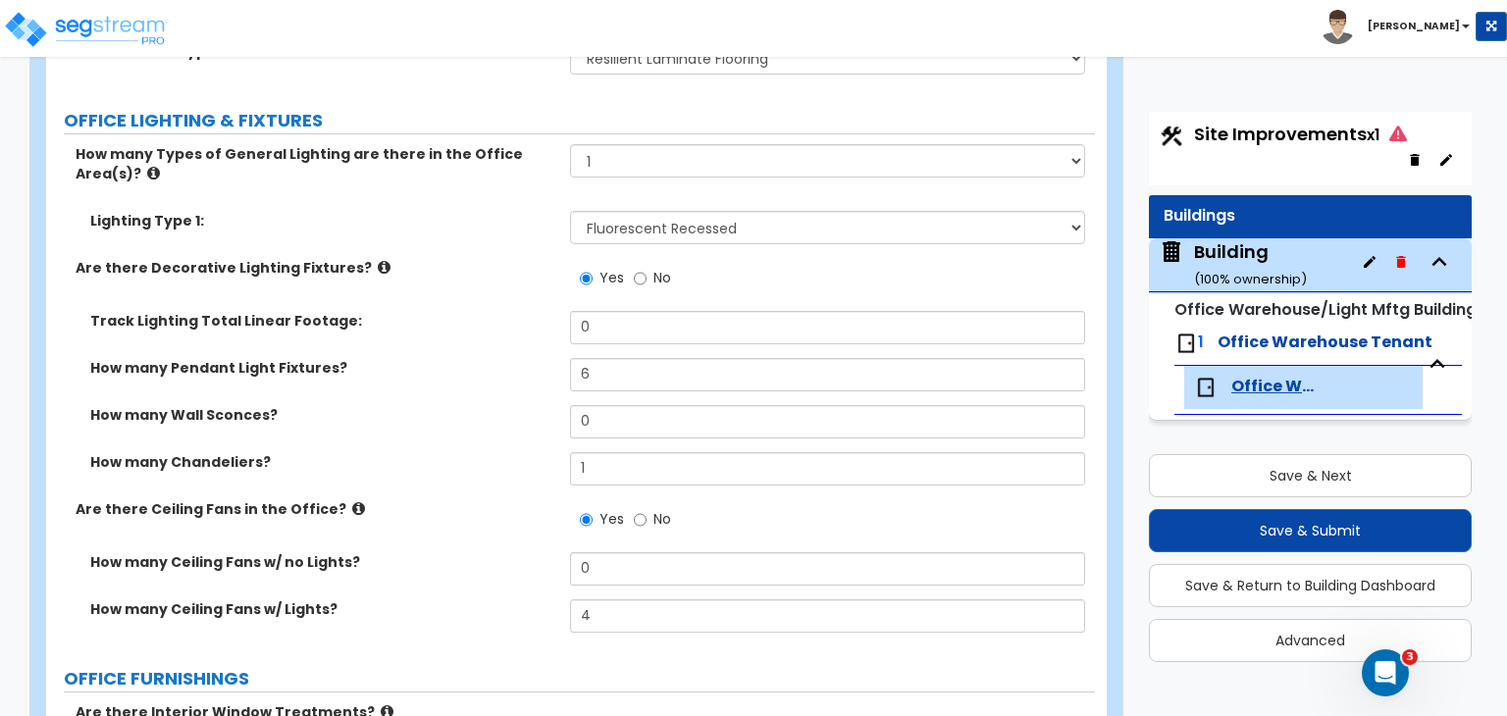
click at [462, 552] on div "How many Ceiling Fans w/ no Lights? 0" at bounding box center [570, 575] width 1049 height 47
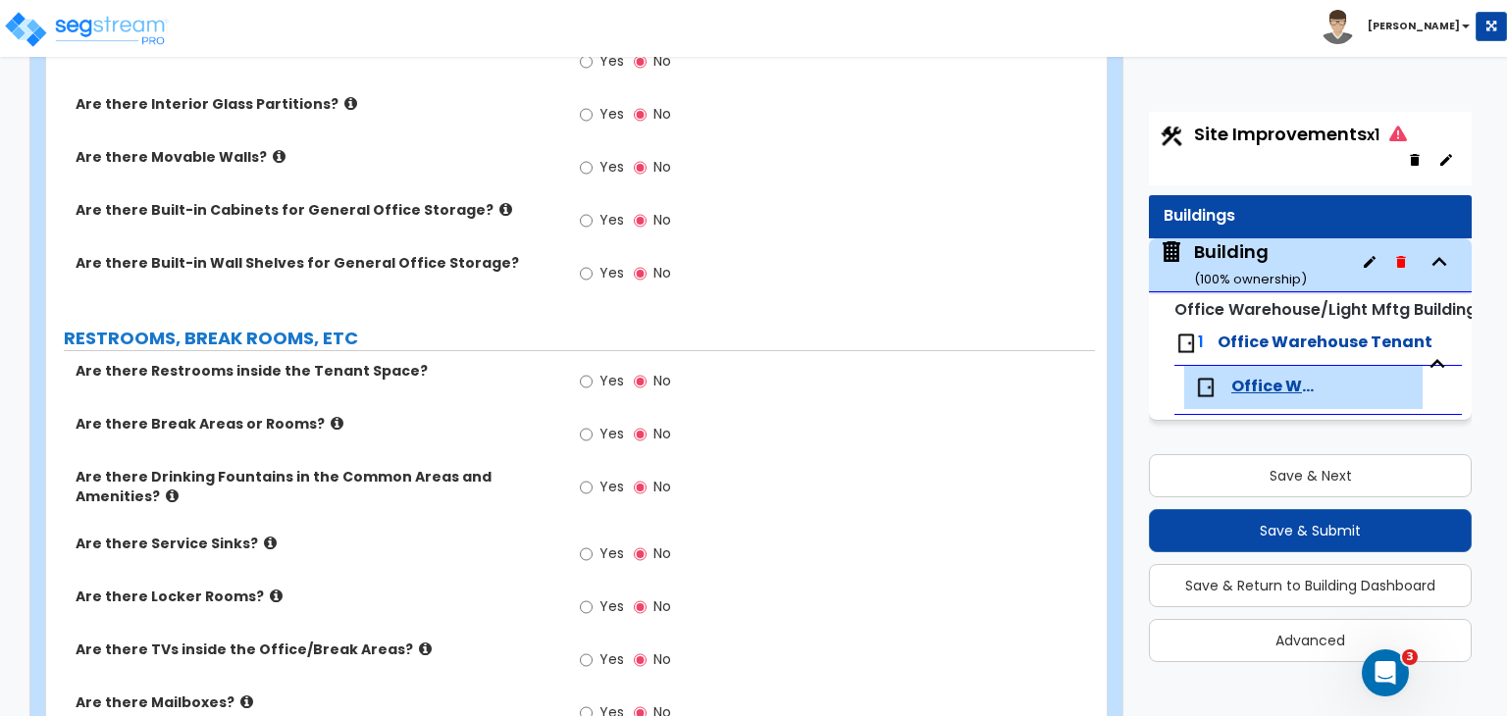
scroll to position [3555, 0]
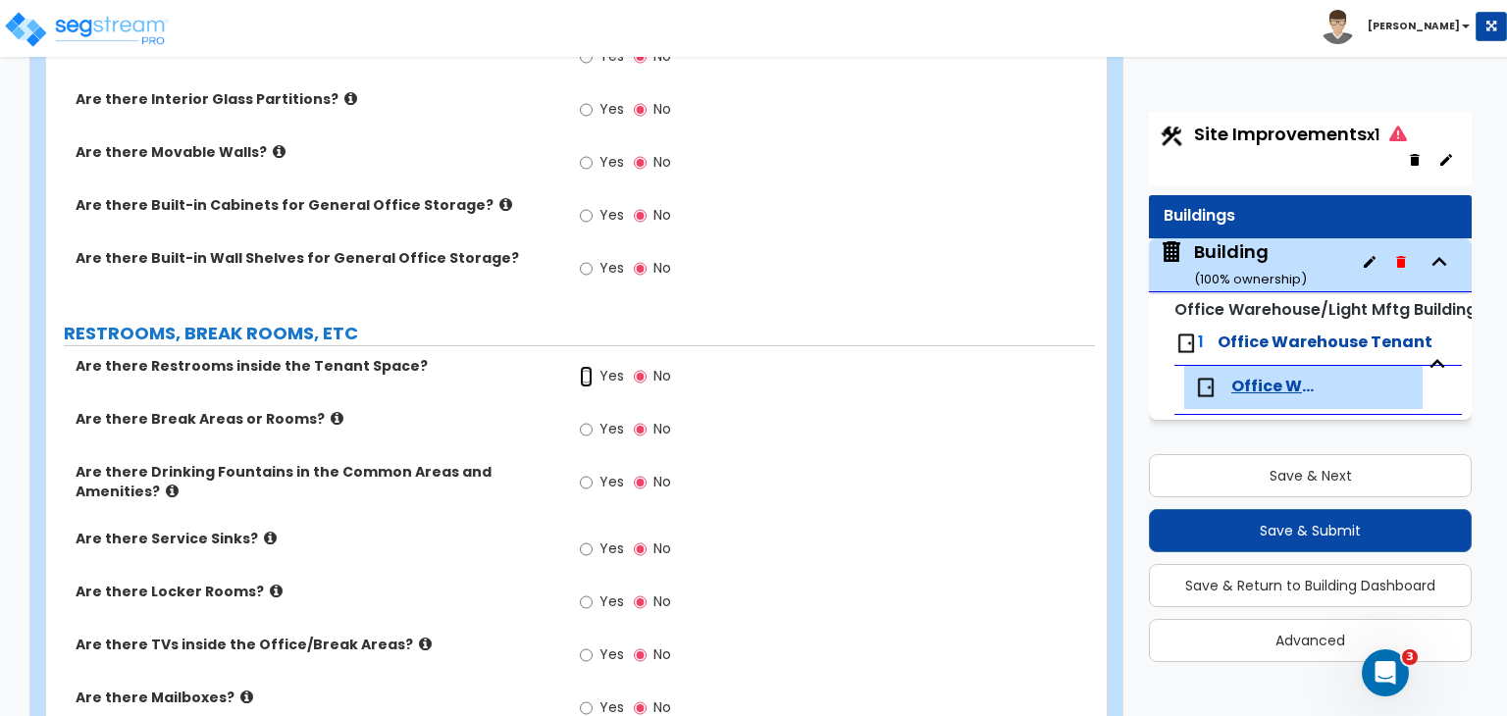
click at [589, 366] on input "Yes" at bounding box center [586, 377] width 13 height 22
radio input "true"
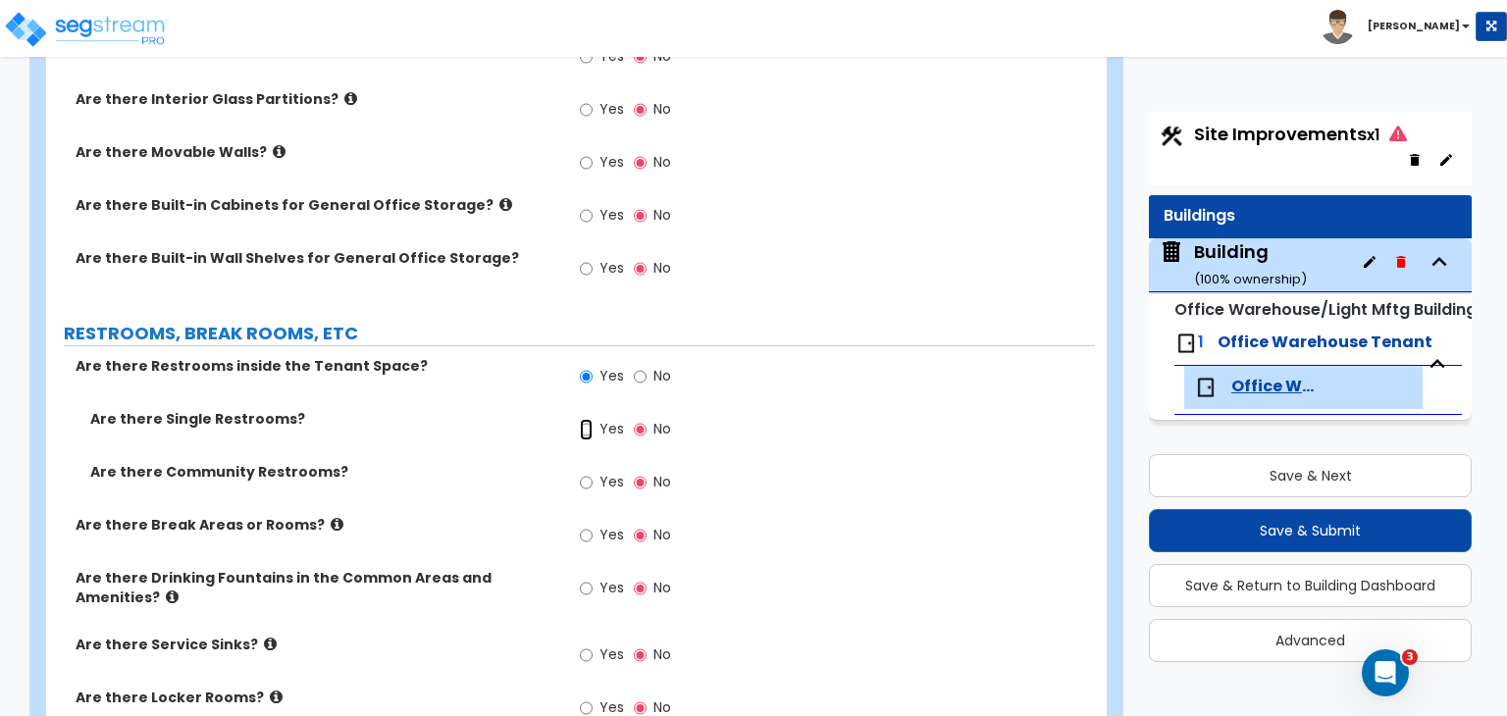
click at [588, 419] on input "Yes" at bounding box center [586, 430] width 13 height 22
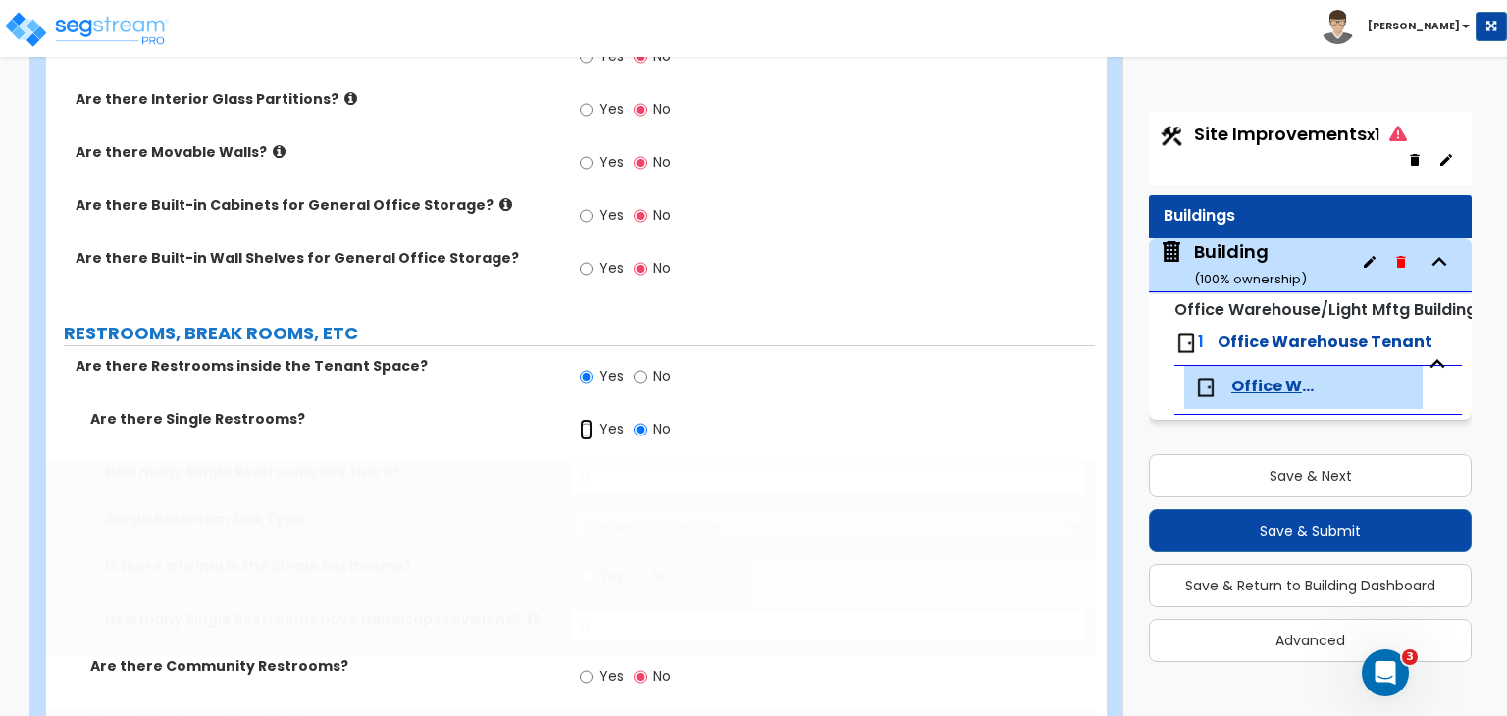
radio input "true"
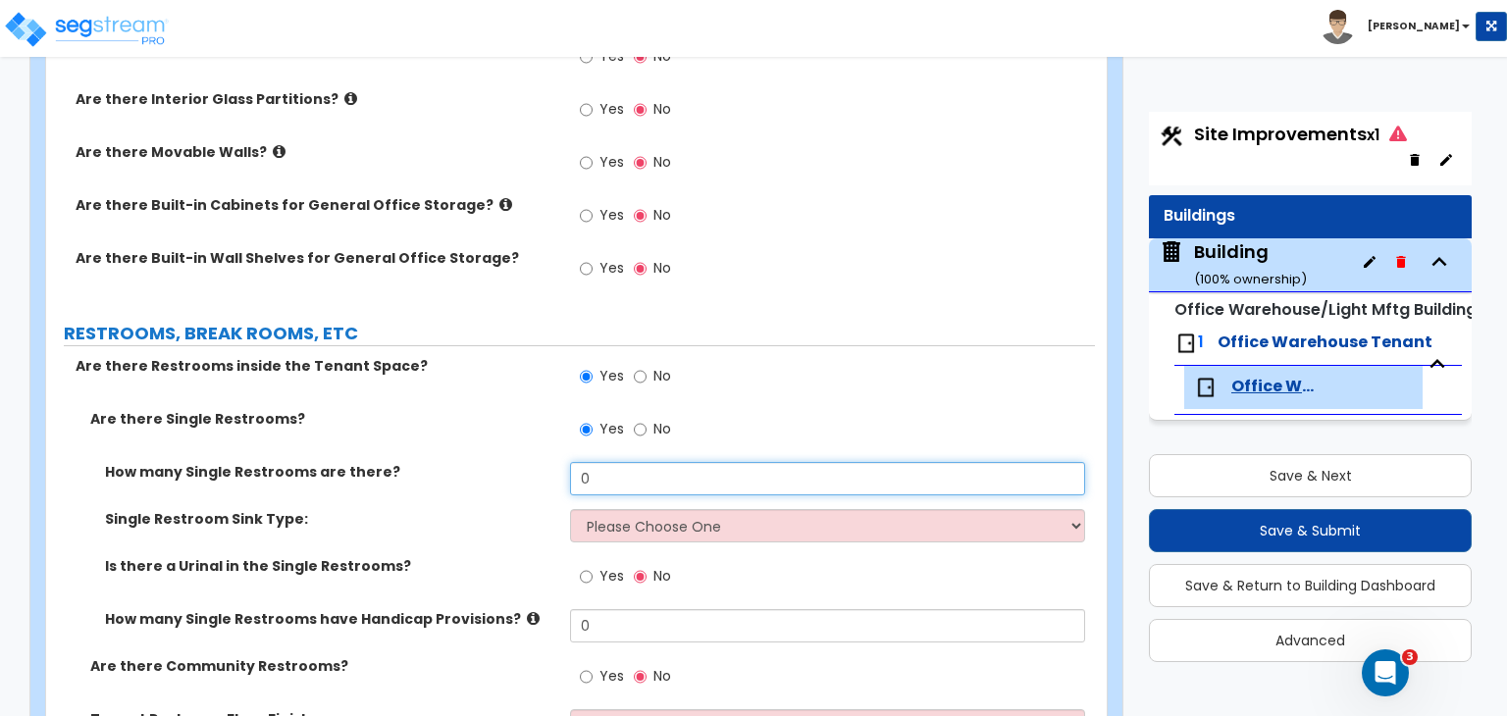
drag, startPoint x: 612, startPoint y: 421, endPoint x: 530, endPoint y: 420, distance: 82.4
click at [530, 462] on div "How many Single Restrooms are there? 0" at bounding box center [570, 485] width 1049 height 47
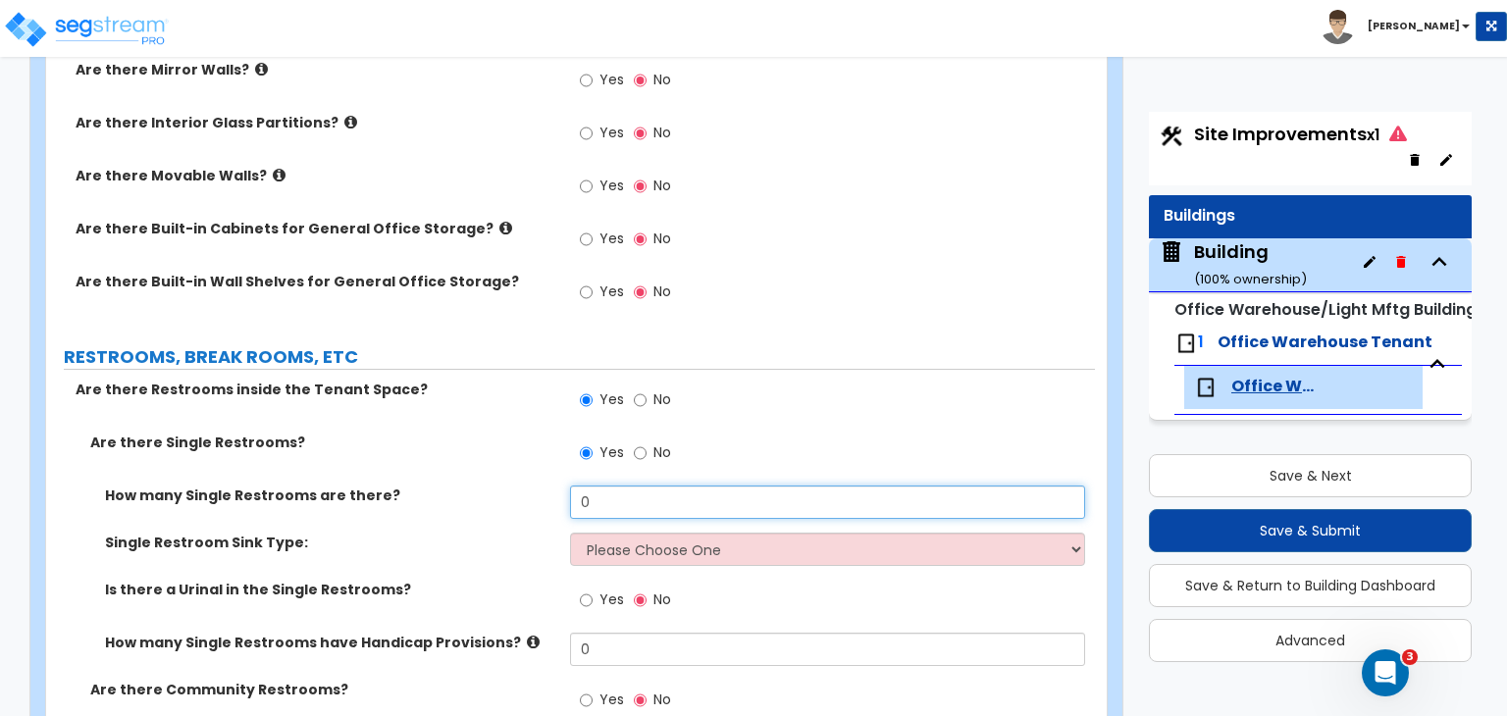
scroll to position [3640, 0]
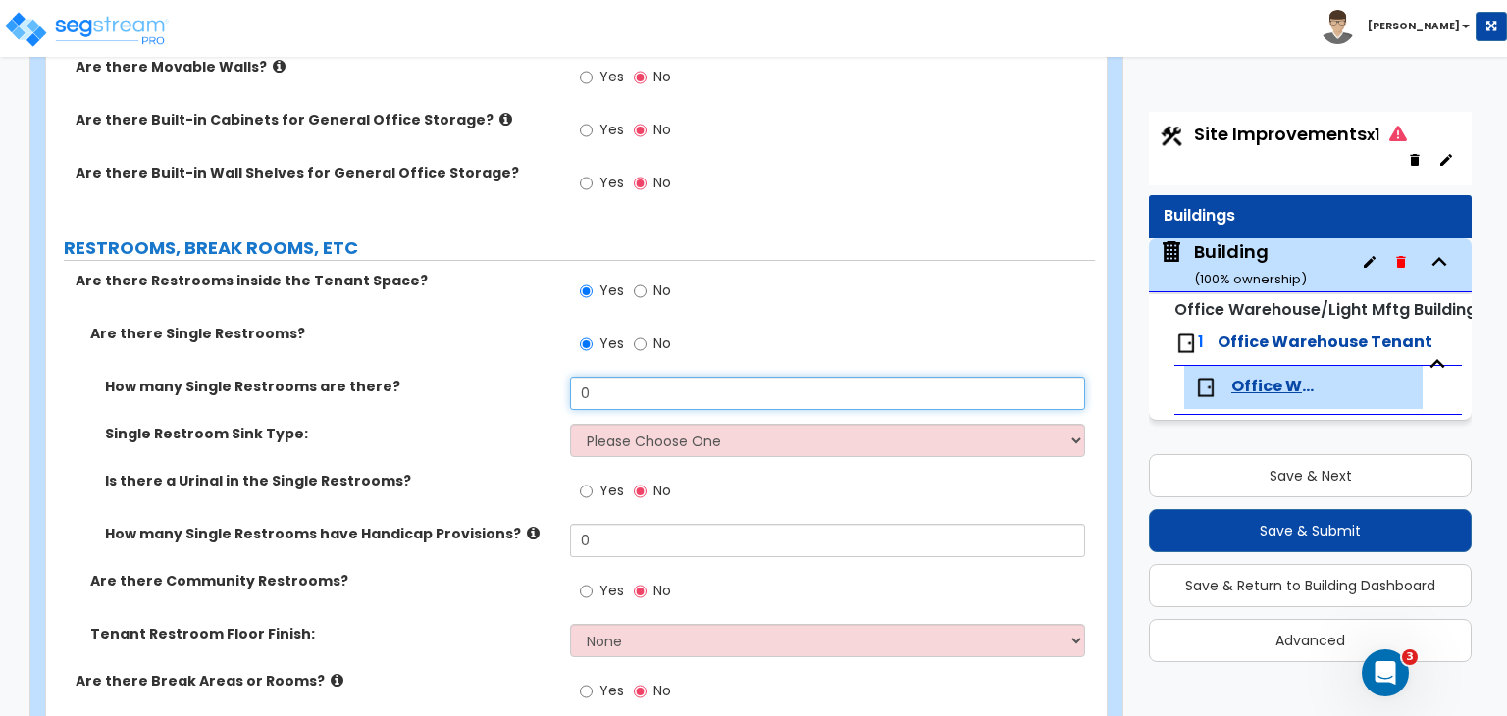
click at [620, 377] on input "0" at bounding box center [827, 393] width 514 height 33
drag, startPoint x: 620, startPoint y: 339, endPoint x: 514, endPoint y: 327, distance: 106.7
click at [514, 377] on div "How many Single Restrooms are there? 0" at bounding box center [570, 400] width 1049 height 47
type input "6"
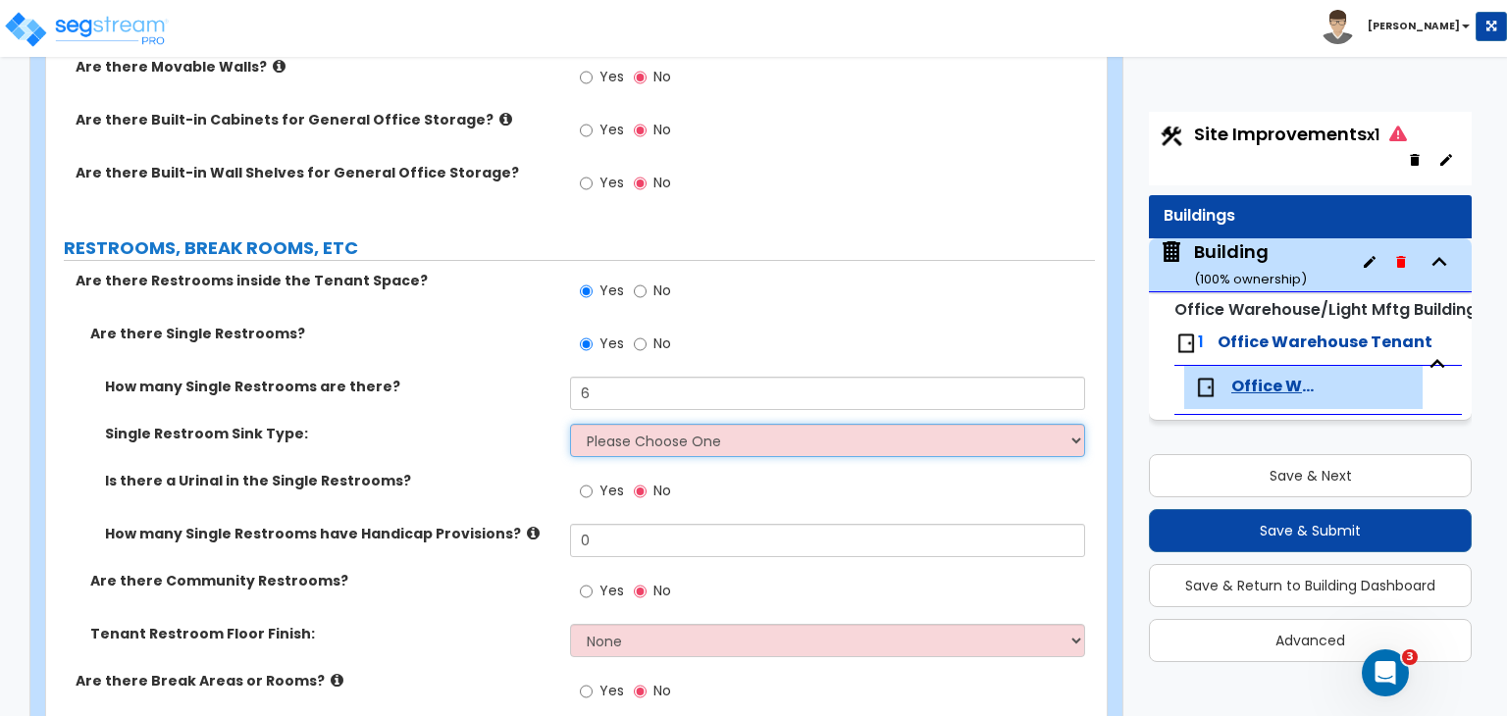
click at [632, 424] on select "Please Choose One Wall-mounted Vanity-mounted" at bounding box center [827, 440] width 514 height 33
select select "1"
click at [570, 424] on select "Please Choose One Wall-mounted Vanity-mounted" at bounding box center [827, 440] width 514 height 33
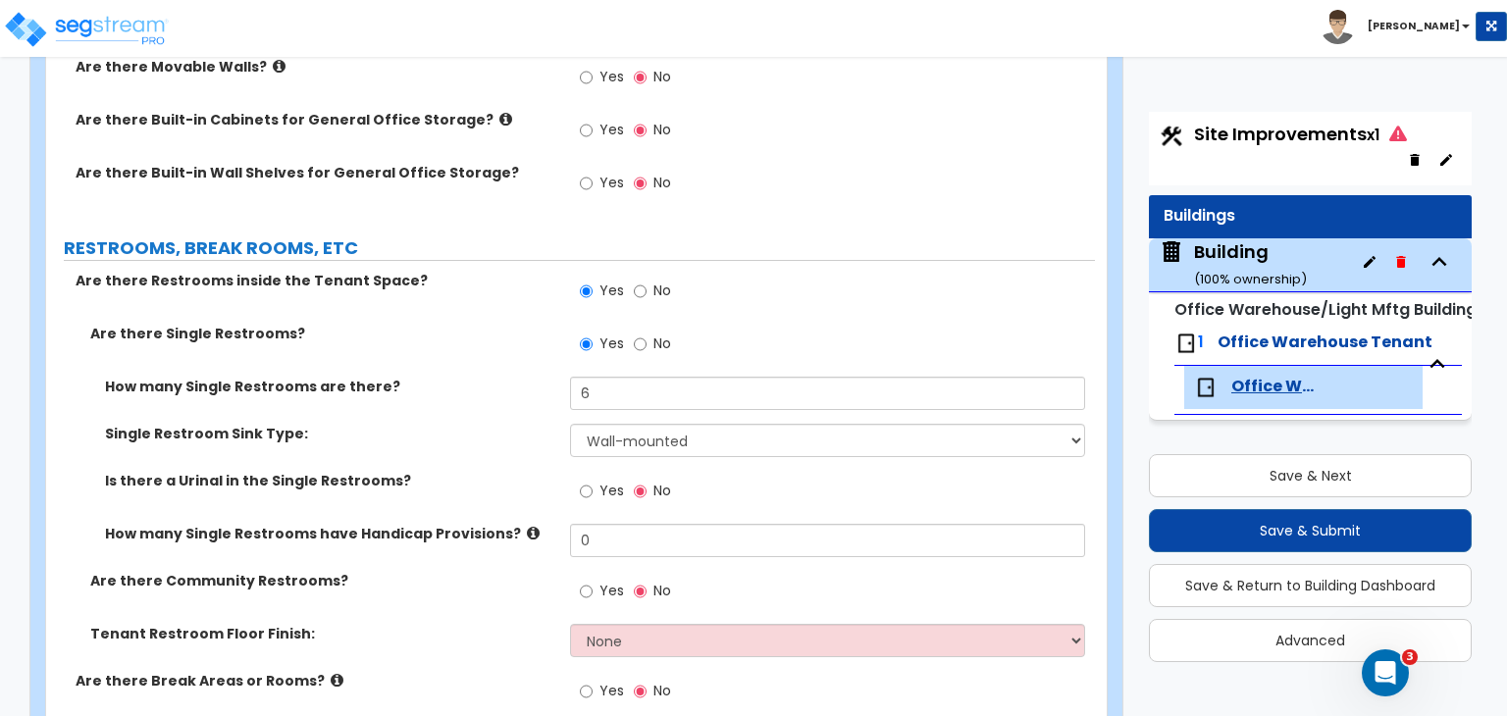
click at [498, 377] on div "How many Single Restrooms are there? 6" at bounding box center [570, 400] width 1049 height 47
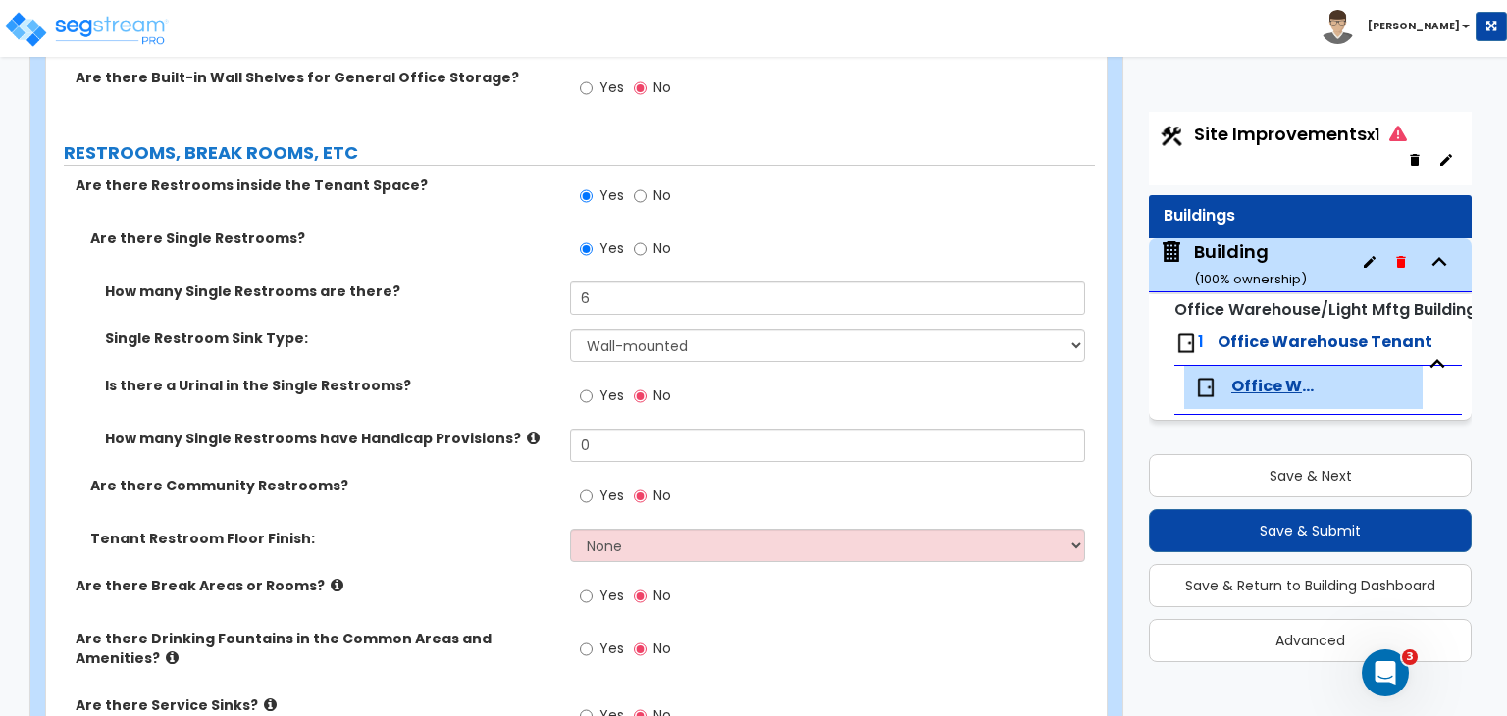
scroll to position [3762, 0]
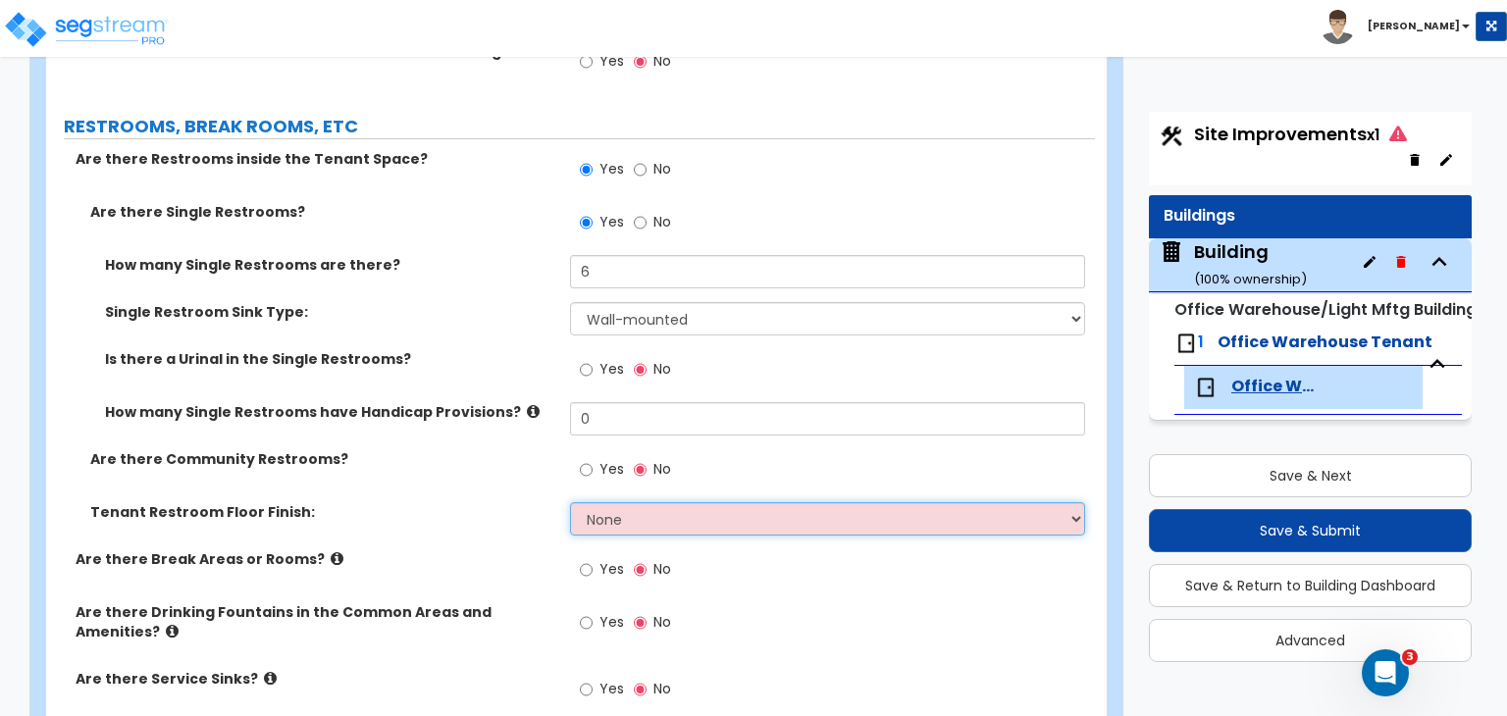
click at [614, 502] on select "None Tile Flooring Resilient Laminate Flooring VCT Flooring Sheet Vinyl Flooring" at bounding box center [827, 518] width 514 height 33
select select "1"
click at [570, 502] on select "None Tile Flooring Resilient Laminate Flooring VCT Flooring Sheet Vinyl Flooring" at bounding box center [827, 518] width 514 height 33
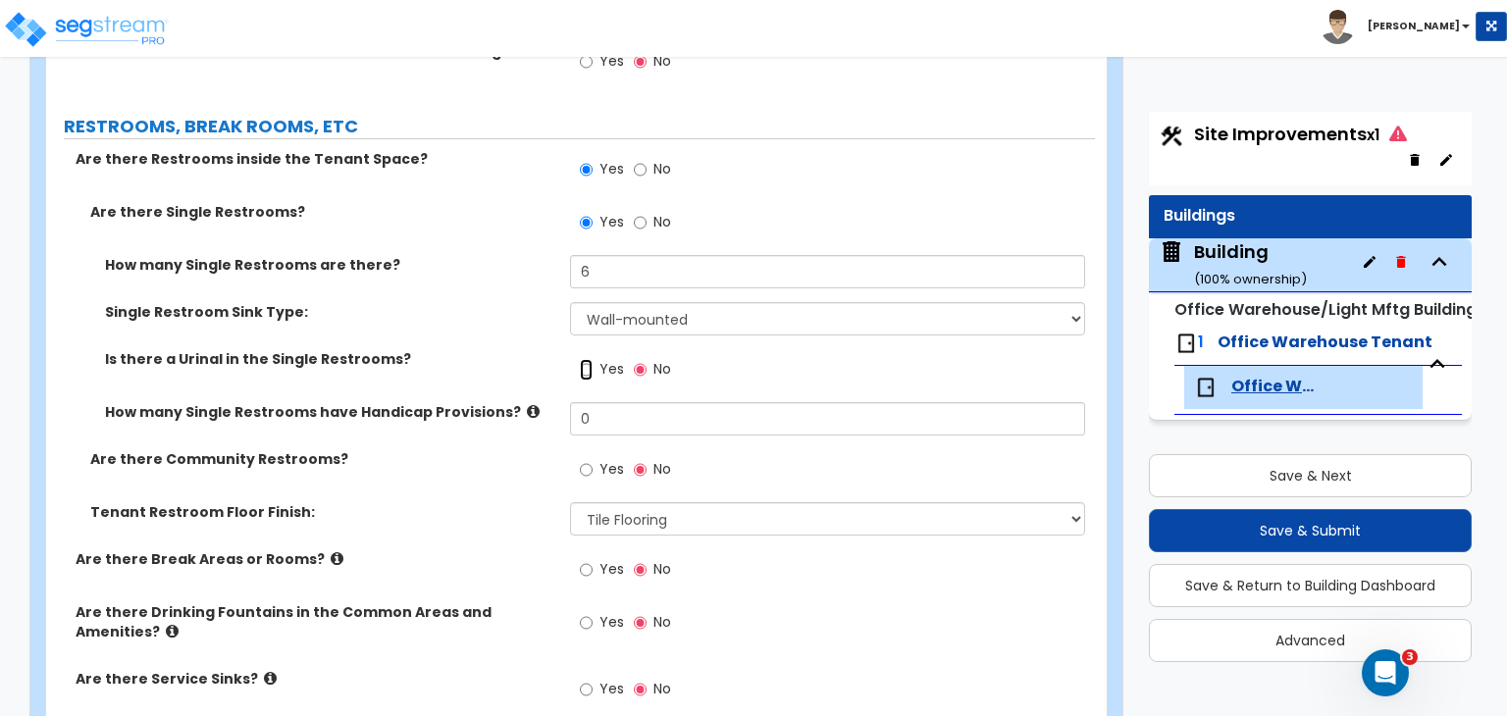
click at [589, 359] on input "Yes" at bounding box center [586, 370] width 13 height 22
radio input "true"
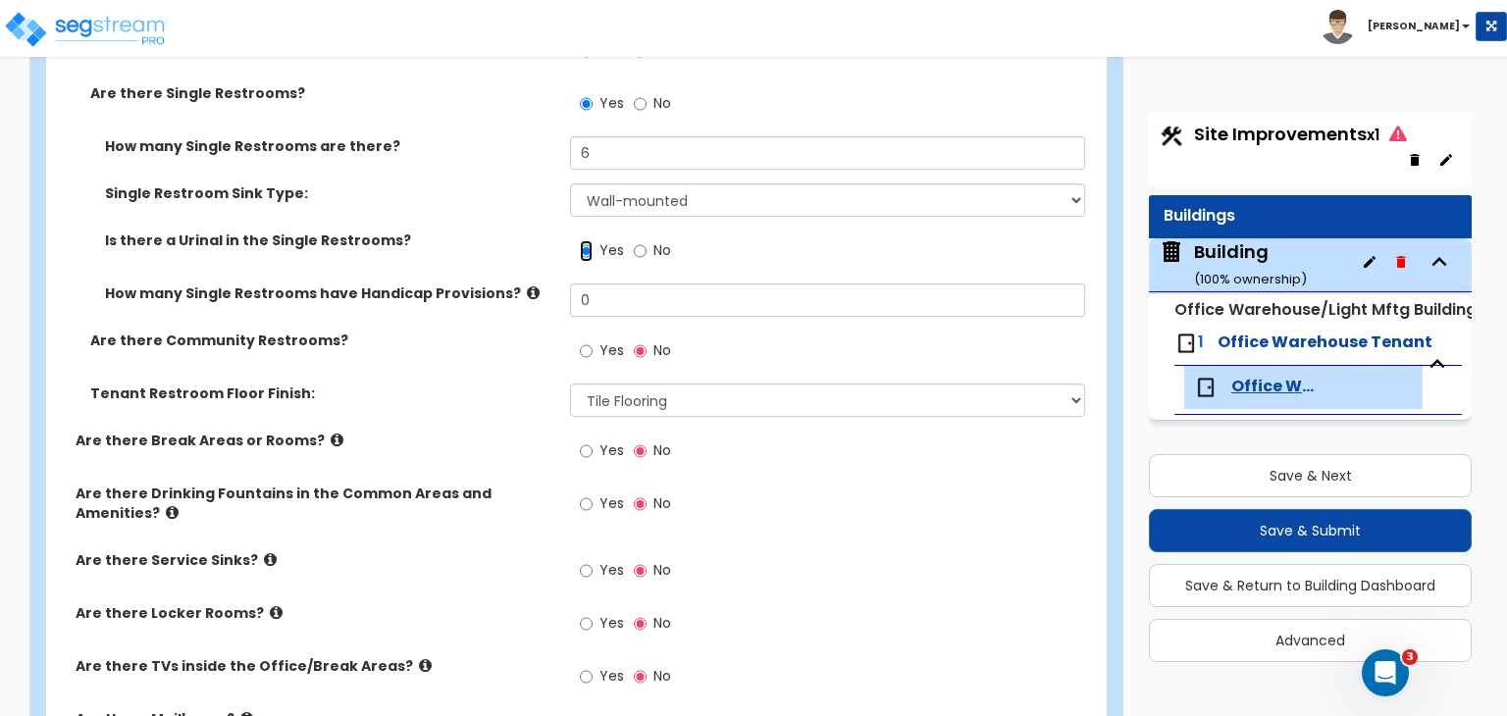
scroll to position [3892, 0]
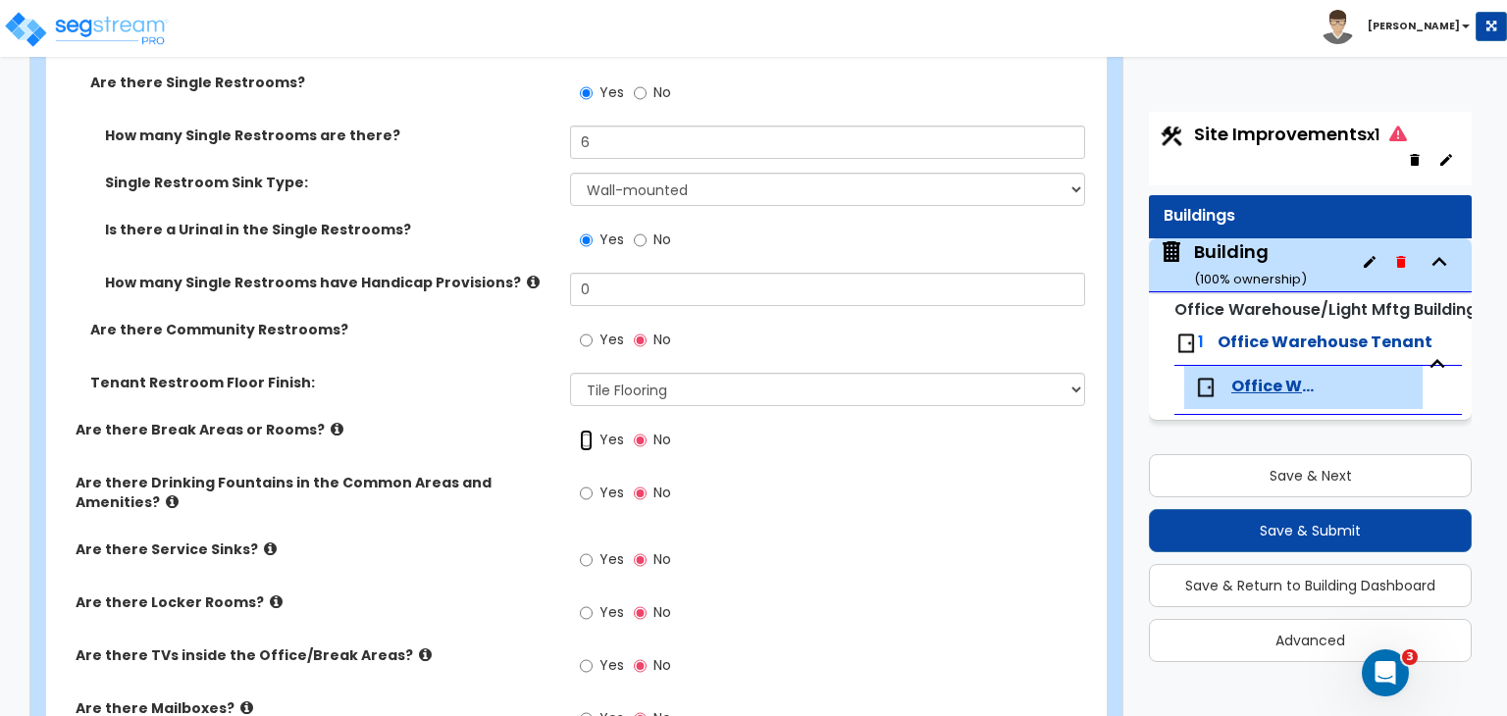
click at [581, 430] on input "Yes" at bounding box center [586, 441] width 13 height 22
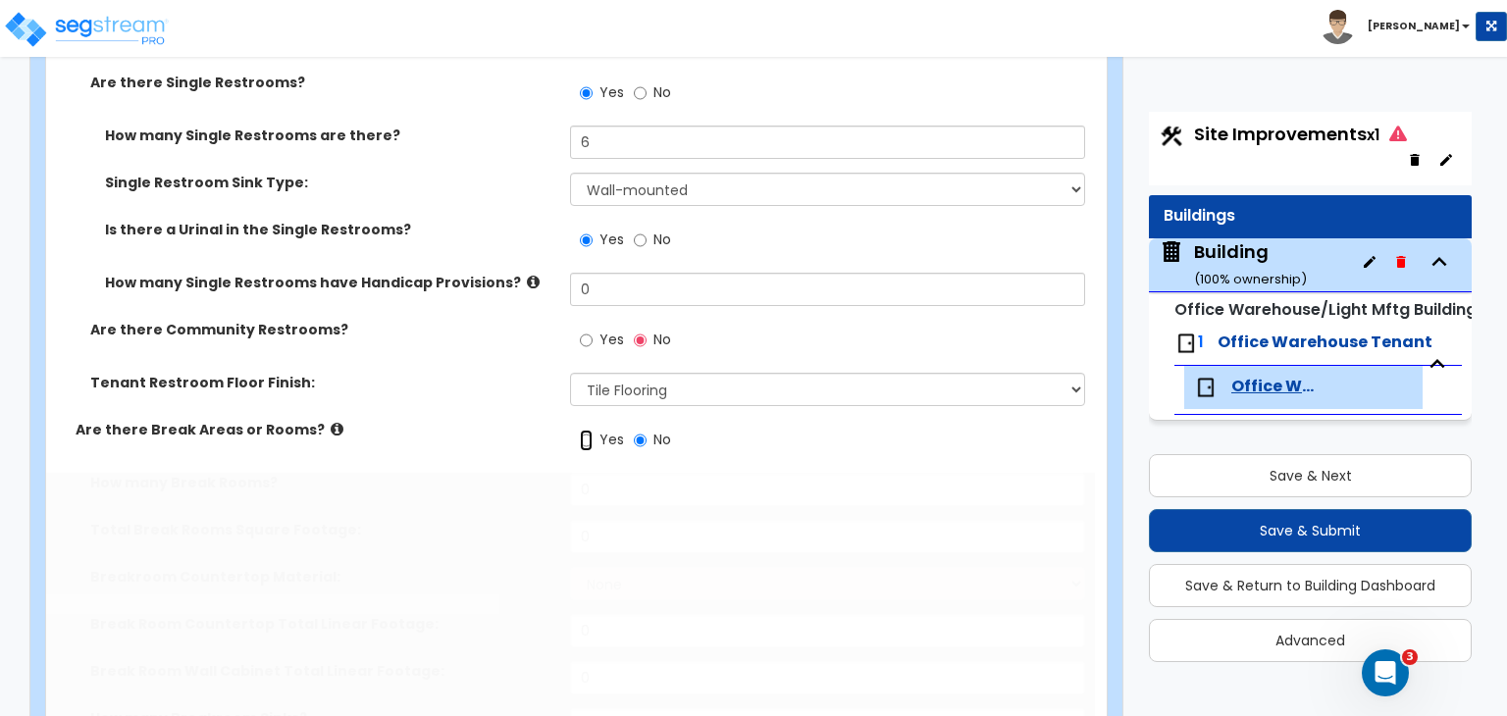
radio input "true"
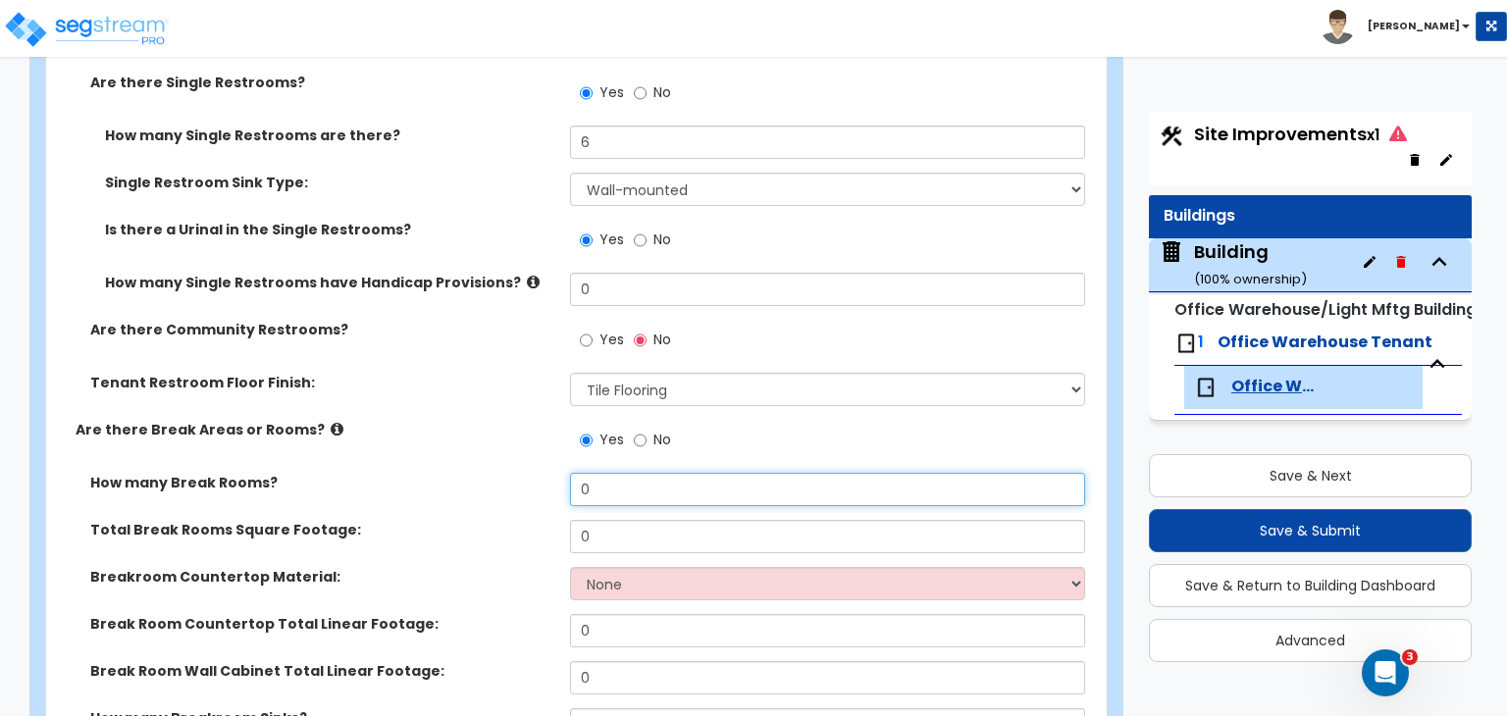
drag, startPoint x: 616, startPoint y: 436, endPoint x: 526, endPoint y: 437, distance: 90.3
click at [526, 473] on div "How many Break Rooms? 0" at bounding box center [570, 496] width 1049 height 47
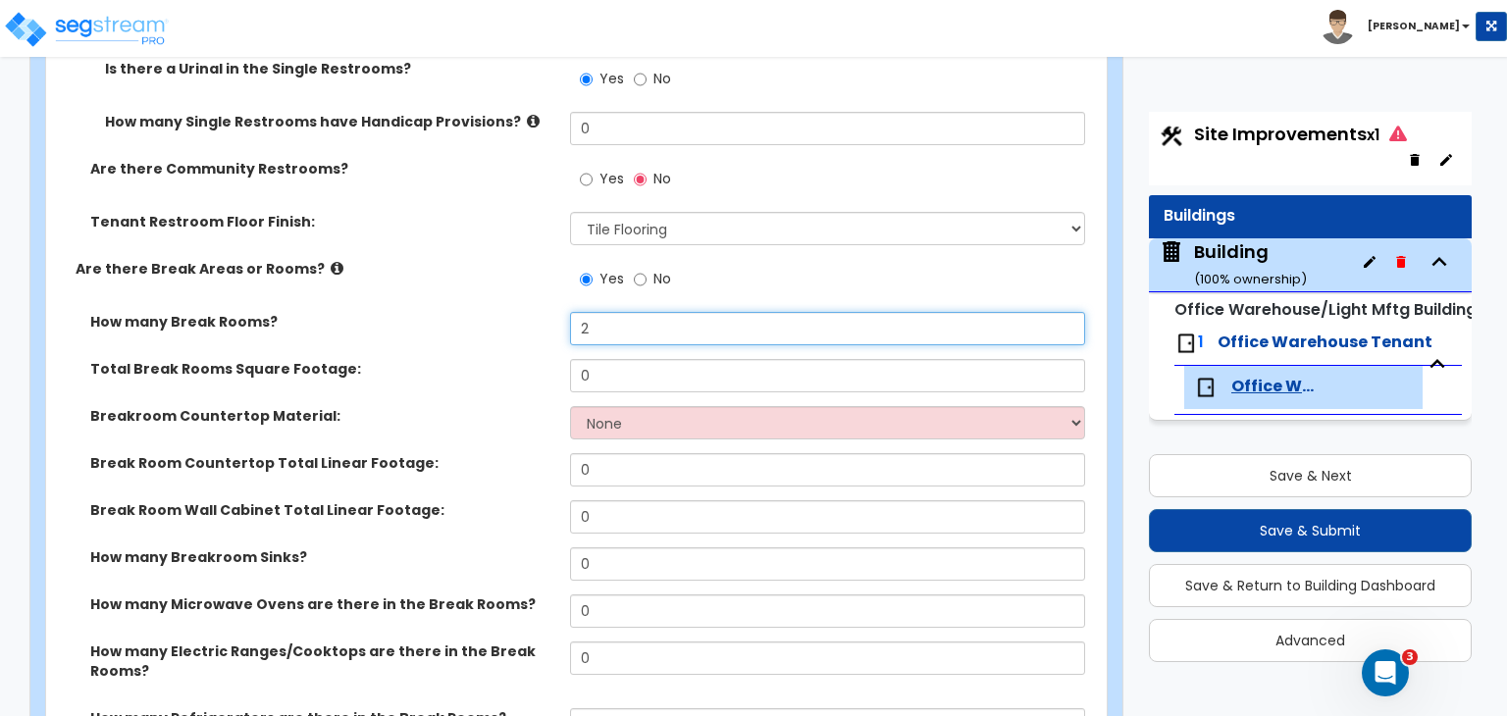
scroll to position [4061, 0]
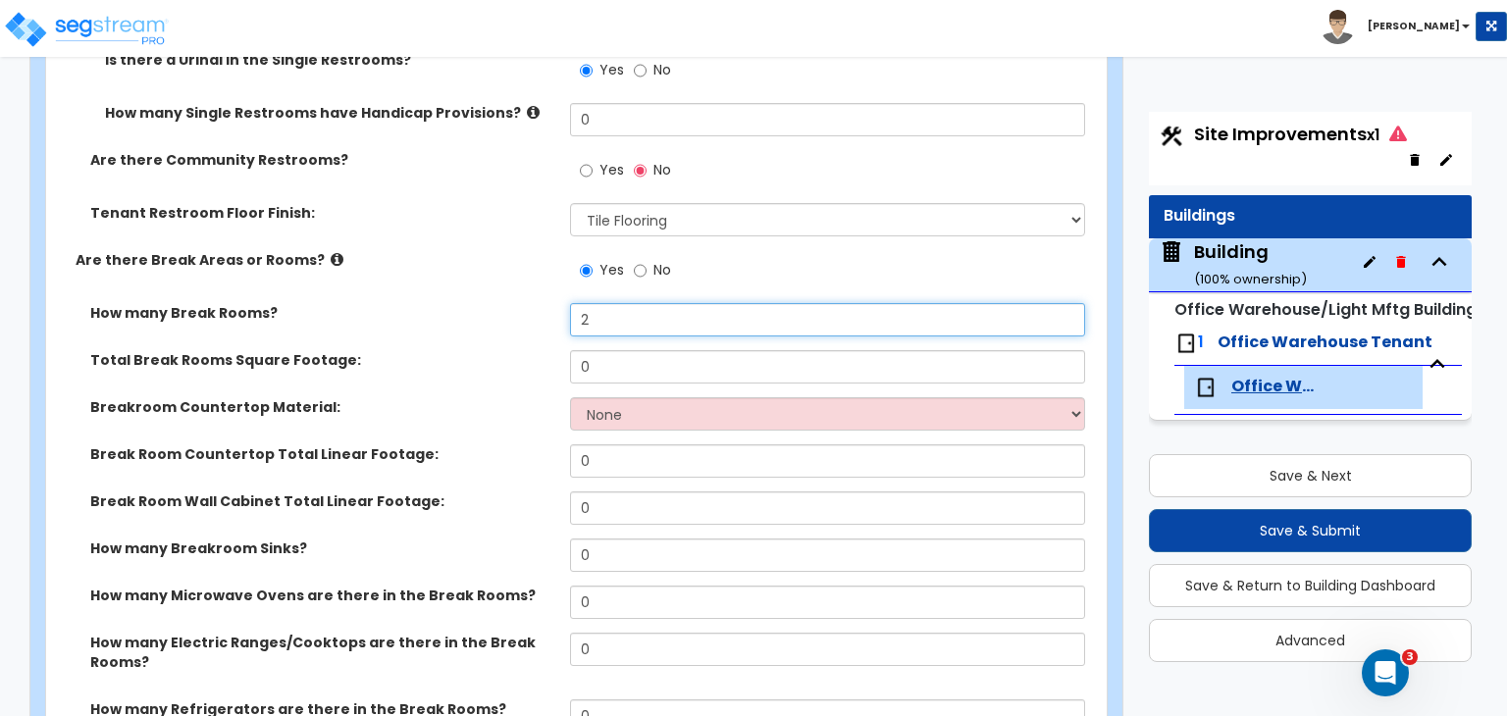
type input "2"
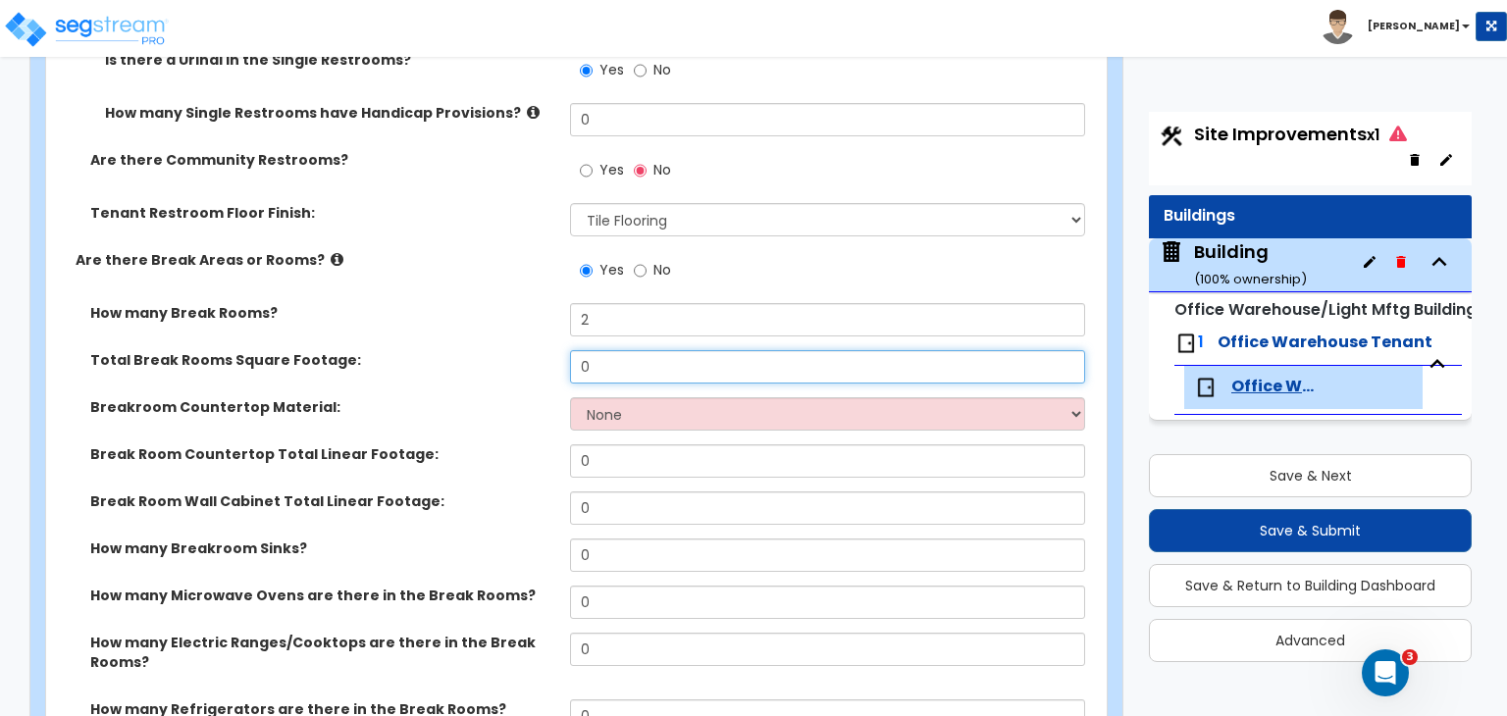
drag, startPoint x: 609, startPoint y: 309, endPoint x: 499, endPoint y: 329, distance: 111.6
click at [499, 350] on div "Total Break Rooms Square Footage: 0" at bounding box center [570, 373] width 1049 height 47
type input "400"
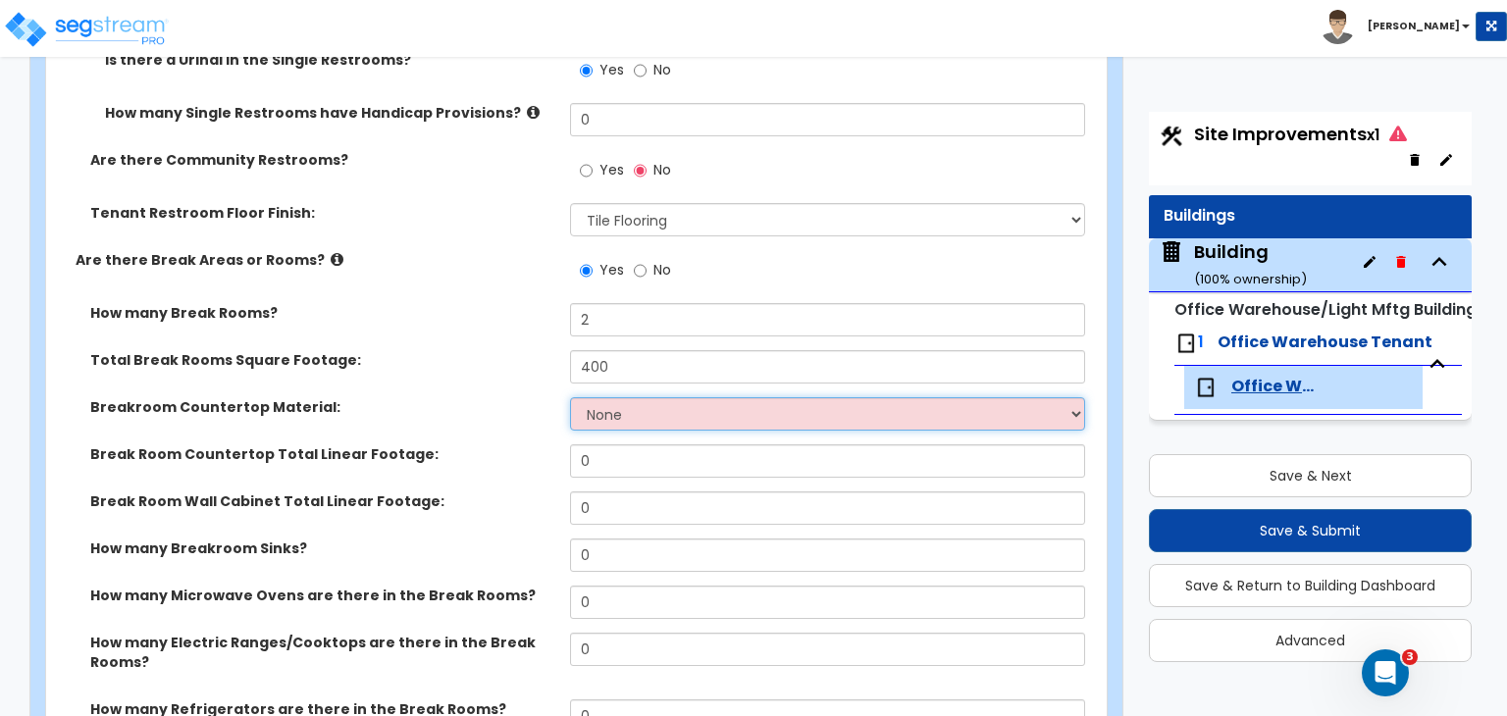
click at [587, 397] on select "None Plastic Laminate Solid Surface Stone Quartz Marble Tile Wood Stainless Ste…" at bounding box center [827, 413] width 514 height 33
select select "1"
click at [570, 397] on select "None Plastic Laminate Solid Surface Stone Quartz Marble Tile Wood Stainless Ste…" at bounding box center [827, 413] width 514 height 33
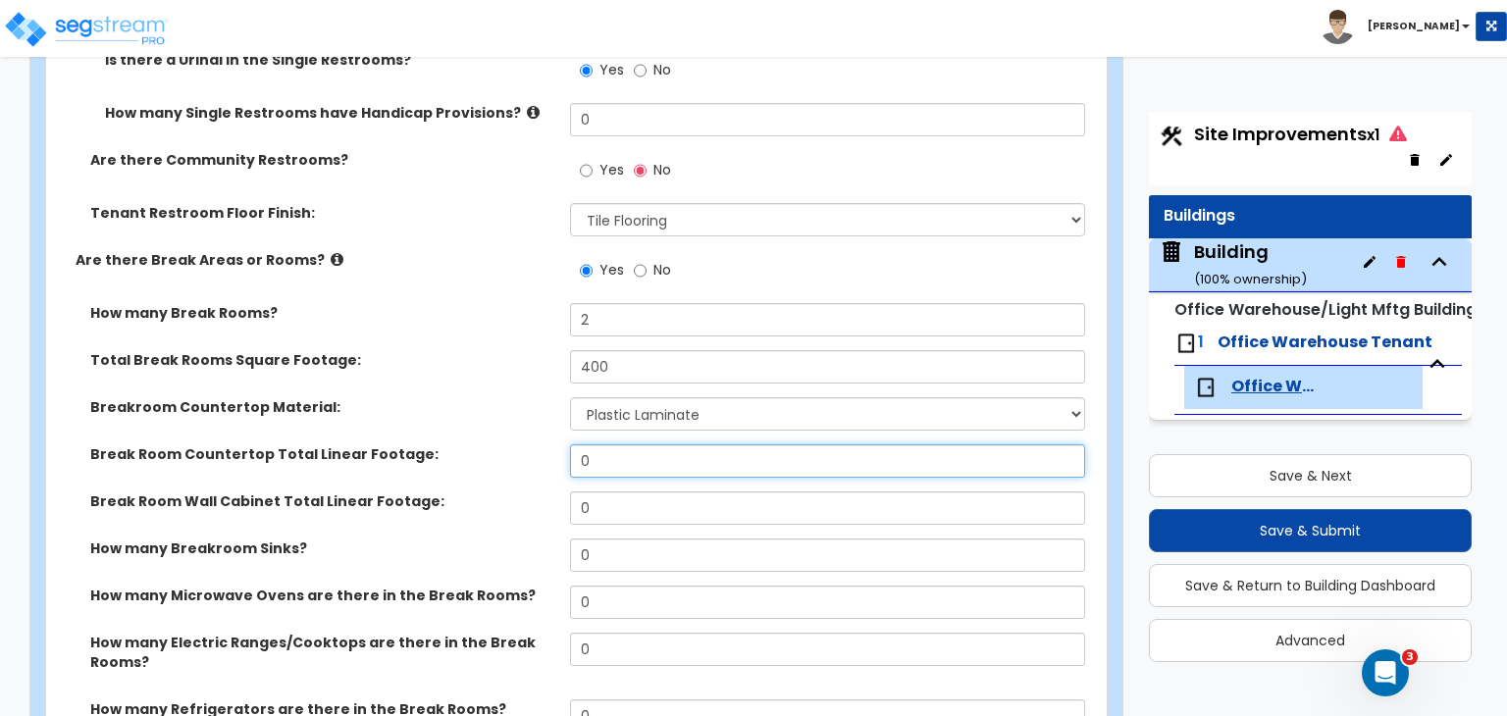
drag, startPoint x: 647, startPoint y: 410, endPoint x: 441, endPoint y: 392, distance: 206.8
click at [441, 444] on div "Break Room Countertop Total Linear Footage: 0" at bounding box center [570, 467] width 1049 height 47
type input "16"
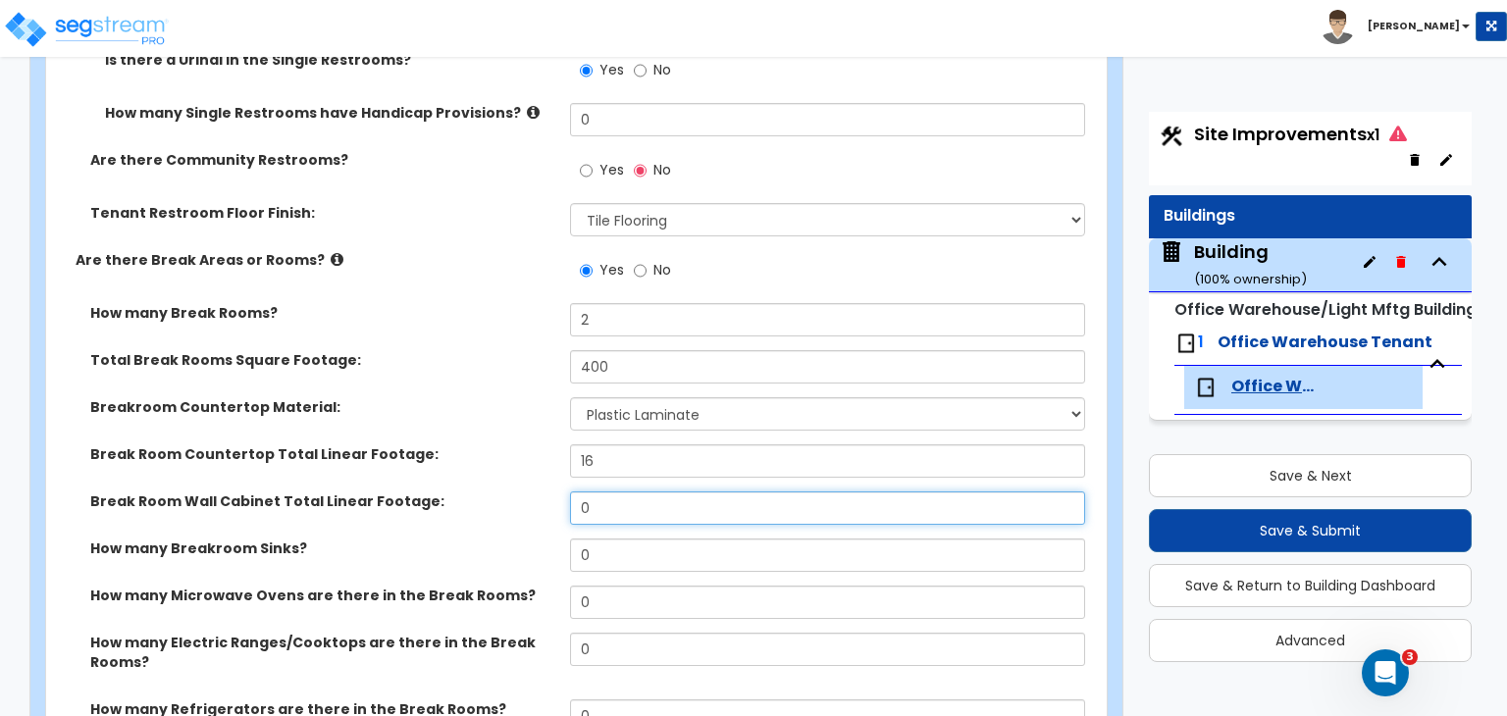
drag, startPoint x: 602, startPoint y: 445, endPoint x: 558, endPoint y: 448, distance: 44.2
click at [558, 491] on div "Break Room Wall Cabinet Total Linear Footage: 0" at bounding box center [570, 514] width 1049 height 47
type input "8"
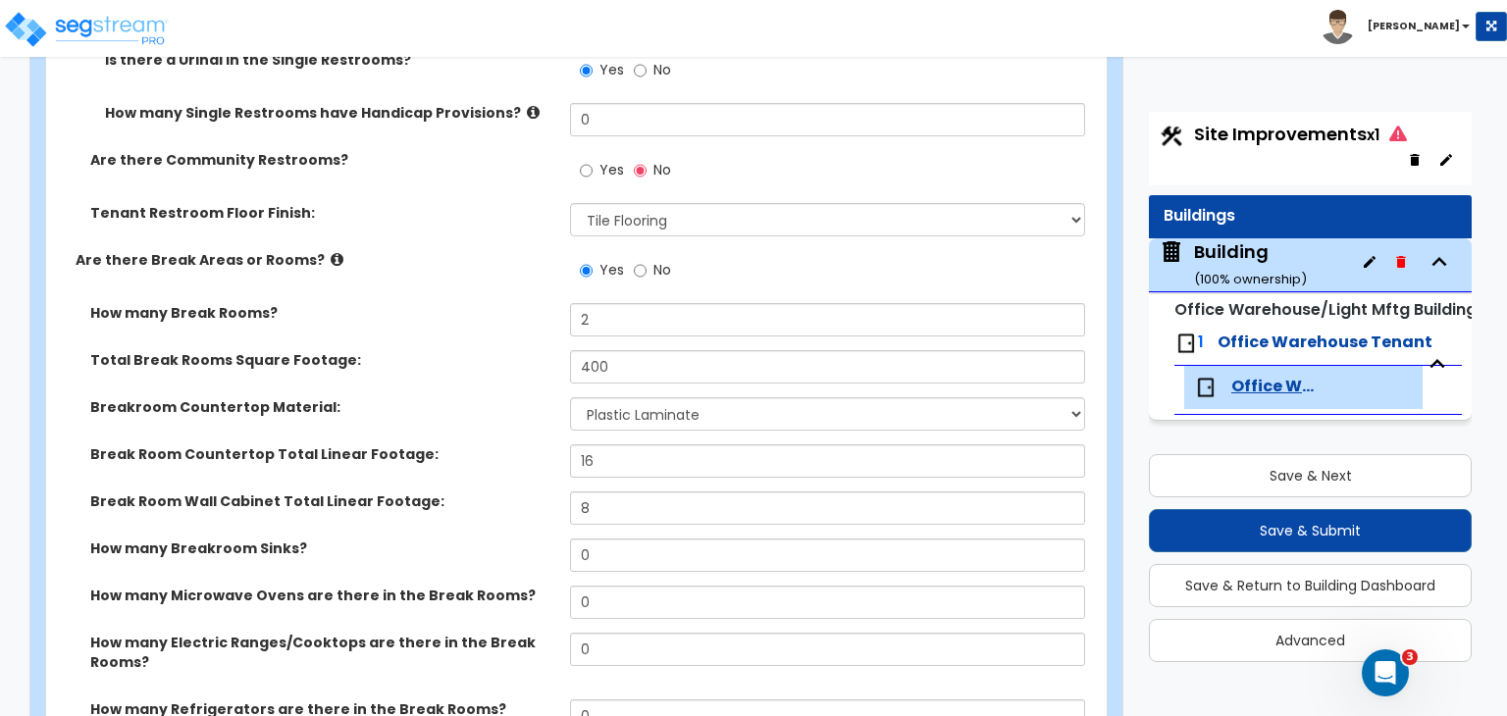
click at [558, 491] on div "Break Room Wall Cabinet Total Linear Footage:" at bounding box center [308, 501] width 524 height 20
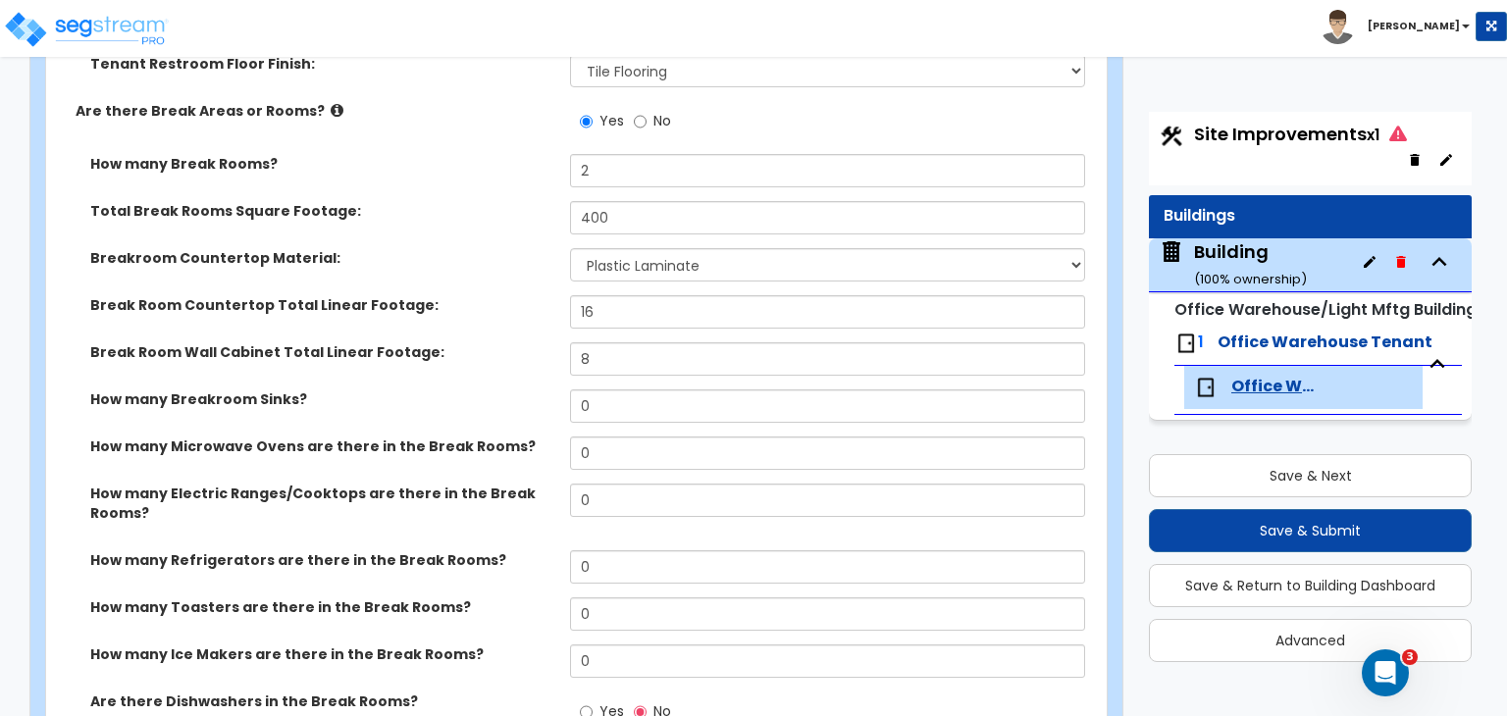
scroll to position [4210, 0]
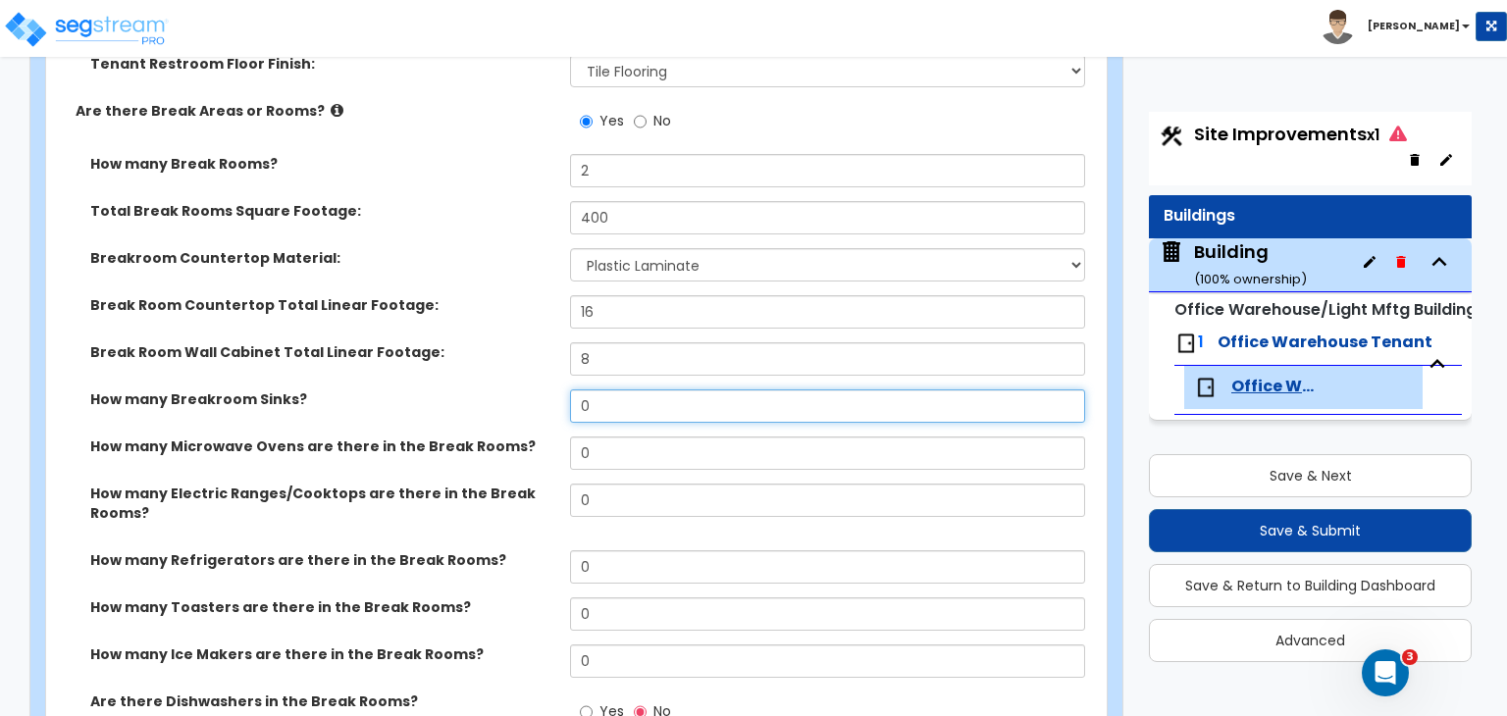
drag, startPoint x: 620, startPoint y: 348, endPoint x: 471, endPoint y: 346, distance: 149.1
click at [471, 389] on div "How many Breakroom Sinks? 0" at bounding box center [570, 412] width 1049 height 47
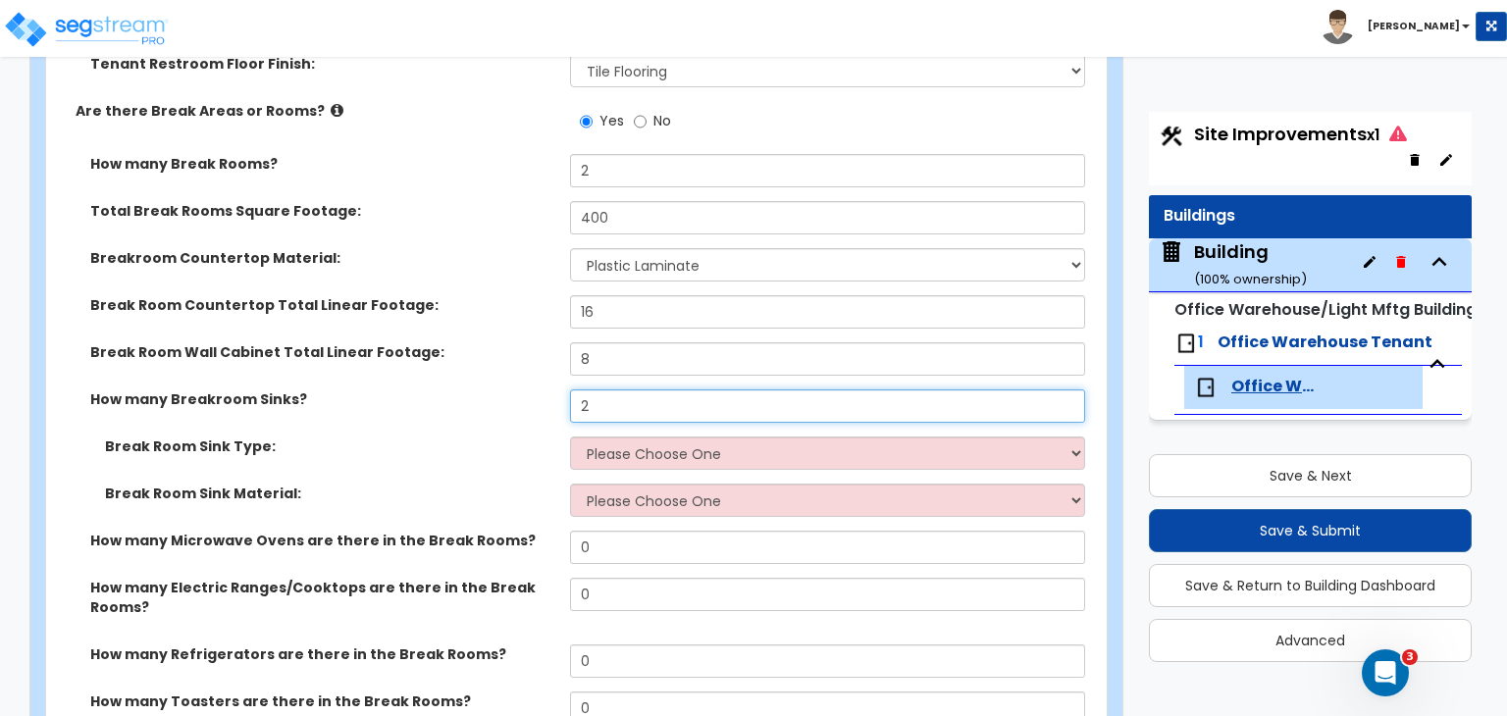
type input "2"
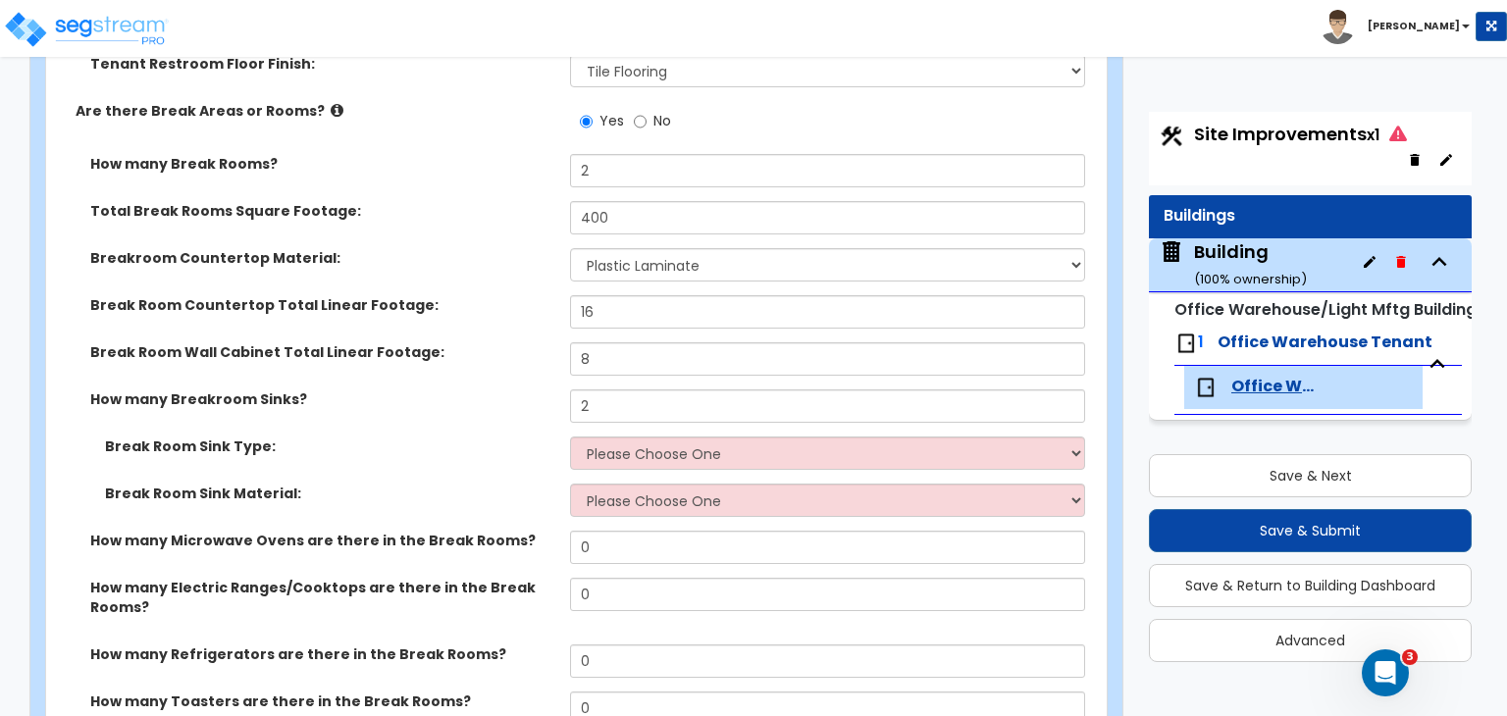
click at [451, 437] on label "Break Room Sink Type:" at bounding box center [330, 447] width 450 height 20
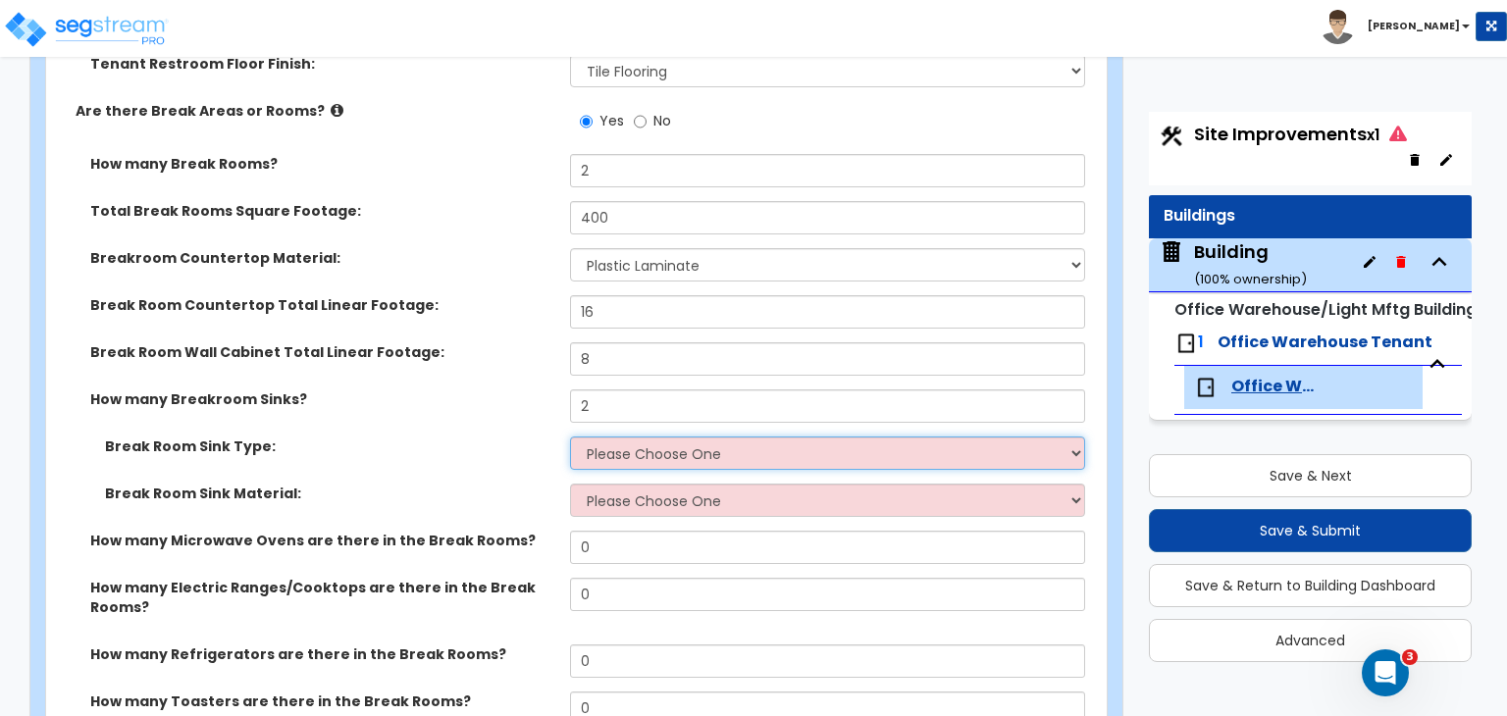
click at [602, 437] on select "Please Choose One Single Sink Double Sink" at bounding box center [827, 453] width 514 height 33
select select "1"
click at [570, 437] on select "Please Choose One Single Sink Double Sink" at bounding box center [827, 453] width 514 height 33
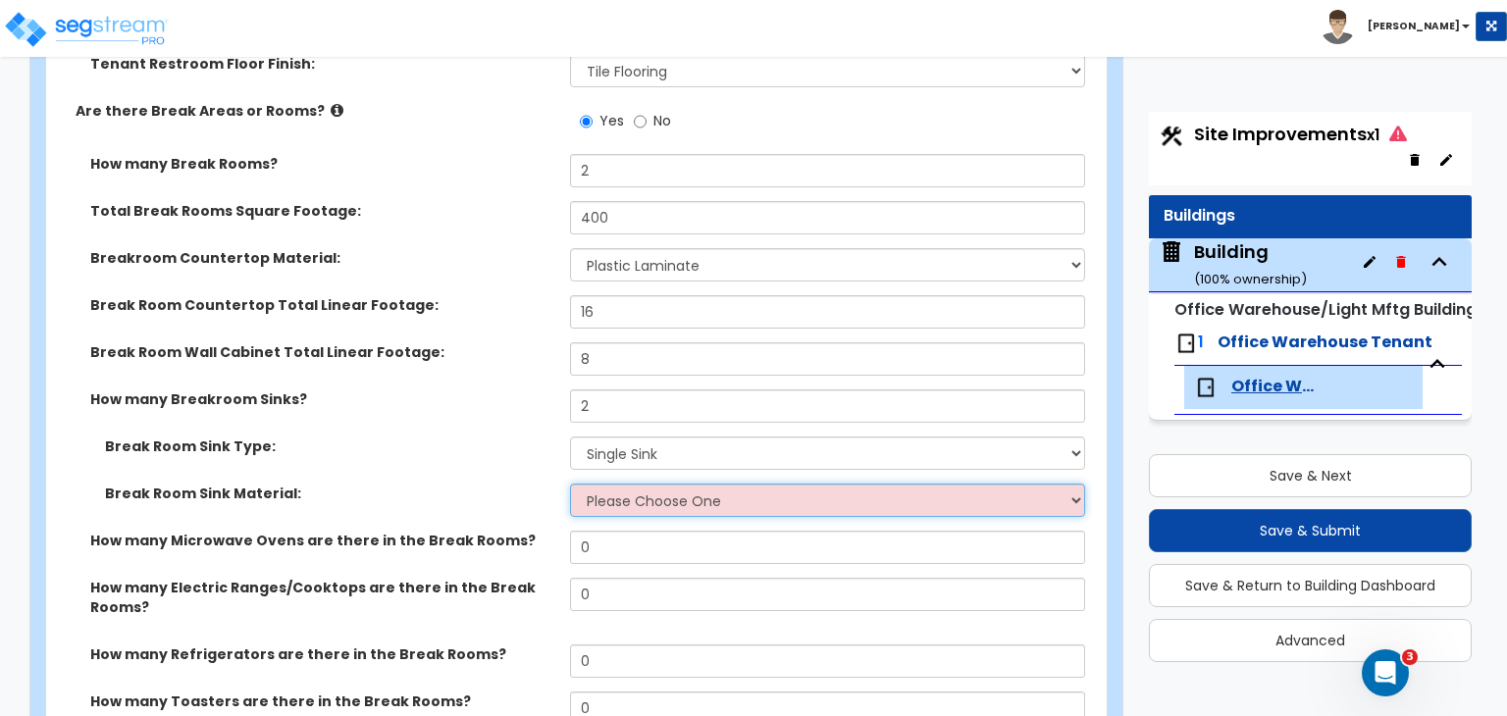
click at [622, 484] on select "Please Choose One Stainless Steel Porcelain Enamel Cast Iron" at bounding box center [827, 500] width 514 height 33
select select "1"
click at [570, 484] on select "Please Choose One Stainless Steel Porcelain Enamel Cast Iron" at bounding box center [827, 500] width 514 height 33
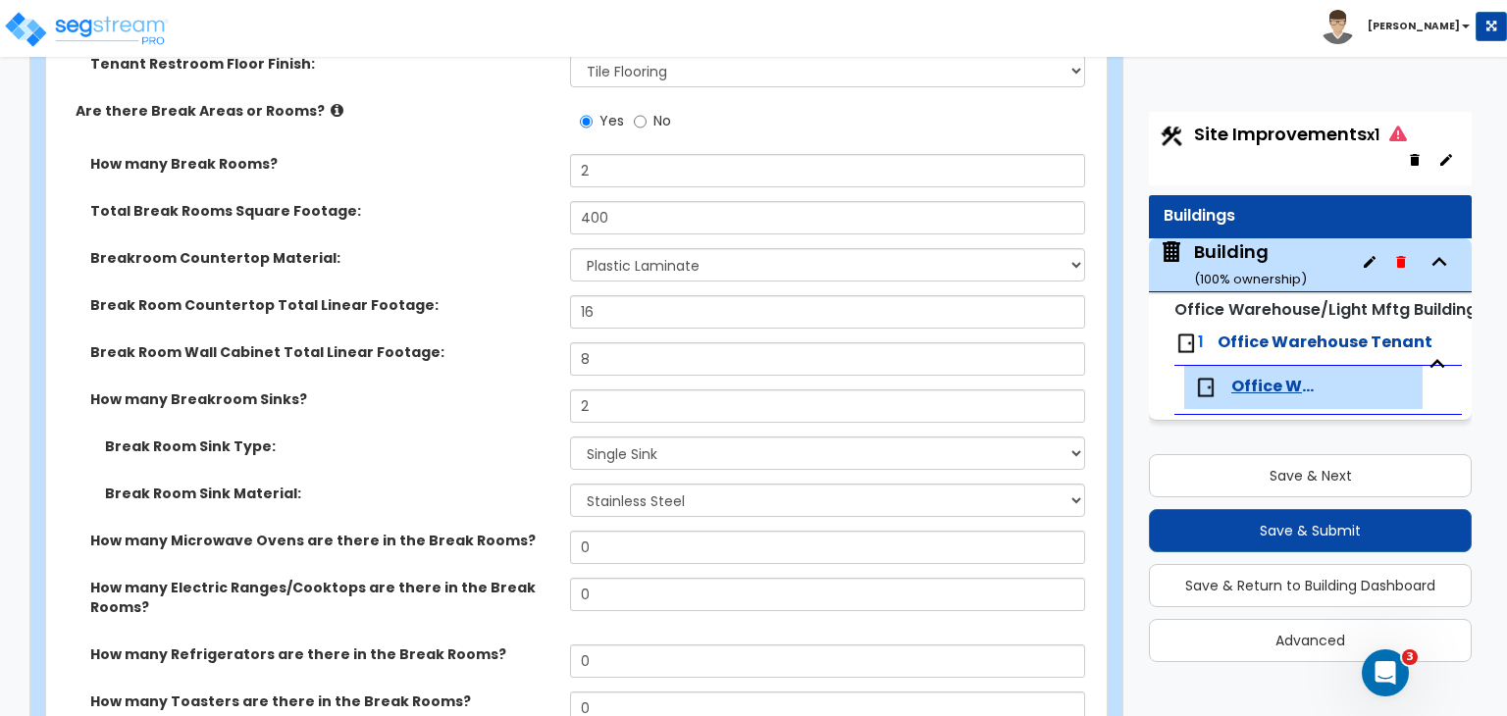
click at [494, 437] on label "Break Room Sink Type:" at bounding box center [330, 447] width 450 height 20
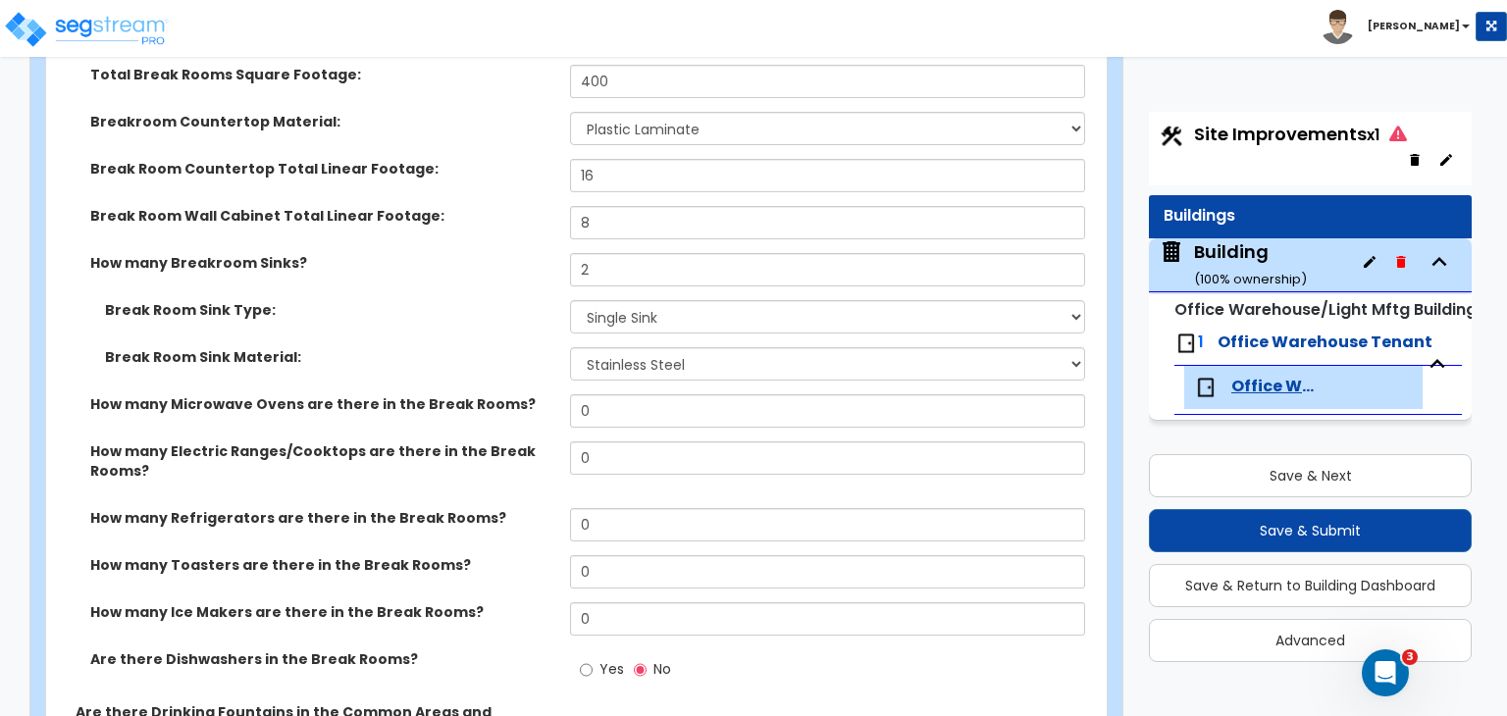
scroll to position [4352, 0]
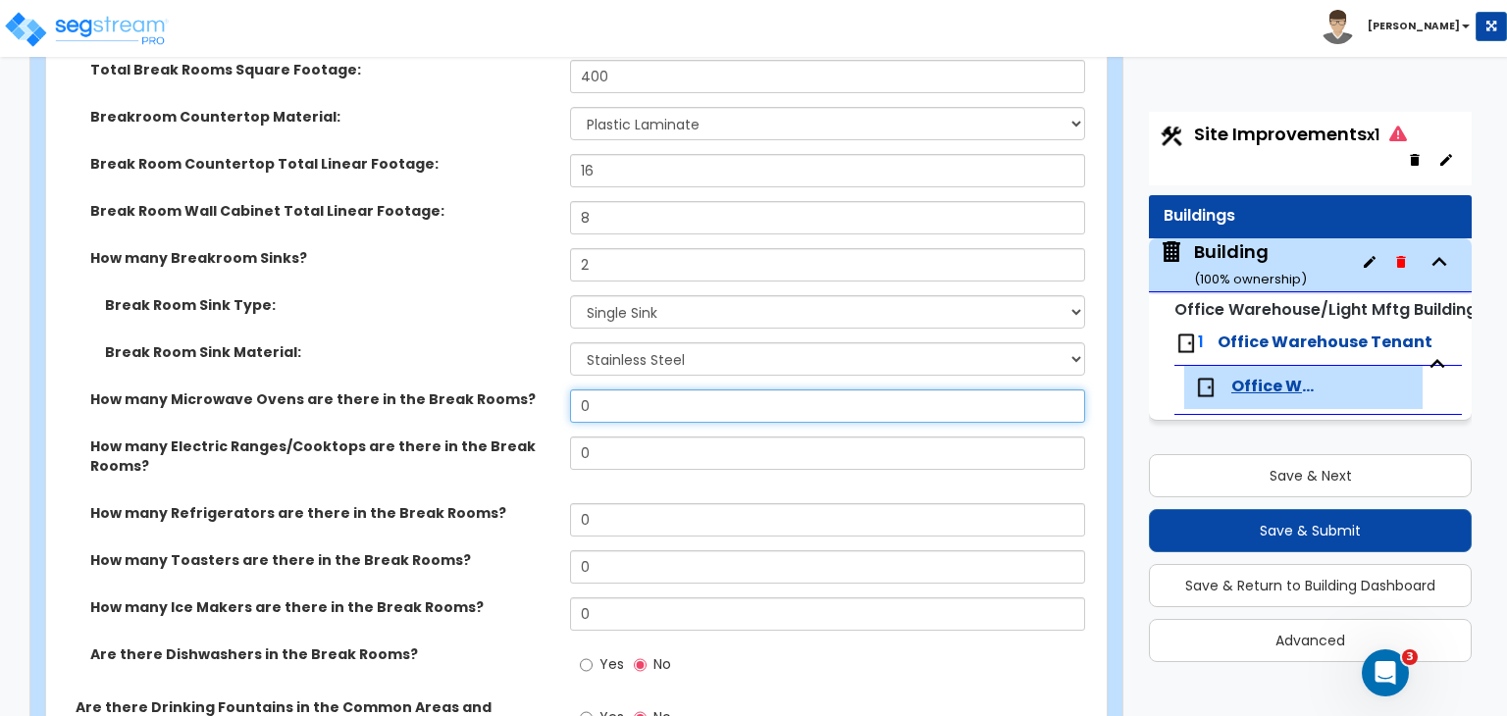
drag, startPoint x: 608, startPoint y: 344, endPoint x: 479, endPoint y: 346, distance: 129.5
click at [479, 389] on div "How many Microwave Ovens are there in the Break Rooms? 0" at bounding box center [570, 412] width 1049 height 47
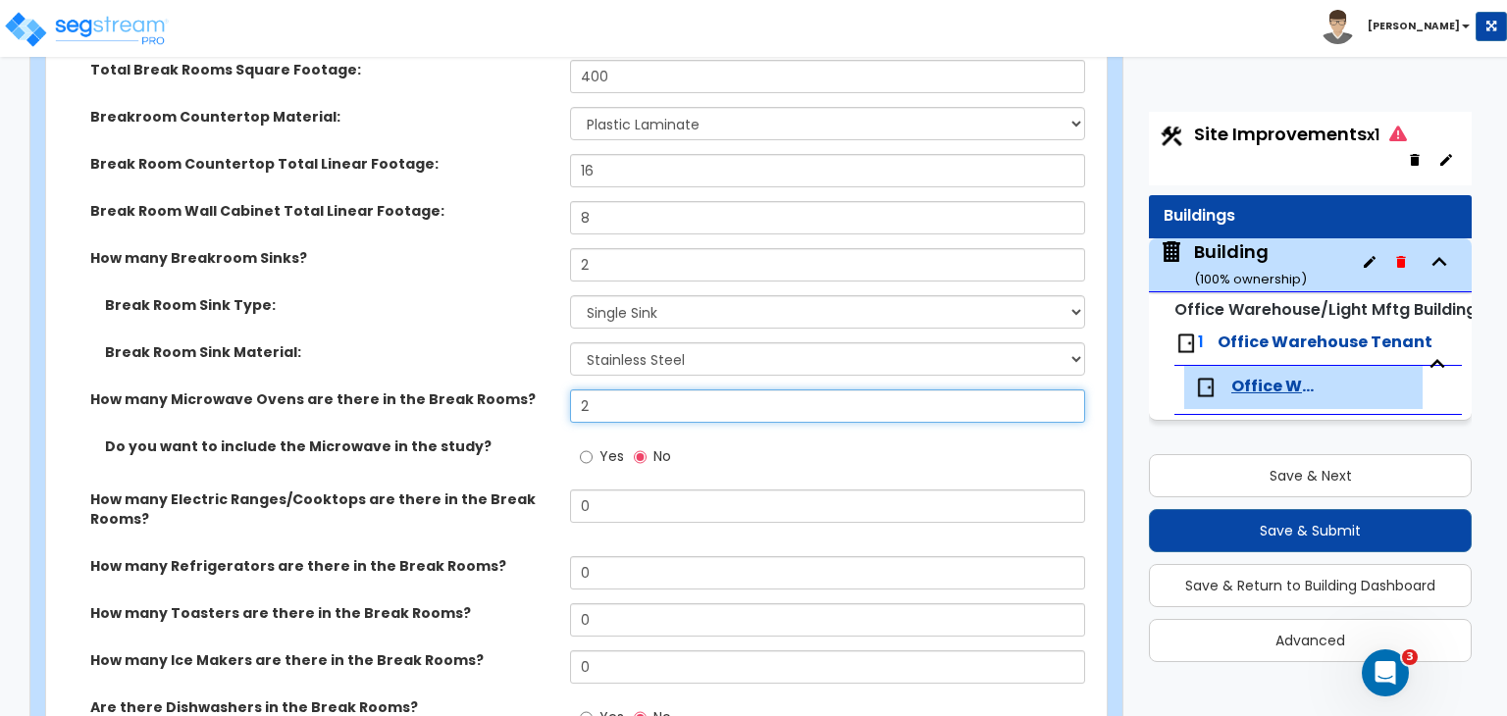
type input "2"
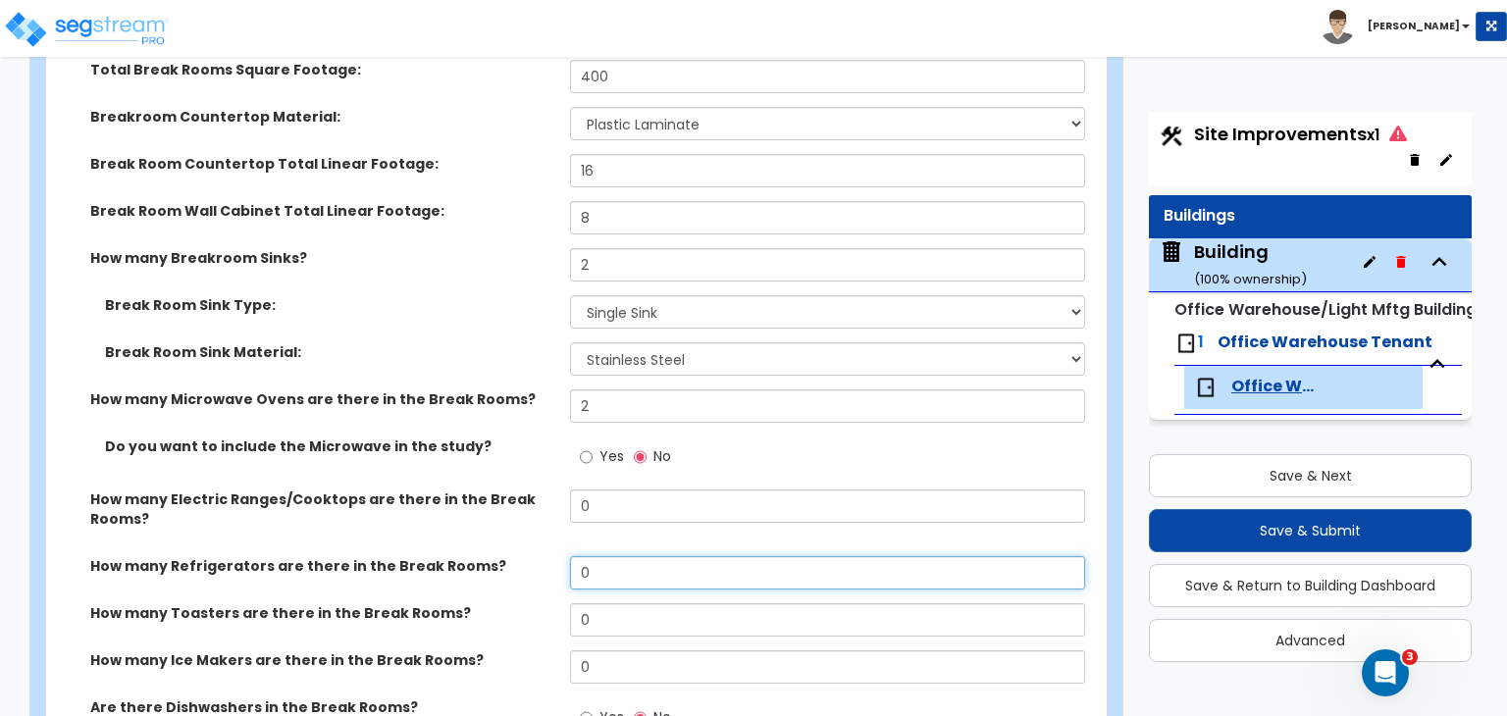
click at [620, 556] on input "0" at bounding box center [827, 572] width 514 height 33
drag, startPoint x: 620, startPoint y: 518, endPoint x: 516, endPoint y: 515, distance: 104.0
click at [516, 556] on div "How many Refrigerators are there in the Break Rooms? 0" at bounding box center [570, 579] width 1049 height 47
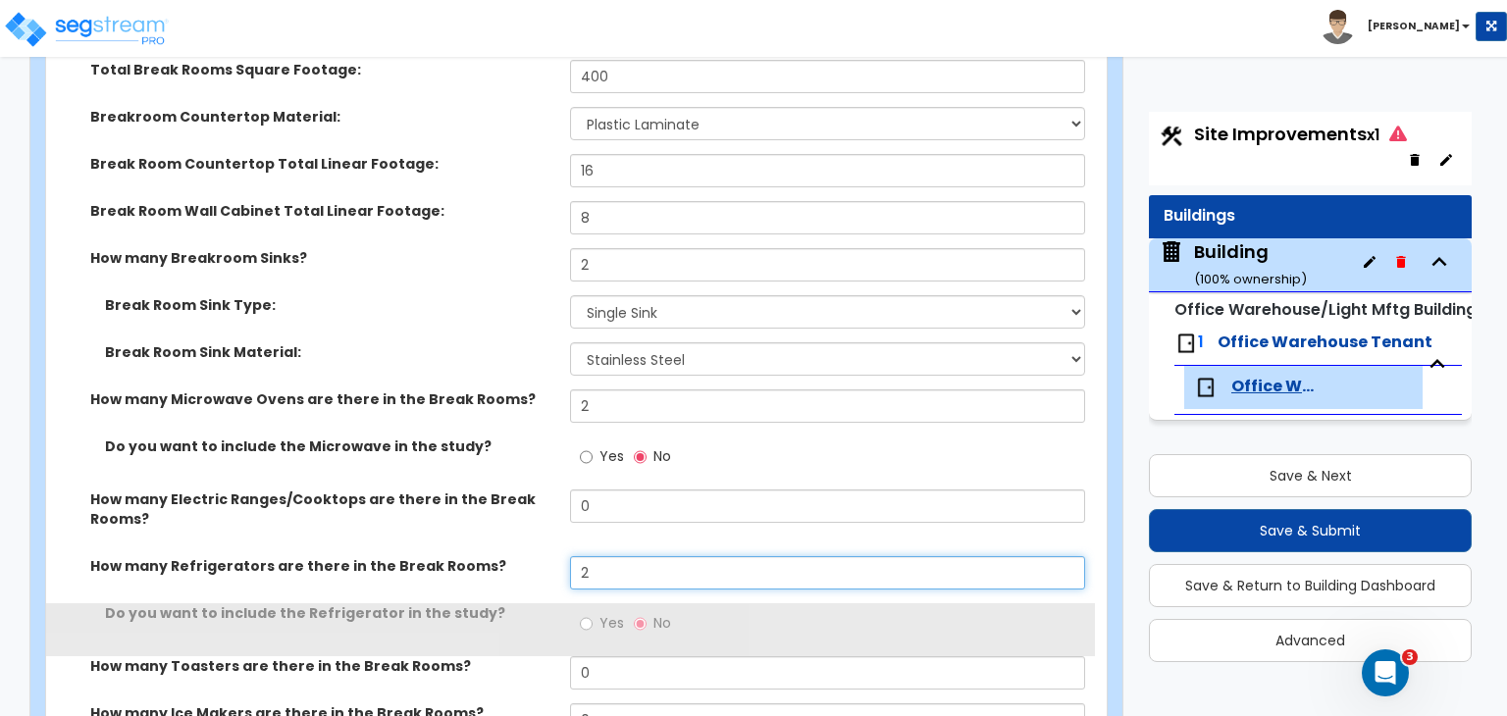
type input "2"
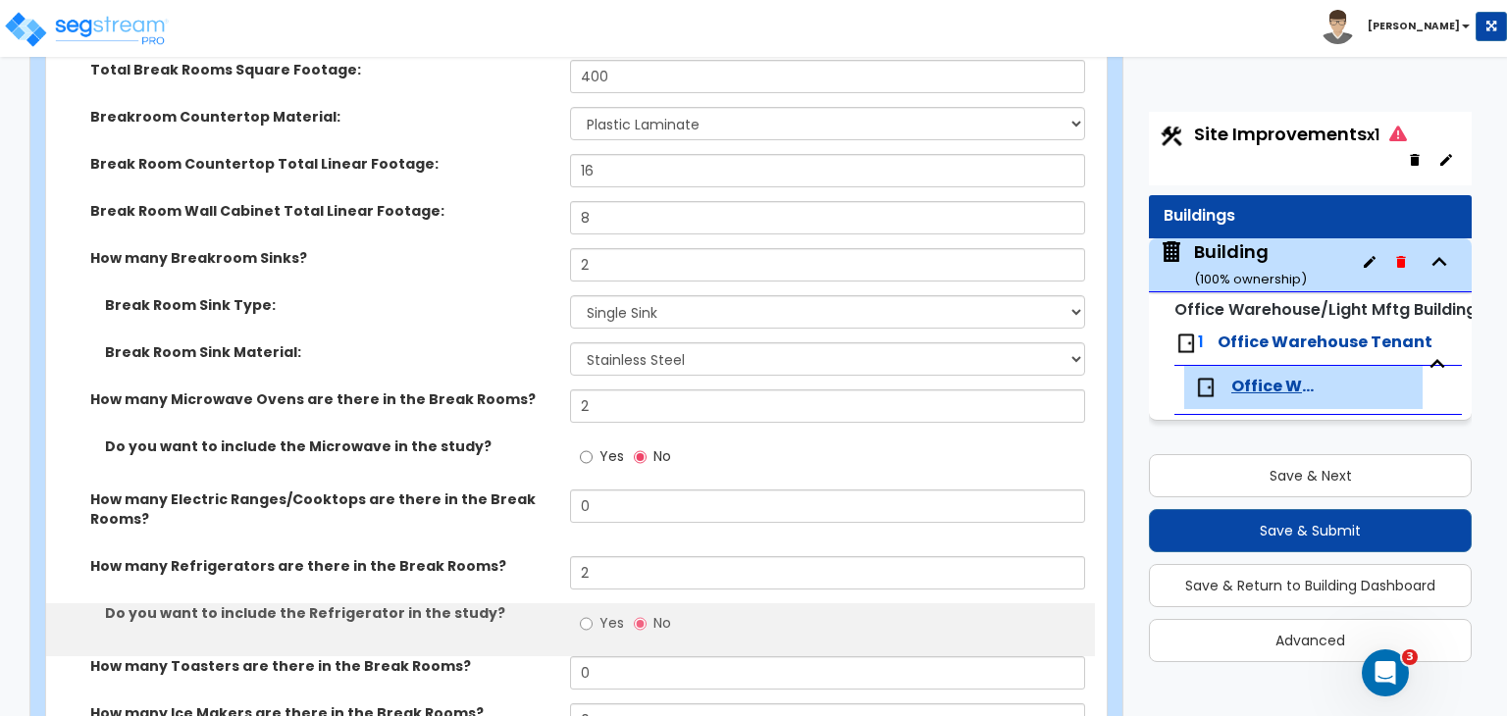
click at [516, 556] on label "How many Refrigerators are there in the Break Rooms?" at bounding box center [322, 566] width 465 height 20
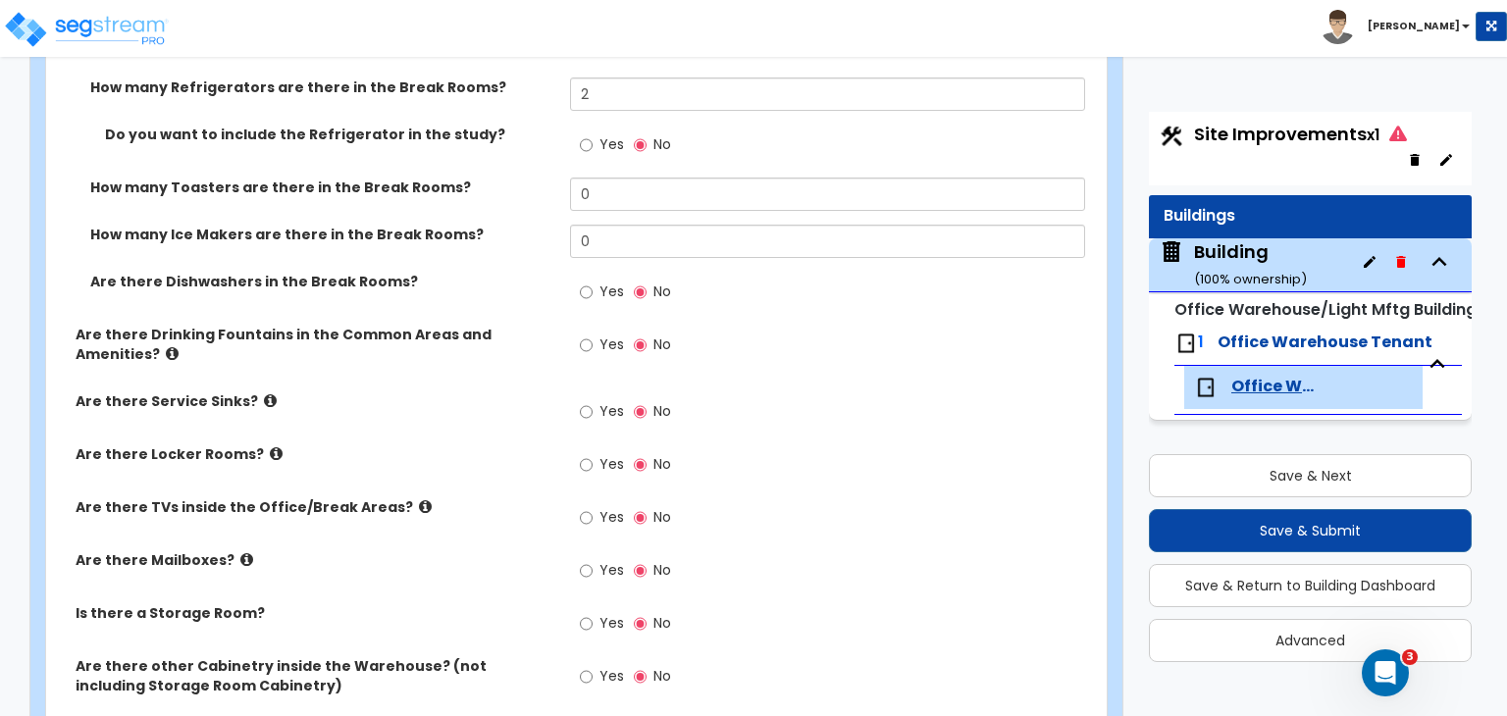
scroll to position [4832, 0]
click at [583, 399] on input "Yes" at bounding box center [586, 410] width 13 height 22
radio input "true"
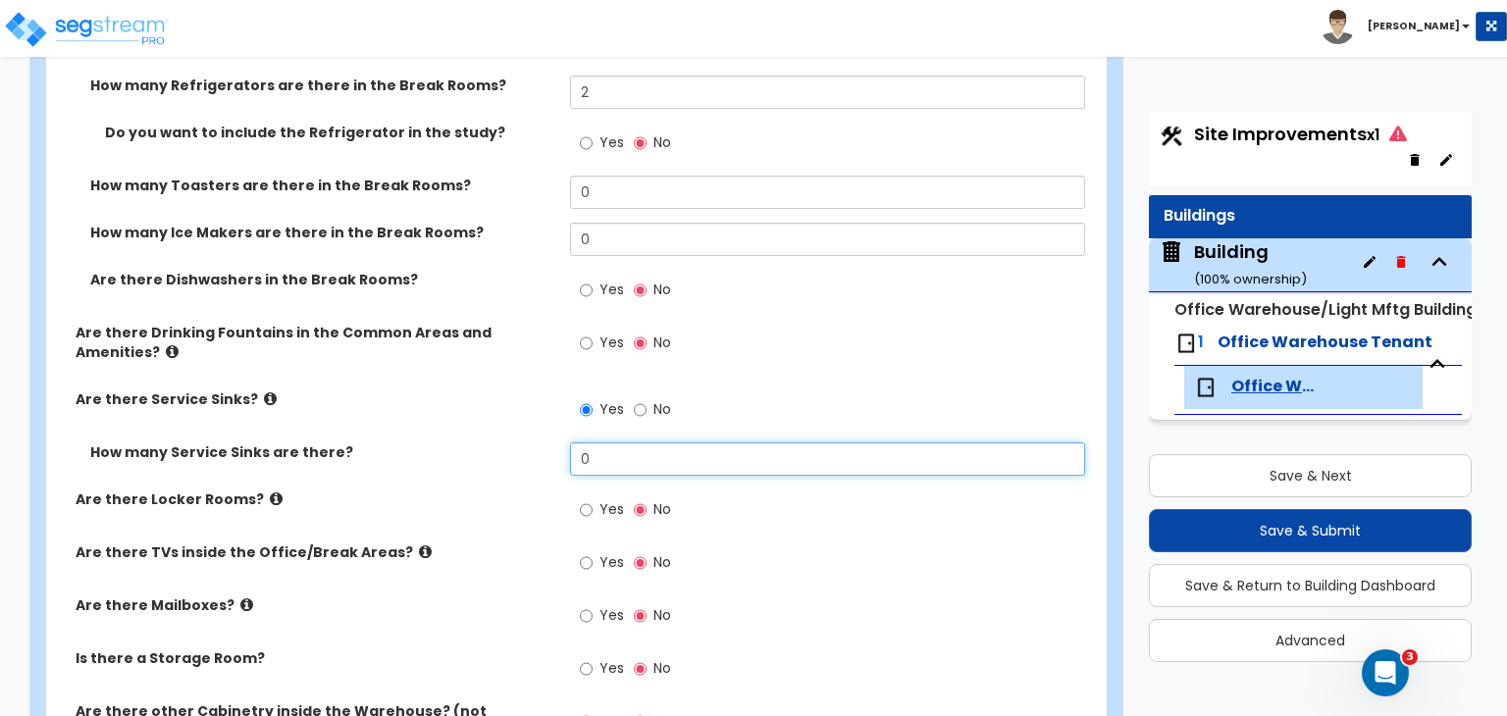
drag, startPoint x: 610, startPoint y: 401, endPoint x: 493, endPoint y: 400, distance: 116.7
click at [493, 442] on div "How many Service Sinks are there? 0" at bounding box center [570, 465] width 1049 height 47
type input "2"
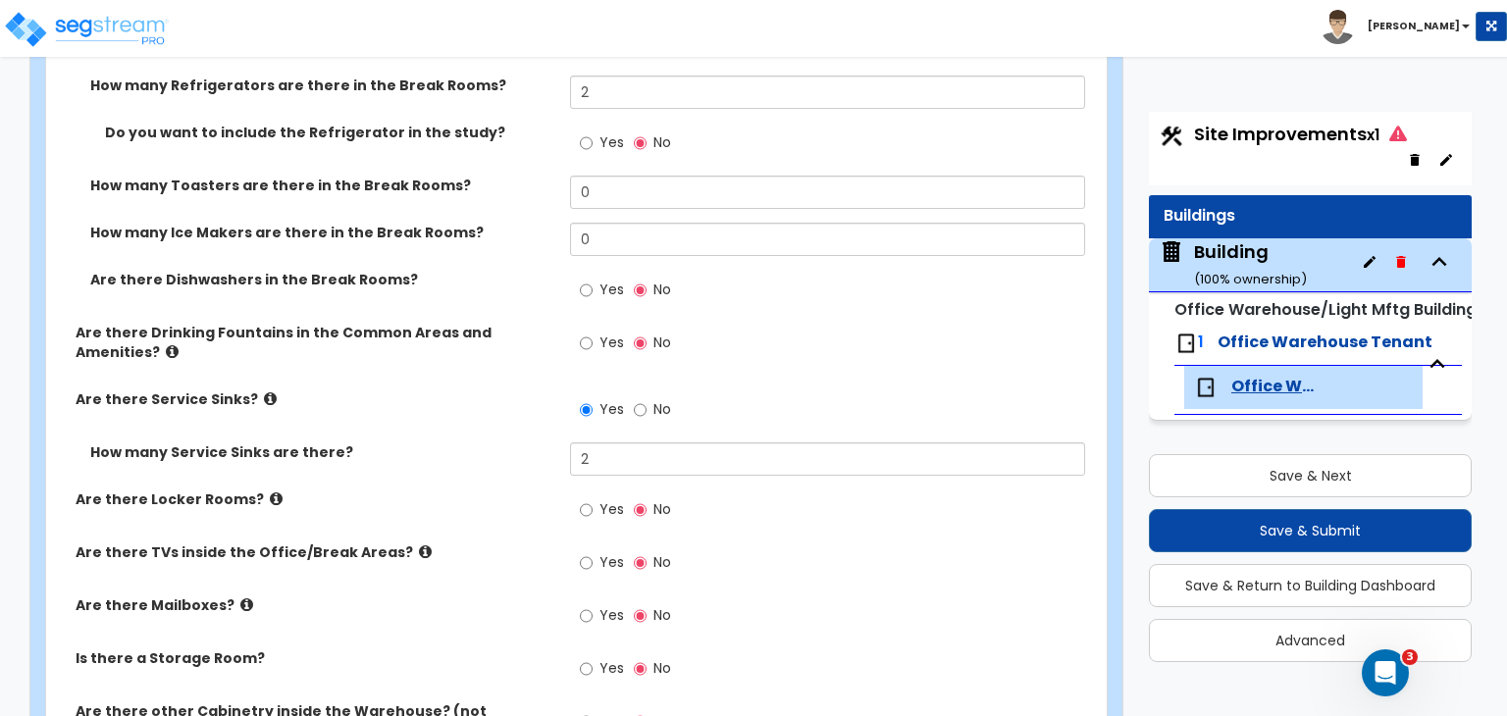
click at [493, 442] on label "How many Service Sinks are there?" at bounding box center [322, 452] width 465 height 20
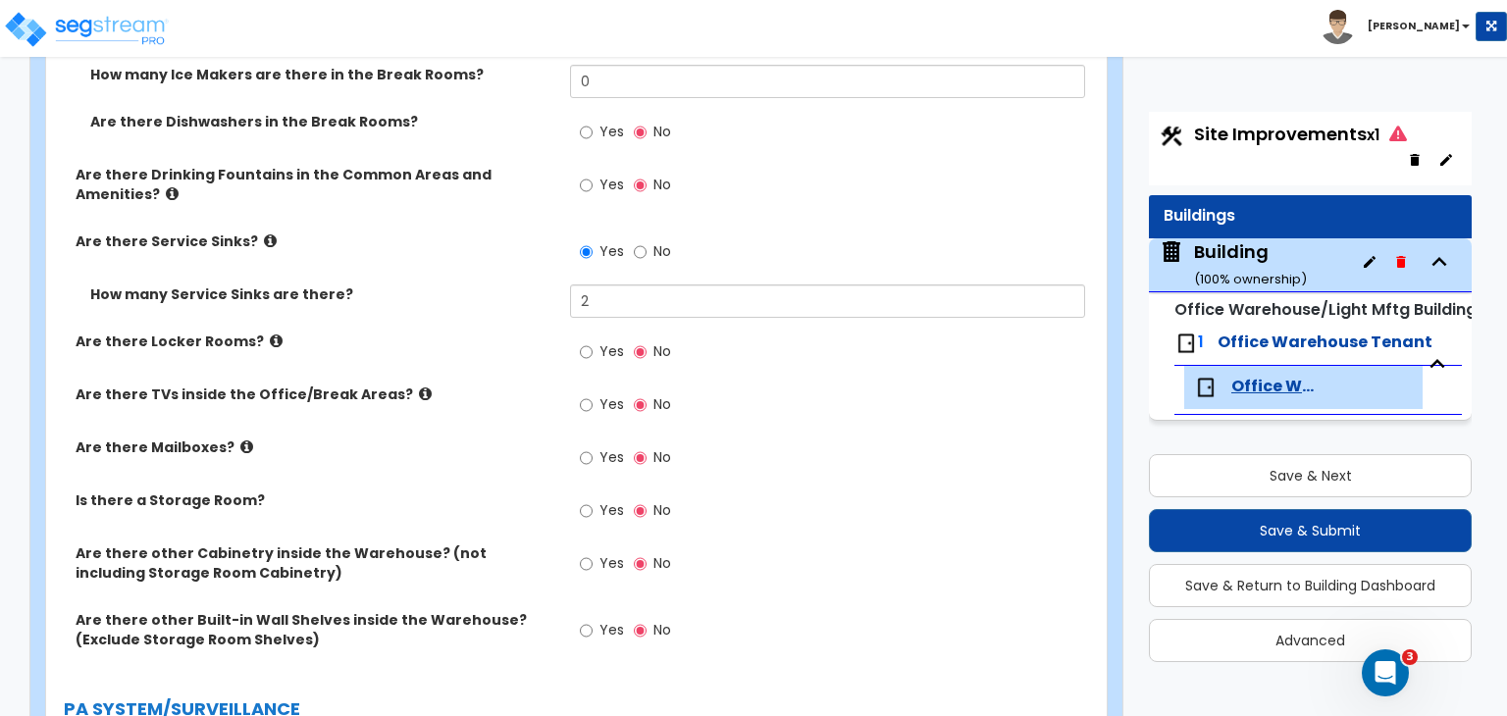
click at [520, 332] on div "Are there Locker Rooms? Yes No" at bounding box center [570, 358] width 1049 height 53
click at [501, 438] on label "Are there Mailboxes?" at bounding box center [316, 448] width 480 height 20
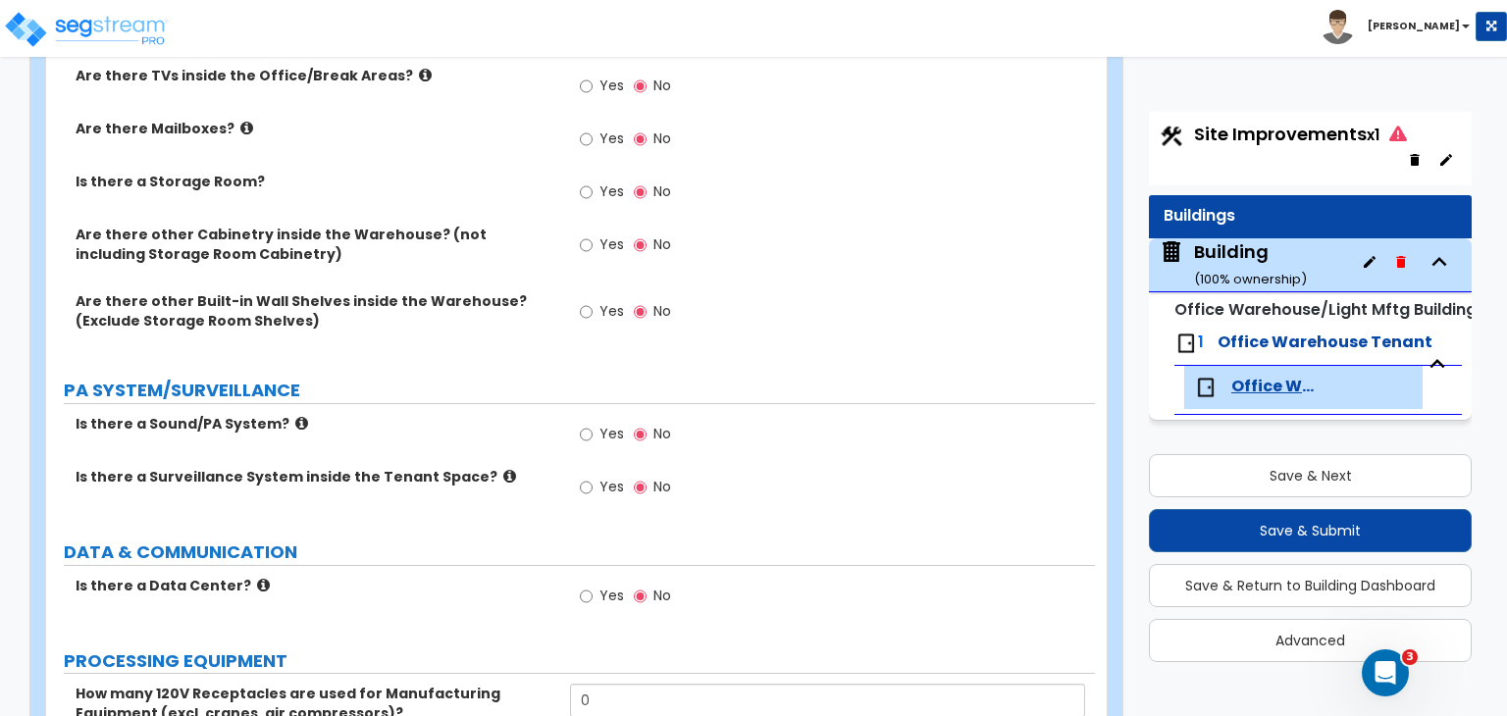
scroll to position [5317, 0]
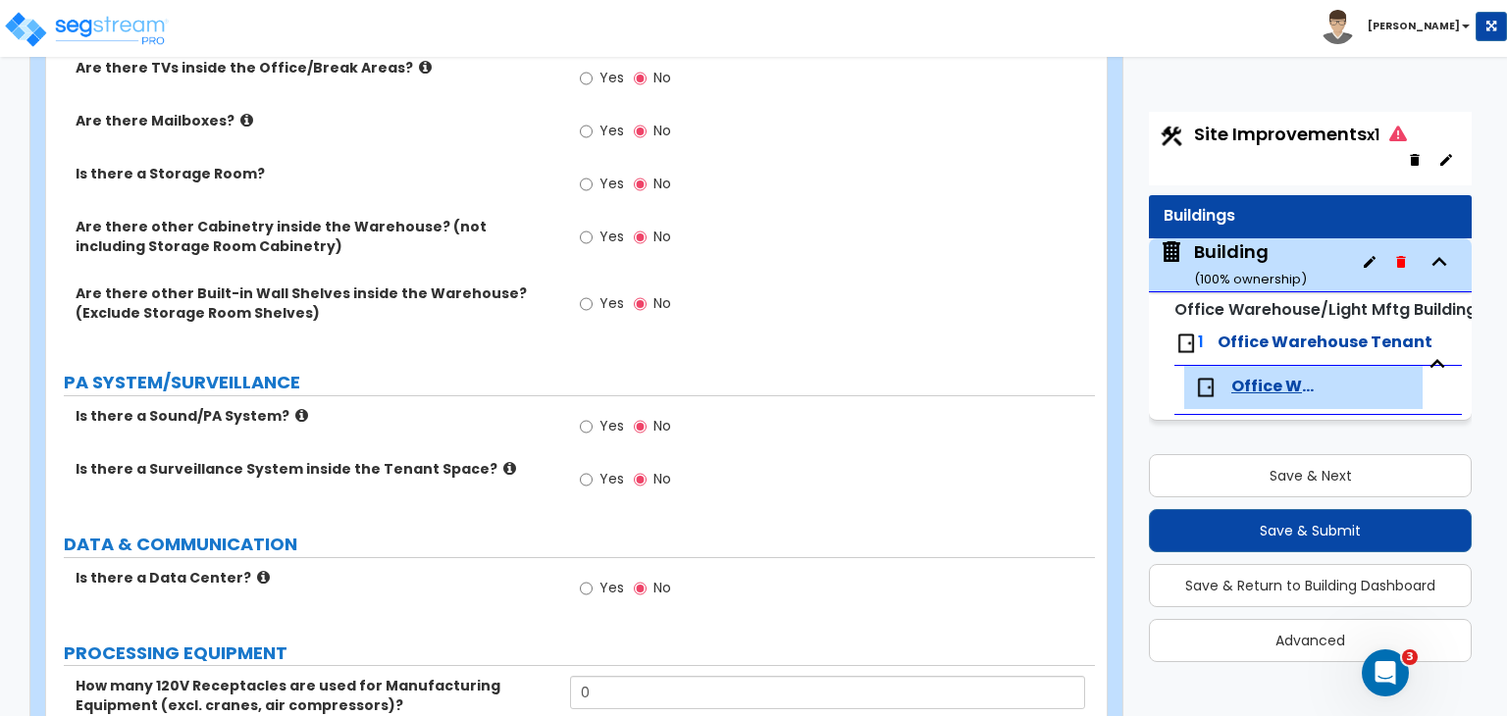
click at [593, 465] on label "Yes" at bounding box center [602, 481] width 44 height 33
click at [593, 469] on input "Yes" at bounding box center [586, 480] width 13 height 22
radio input "true"
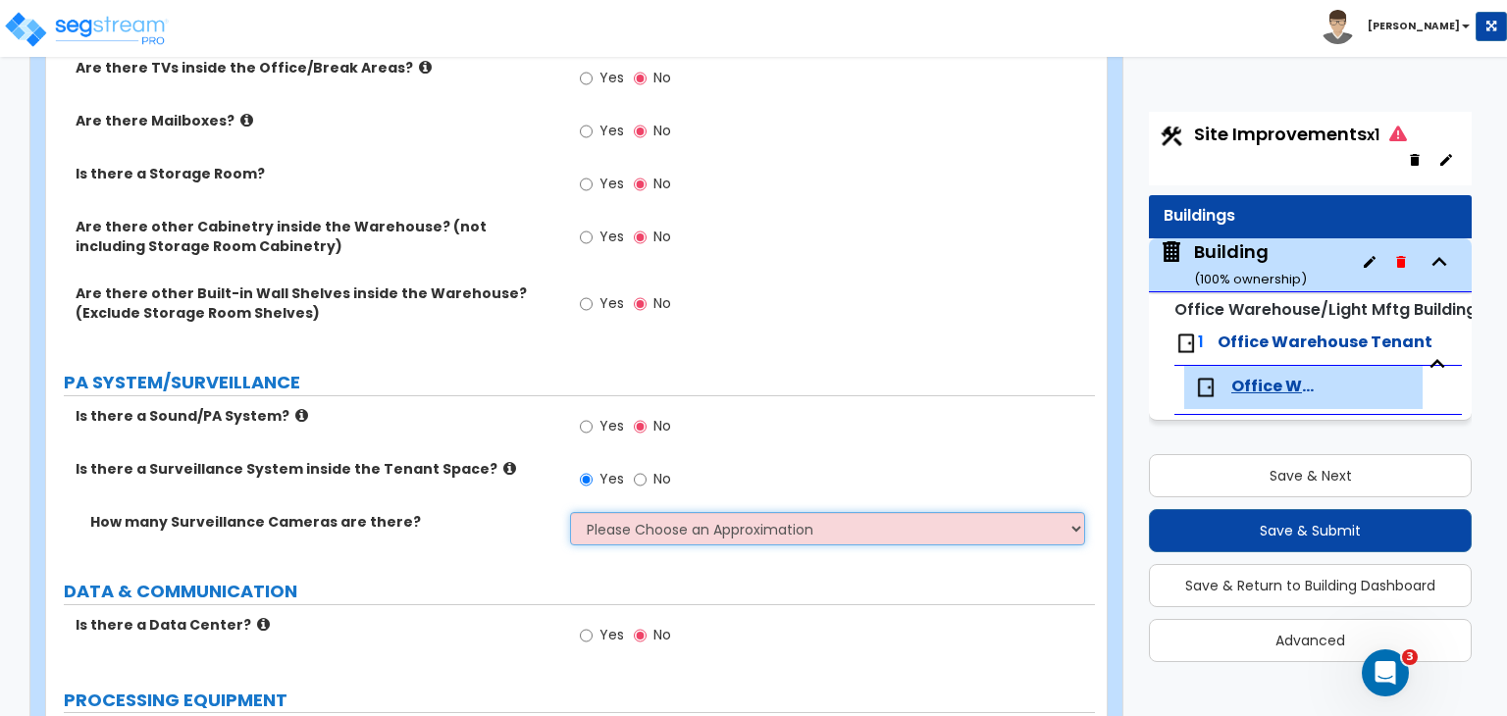
click at [634, 512] on select "Please Choose an Approximation Barely Noticed Any Noticed a Couple Frequently S…" at bounding box center [827, 528] width 514 height 33
select select "3"
click at [570, 512] on select "Please Choose an Approximation Barely Noticed Any Noticed a Couple Frequently S…" at bounding box center [827, 528] width 514 height 33
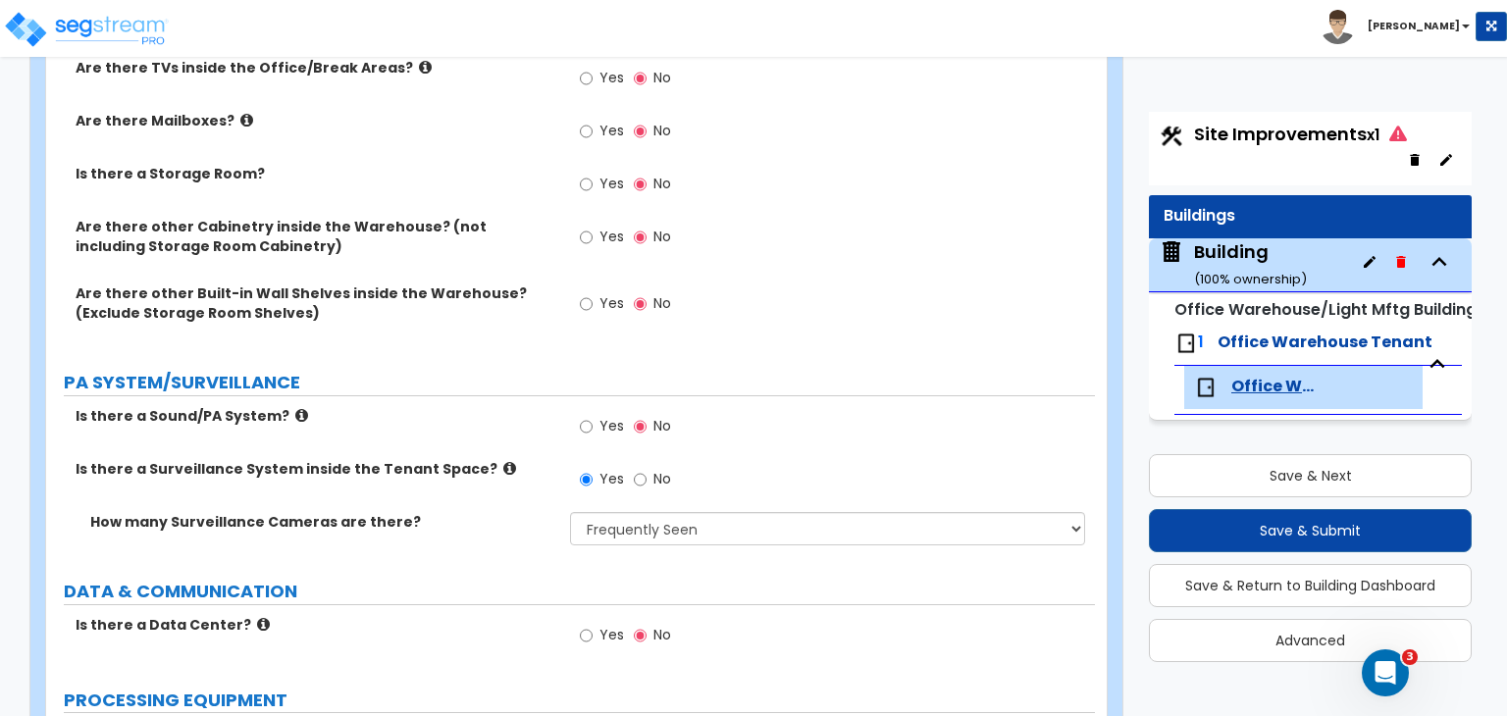
click at [502, 512] on div "How many Surveillance Cameras are there? Please Choose an Approximation Barely …" at bounding box center [570, 535] width 1049 height 47
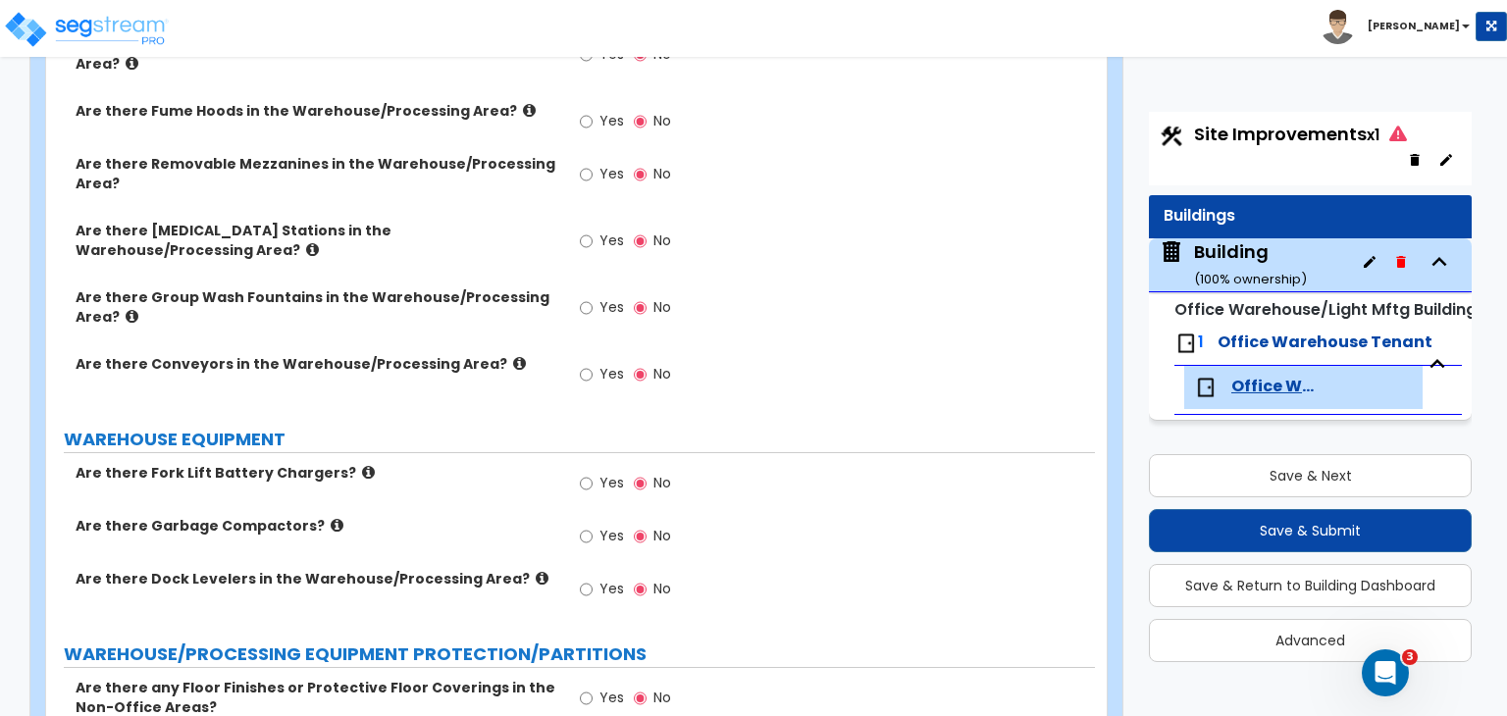
scroll to position [6594, 0]
click at [586, 471] on input "Yes" at bounding box center [586, 482] width 13 height 22
radio input "true"
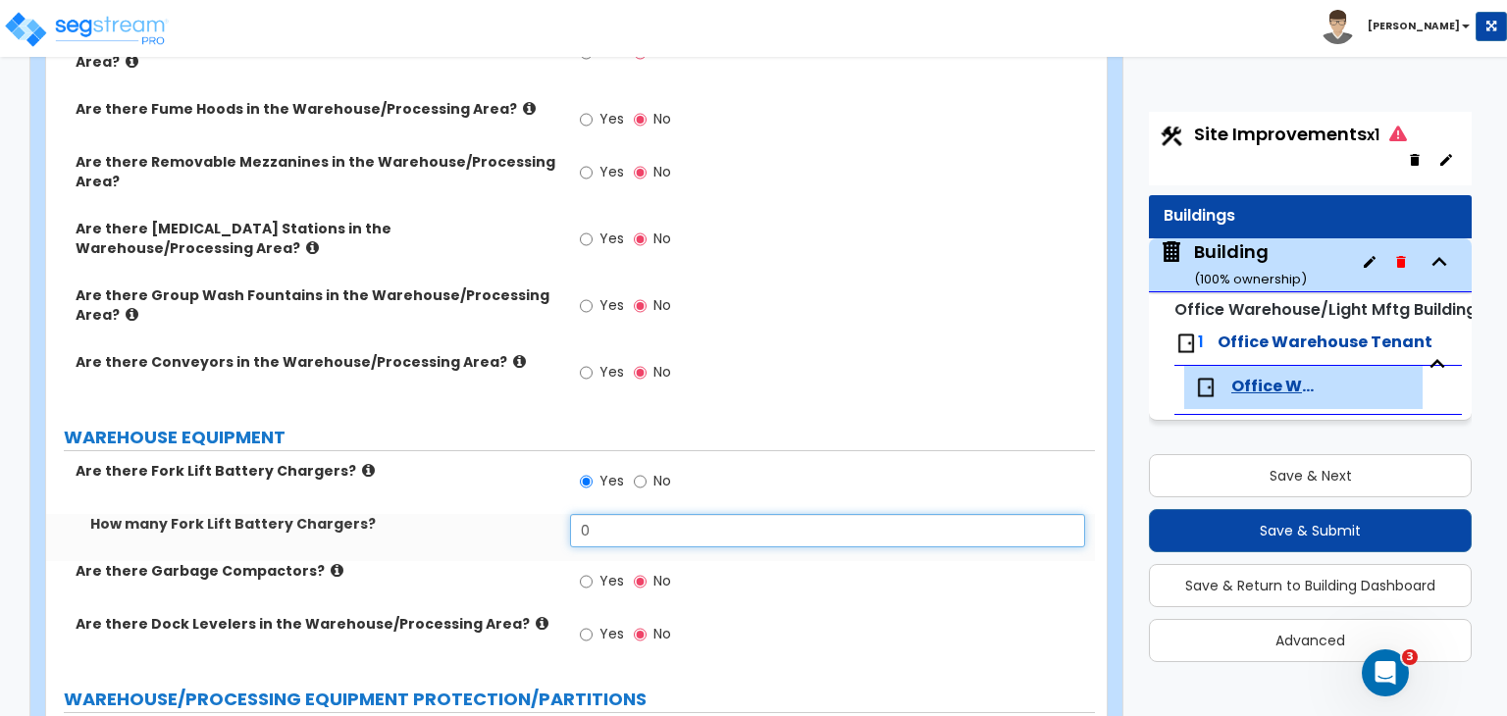
drag, startPoint x: 588, startPoint y: 438, endPoint x: 476, endPoint y: 445, distance: 112.0
click at [476, 514] on div "How many Fork Lift Battery Chargers? 0" at bounding box center [570, 537] width 1049 height 47
type input "4"
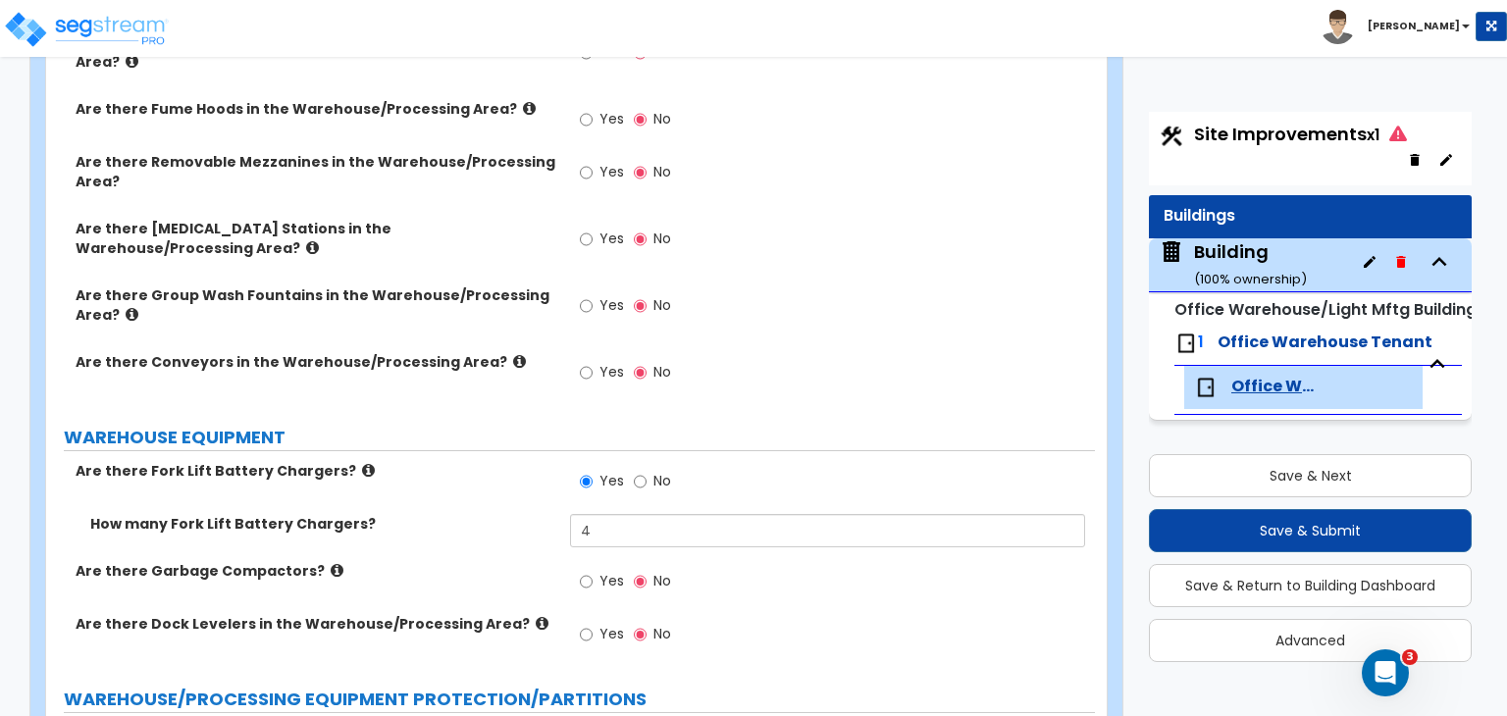
click at [432, 514] on label "How many Fork Lift Battery Chargers?" at bounding box center [322, 524] width 465 height 20
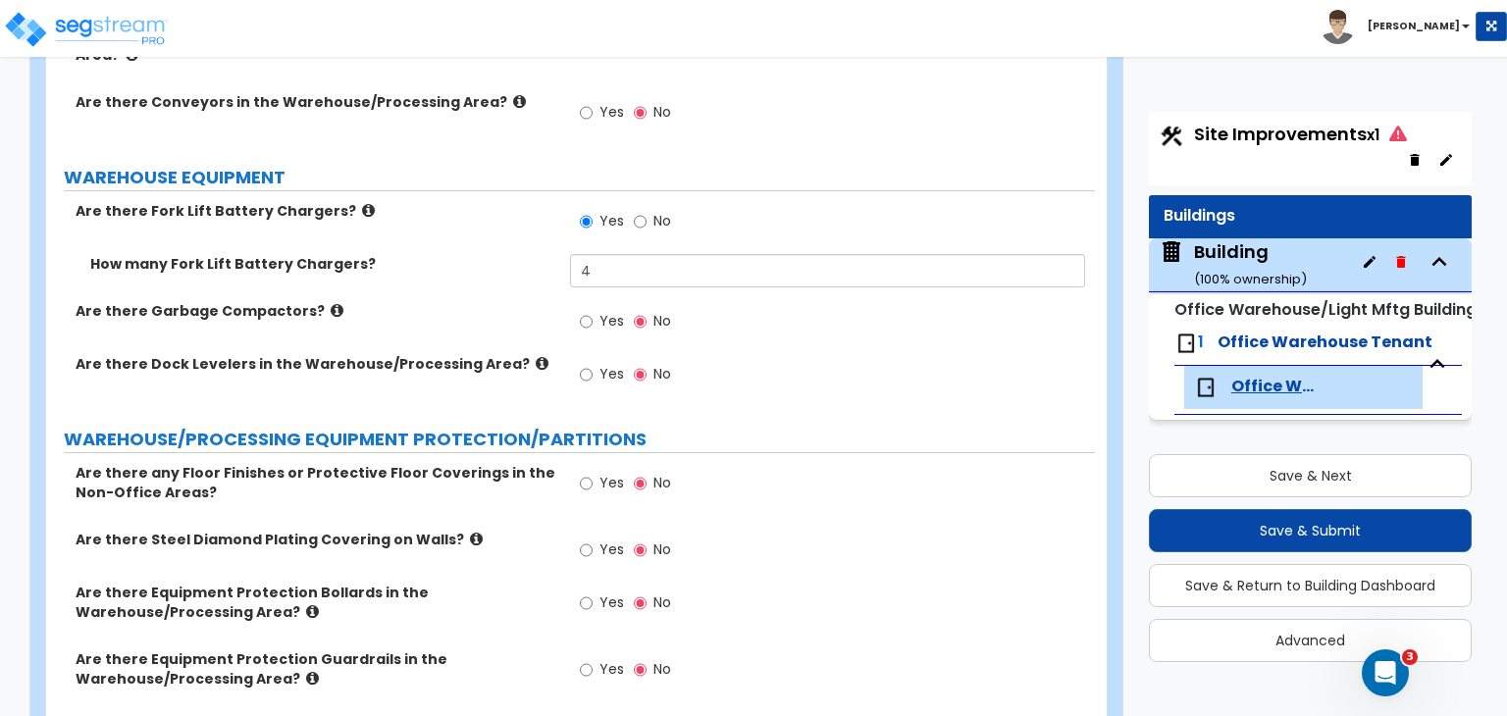
scroll to position [6857, 0]
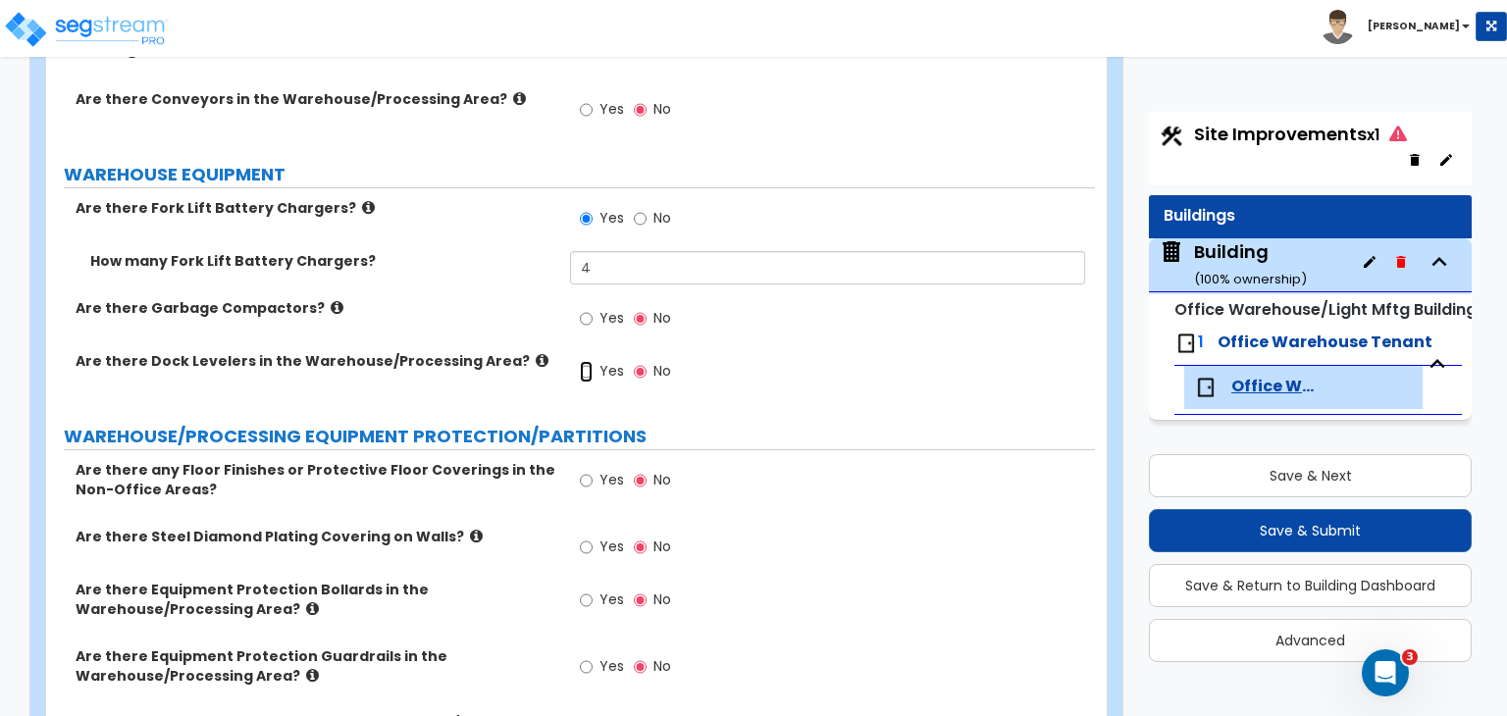
click at [581, 361] on input "Yes" at bounding box center [586, 372] width 13 height 22
radio input "true"
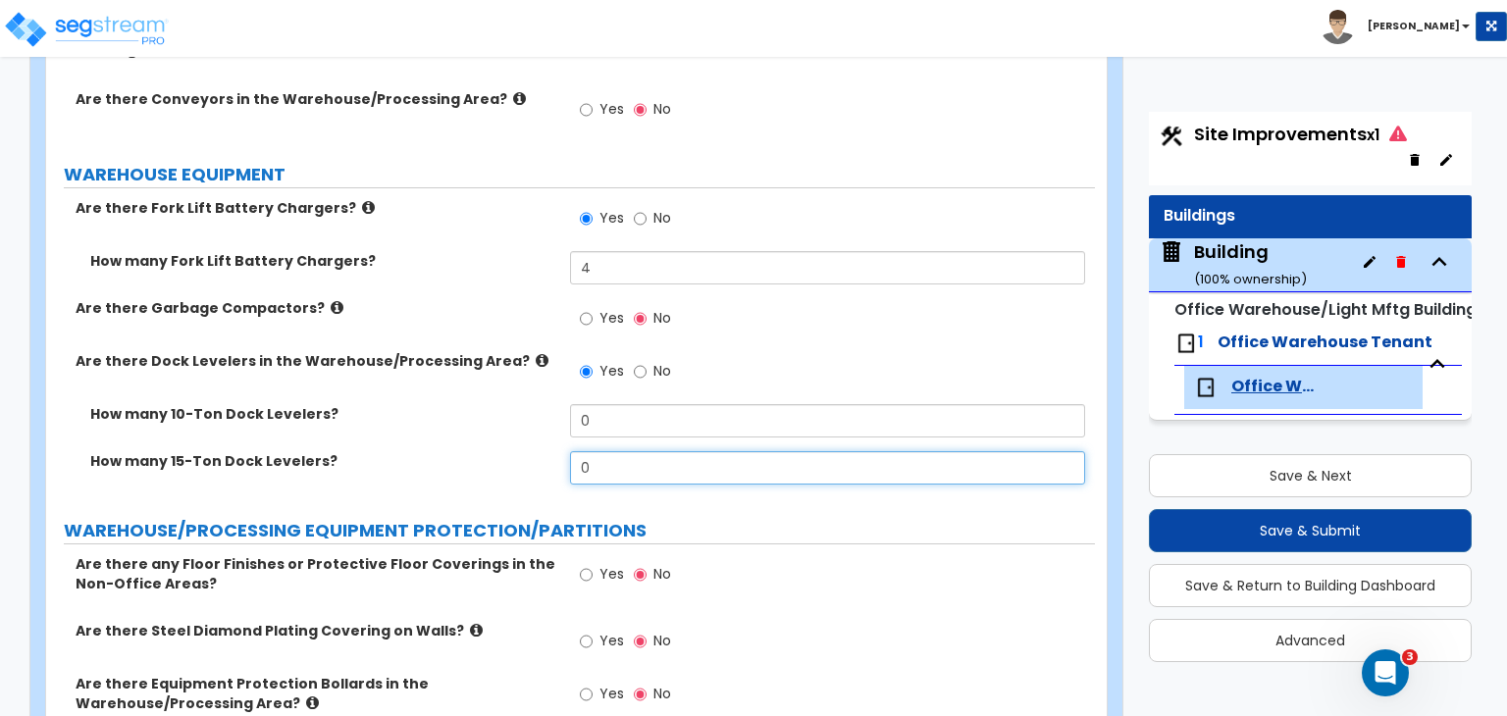
click at [516, 451] on div "How many 15-Ton Dock Levelers? 0" at bounding box center [570, 474] width 1049 height 47
type input "6"
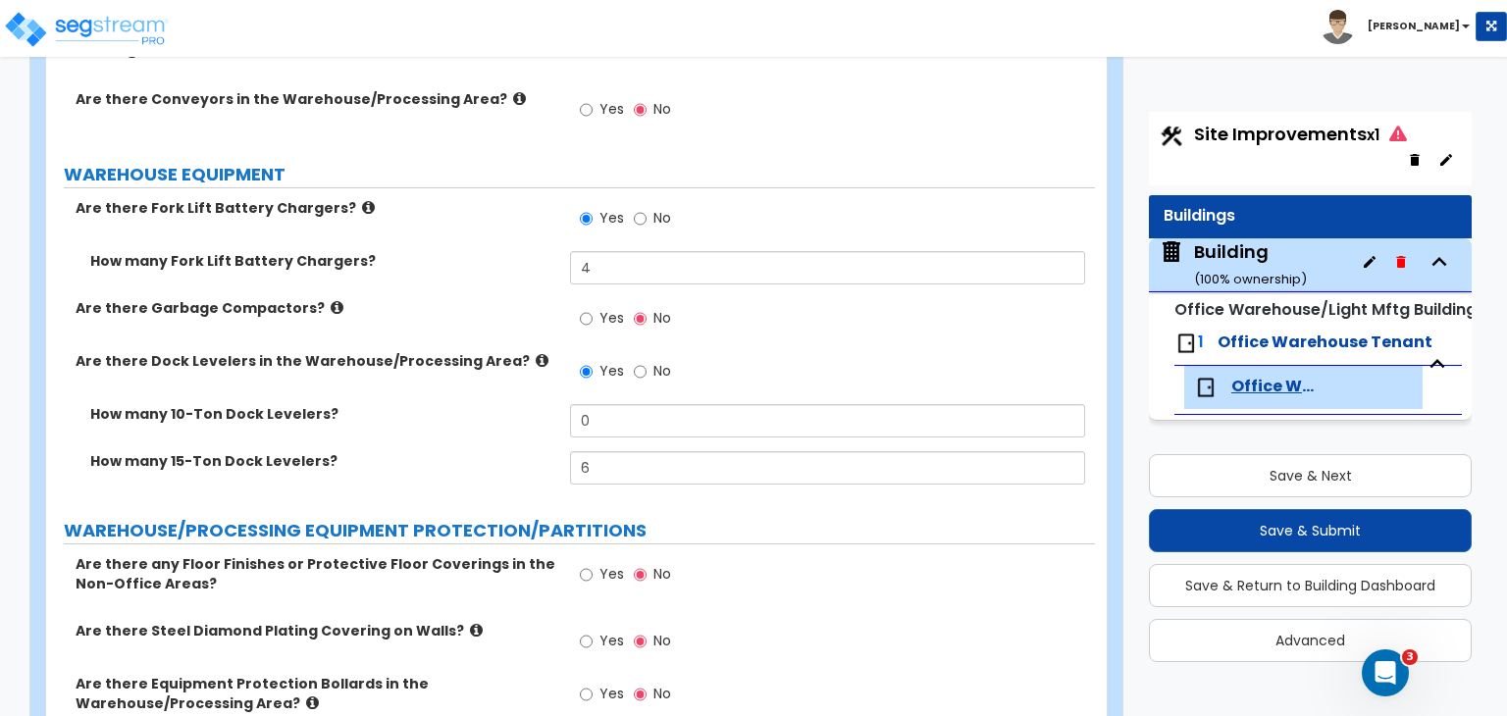
click at [443, 451] on label "How many 15-Ton Dock Levelers?" at bounding box center [322, 461] width 465 height 20
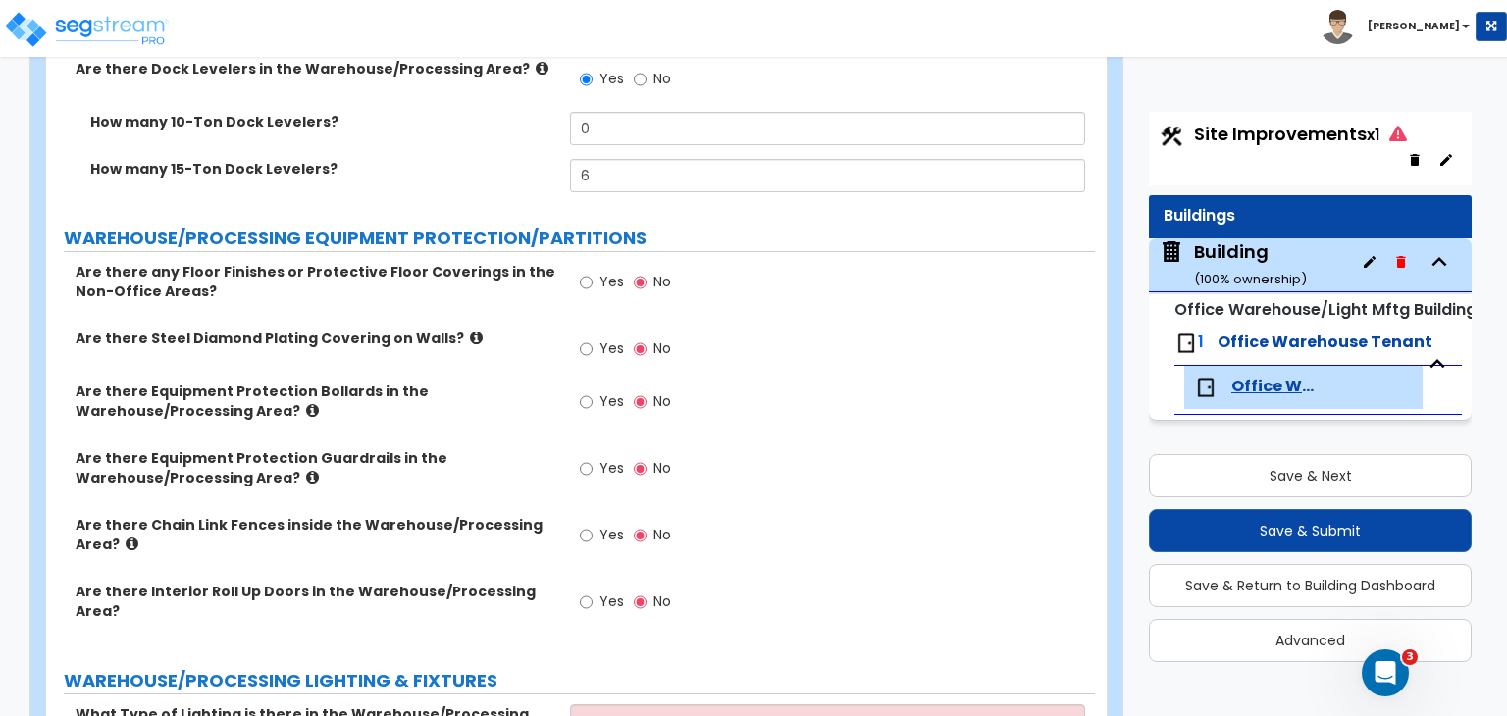
scroll to position [7149, 0]
click at [582, 391] on input "Yes" at bounding box center [586, 402] width 13 height 22
radio input "true"
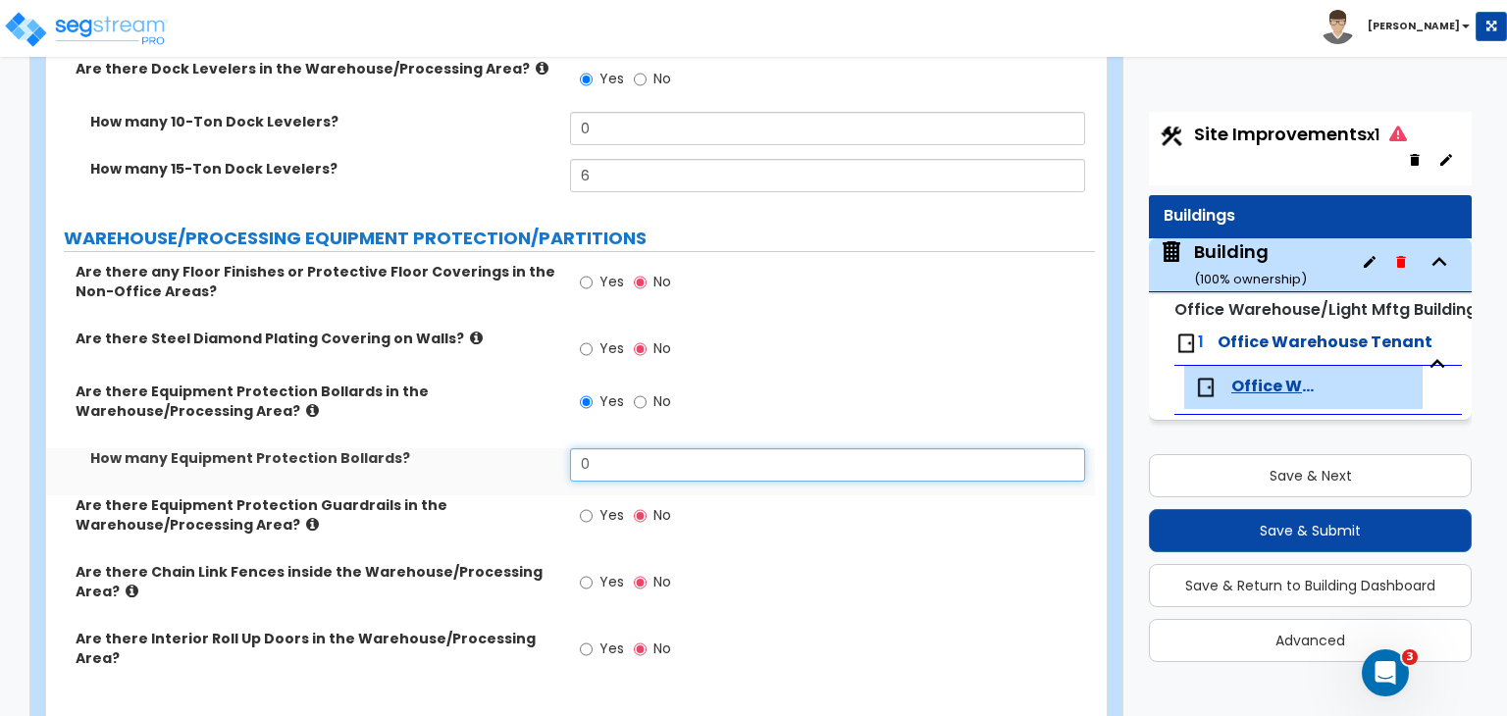
drag, startPoint x: 619, startPoint y: 369, endPoint x: 549, endPoint y: 376, distance: 70.0
click at [549, 448] on div "How many Equipment Protection Bollards? 0" at bounding box center [570, 471] width 1049 height 47
type input "20"
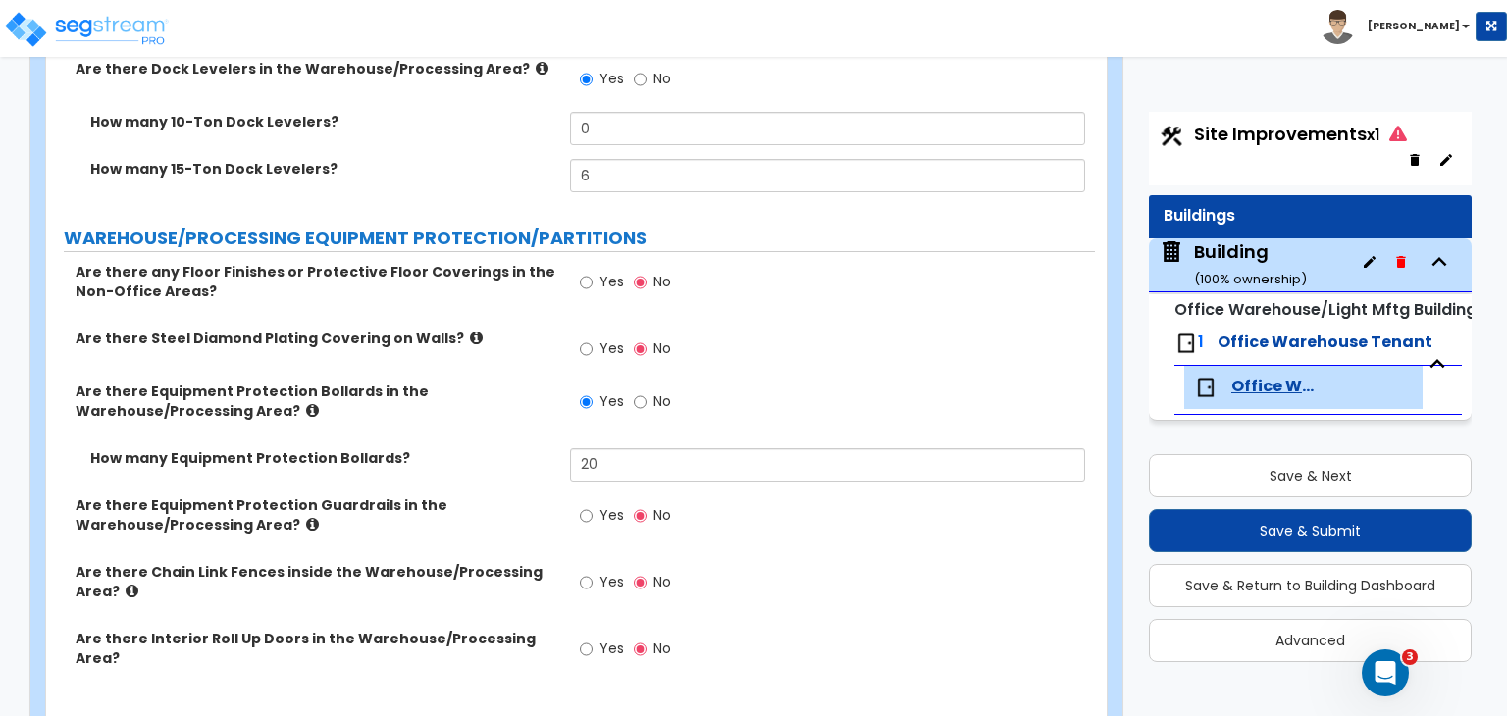
click at [549, 448] on label "How many Equipment Protection Bollards?" at bounding box center [322, 458] width 465 height 20
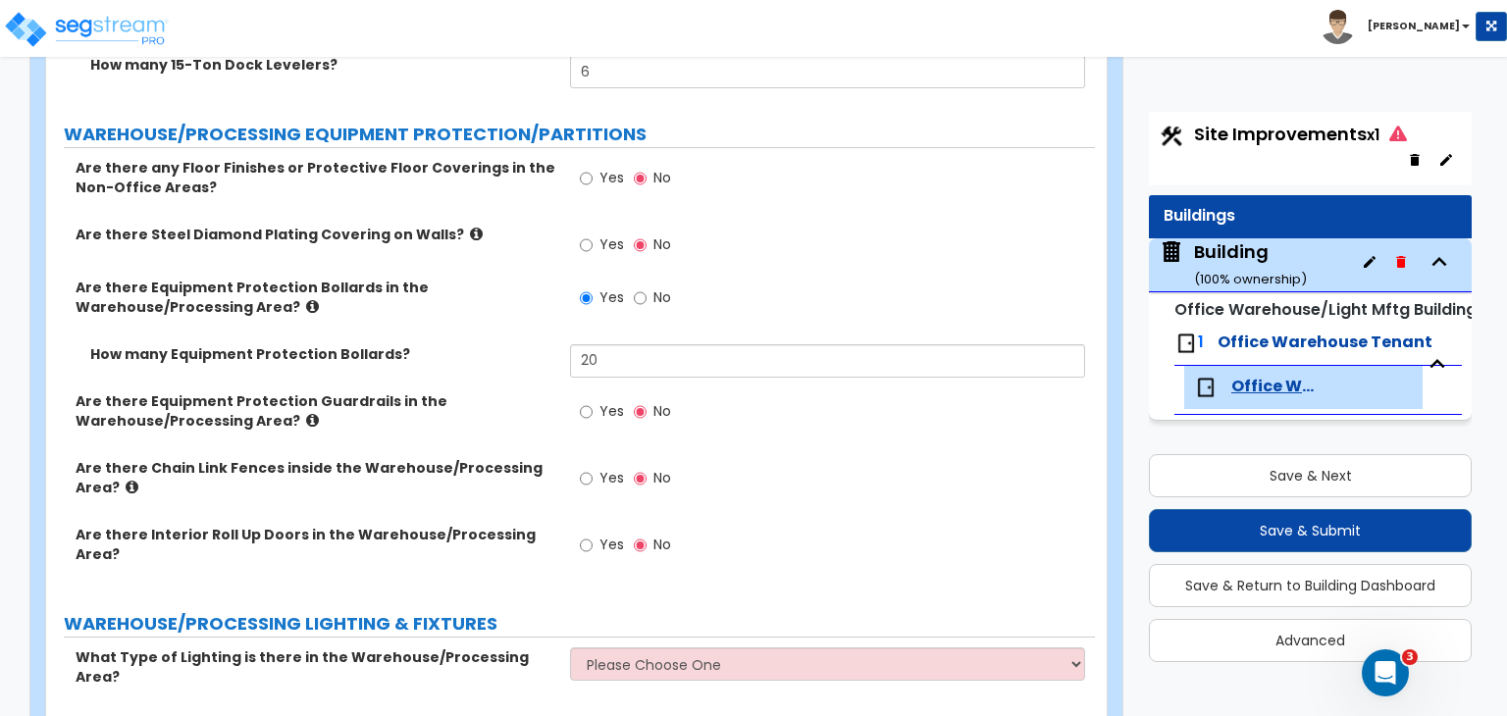
scroll to position [7254, 0]
click at [589, 467] on input "Yes" at bounding box center [586, 478] width 13 height 22
radio input "true"
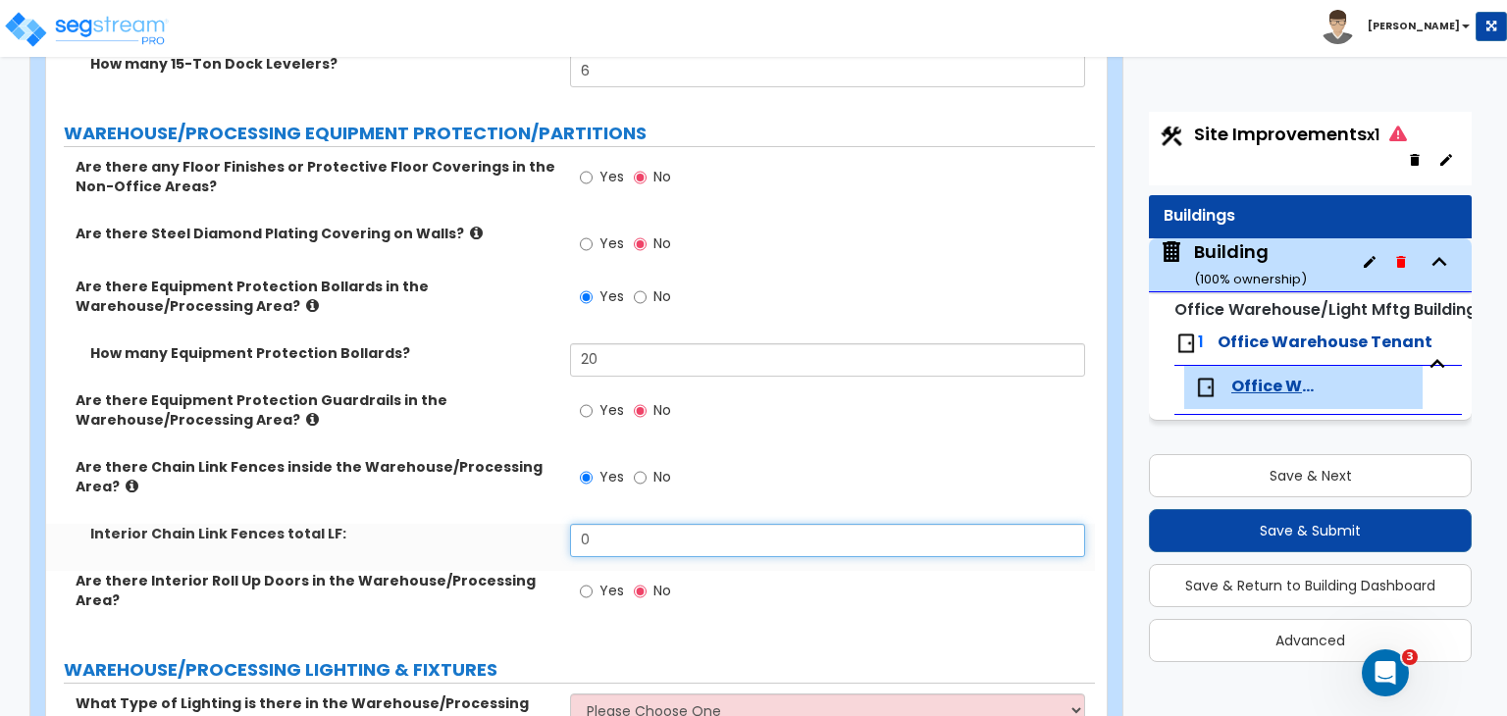
drag, startPoint x: 629, startPoint y: 460, endPoint x: 451, endPoint y: 465, distance: 177.6
click at [451, 524] on div "Interior Chain Link Fences total LF: 0" at bounding box center [570, 547] width 1049 height 47
type input "150"
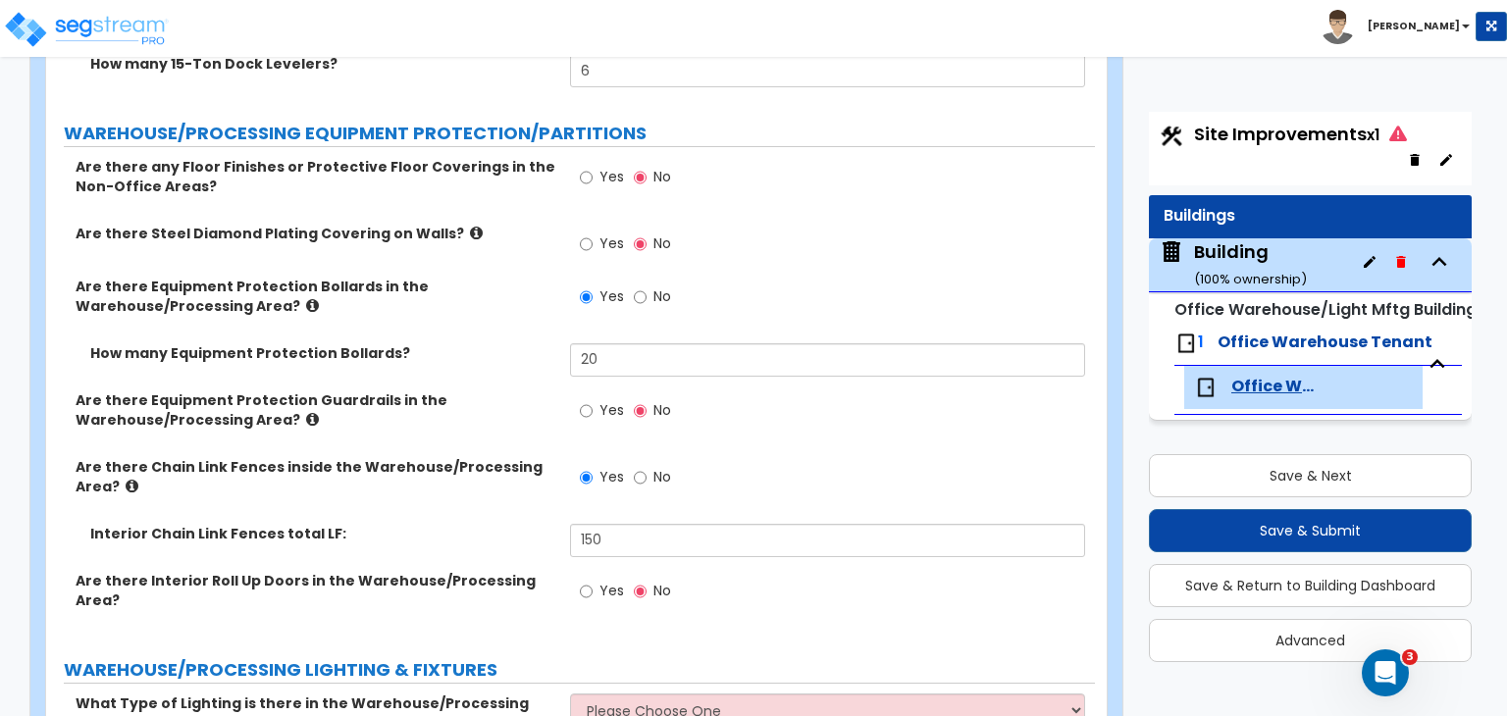
click at [451, 524] on div "Interior Chain Link Fences total LF: 150" at bounding box center [570, 547] width 1049 height 47
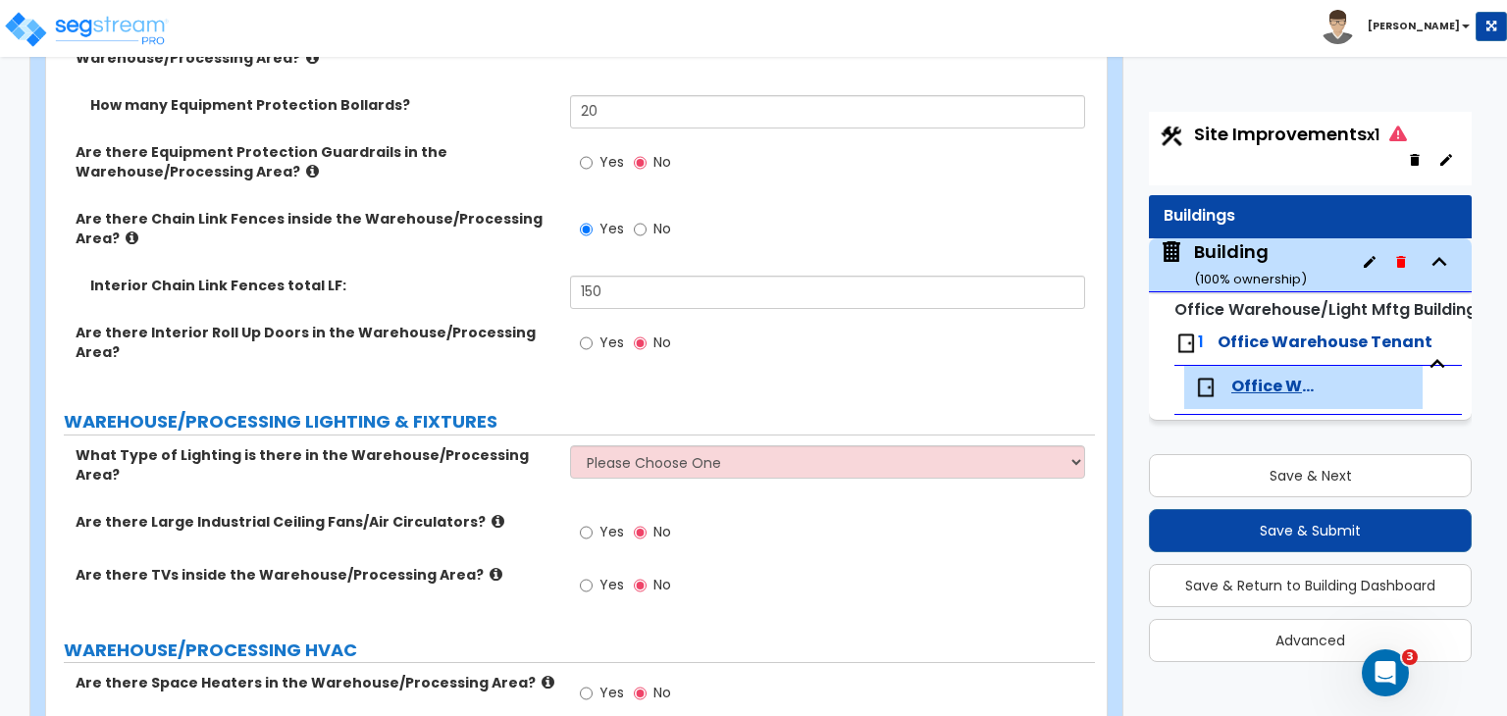
scroll to position [7505, 0]
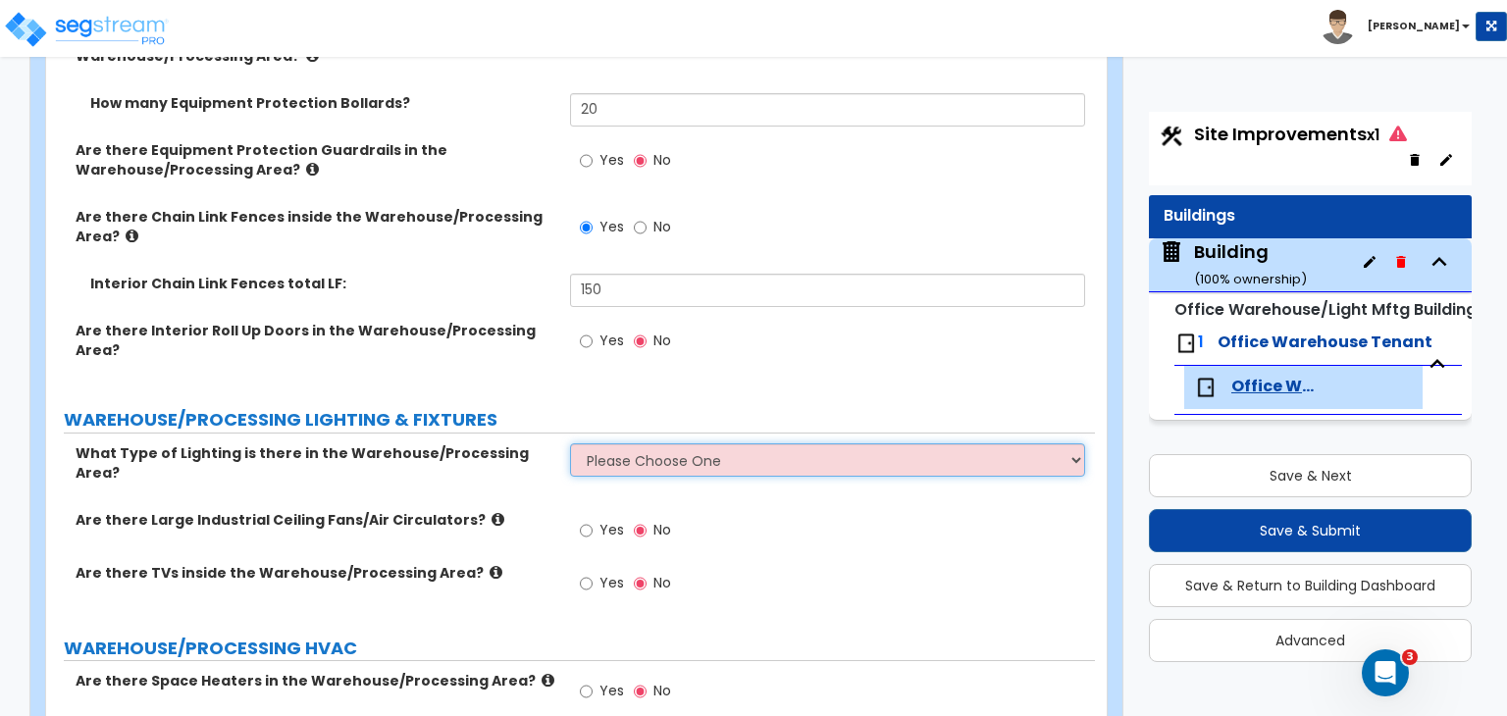
click at [604, 443] on select "Please Choose One High Bay Round Fixtures High Bay Fluorescent Tube Lighting Hi…" at bounding box center [827, 459] width 514 height 33
select select "2"
click at [570, 443] on select "Please Choose One High Bay Round Fixtures High Bay Fluorescent Tube Lighting Hi…" at bounding box center [827, 459] width 514 height 33
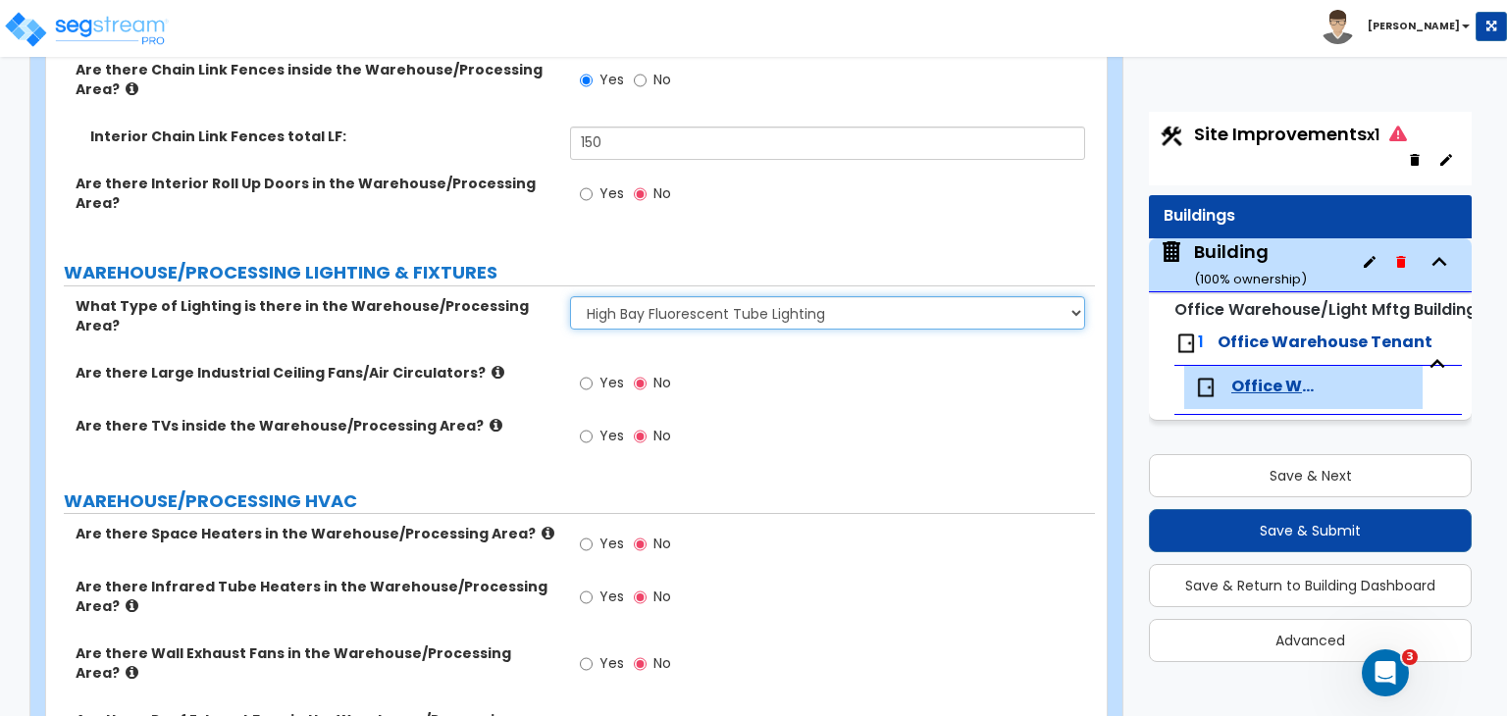
scroll to position [7691, 0]
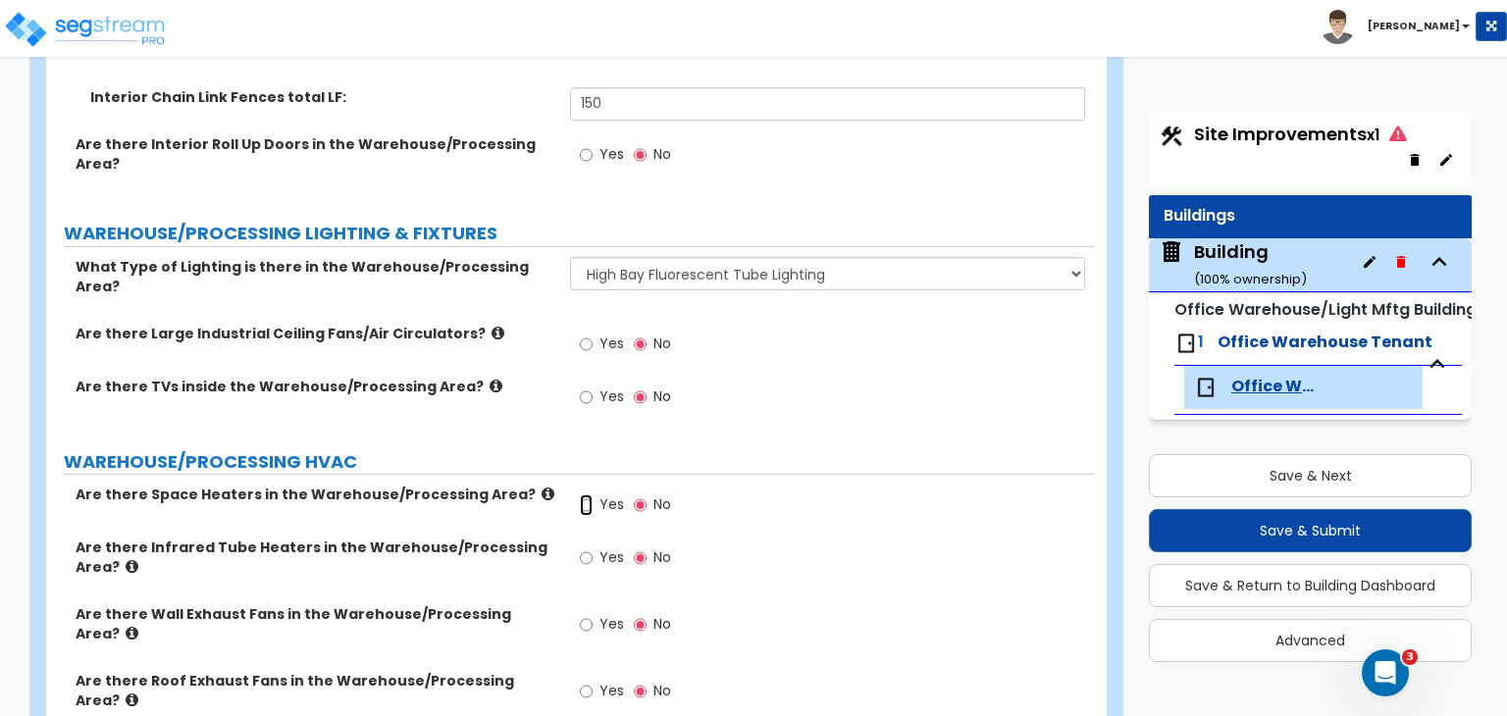
click at [581, 494] on input "Yes" at bounding box center [586, 505] width 13 height 22
radio input "true"
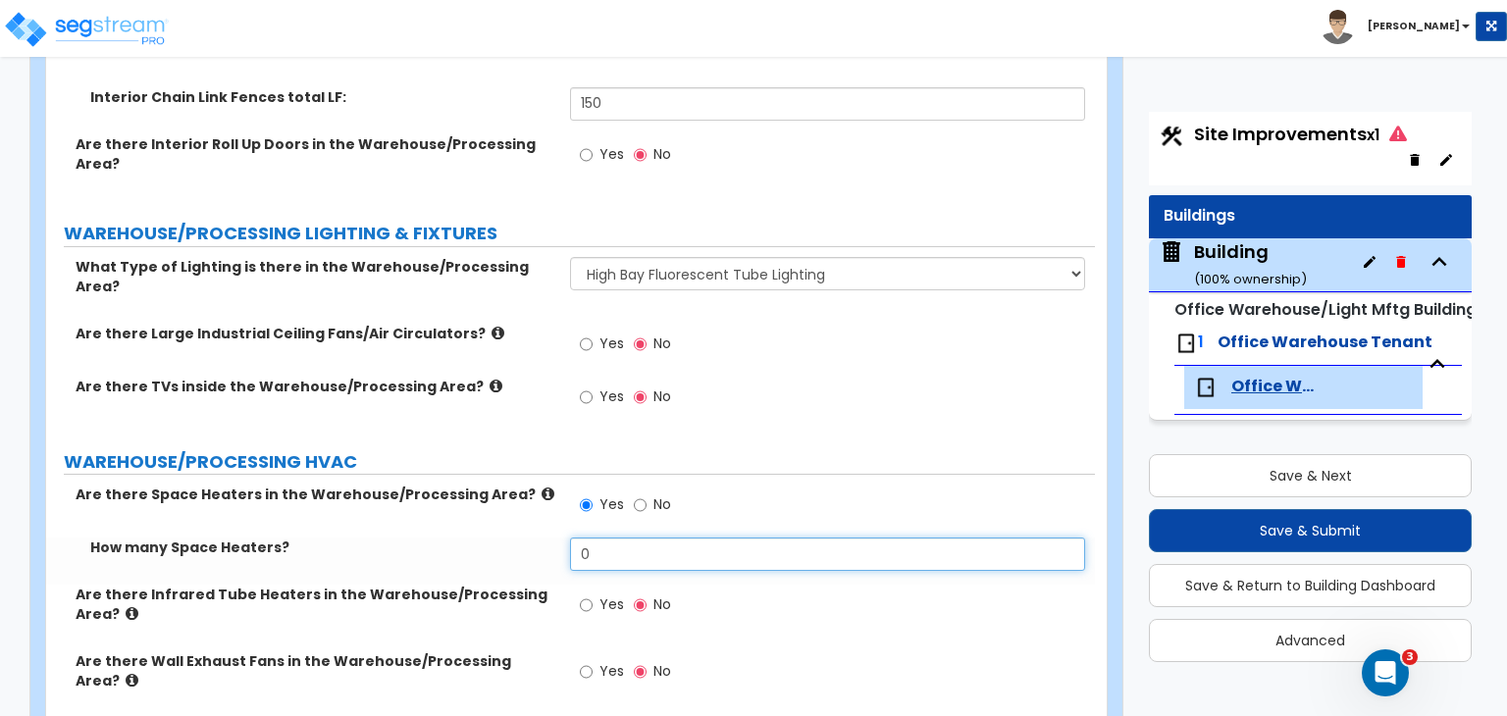
drag, startPoint x: 606, startPoint y: 434, endPoint x: 506, endPoint y: 433, distance: 100.1
click at [506, 538] on div "How many Space Heaters? 0" at bounding box center [570, 561] width 1049 height 47
type input "6"
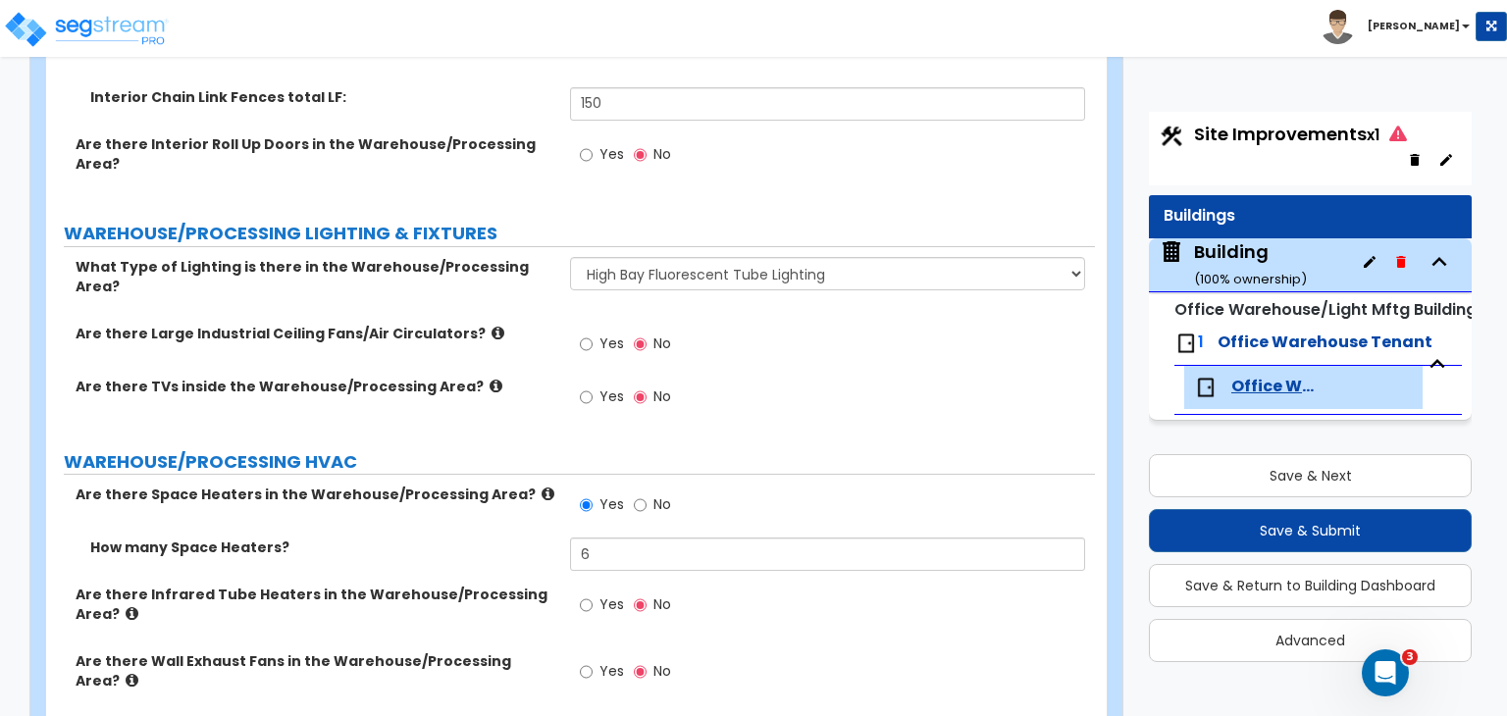
click at [506, 538] on label "How many Space Heaters?" at bounding box center [322, 548] width 465 height 20
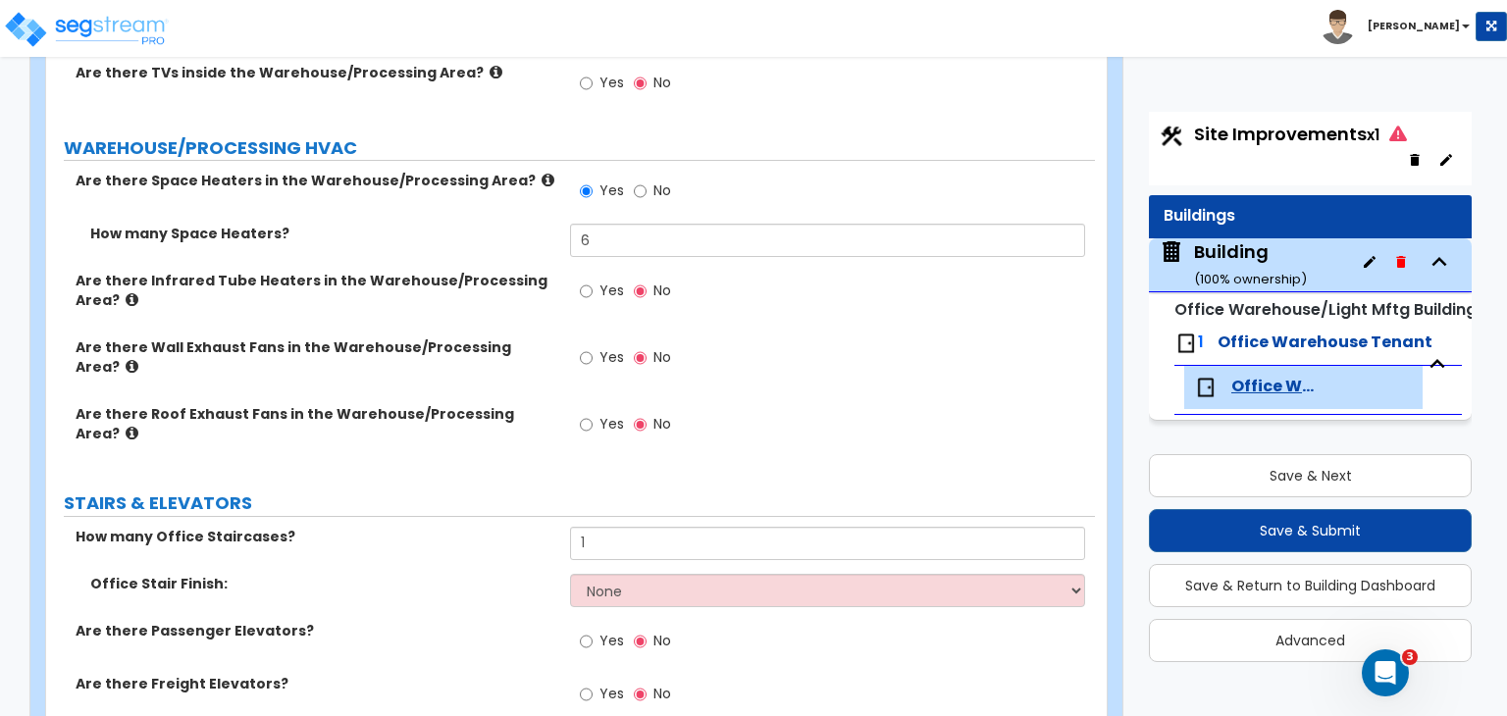
scroll to position [8009, 0]
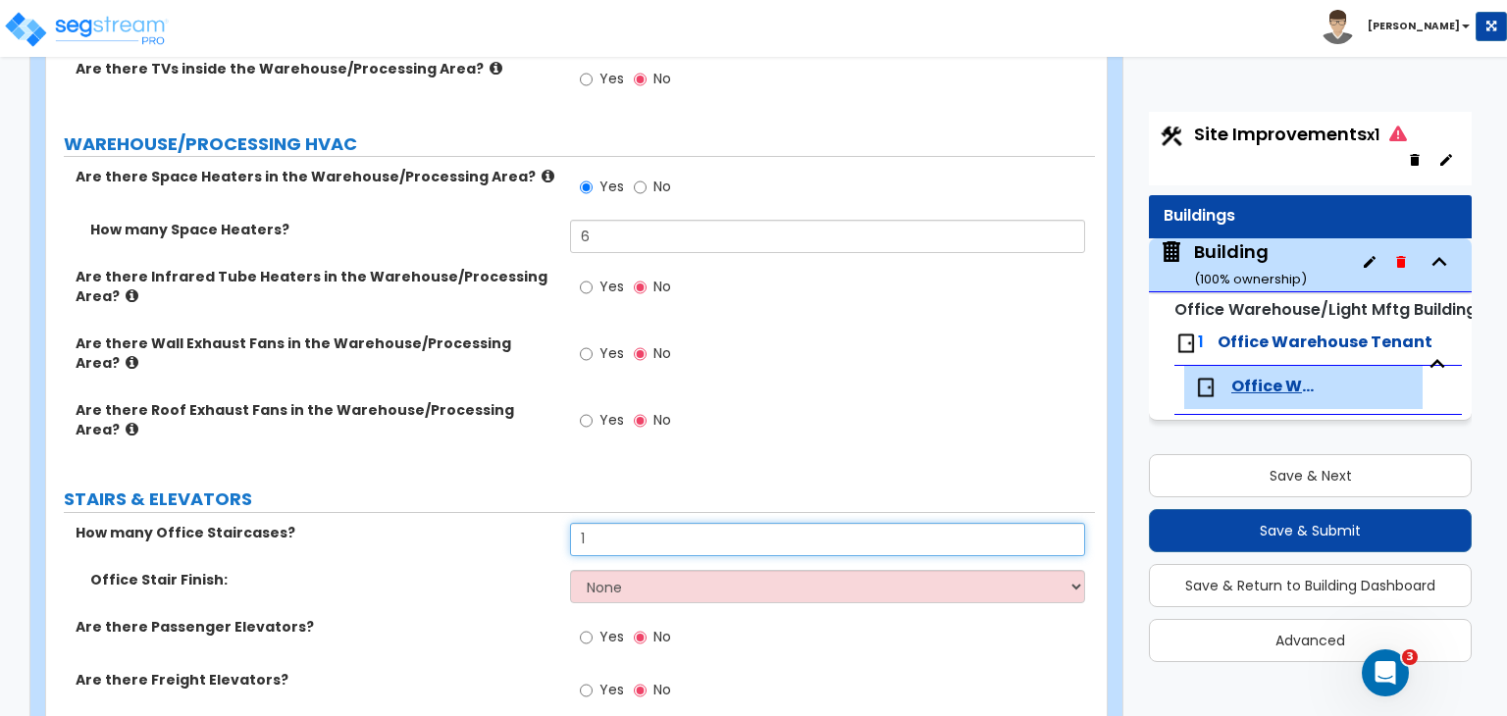
click at [622, 523] on input "1" at bounding box center [827, 539] width 514 height 33
drag, startPoint x: 622, startPoint y: 396, endPoint x: 534, endPoint y: 393, distance: 88.3
click at [534, 523] on div "How many Office Staircases? 1" at bounding box center [570, 546] width 1049 height 47
type input "2"
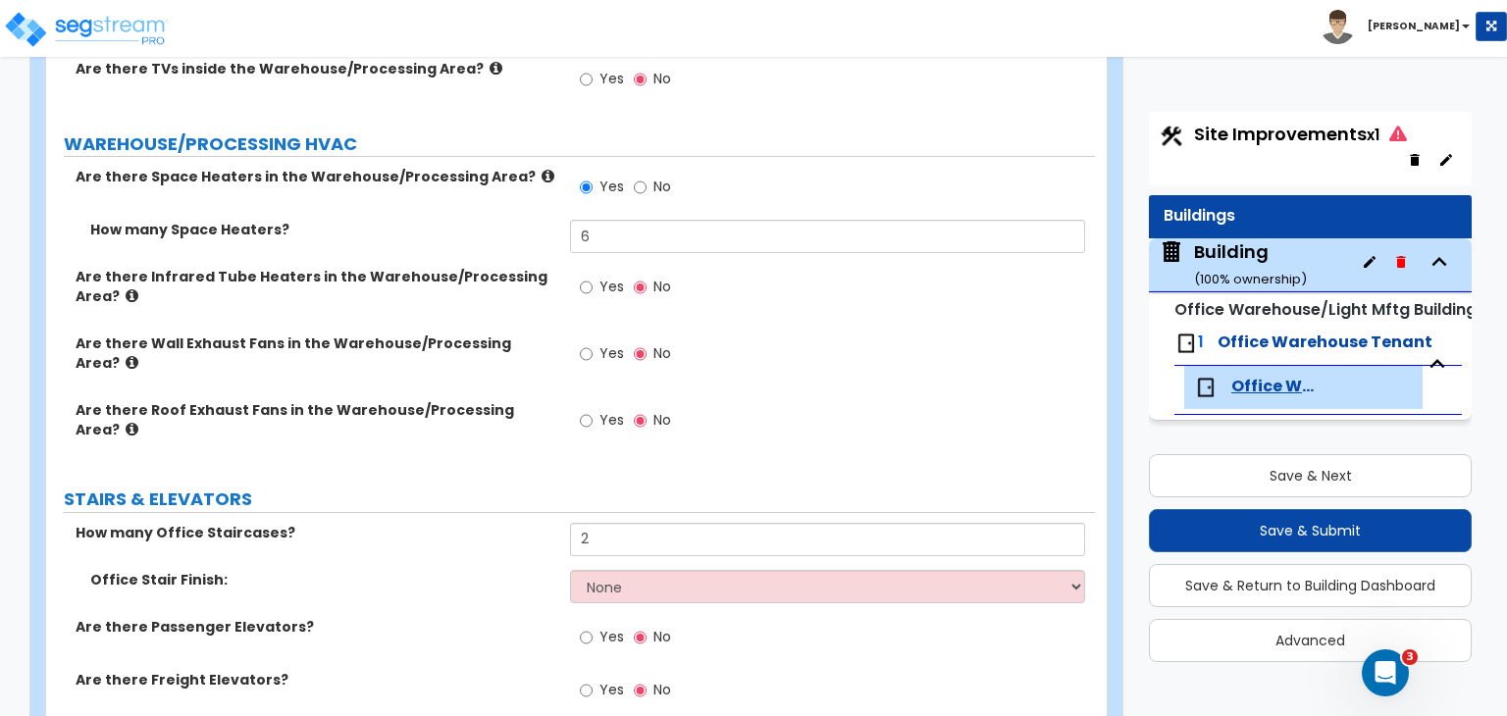
click at [534, 523] on label "How many Office Staircases?" at bounding box center [316, 533] width 480 height 20
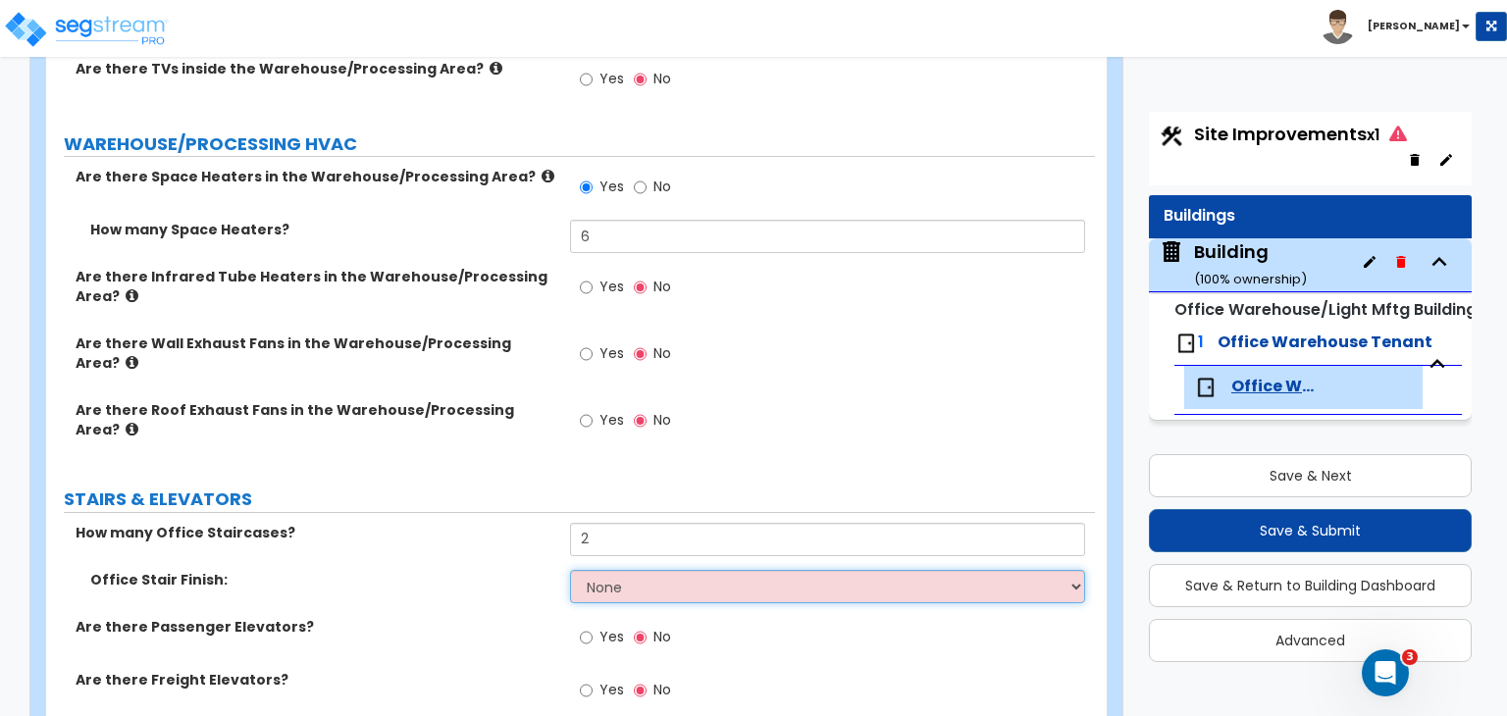
click at [629, 570] on select "None Tile Wood Laminate VCT Sheet Carpet Sheet Vinyl Carpet Tile" at bounding box center [827, 586] width 514 height 33
select select "5"
click at [570, 570] on select "None Tile Wood Laminate VCT Sheet Carpet Sheet Vinyl Carpet Tile" at bounding box center [827, 586] width 514 height 33
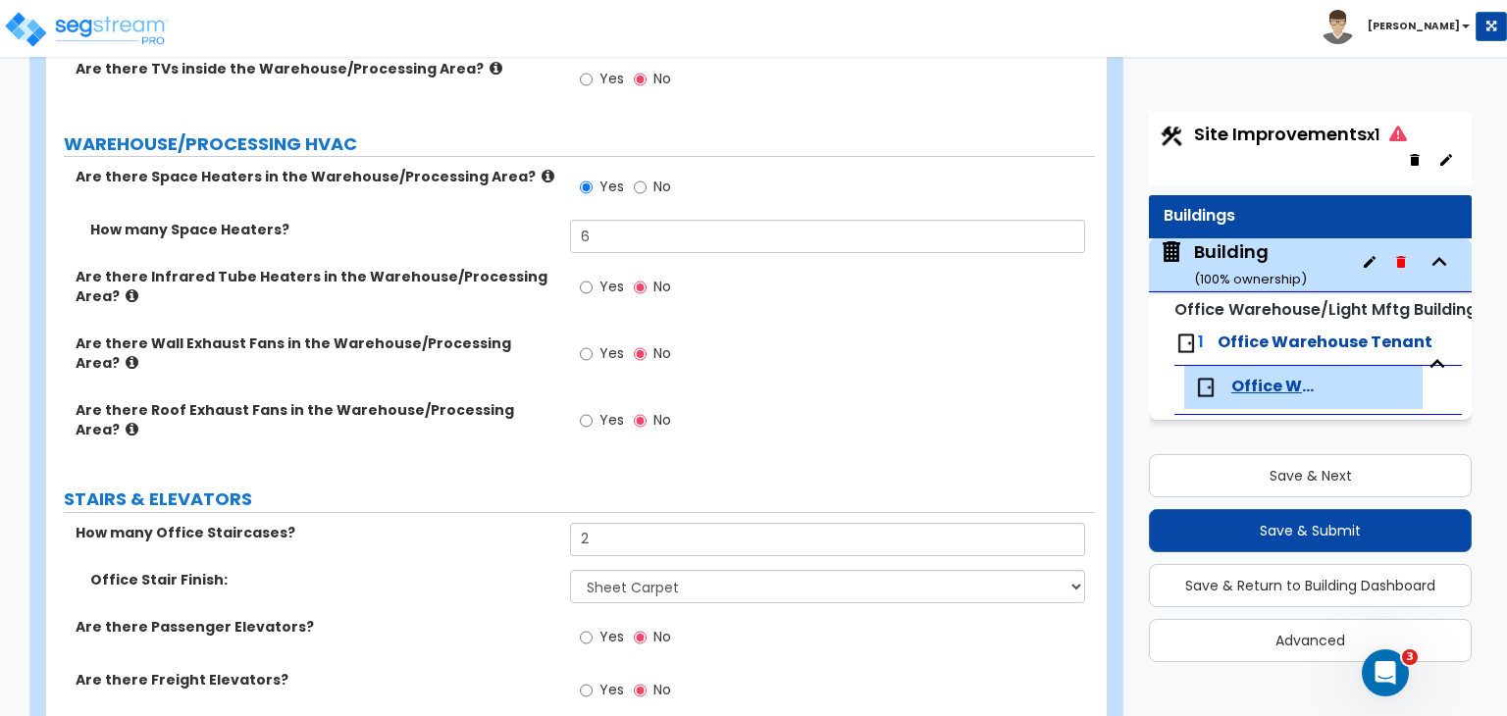
click at [490, 617] on div "Are there Passenger Elevators? Yes No" at bounding box center [570, 643] width 1049 height 53
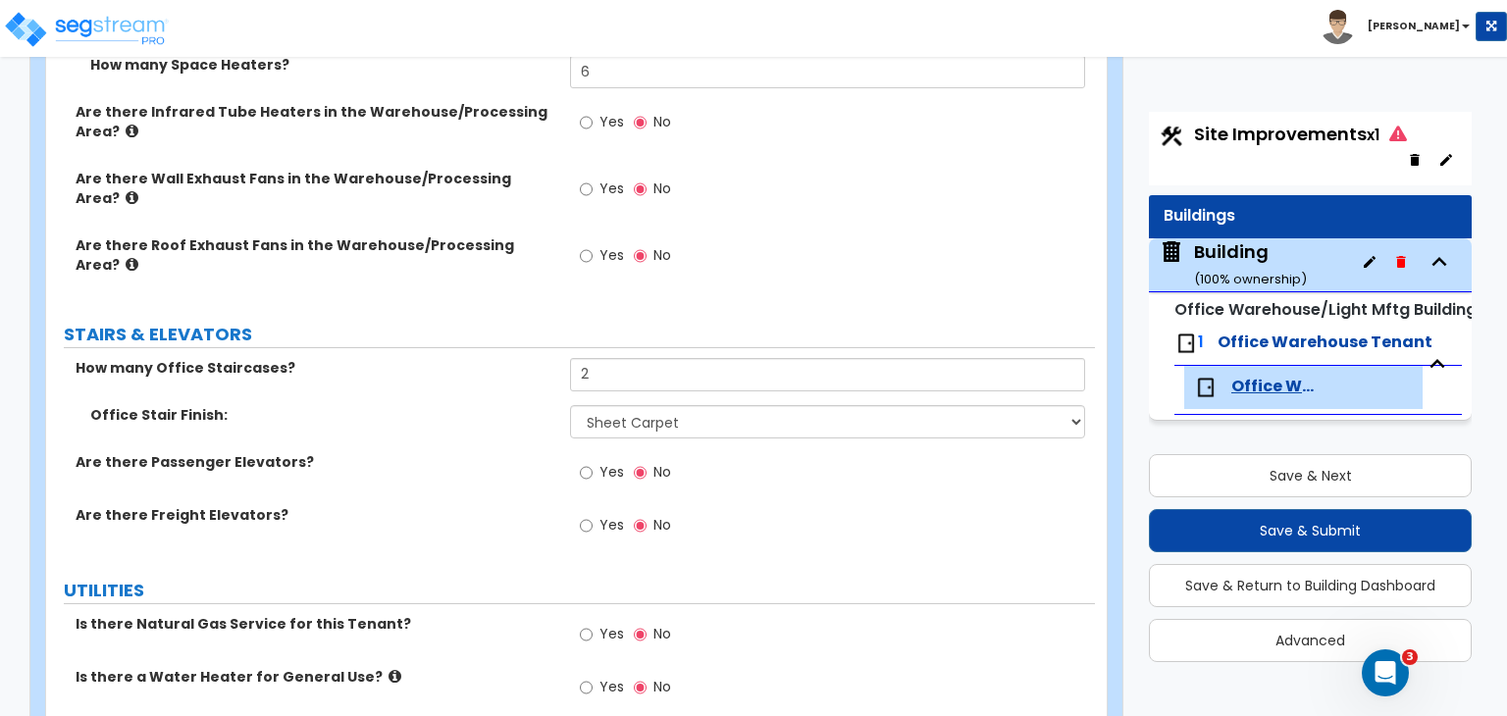
scroll to position [8175, 0]
click at [585, 623] on input "Yes" at bounding box center [586, 634] width 13 height 22
radio input "true"
click at [586, 676] on input "Yes" at bounding box center [586, 687] width 13 height 22
radio input "true"
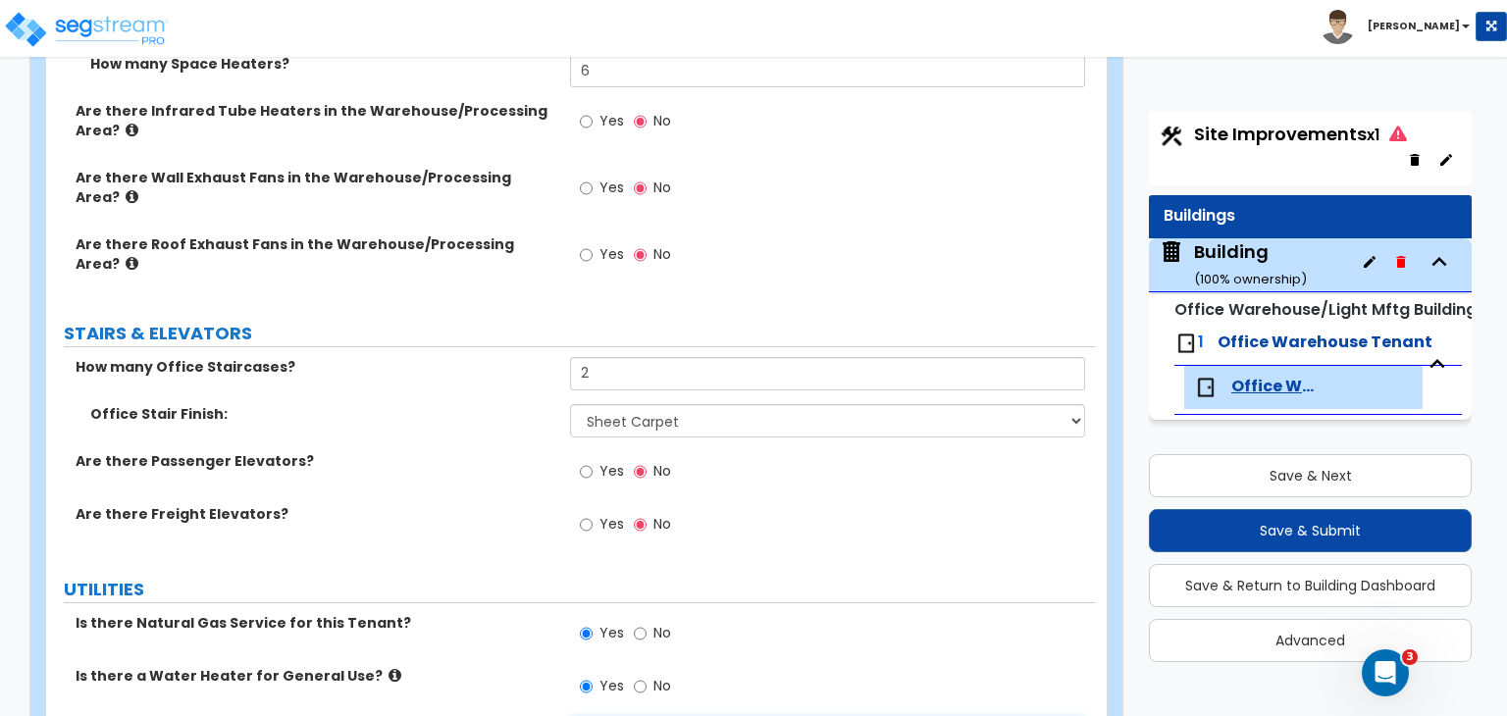
select select "1"
click at [464, 719] on label "Water Heater Fuel Type:" at bounding box center [322, 729] width 465 height 20
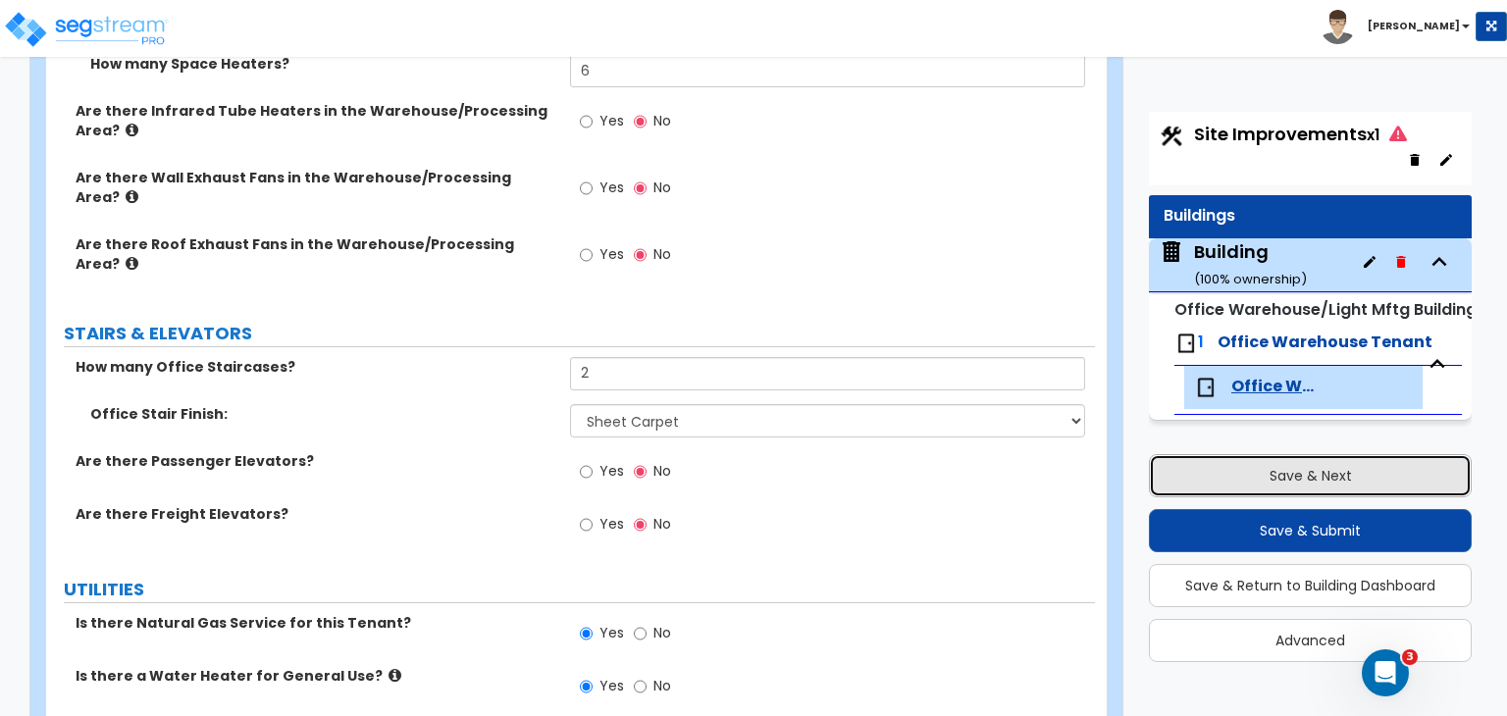
click at [1200, 468] on button "Save & Next" at bounding box center [1310, 475] width 323 height 43
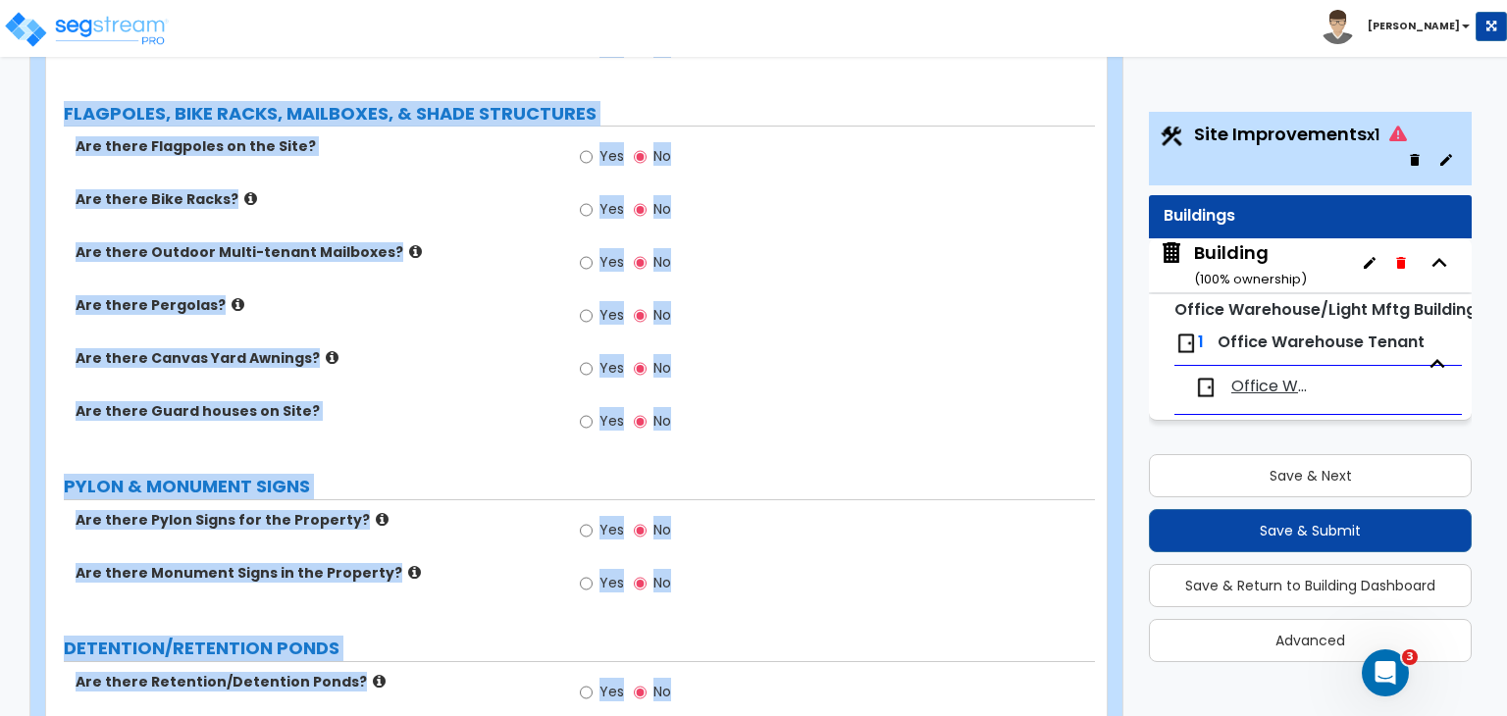
scroll to position [3029, 0]
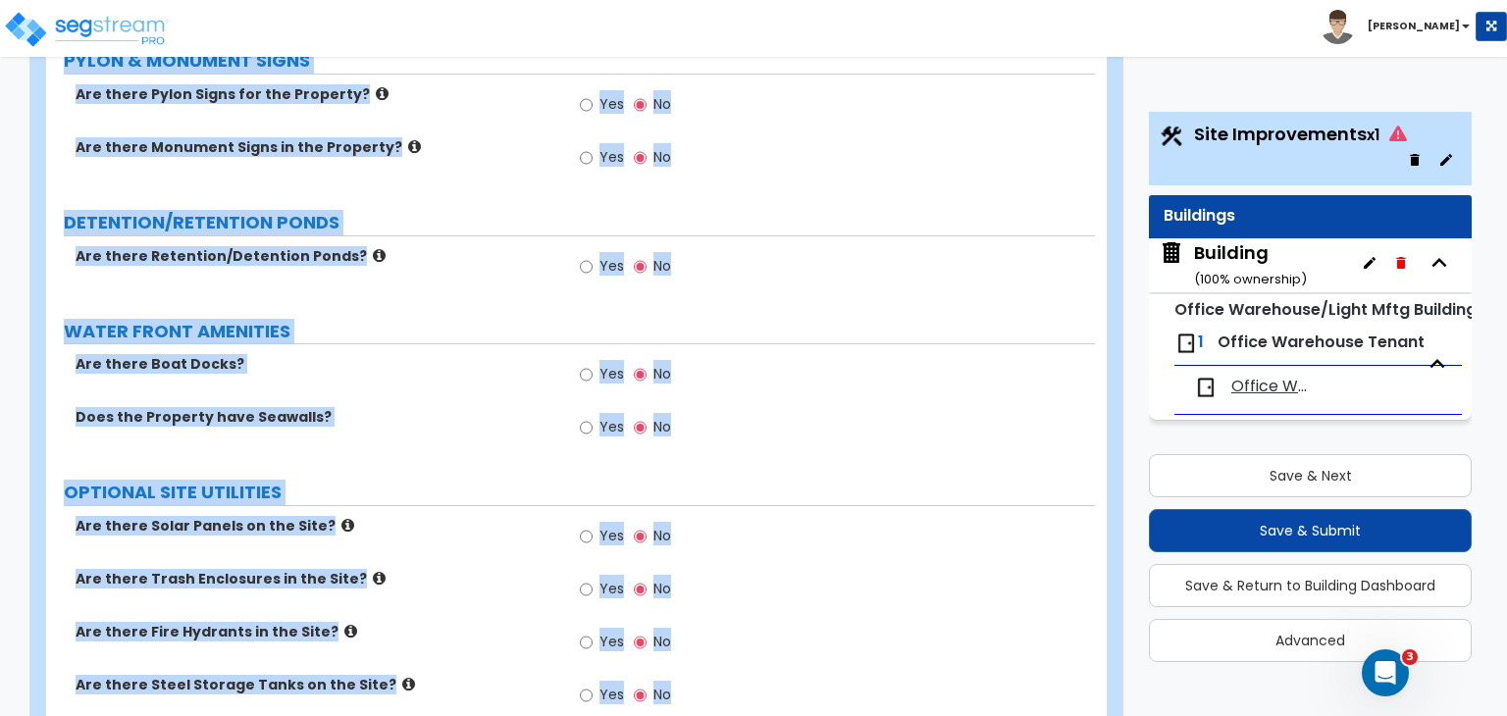
drag, startPoint x: 59, startPoint y: 405, endPoint x: 1012, endPoint y: 761, distance: 1017.8
copy div "LAND AREA How do you want to enter the Land Area? (Square Feet or Acres) I want…"
